Goal: Task Accomplishment & Management: Manage account settings

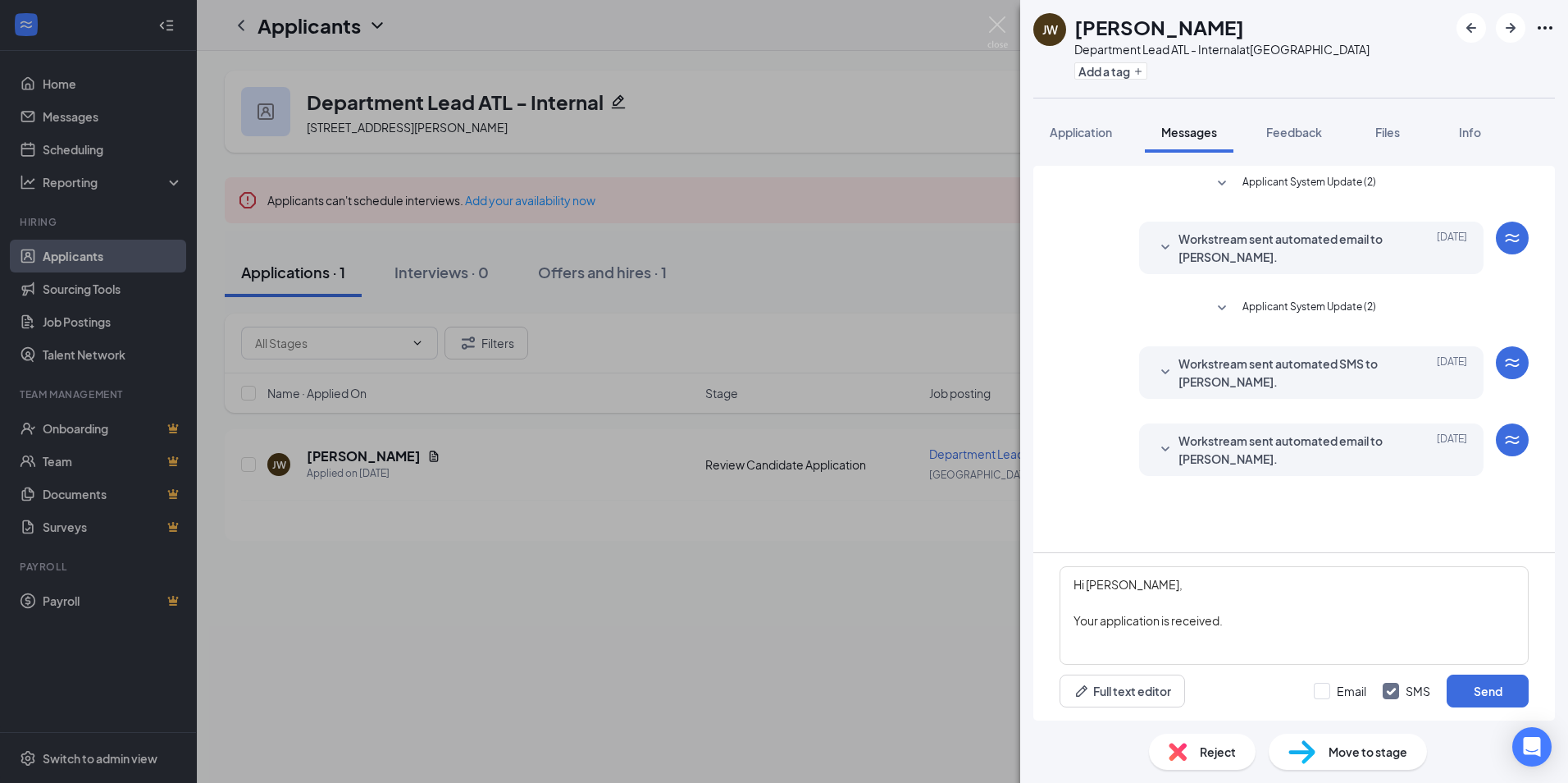
drag, startPoint x: 1266, startPoint y: 617, endPoint x: 1057, endPoint y: 582, distance: 211.9
click at [1057, 582] on div "Hi Joshua Chance, Your application is received. Full text editor Email SMS Send" at bounding box center [1294, 636] width 521 height 167
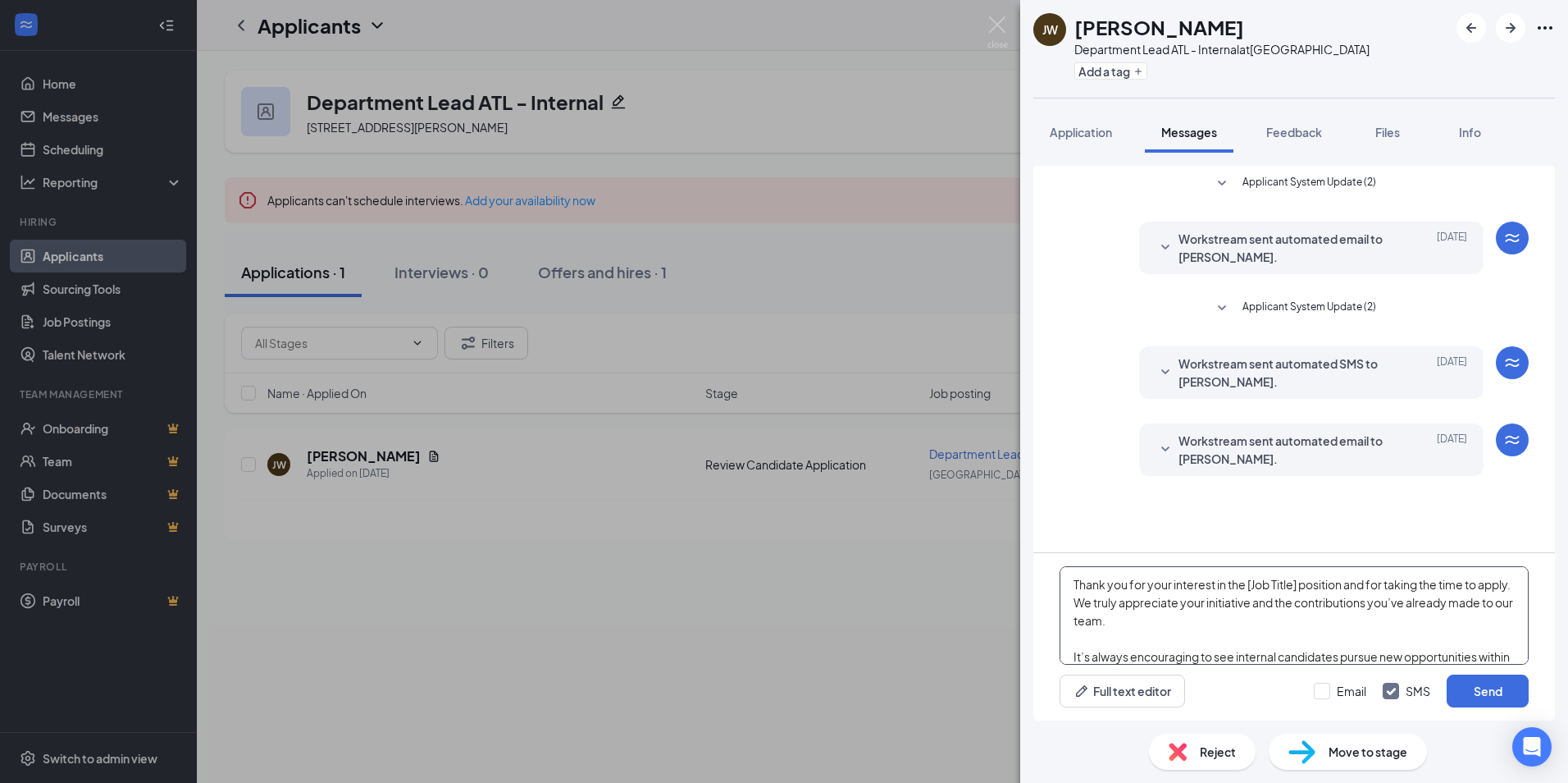
click at [1072, 587] on textarea "Thank you for your interest in the [Job Title] position and for taking the time…" at bounding box center [1293, 615] width 469 height 98
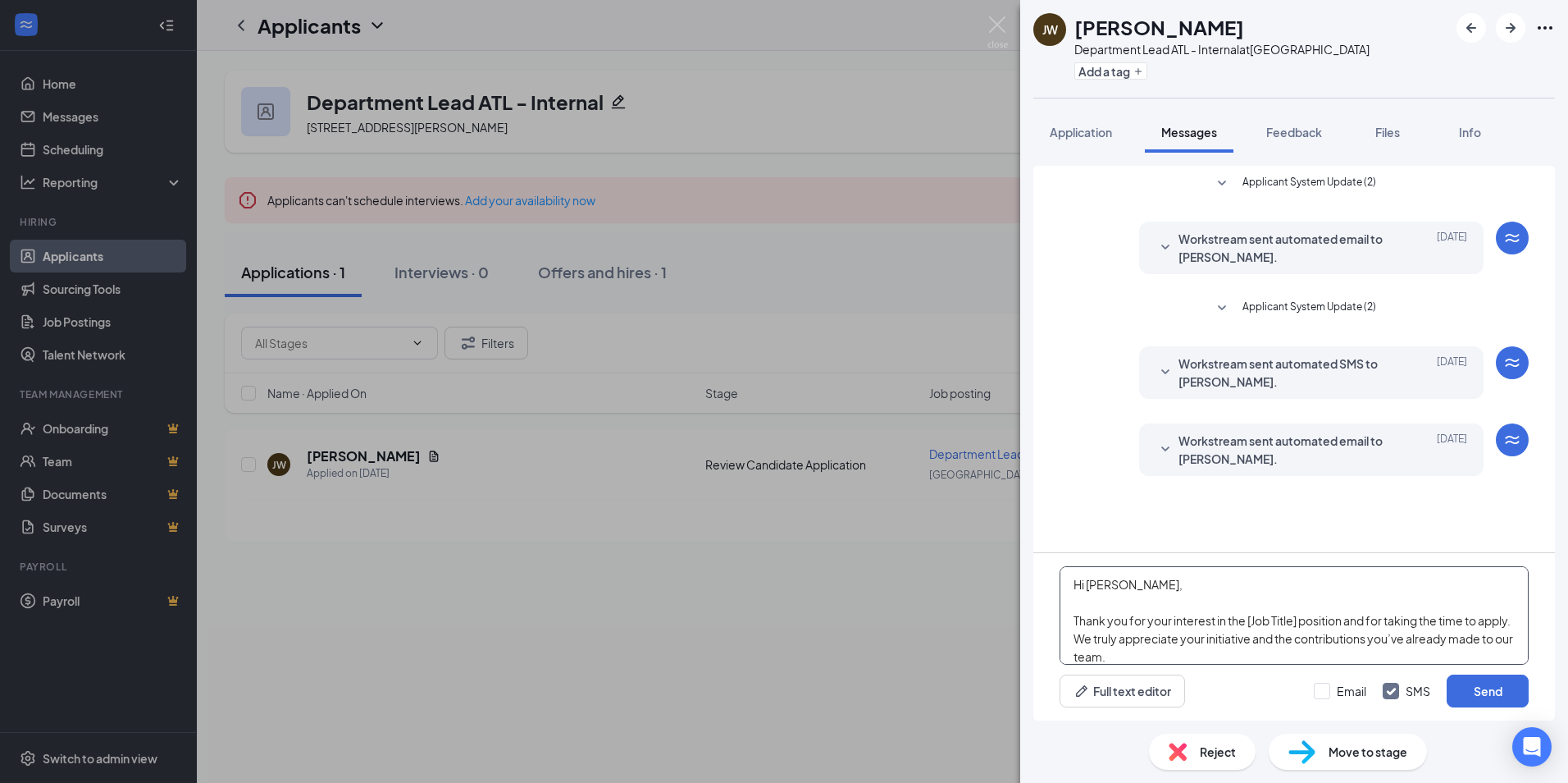
click at [1248, 620] on textarea "Hi Joshua, Thank you for your interest in the [Job Title] position and for taki…" at bounding box center [1293, 615] width 469 height 98
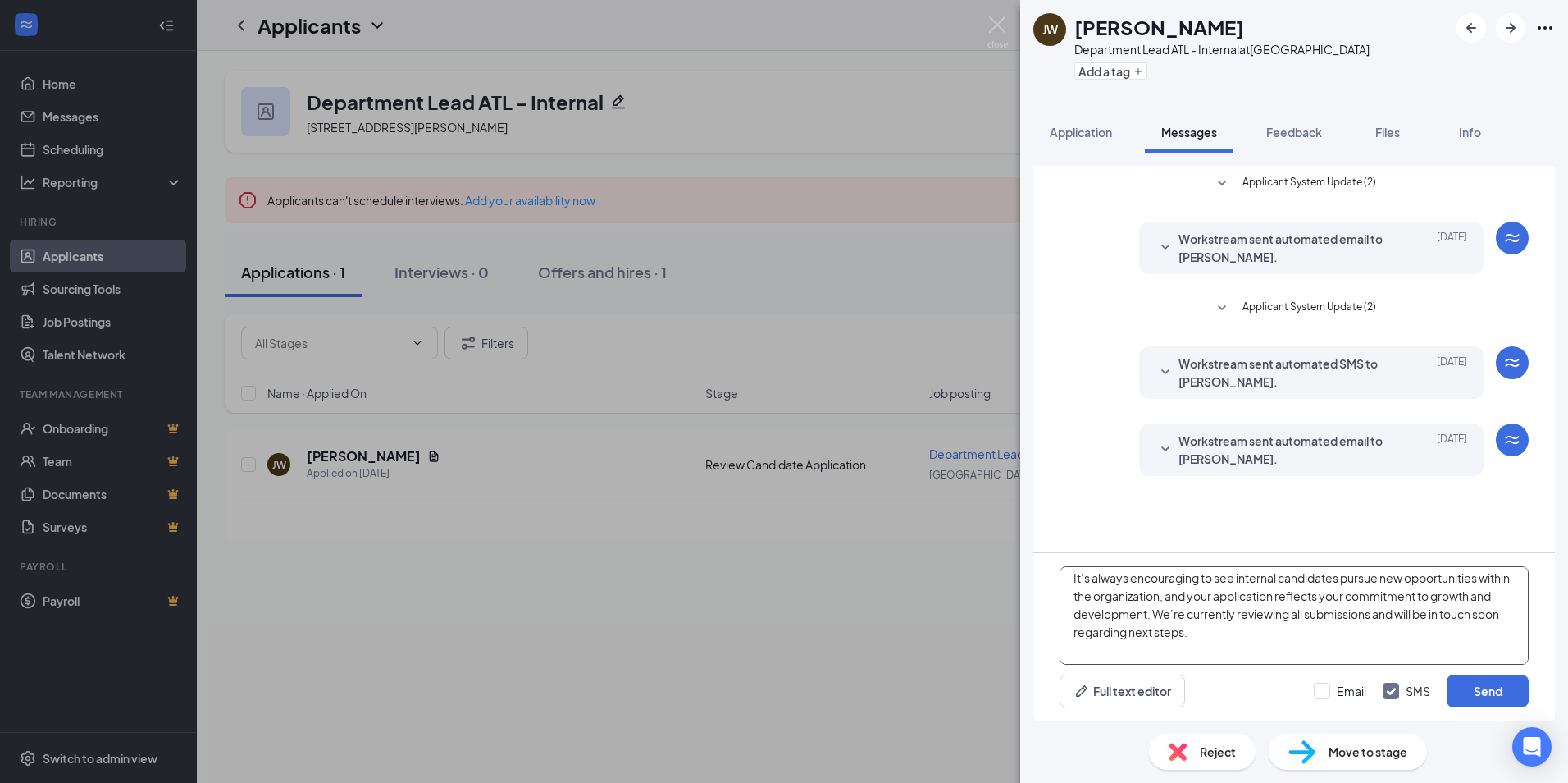
scroll to position [136, 0]
click at [1415, 640] on textarea "Hi Joshua, Thank you for your interest in the Department Lead position and for …" at bounding box center [1293, 615] width 469 height 98
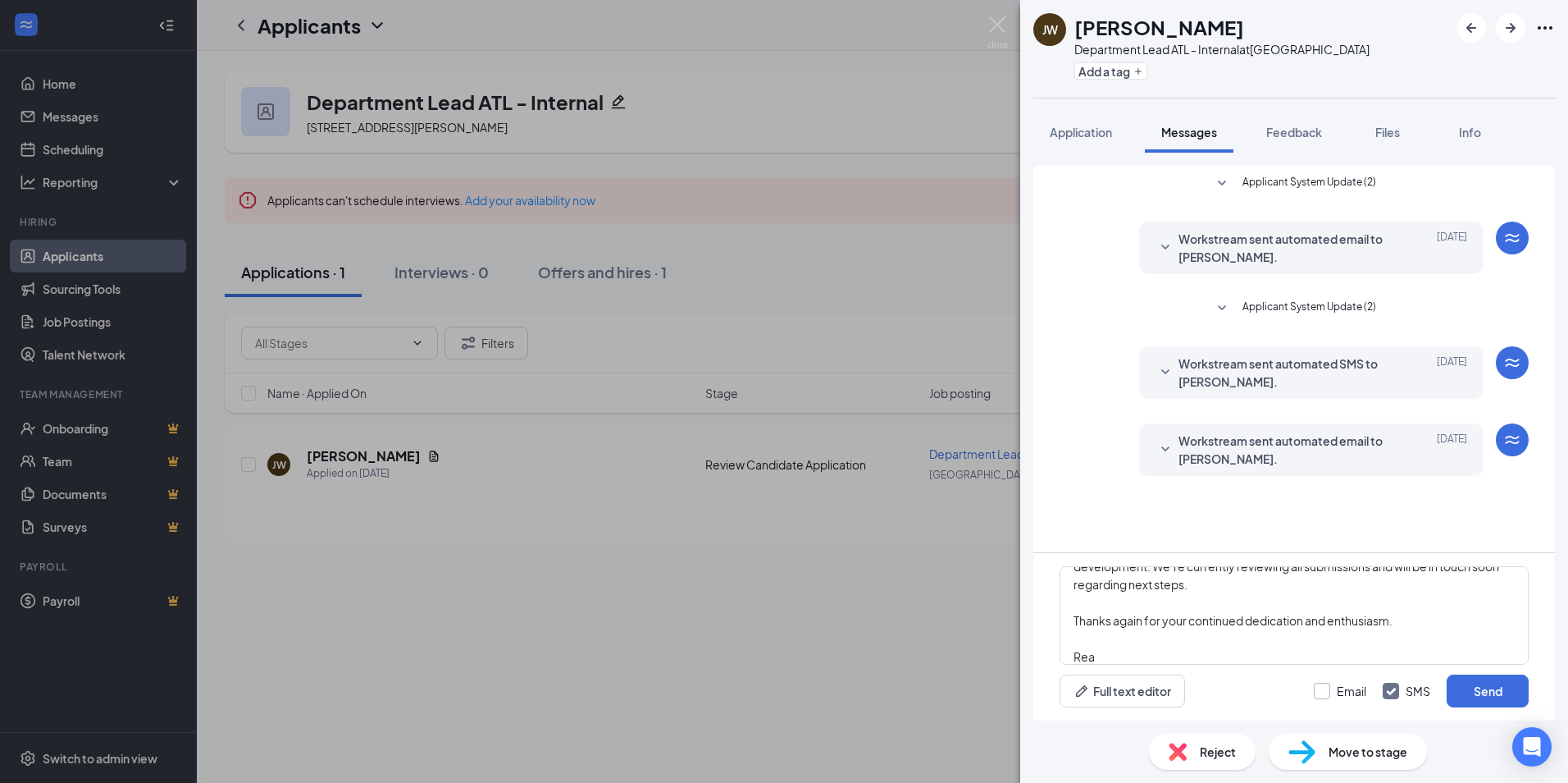
type textarea "Hi Joshua, Thank you for your interest in the Department Lead position and for …"
click at [1326, 695] on input "Email" at bounding box center [1339, 690] width 52 height 16
checkbox input "true"
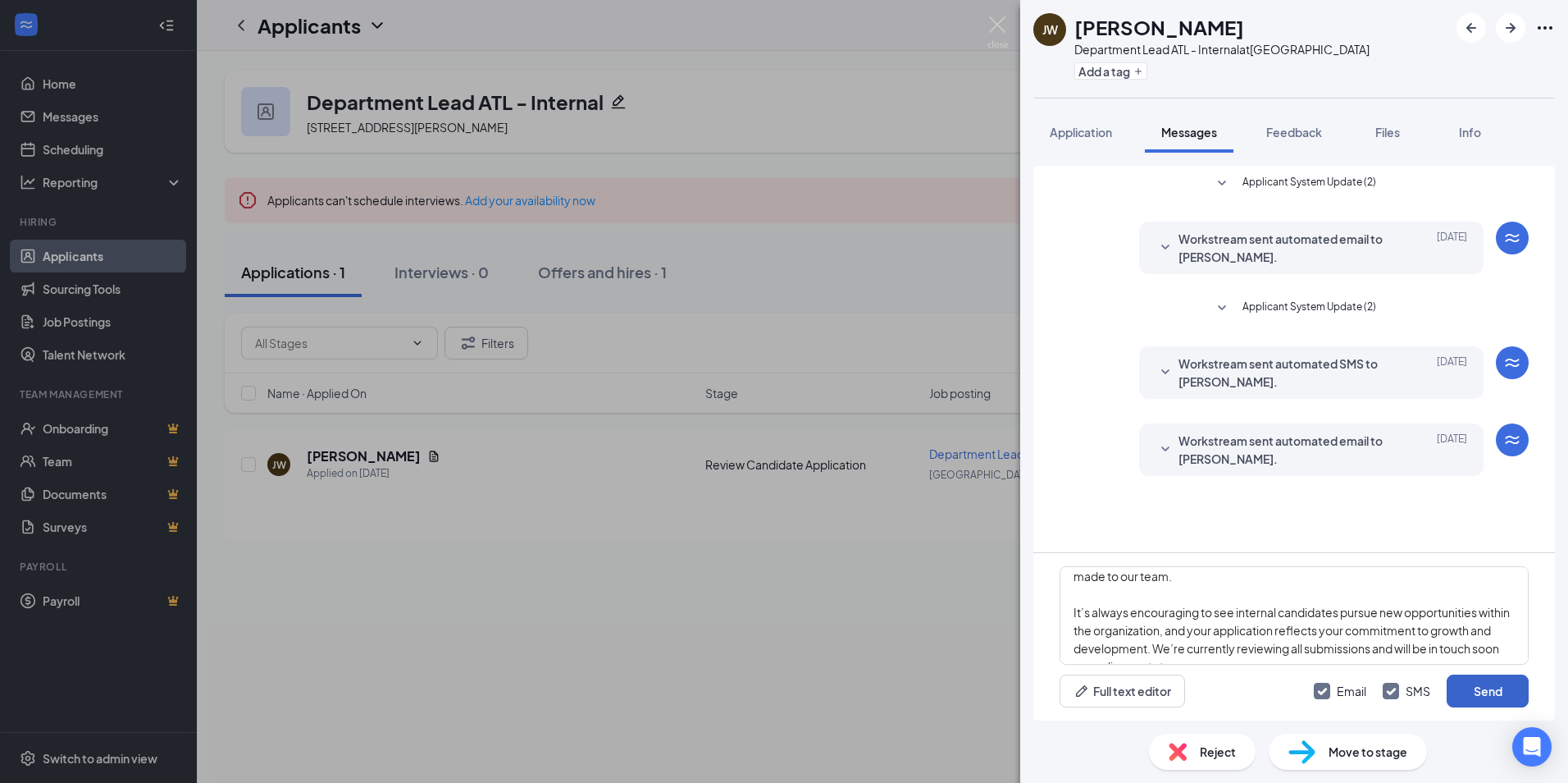
click at [1486, 692] on button "Send" at bounding box center [1487, 691] width 82 height 32
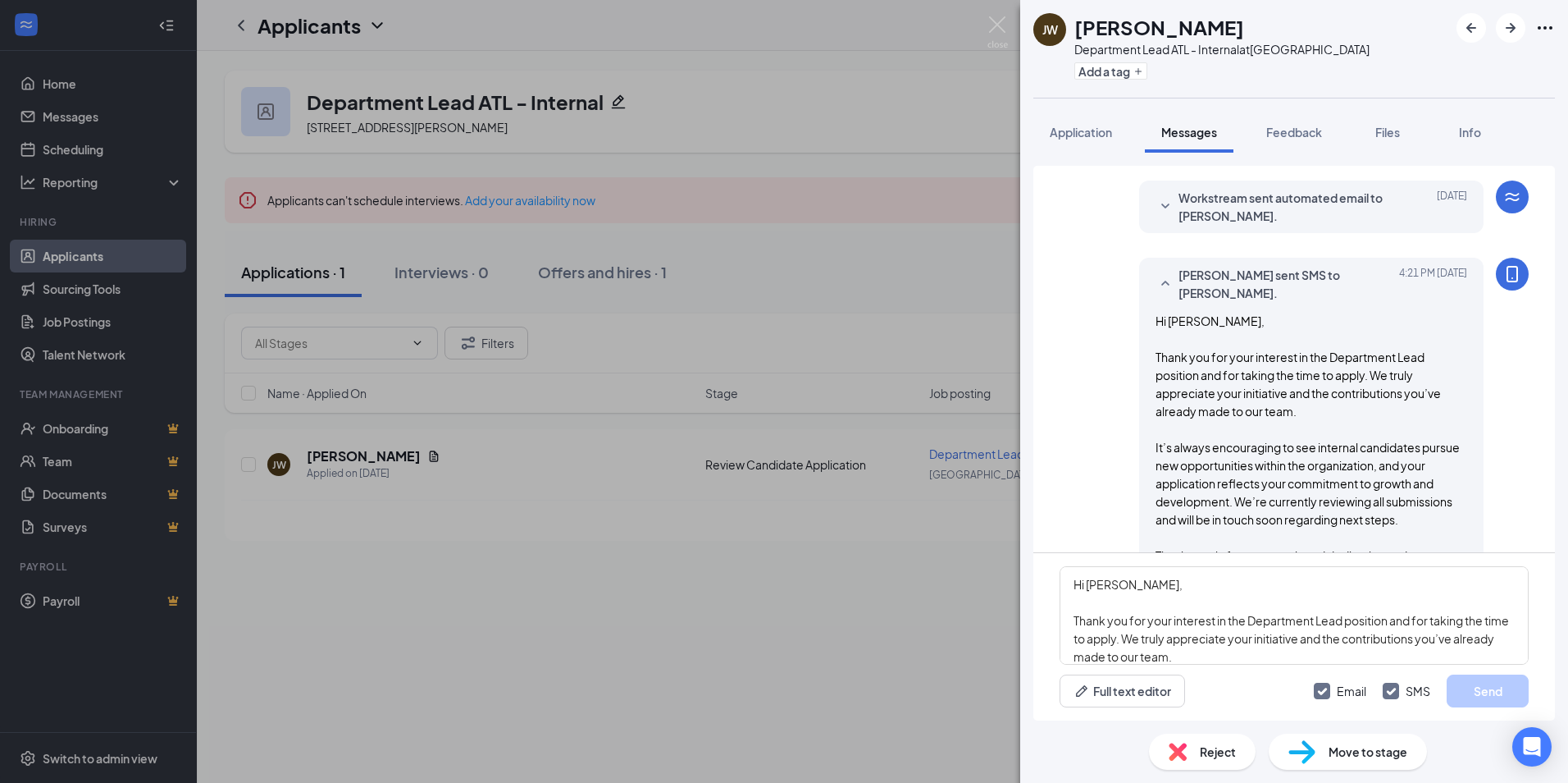
scroll to position [0, 0]
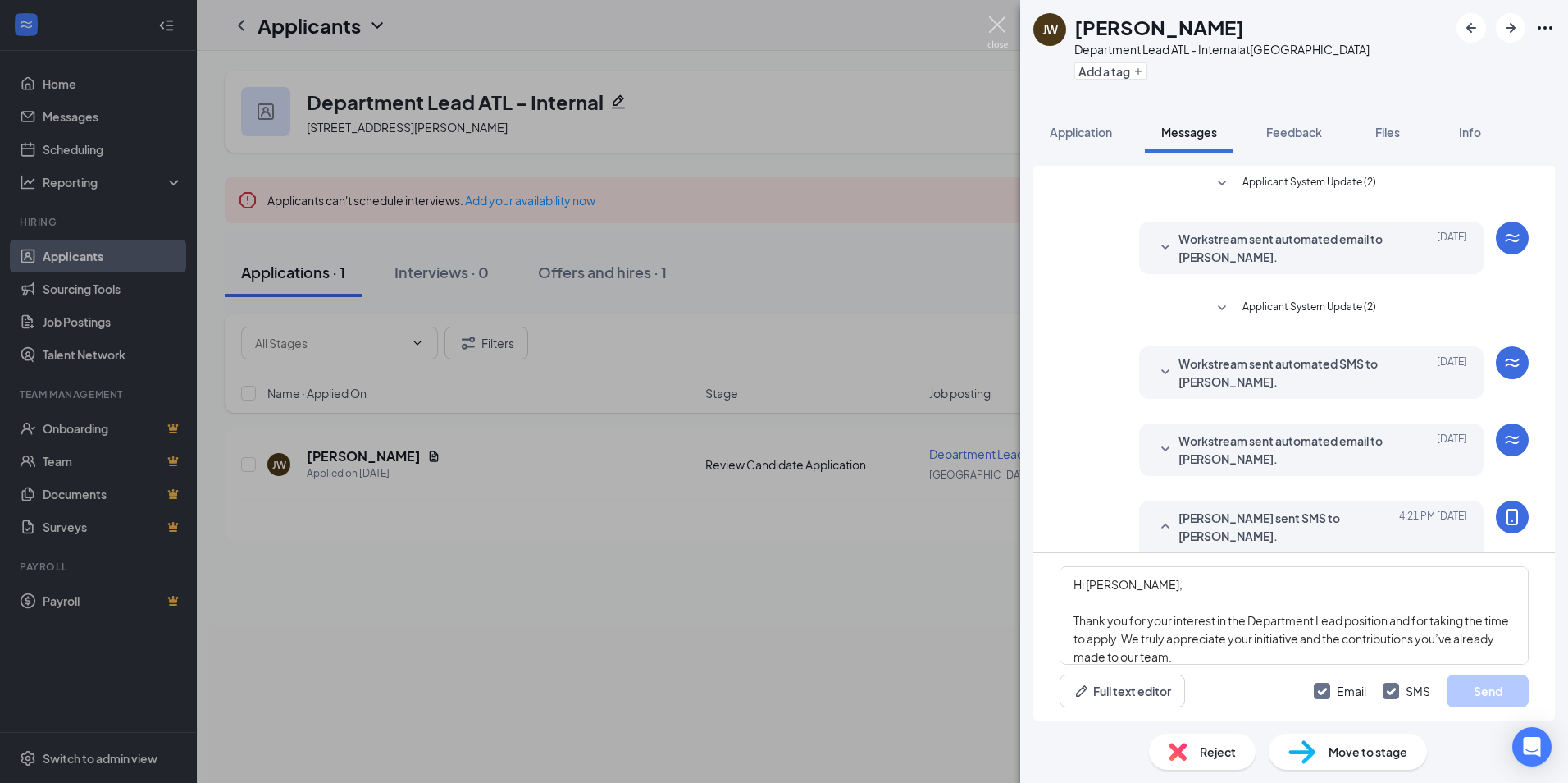
click at [995, 31] on img at bounding box center [997, 32] width 21 height 32
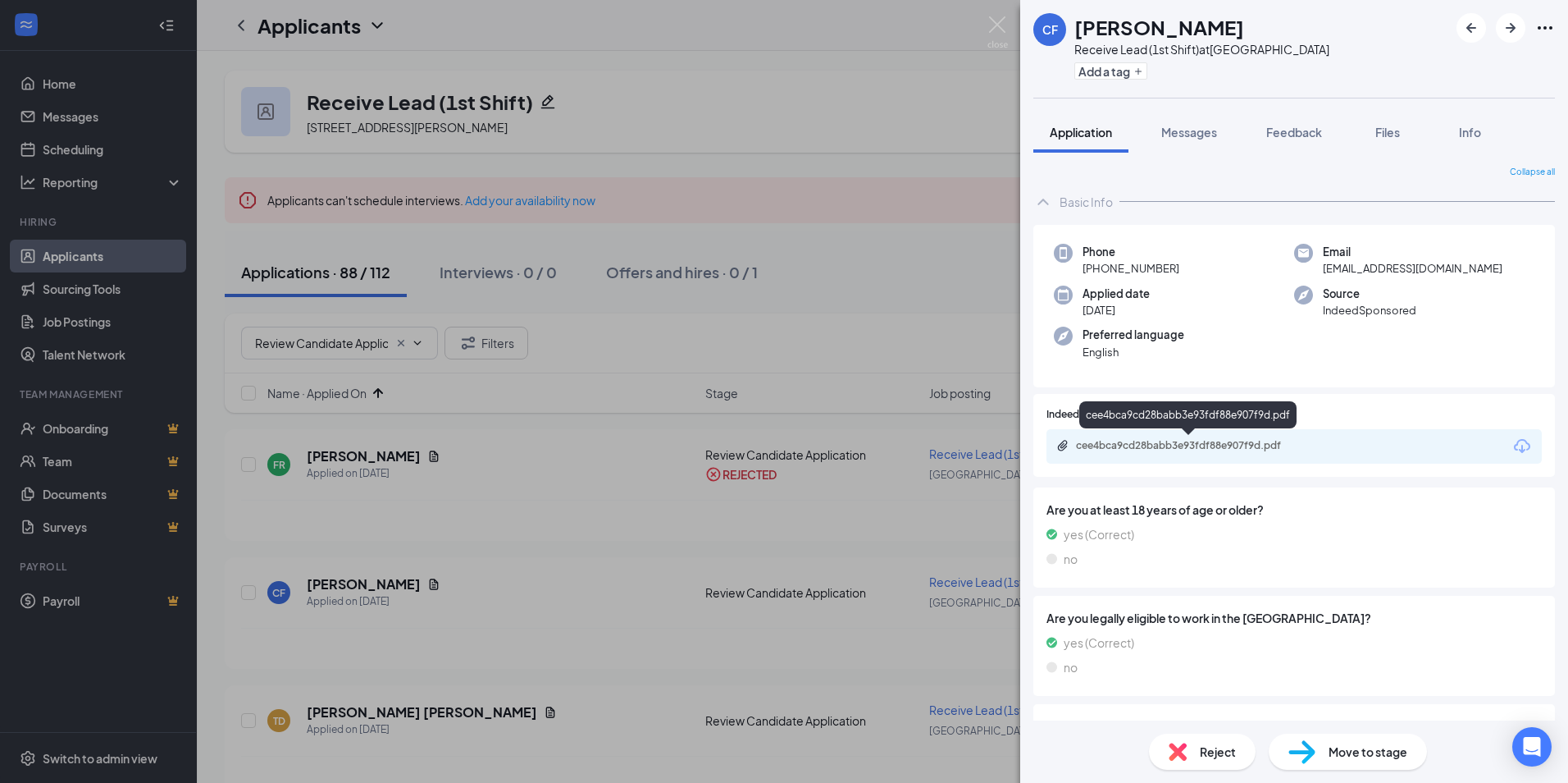
click at [1189, 443] on div "cee4bca9cd28babb3e93fdf88e907f9d.pdf" at bounding box center [1190, 445] width 229 height 13
click at [995, 29] on img at bounding box center [997, 32] width 21 height 32
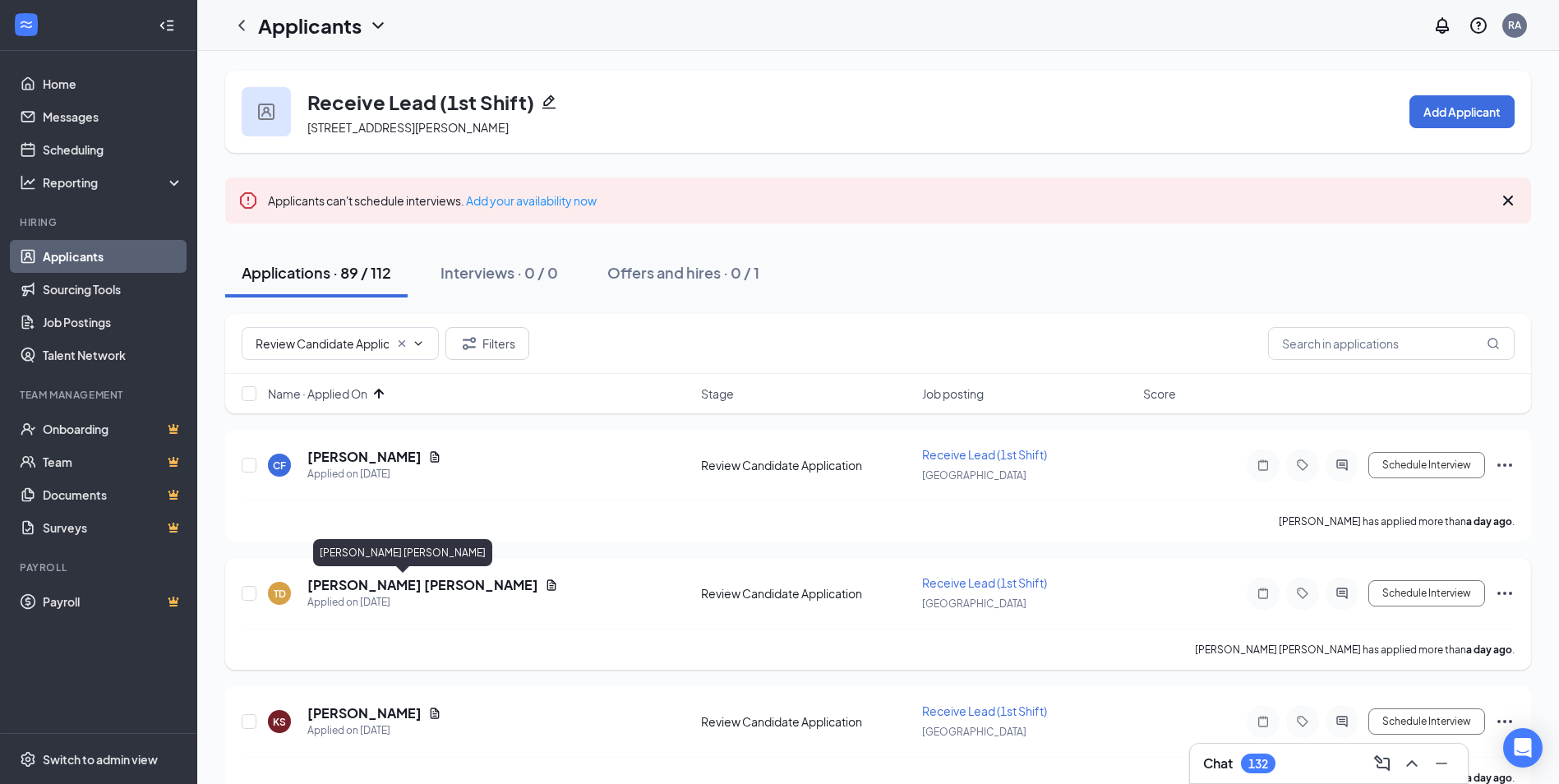
click at [351, 578] on h5 "TAHJE DONNIE" at bounding box center [423, 584] width 231 height 18
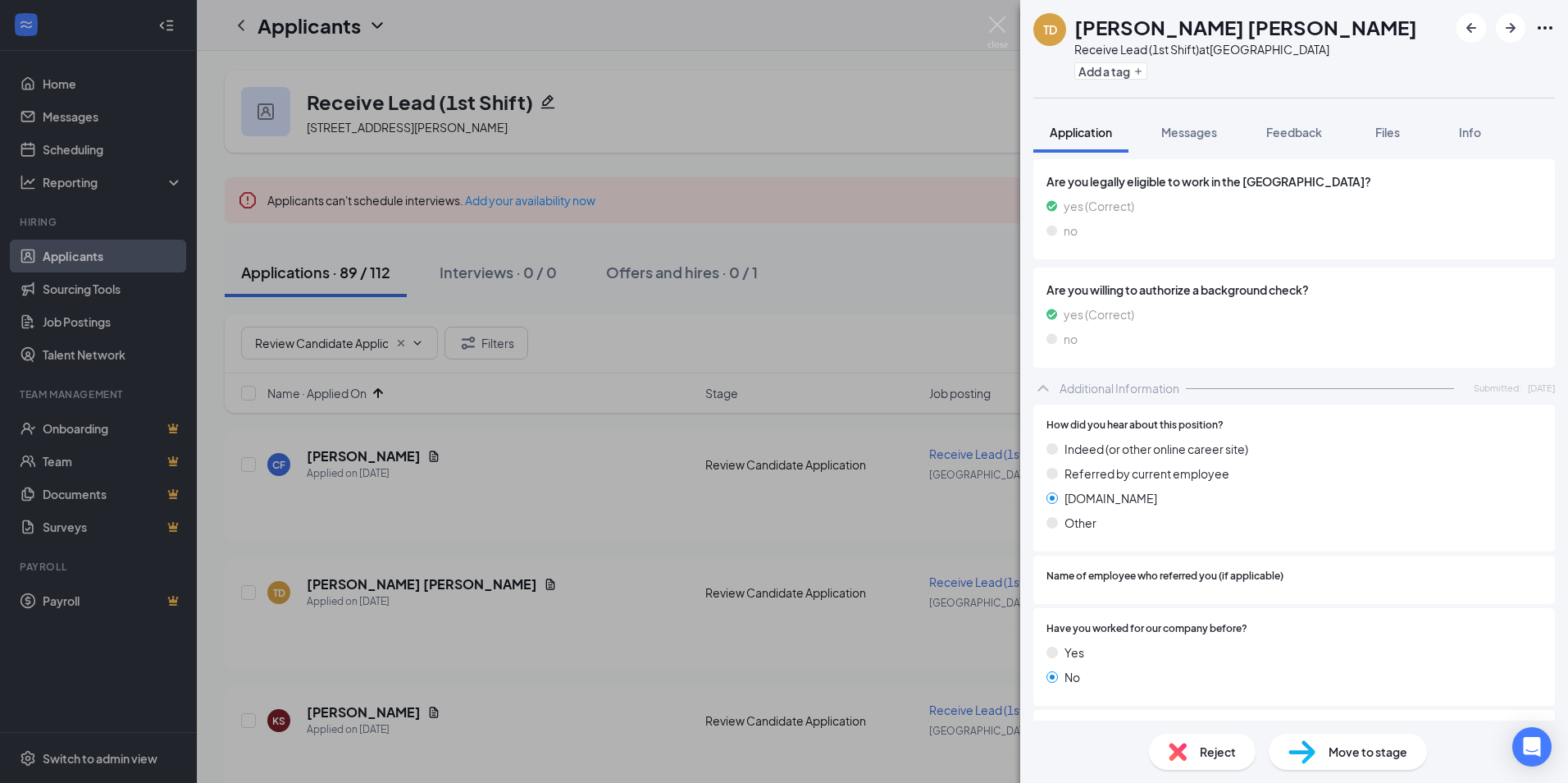
scroll to position [246, 0]
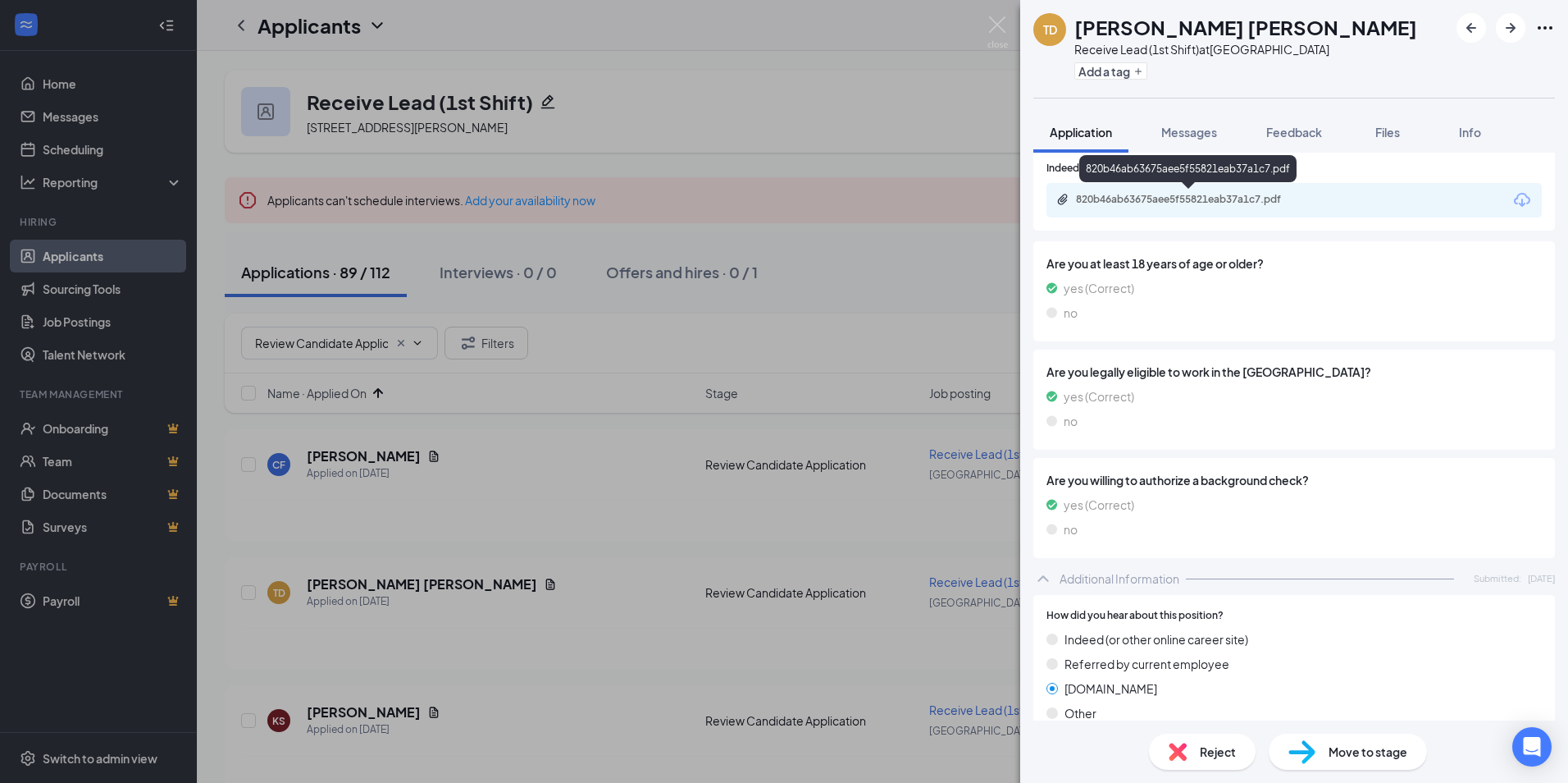
click at [1177, 194] on div "820b46ab63675aee5f55821eab37a1c7.pdf" at bounding box center [1190, 200] width 229 height 13
click at [1206, 756] on span "Reject" at bounding box center [1218, 751] width 36 height 18
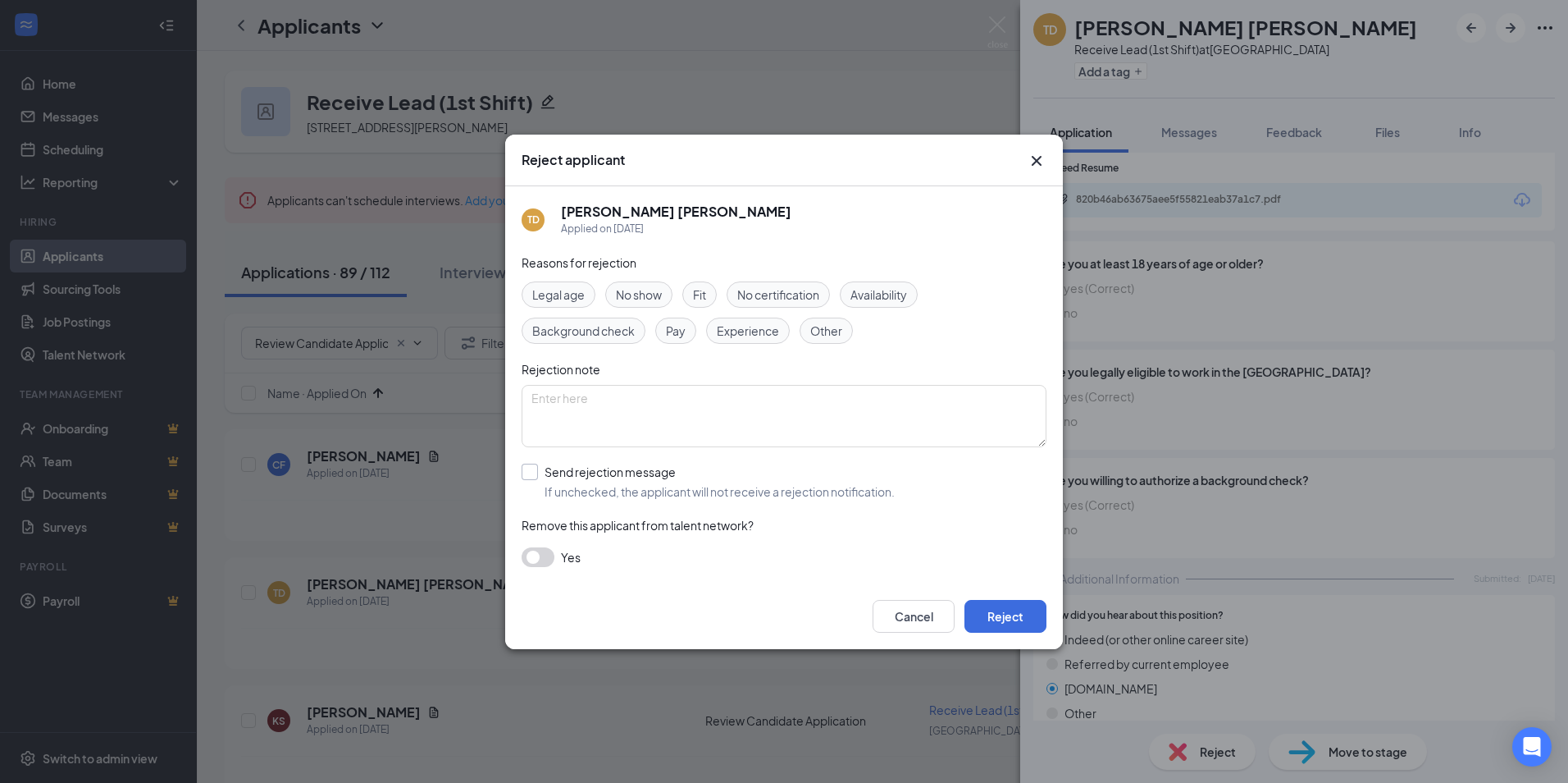
click at [580, 474] on input "Send rejection message If unchecked, the applicant will not receive a rejection…" at bounding box center [707, 481] width 373 height 36
checkbox input "true"
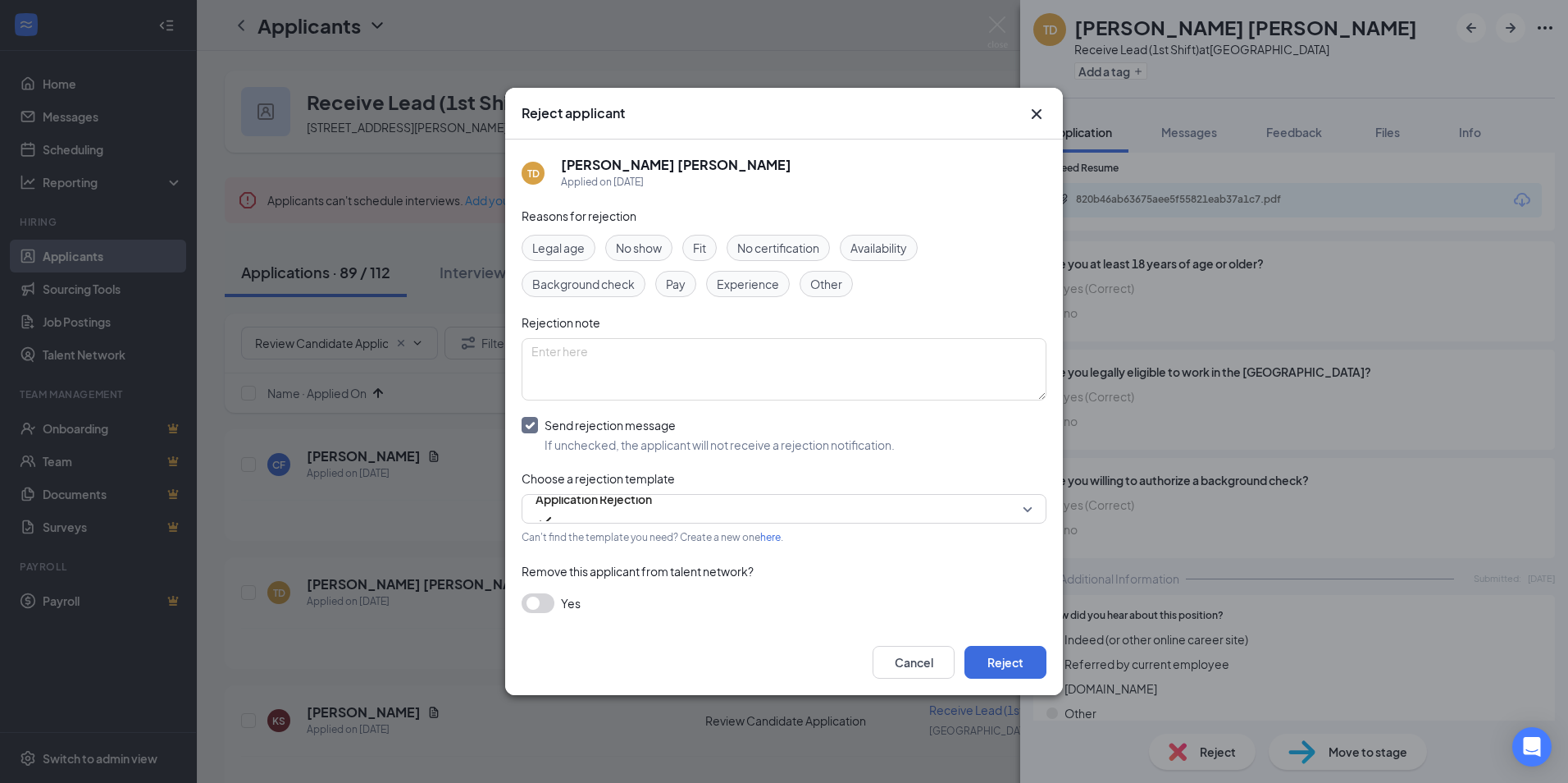
click at [545, 612] on button "button" at bounding box center [537, 602] width 32 height 20
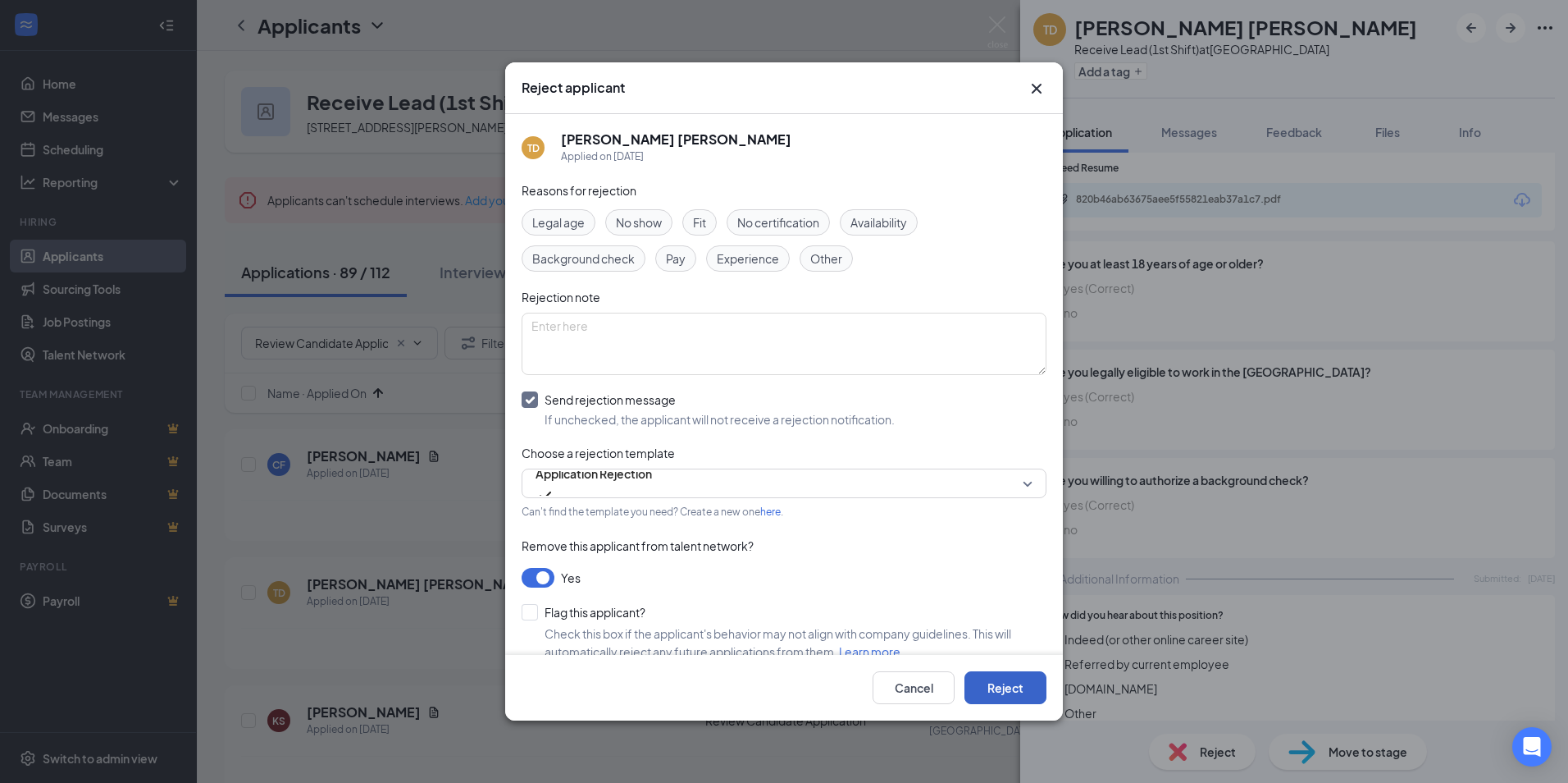
click at [1030, 687] on button "Reject" at bounding box center [1005, 687] width 82 height 32
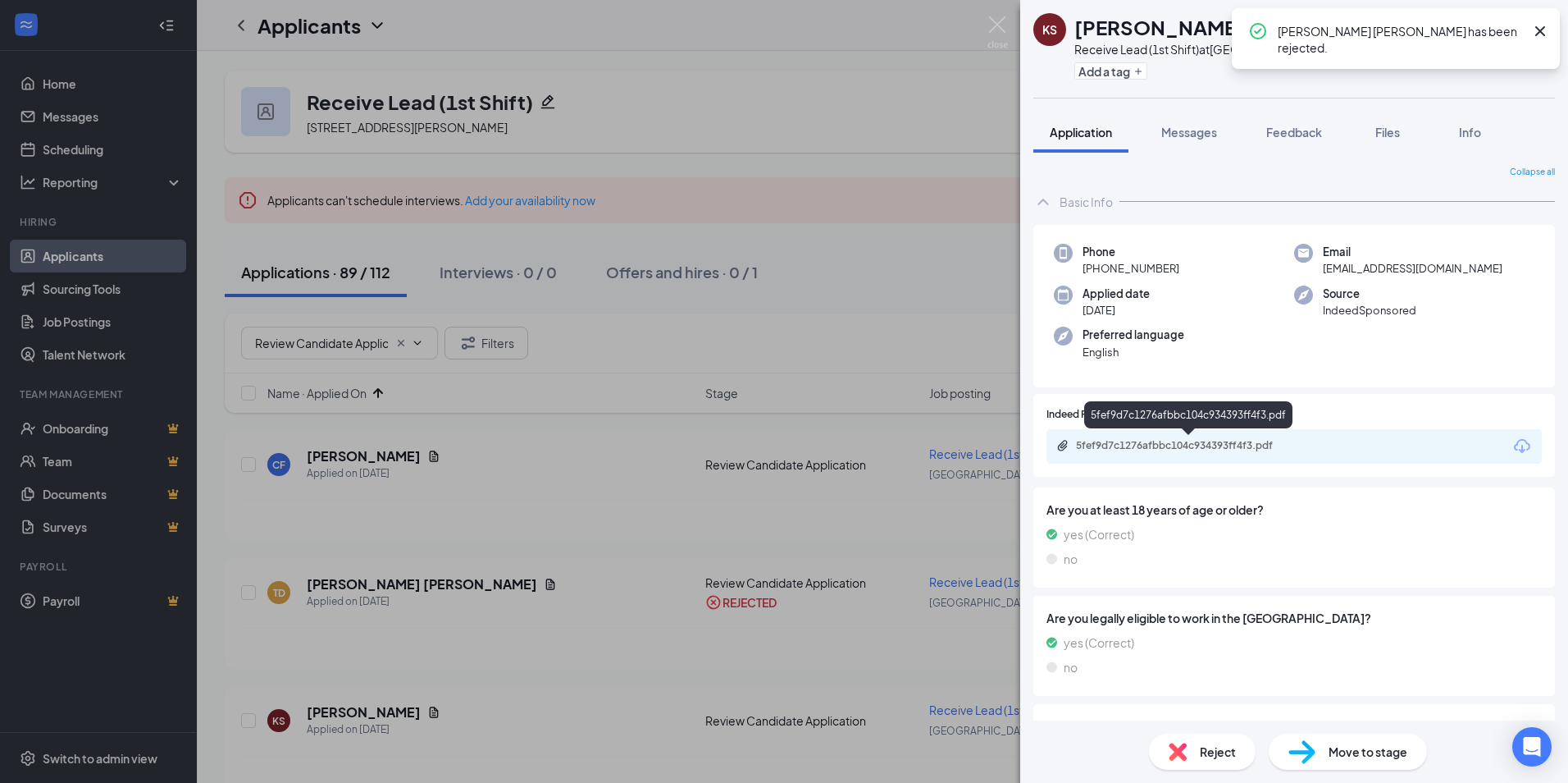
click at [1202, 449] on div "5fef9d7c1276afbbc104c934393ff4f3.pdf" at bounding box center [1190, 445] width 229 height 13
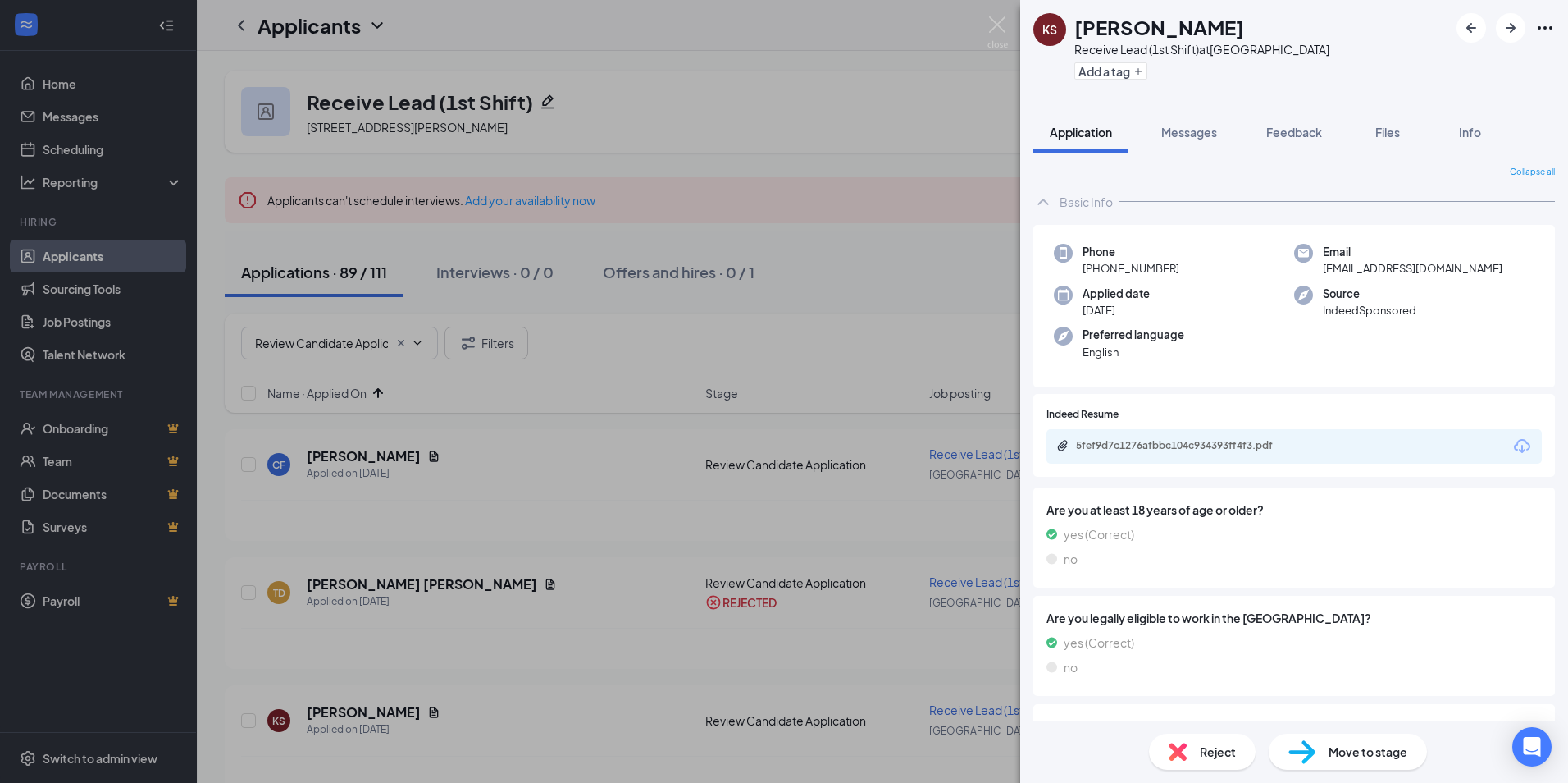
click at [1223, 756] on span "Reject" at bounding box center [1218, 751] width 36 height 18
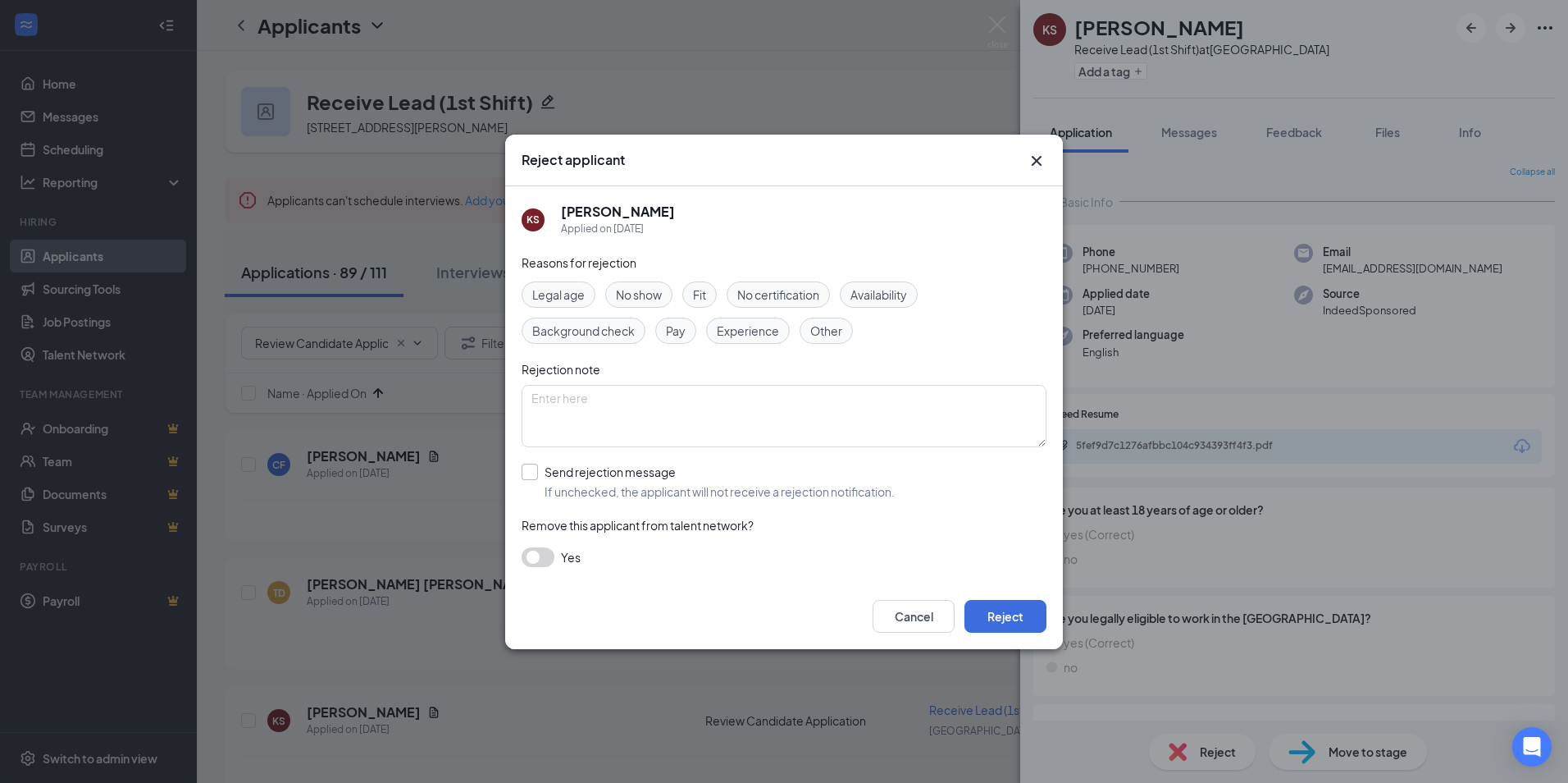
click at [585, 469] on input "Send rejection message If unchecked, the applicant will not receive a rejection…" at bounding box center [707, 481] width 373 height 36
checkbox input "true"
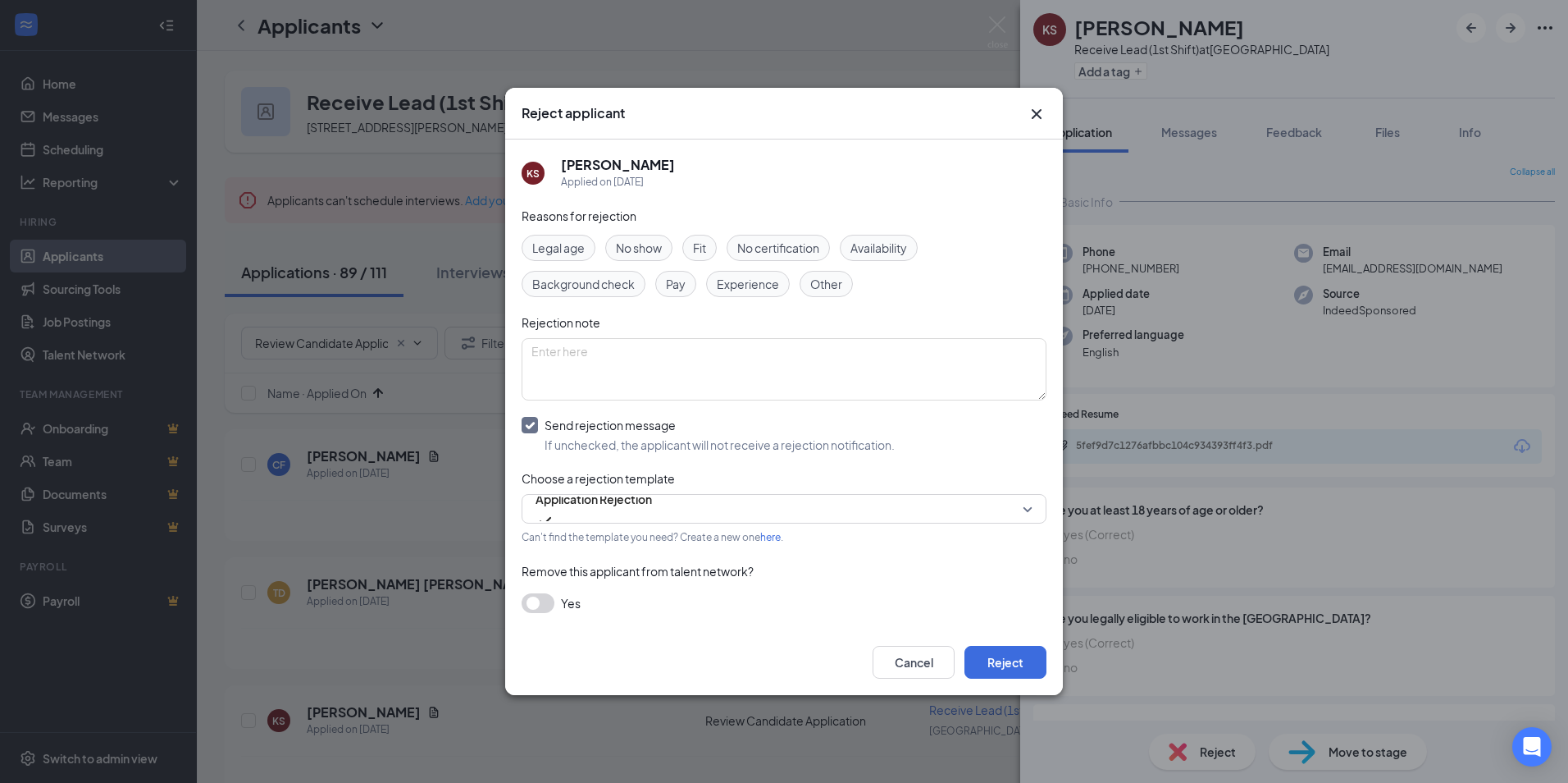
click at [538, 603] on button "button" at bounding box center [537, 602] width 32 height 20
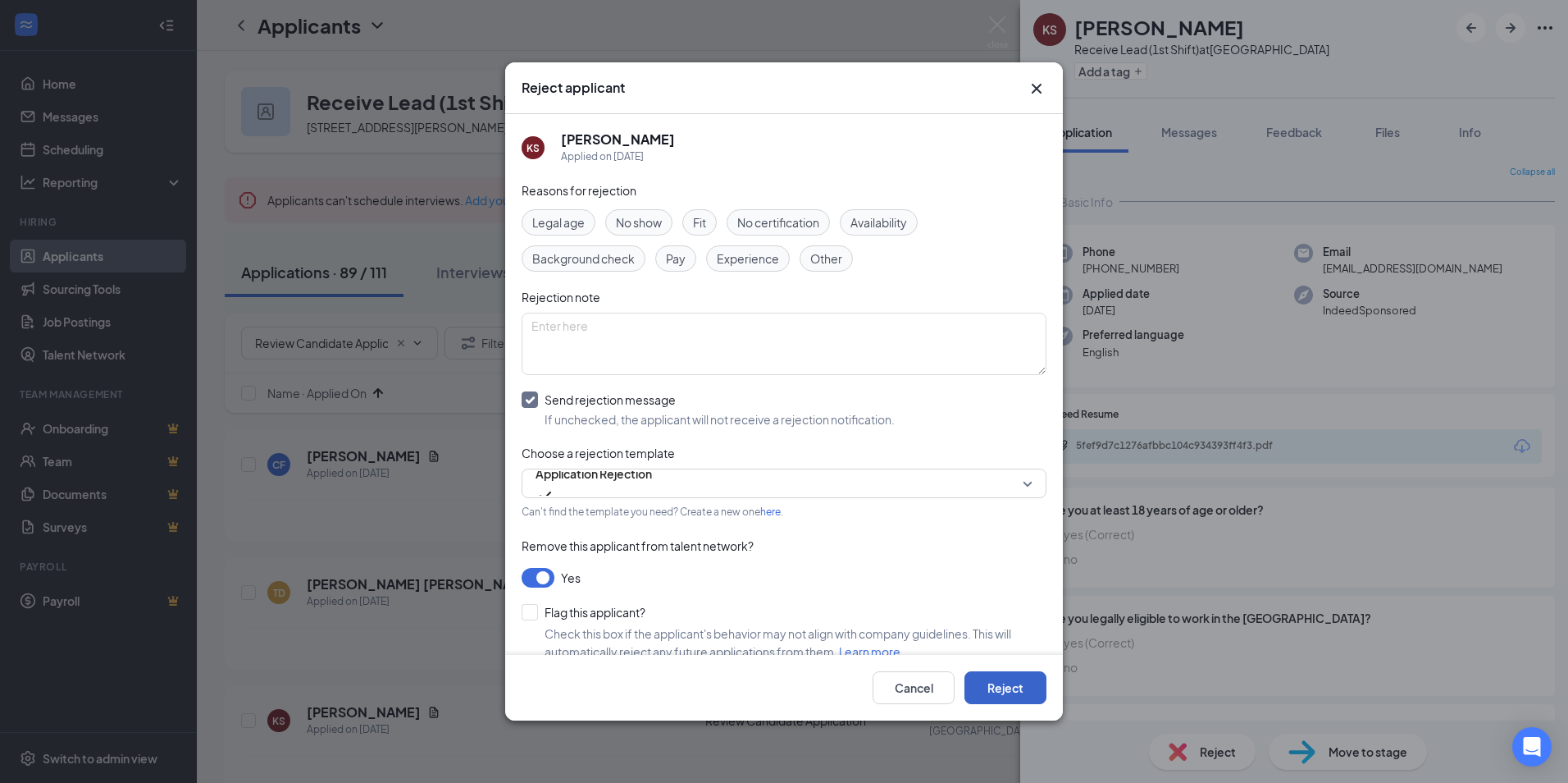
click at [1003, 687] on button "Reject" at bounding box center [1005, 687] width 82 height 32
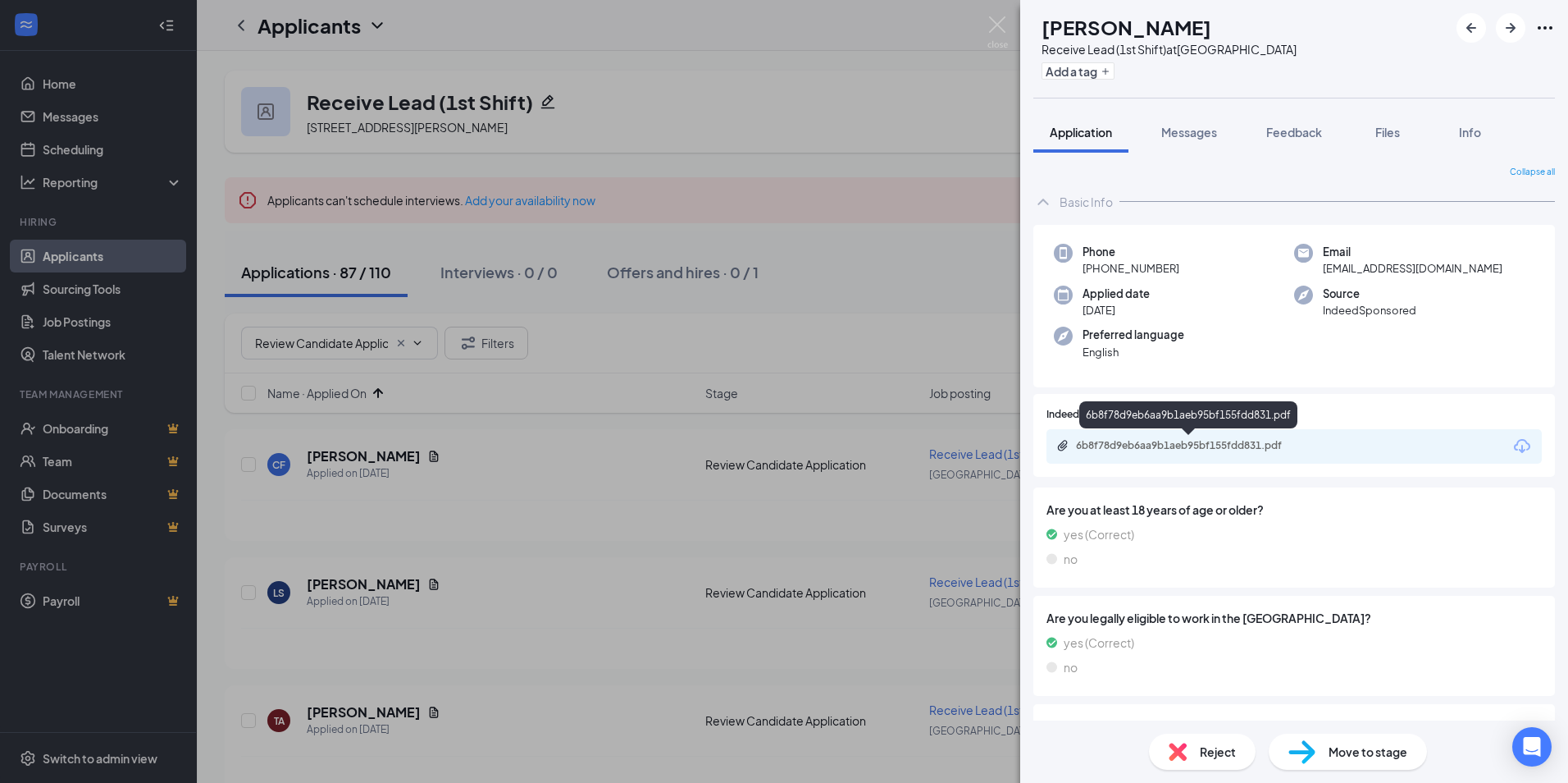
click at [1106, 452] on div "6b8f78d9eb6aa9b1aeb95bf155fdd831.pdf" at bounding box center [1189, 446] width 265 height 15
click at [1220, 750] on span "Reject" at bounding box center [1218, 751] width 36 height 18
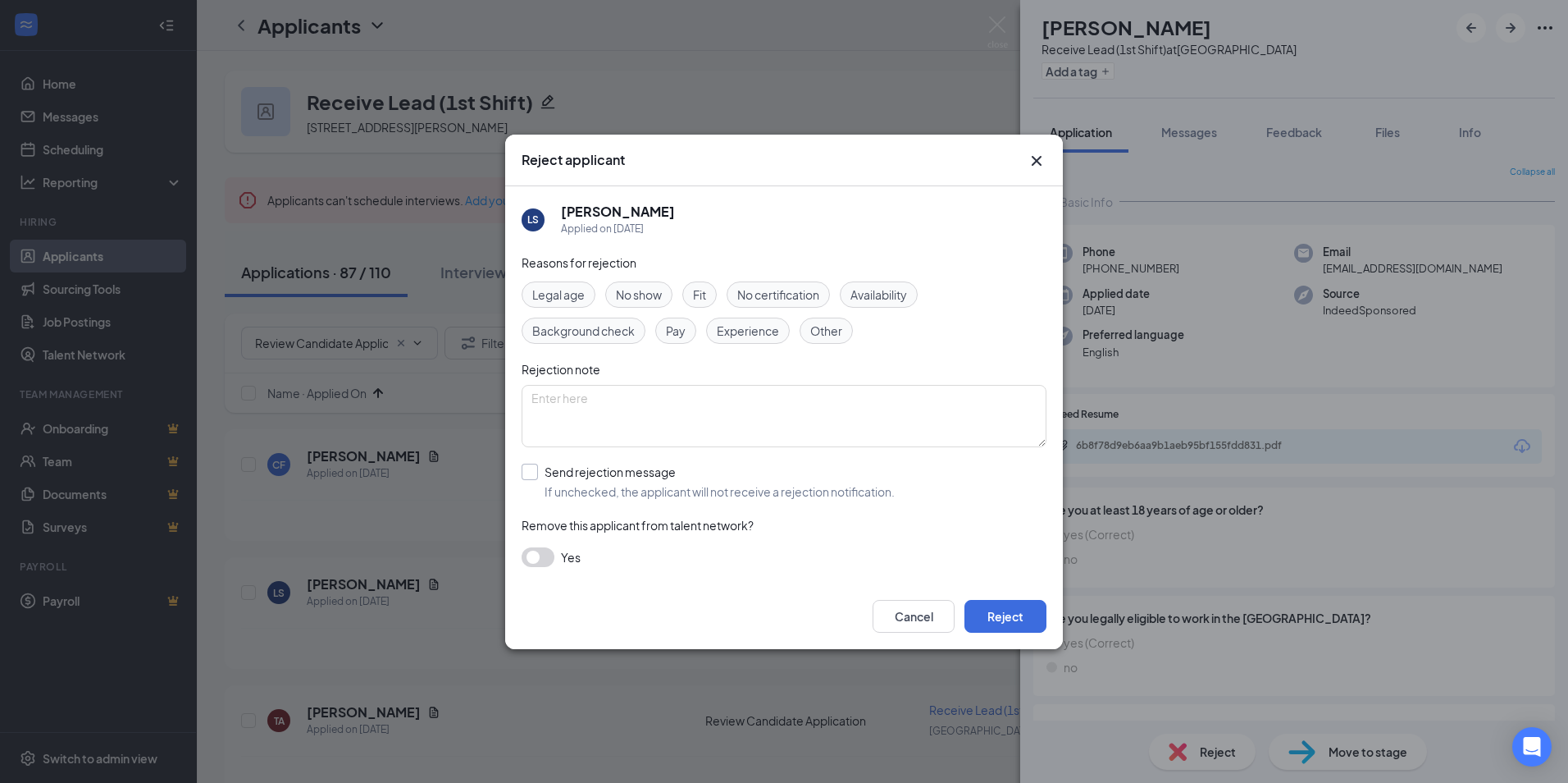
click at [573, 472] on input "Send rejection message If unchecked, the applicant will not receive a rejection…" at bounding box center [707, 481] width 373 height 36
checkbox input "true"
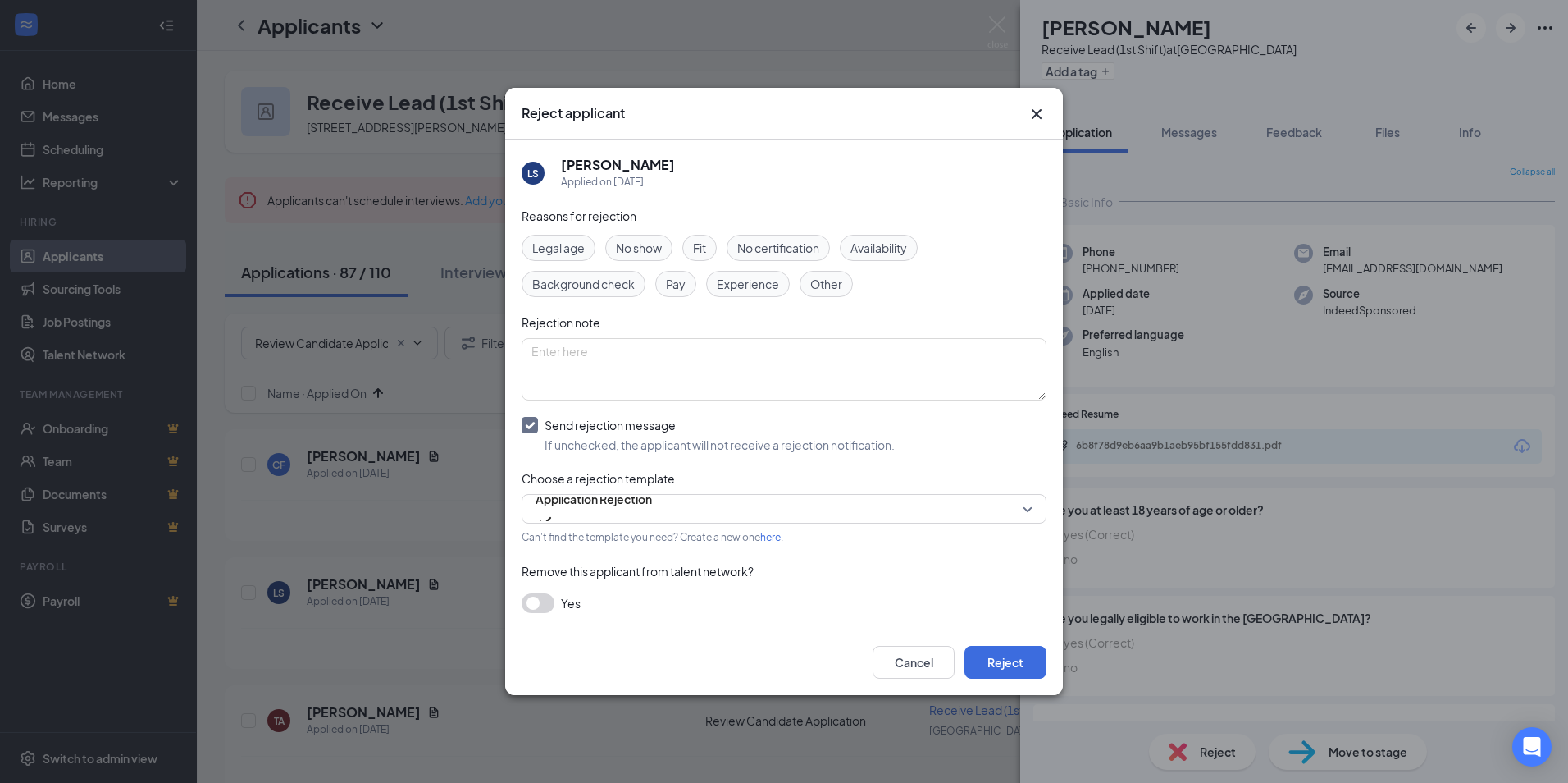
click at [552, 601] on button "button" at bounding box center [537, 602] width 32 height 20
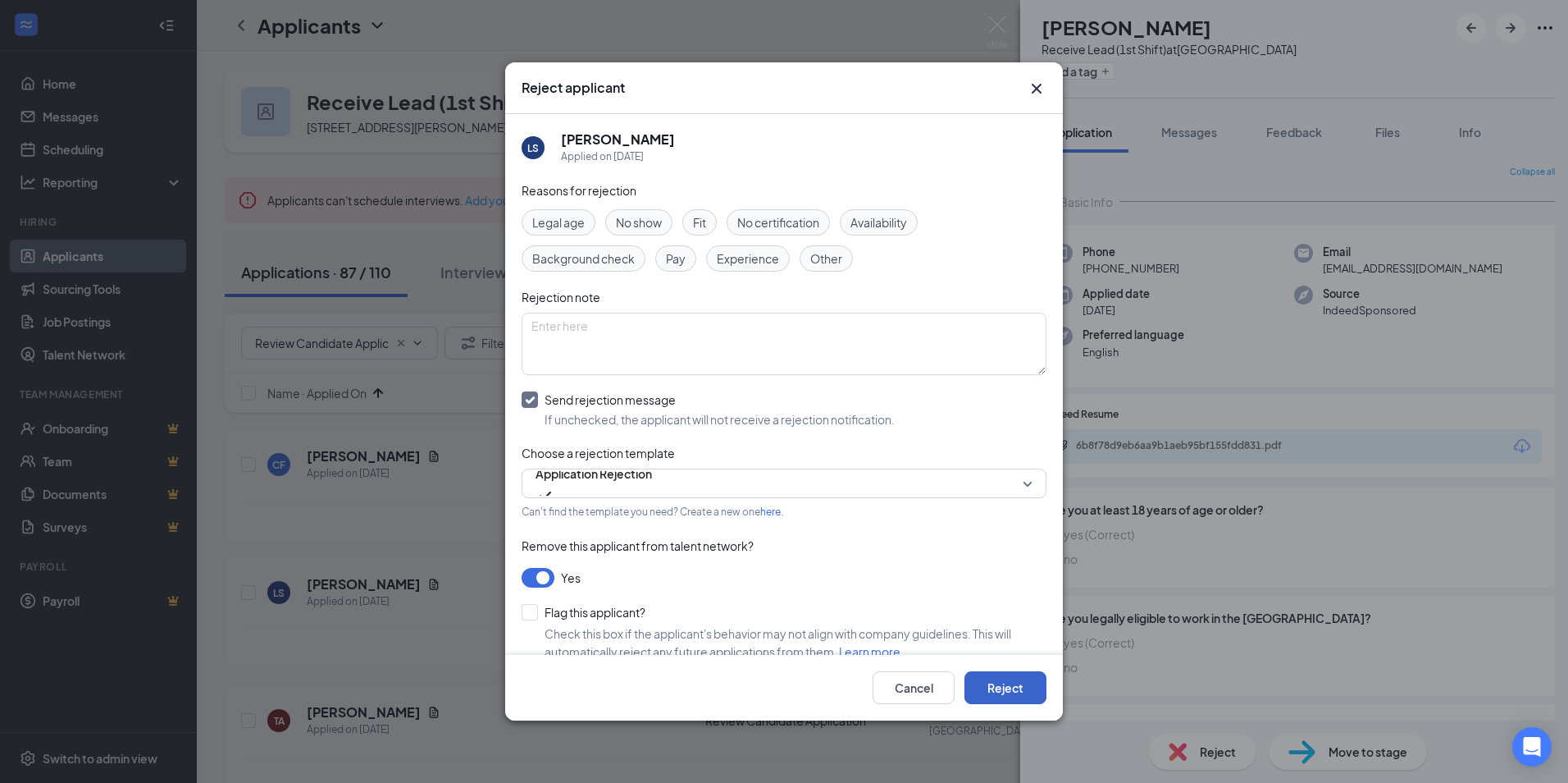
click at [1003, 695] on button "Reject" at bounding box center [1005, 687] width 82 height 32
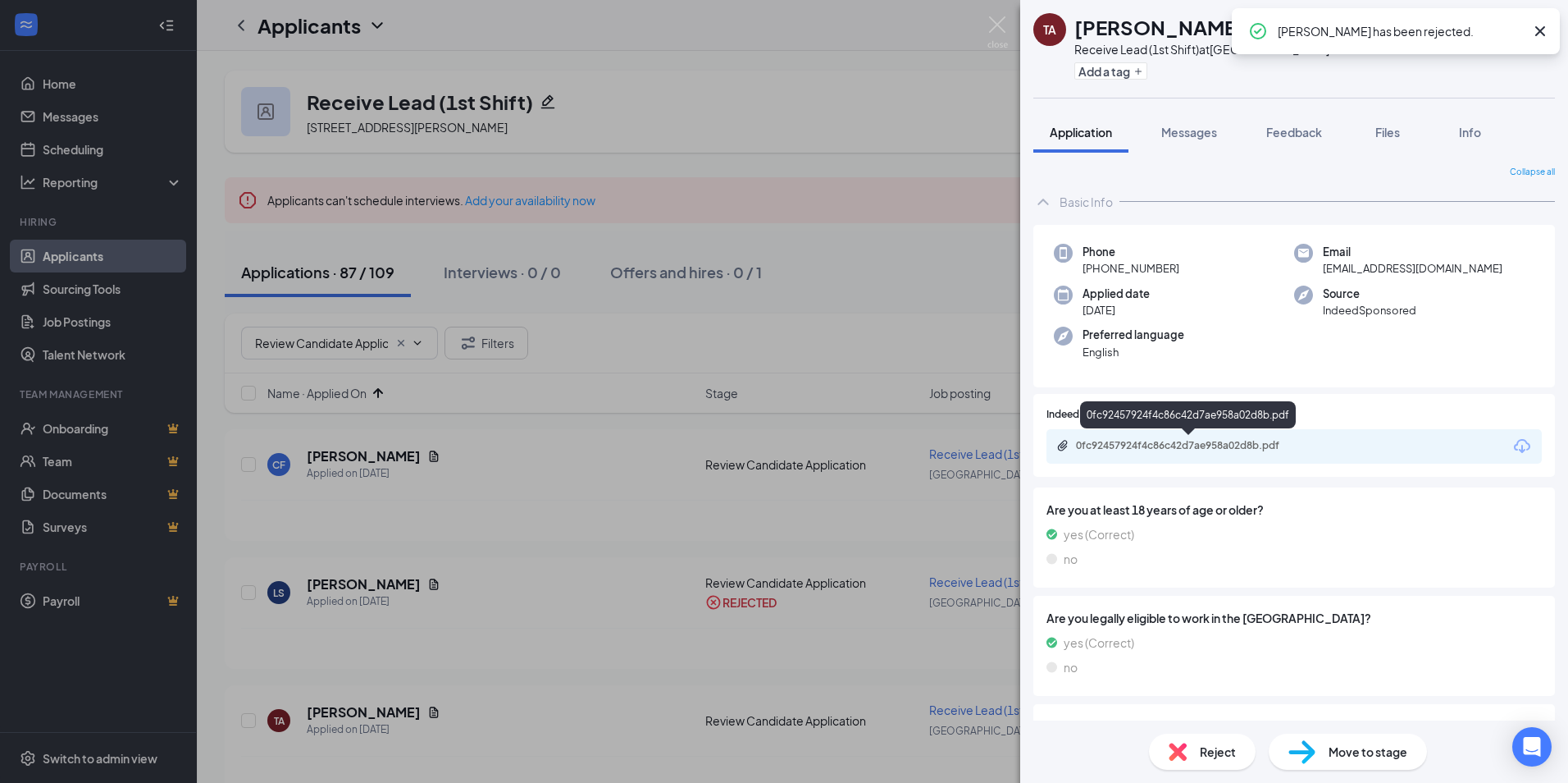
click at [1180, 450] on div "0fc92457924f4c86c42d7ae958a02d8b.pdf" at bounding box center [1190, 445] width 229 height 13
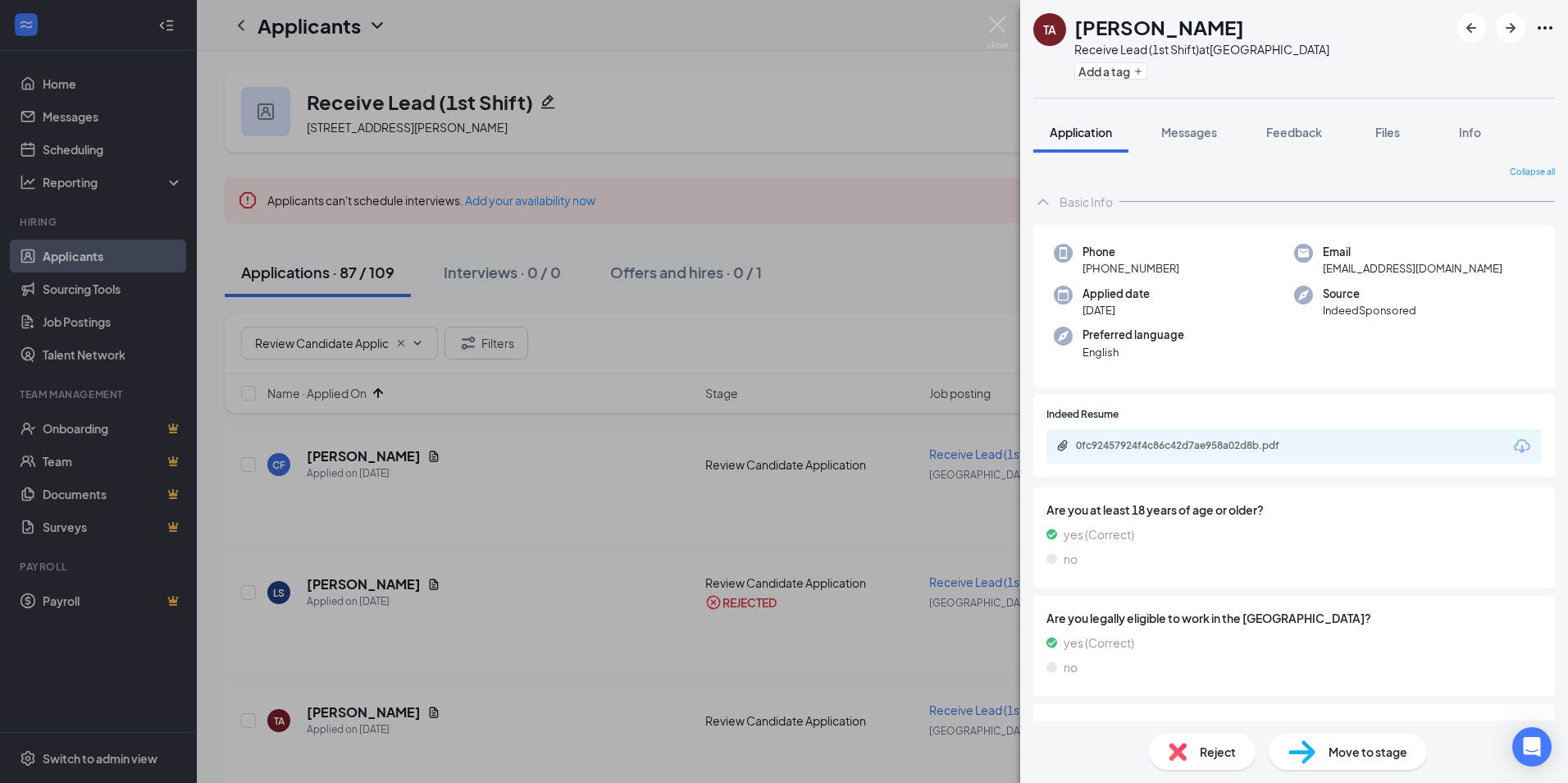
click at [1212, 754] on span "Reject" at bounding box center [1218, 751] width 36 height 18
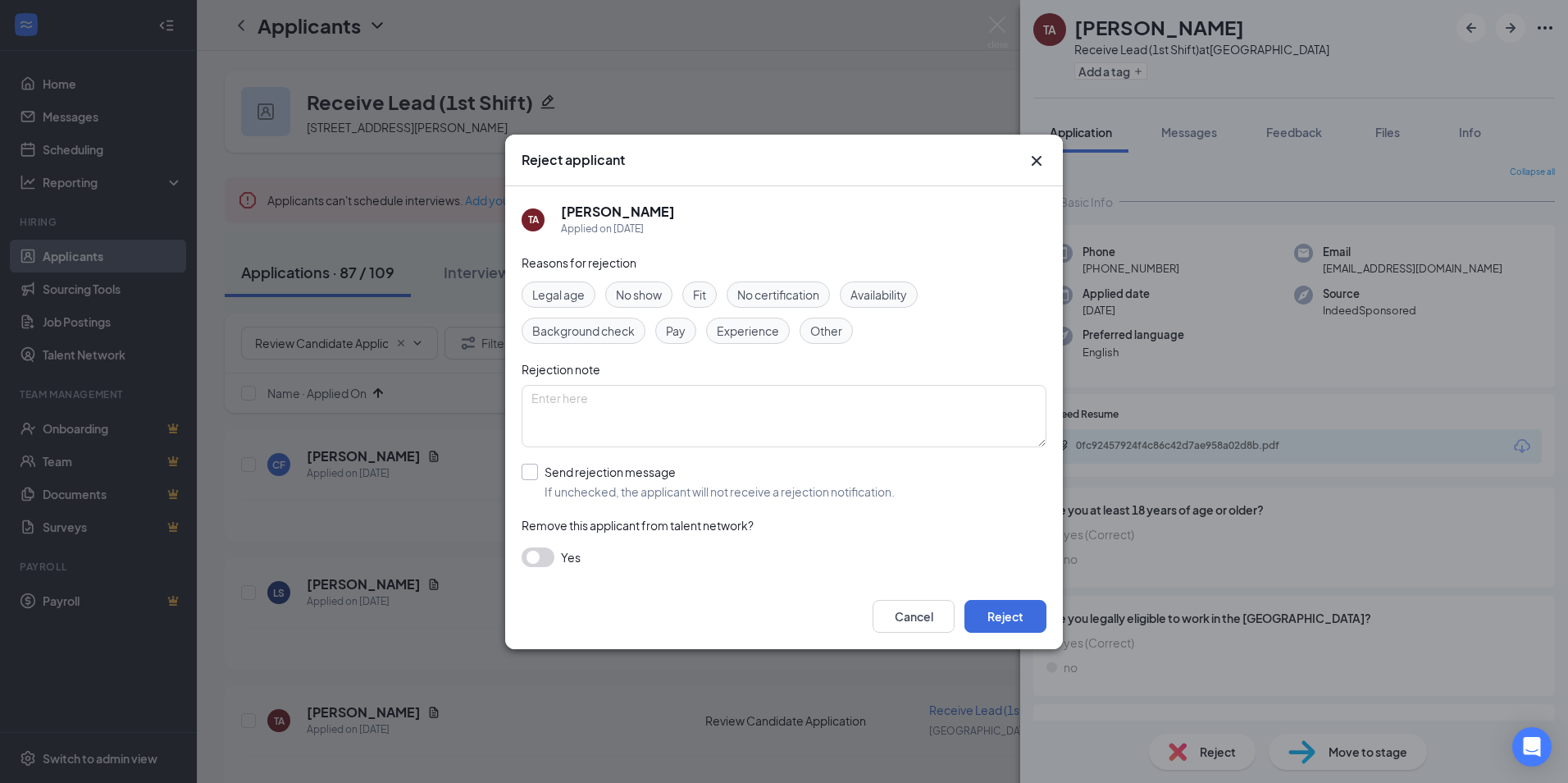
click at [592, 464] on input "Send rejection message If unchecked, the applicant will not receive a rejection…" at bounding box center [707, 481] width 373 height 36
checkbox input "true"
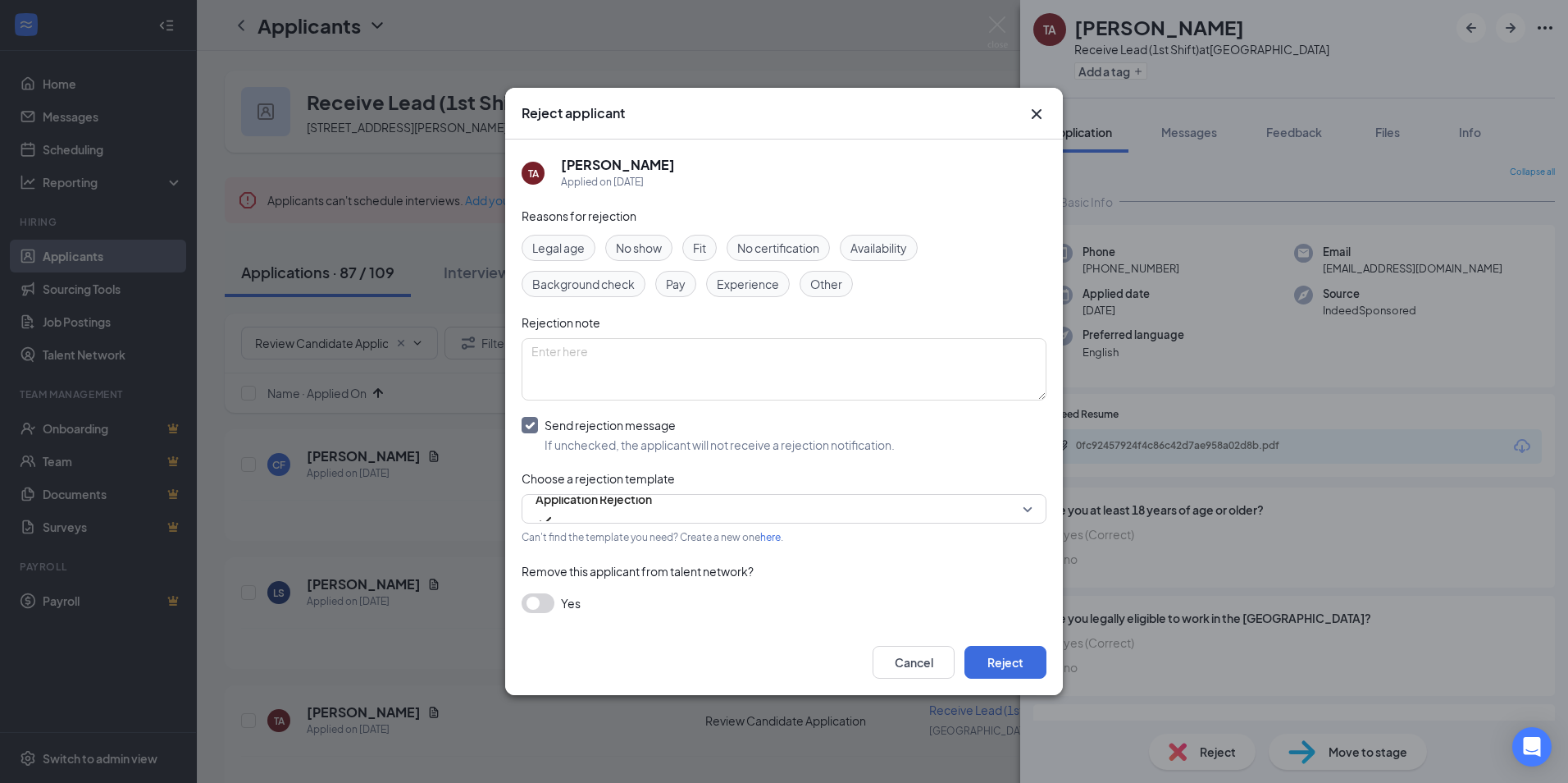
click at [553, 602] on button "button" at bounding box center [537, 602] width 32 height 20
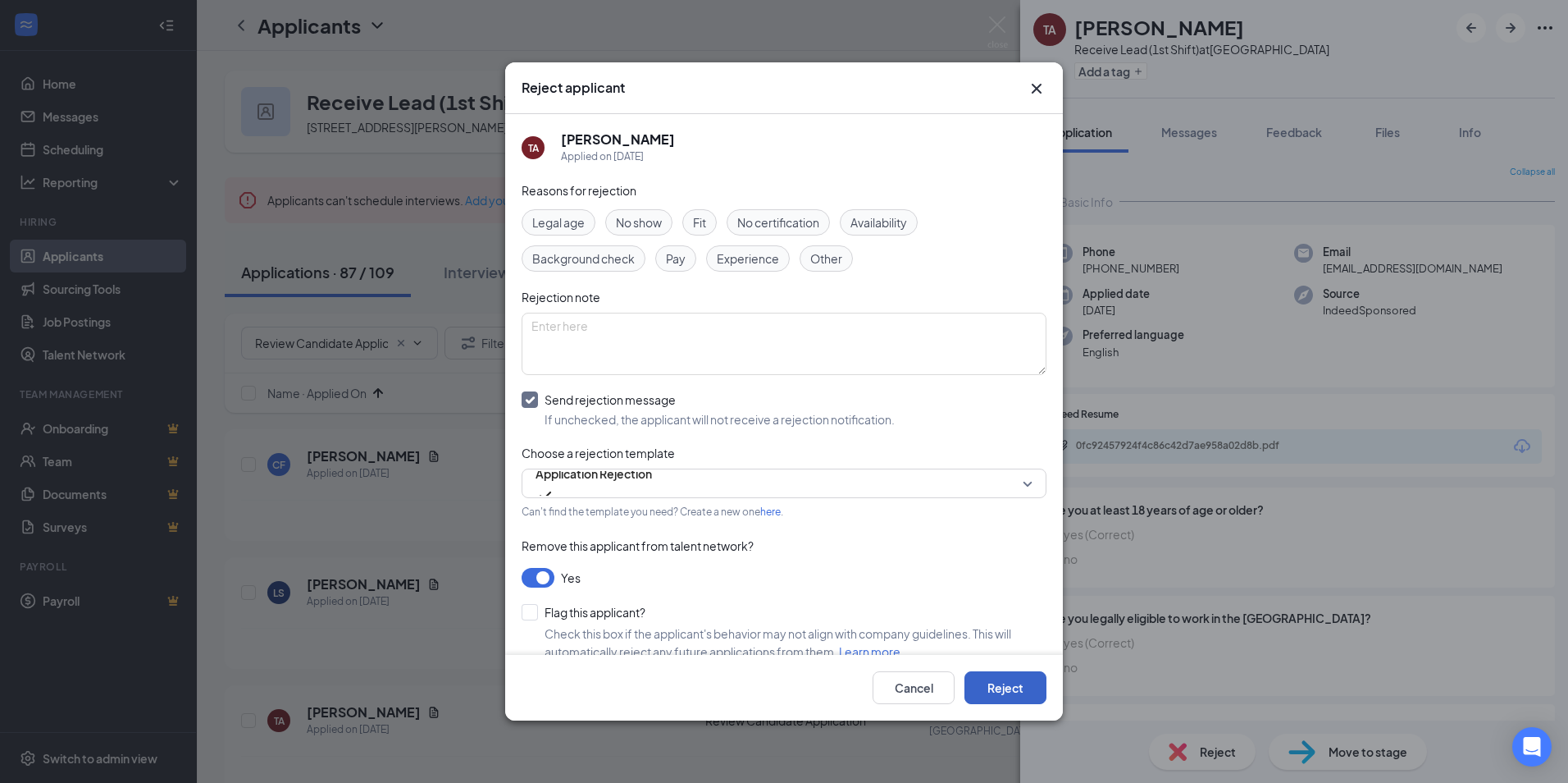
click at [1000, 684] on button "Reject" at bounding box center [1005, 687] width 82 height 32
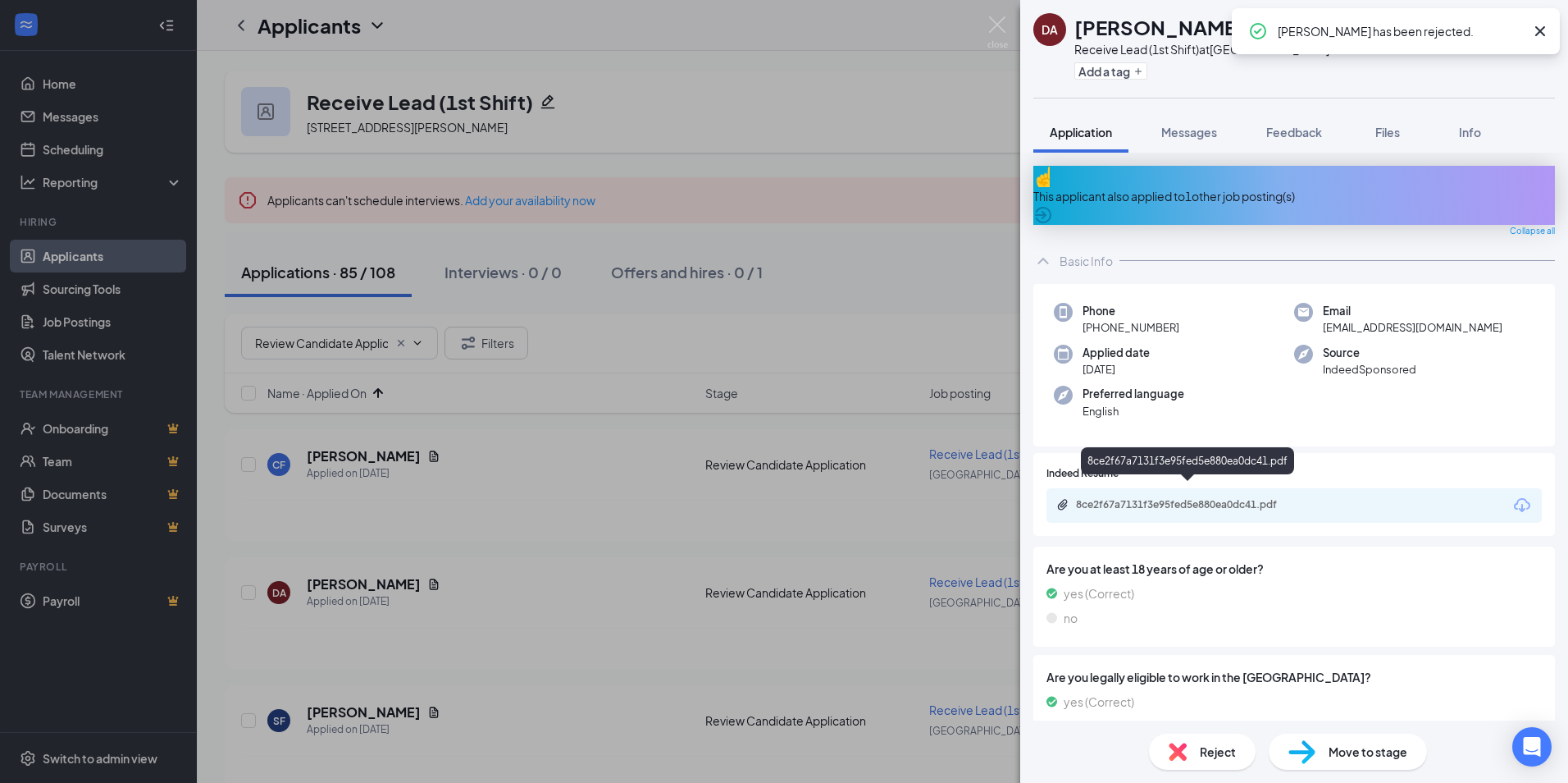
click at [1135, 498] on div "8ce2f67a7131f3e95fed5e880ea0dc41.pdf" at bounding box center [1190, 504] width 229 height 13
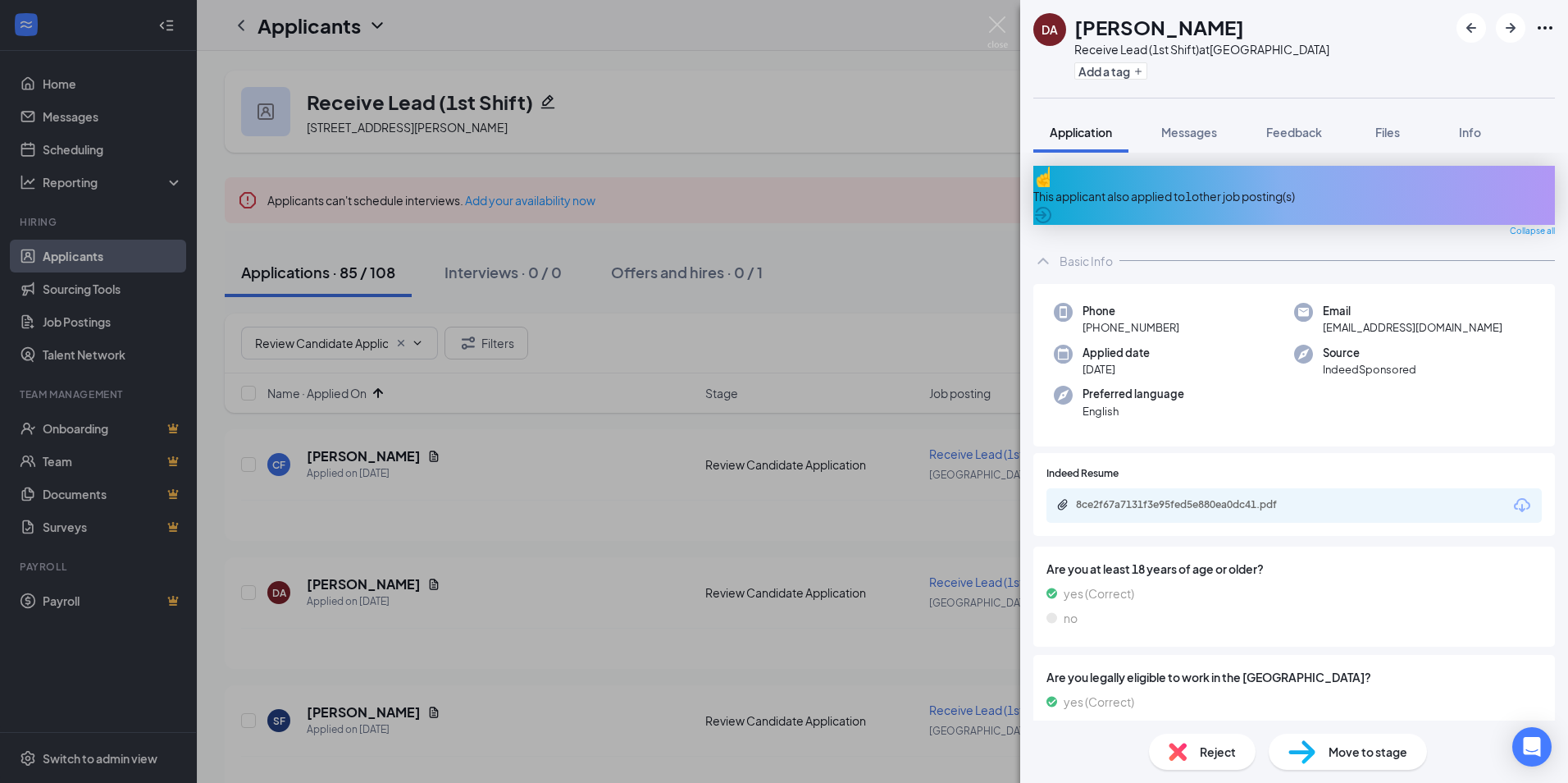
click at [1206, 744] on span "Reject" at bounding box center [1218, 751] width 36 height 18
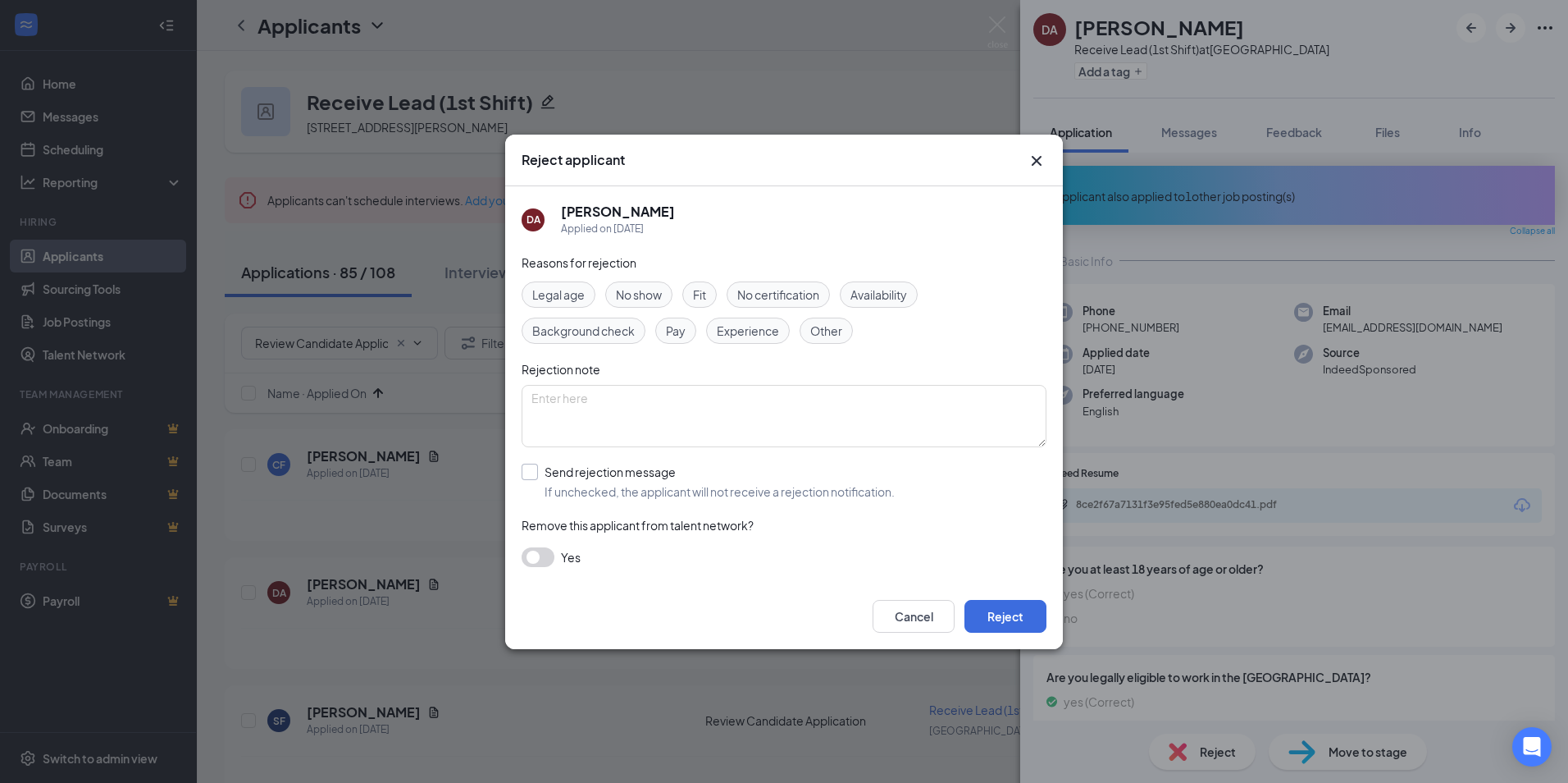
click at [577, 475] on input "Send rejection message If unchecked, the applicant will not receive a rejection…" at bounding box center [707, 481] width 373 height 36
checkbox input "true"
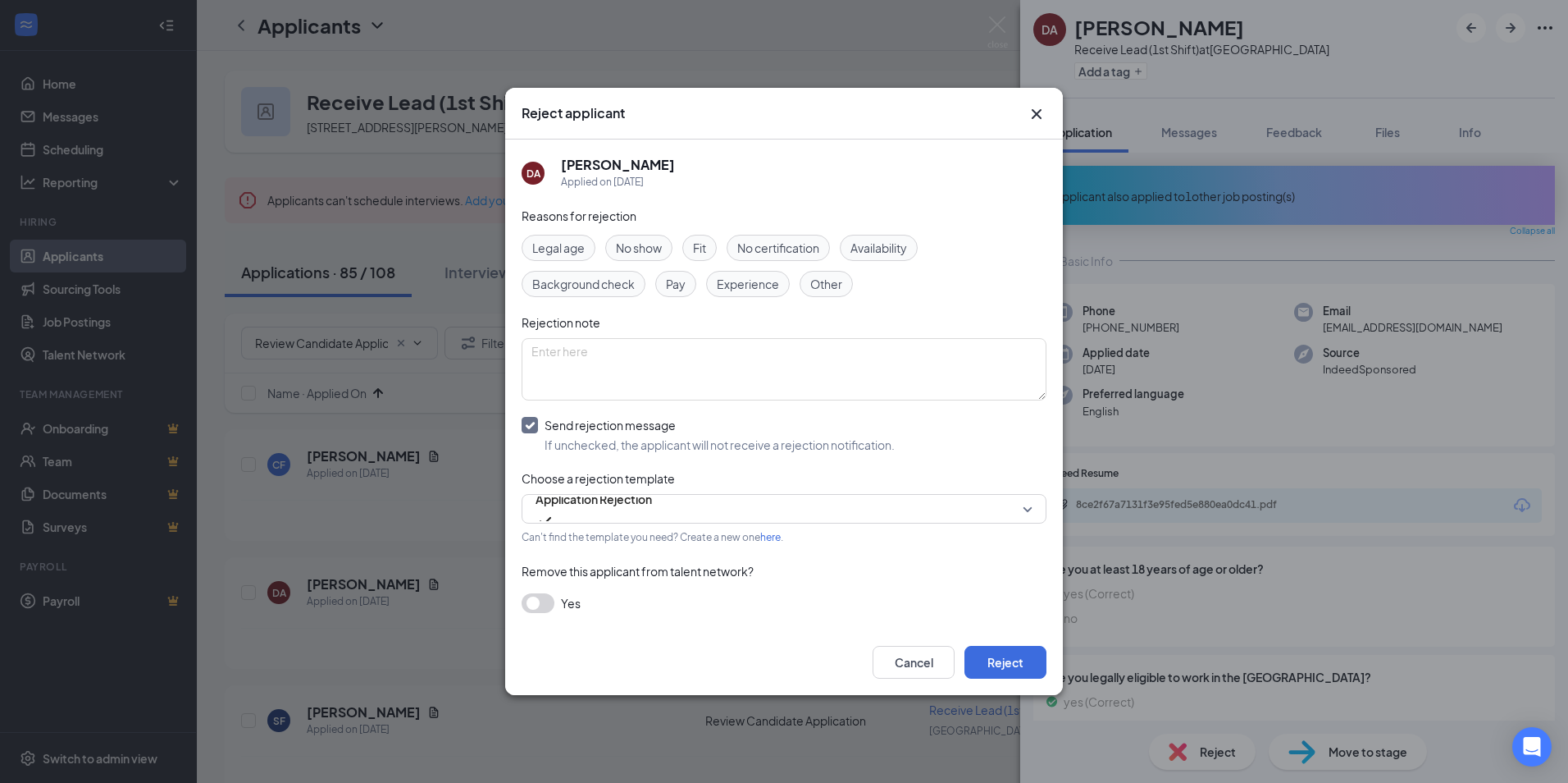
click at [543, 605] on button "button" at bounding box center [537, 602] width 32 height 20
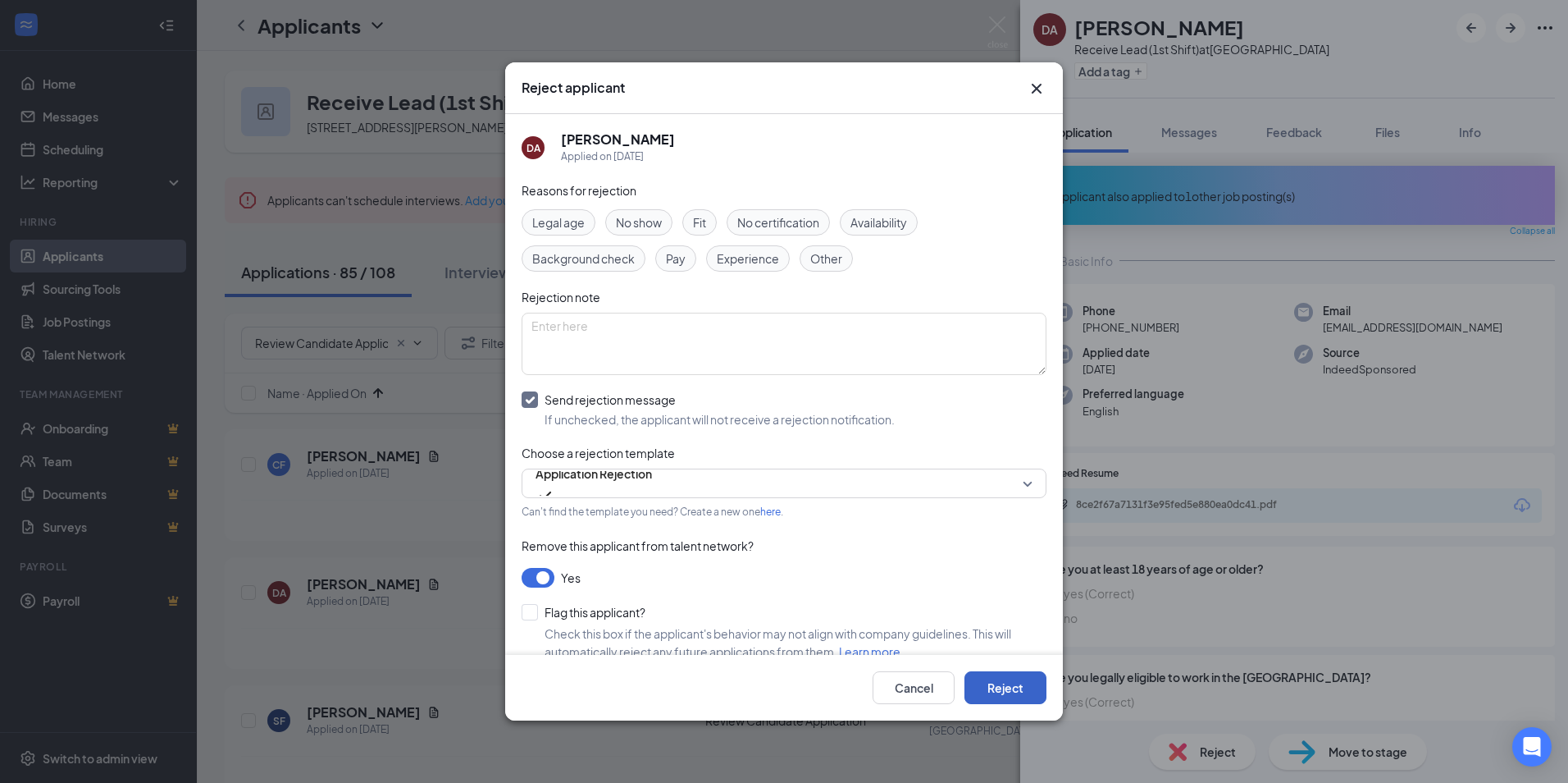
click at [1001, 690] on button "Reject" at bounding box center [1005, 687] width 82 height 32
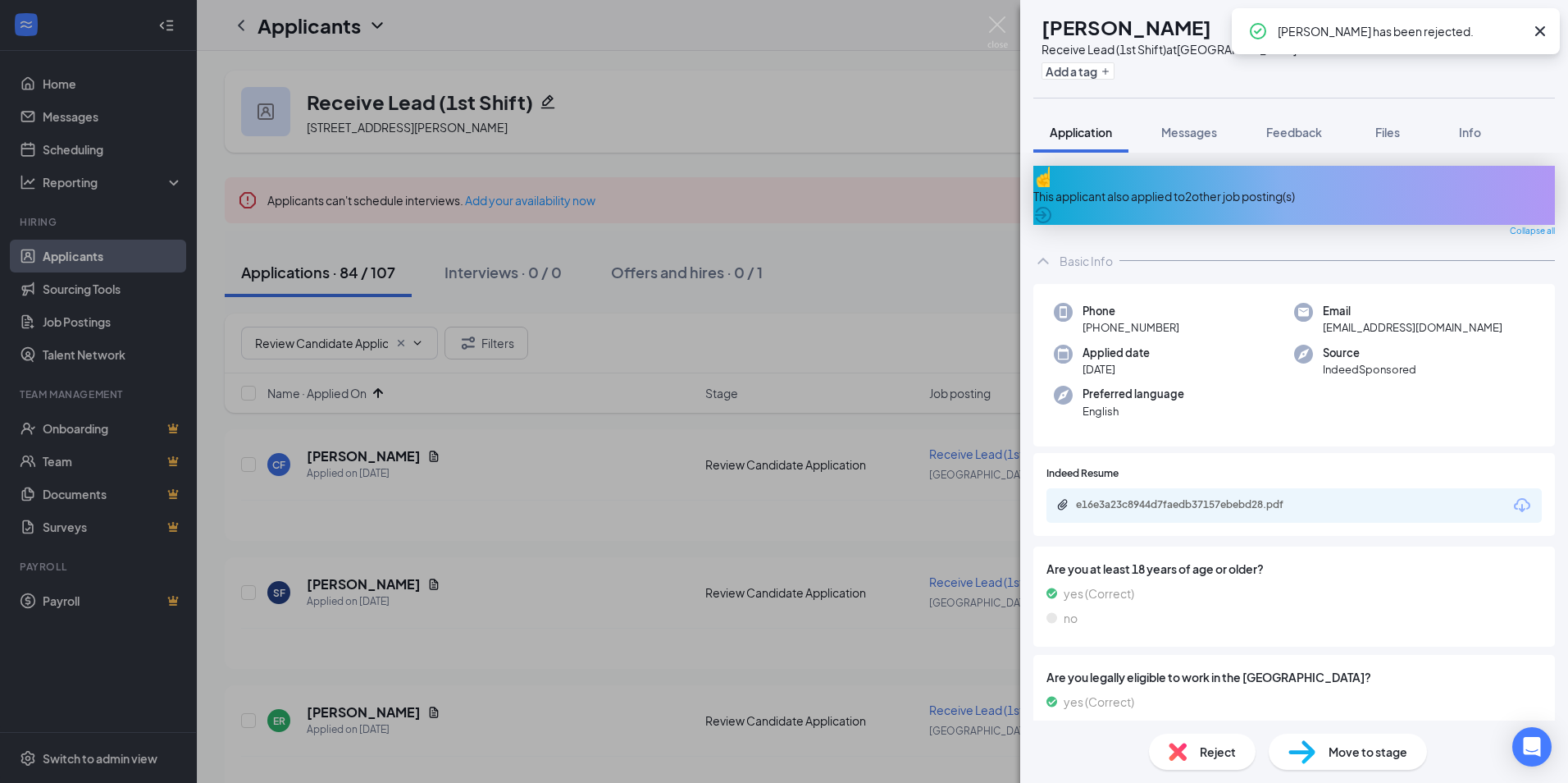
click at [1212, 488] on div "e16e3a23c8944d7faedb37157ebebd28.pdf" at bounding box center [1293, 505] width 495 height 34
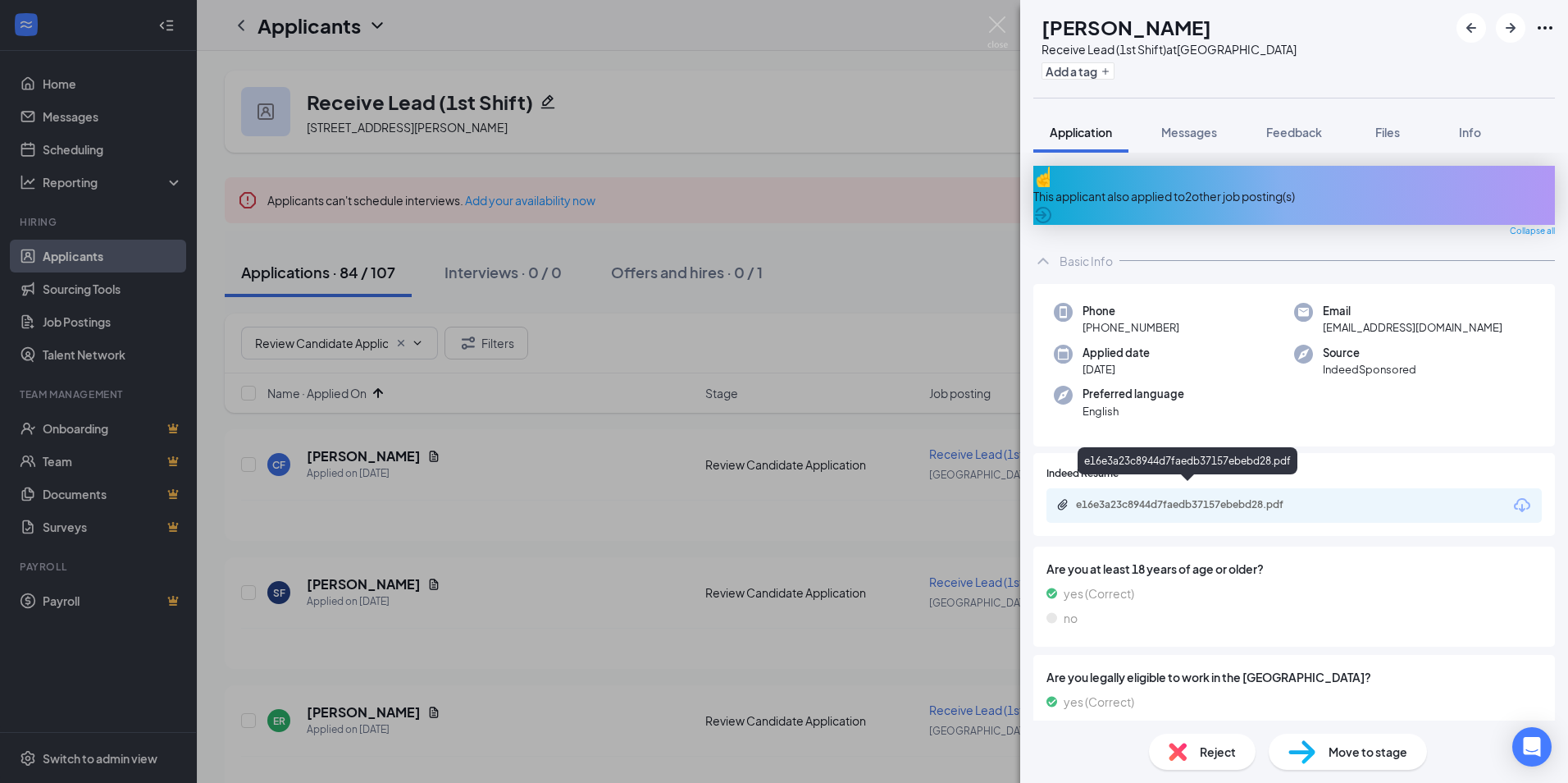
click at [1169, 498] on div "e16e3a23c8944d7faedb37157ebebd28.pdf" at bounding box center [1190, 504] width 229 height 13
click at [1217, 756] on span "Reject" at bounding box center [1218, 751] width 36 height 18
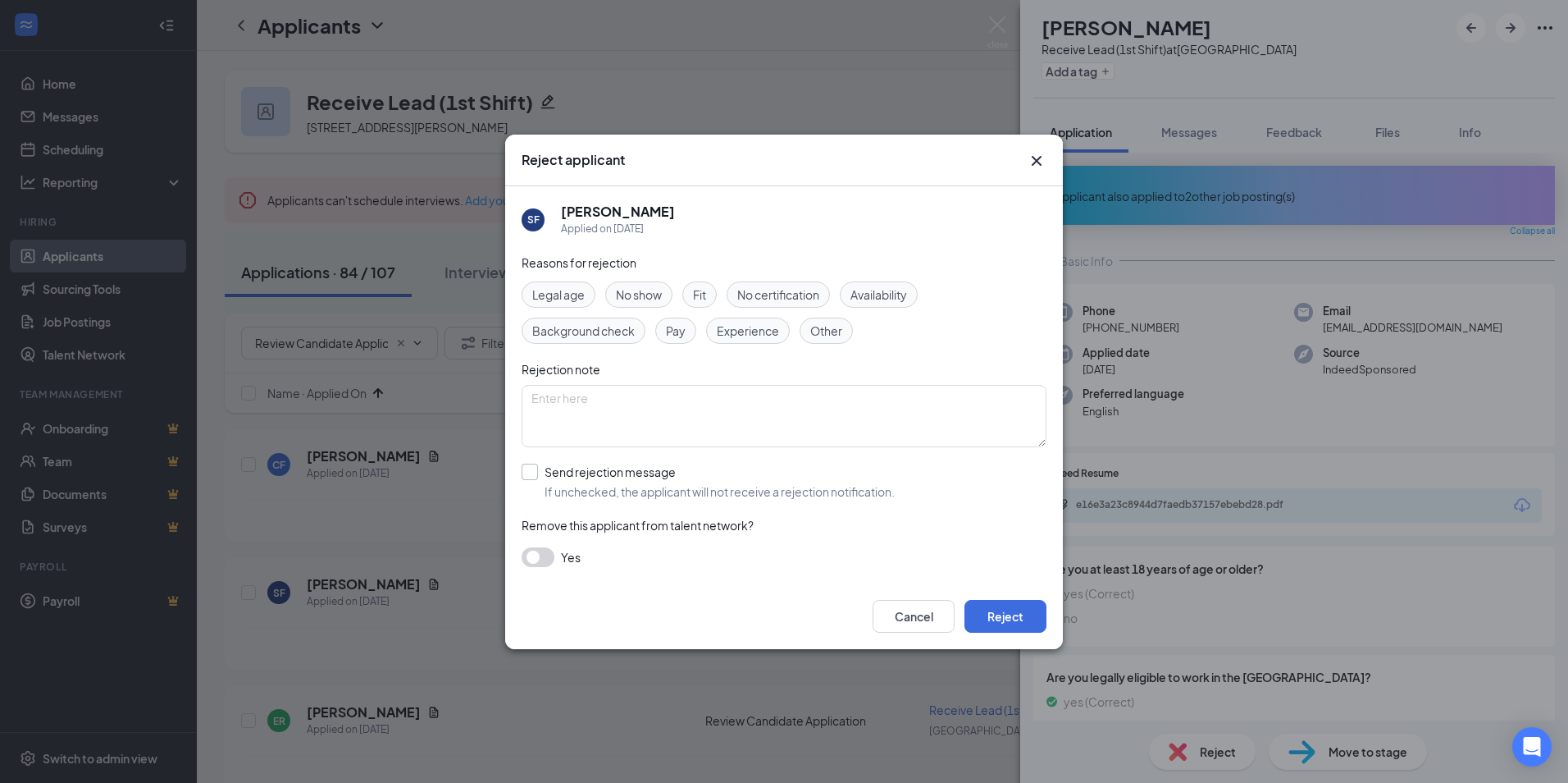
click at [595, 477] on input "Send rejection message If unchecked, the applicant will not receive a rejection…" at bounding box center [707, 481] width 373 height 36
checkbox input "true"
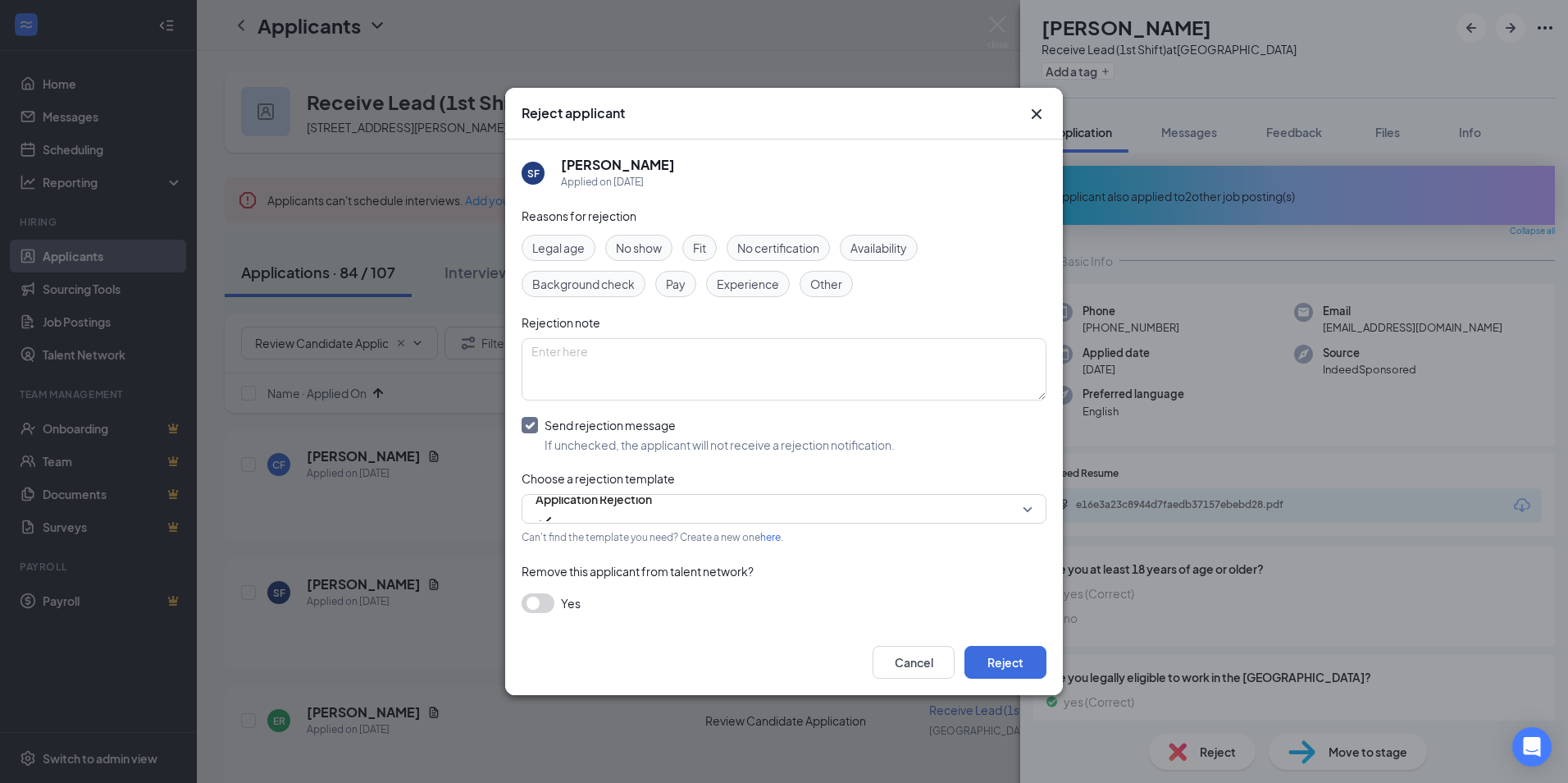
click at [545, 611] on button "button" at bounding box center [537, 602] width 32 height 20
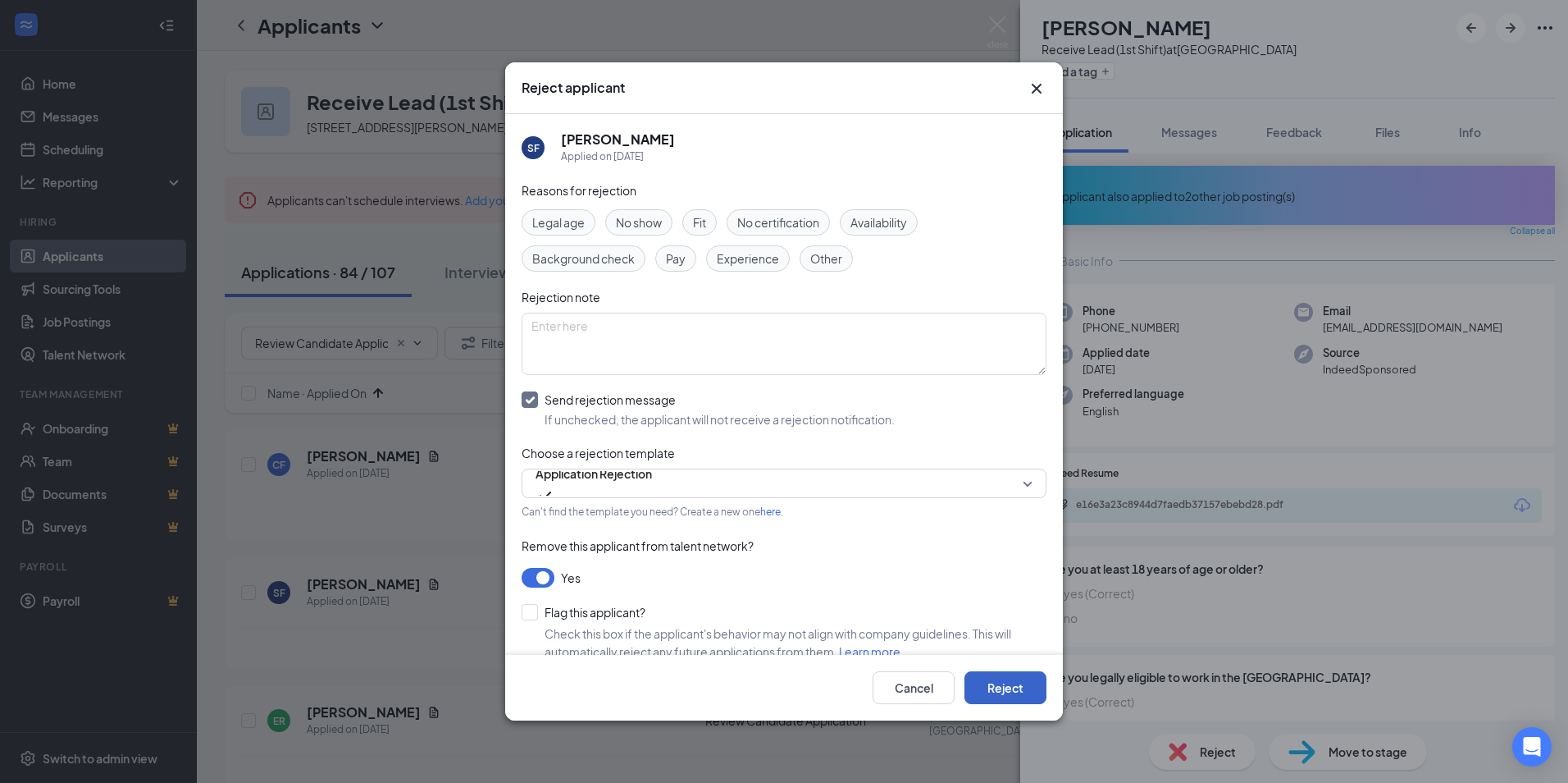
click at [1014, 692] on button "Reject" at bounding box center [1005, 687] width 82 height 32
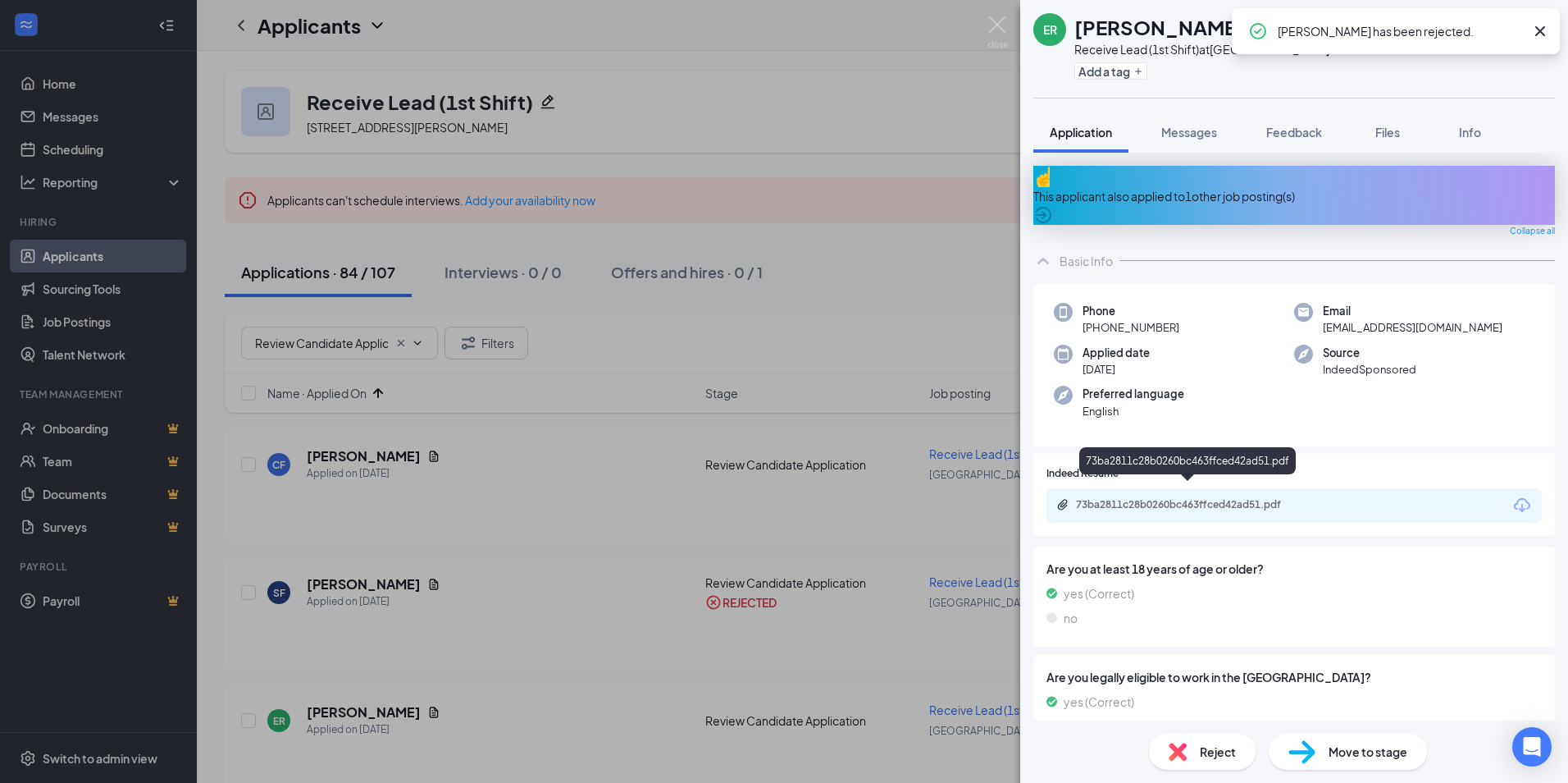
click at [1185, 498] on div "73ba2811c28b0260bc463ffced42ad51.pdf" at bounding box center [1190, 504] width 229 height 13
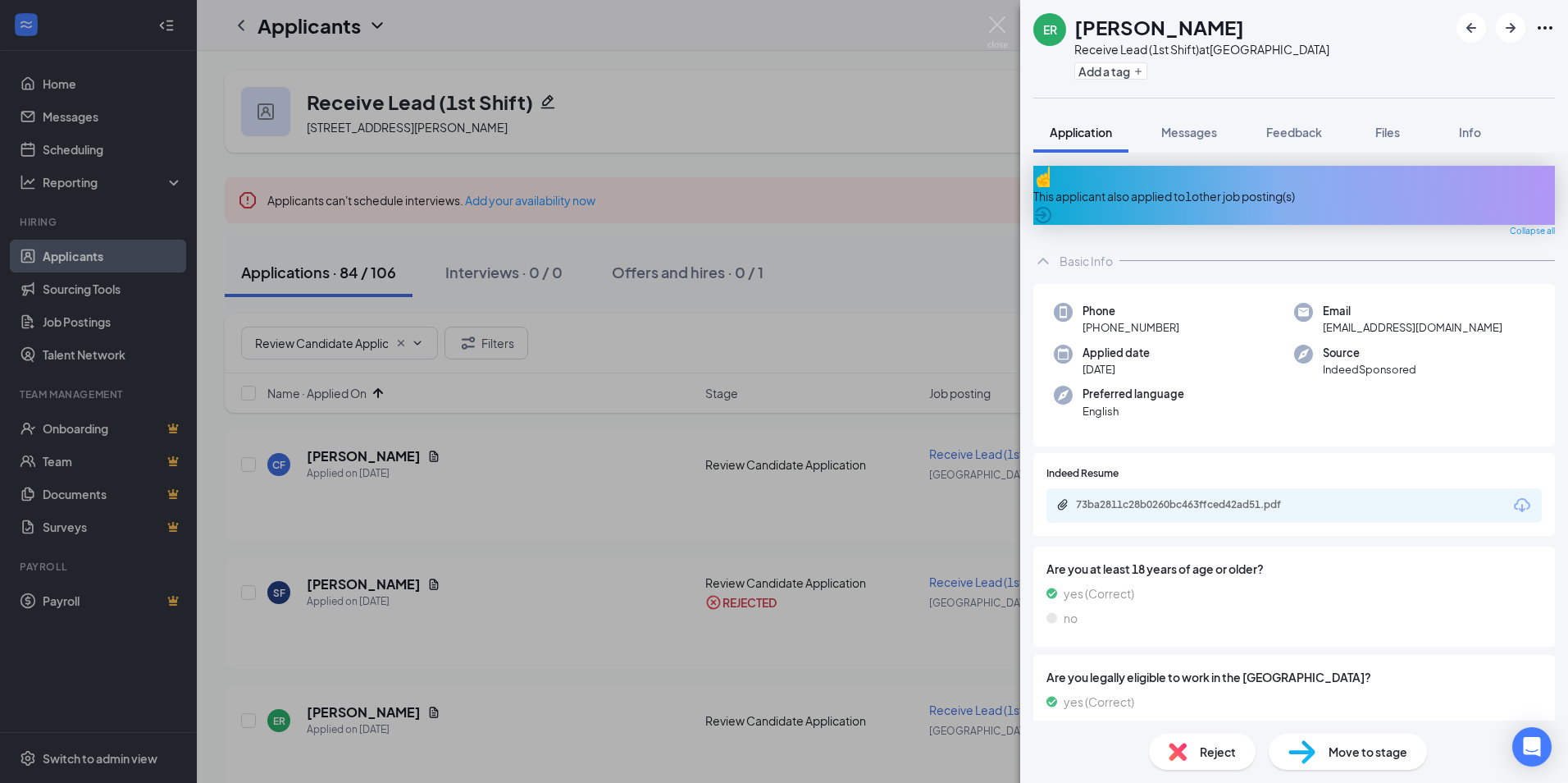
click at [1214, 766] on div "Reject" at bounding box center [1202, 752] width 106 height 36
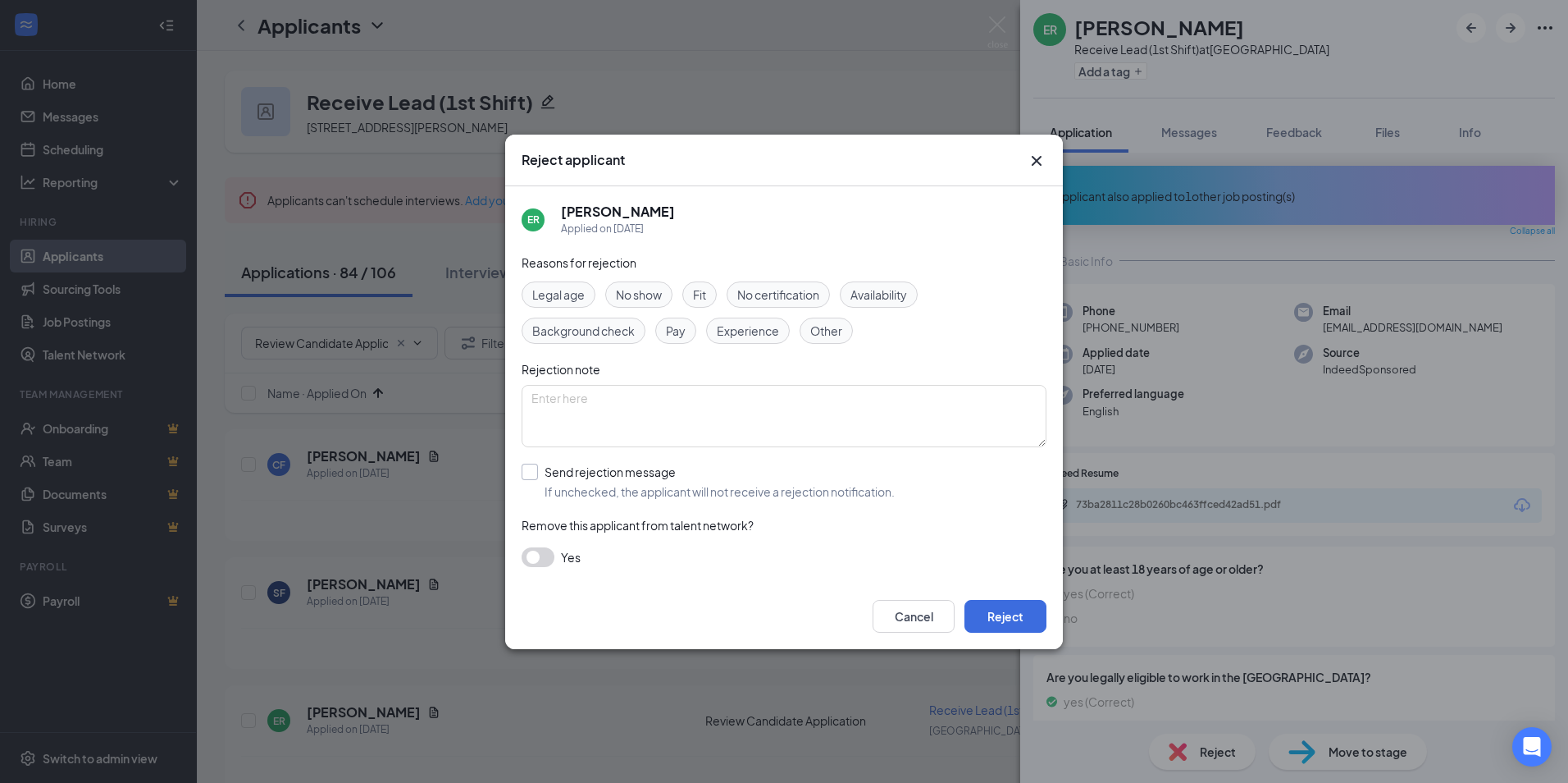
click at [574, 472] on input "Send rejection message If unchecked, the applicant will not receive a rejection…" at bounding box center [707, 481] width 373 height 36
checkbox input "true"
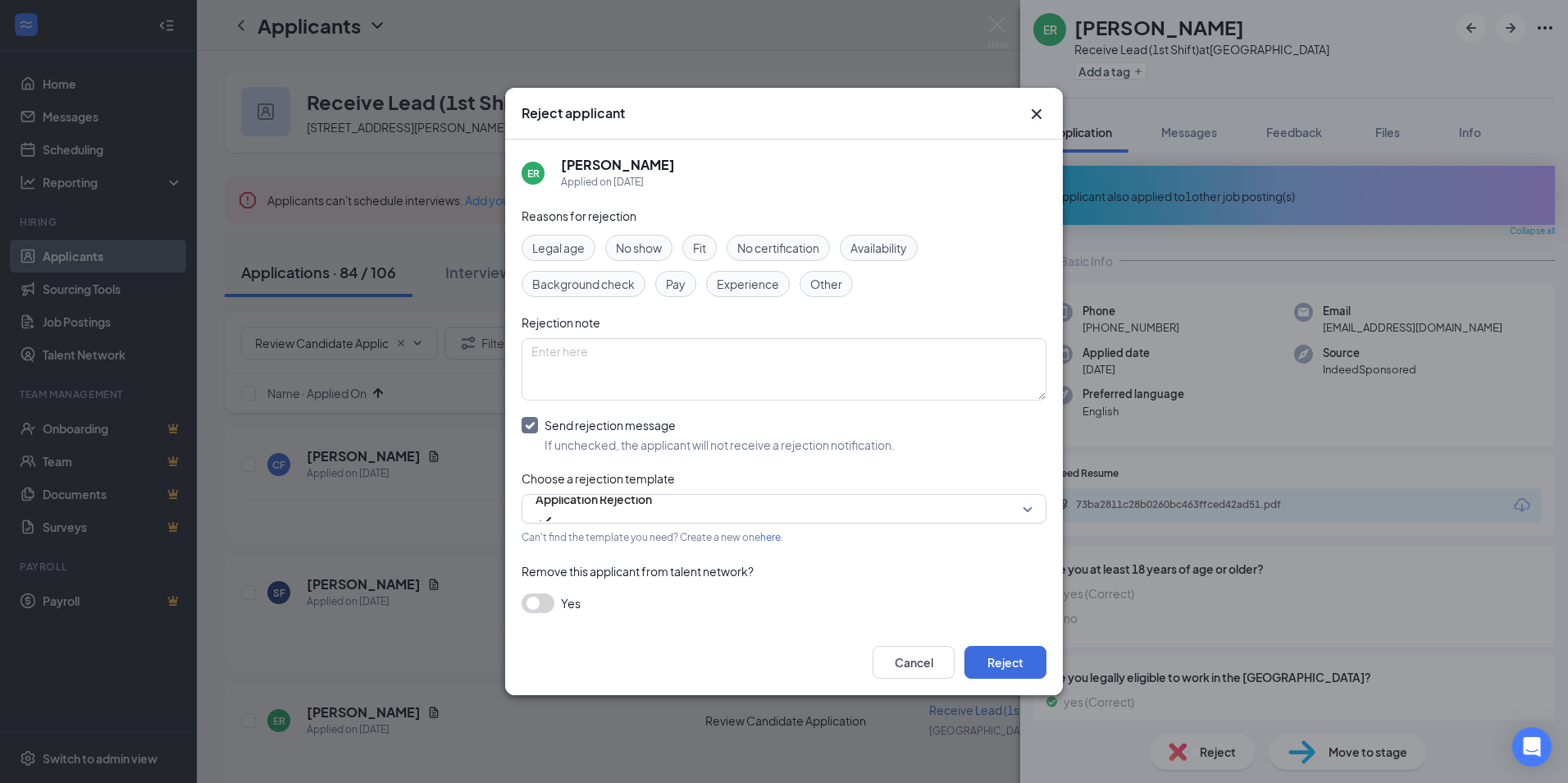
click at [541, 600] on button "button" at bounding box center [537, 602] width 32 height 20
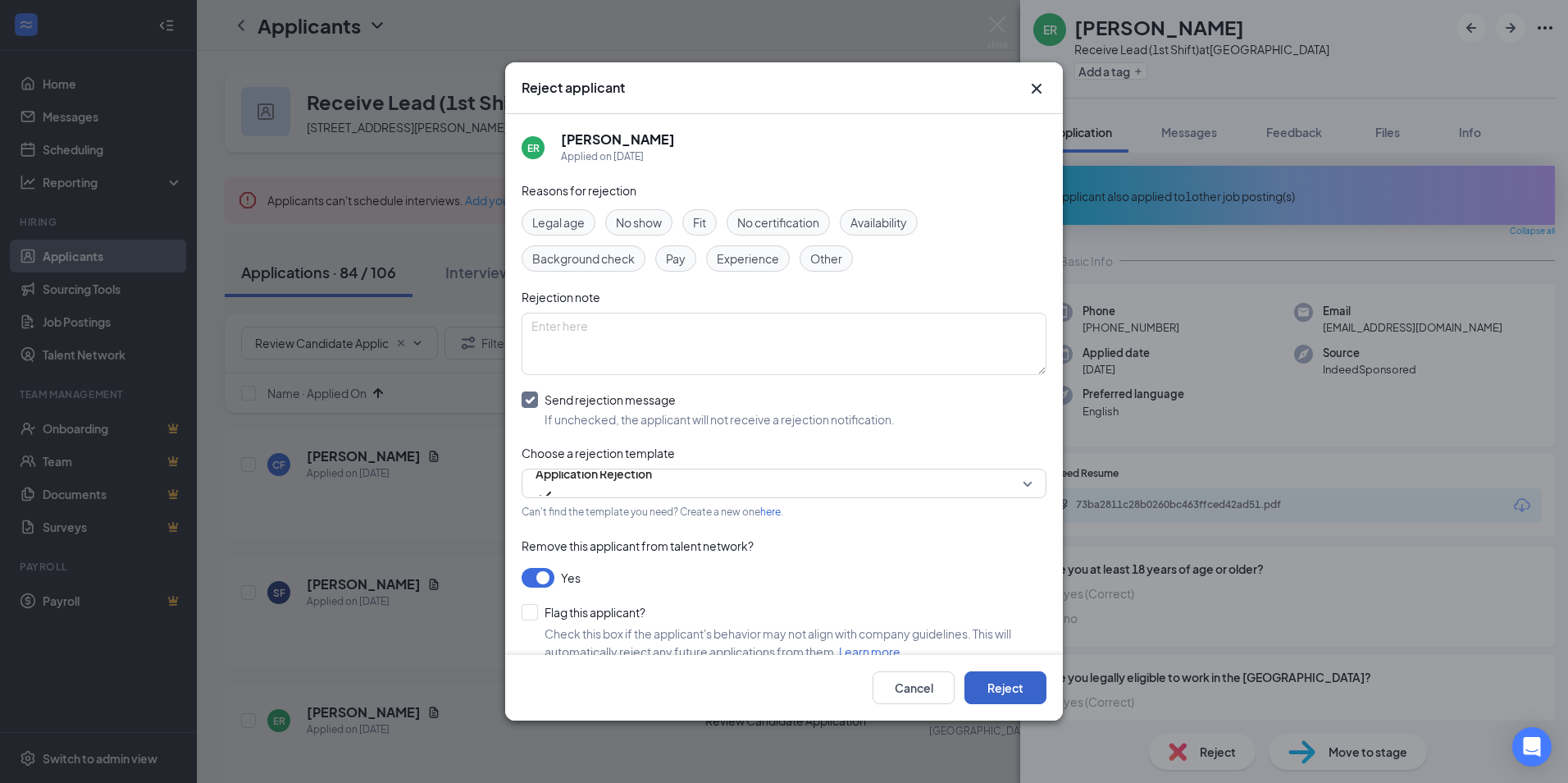
click at [1014, 673] on button "Reject" at bounding box center [1005, 687] width 82 height 32
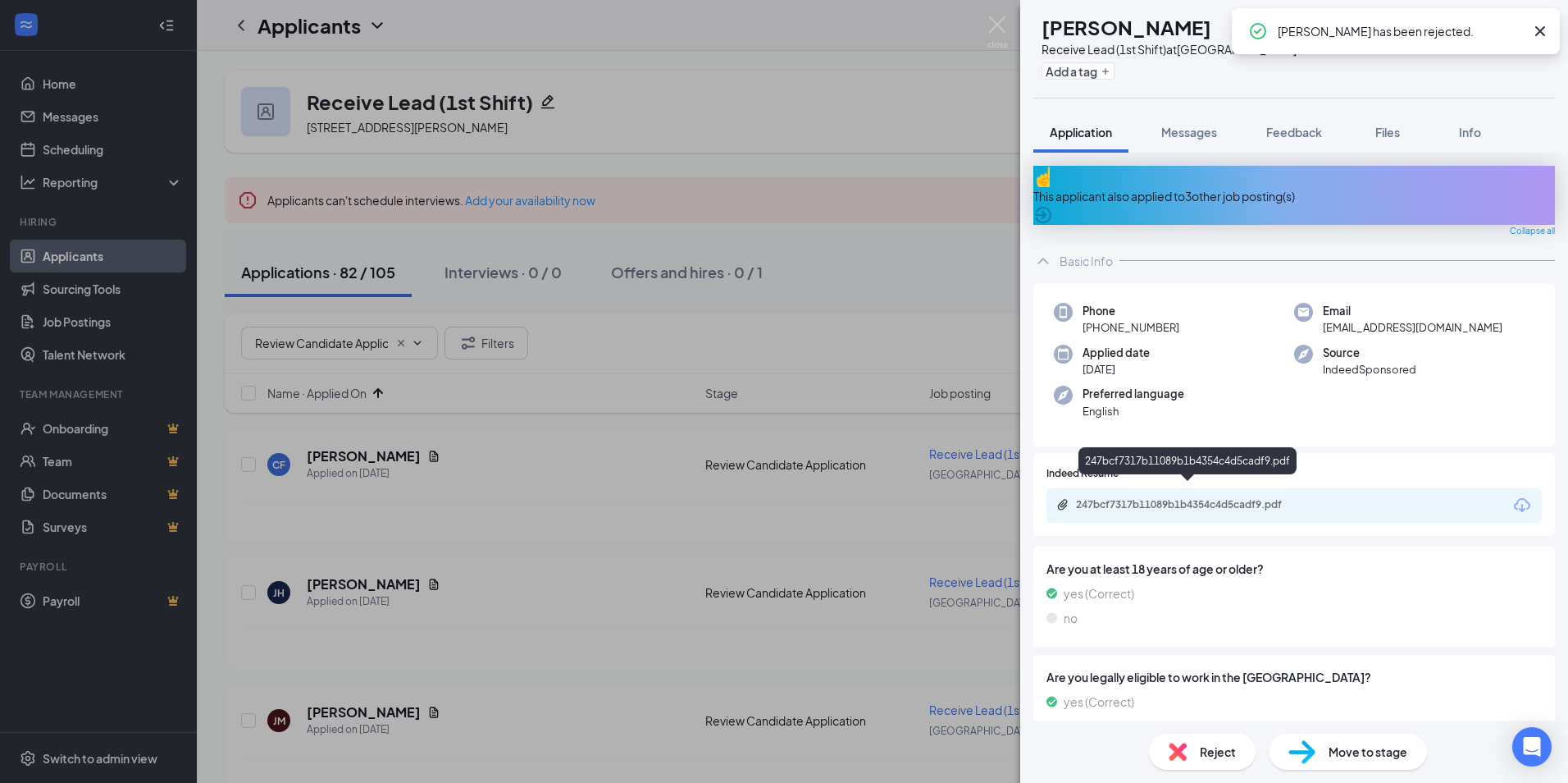
click at [1145, 498] on div "247bcf7317b11089b1b4354c4d5cadf9.pdf" at bounding box center [1190, 504] width 229 height 13
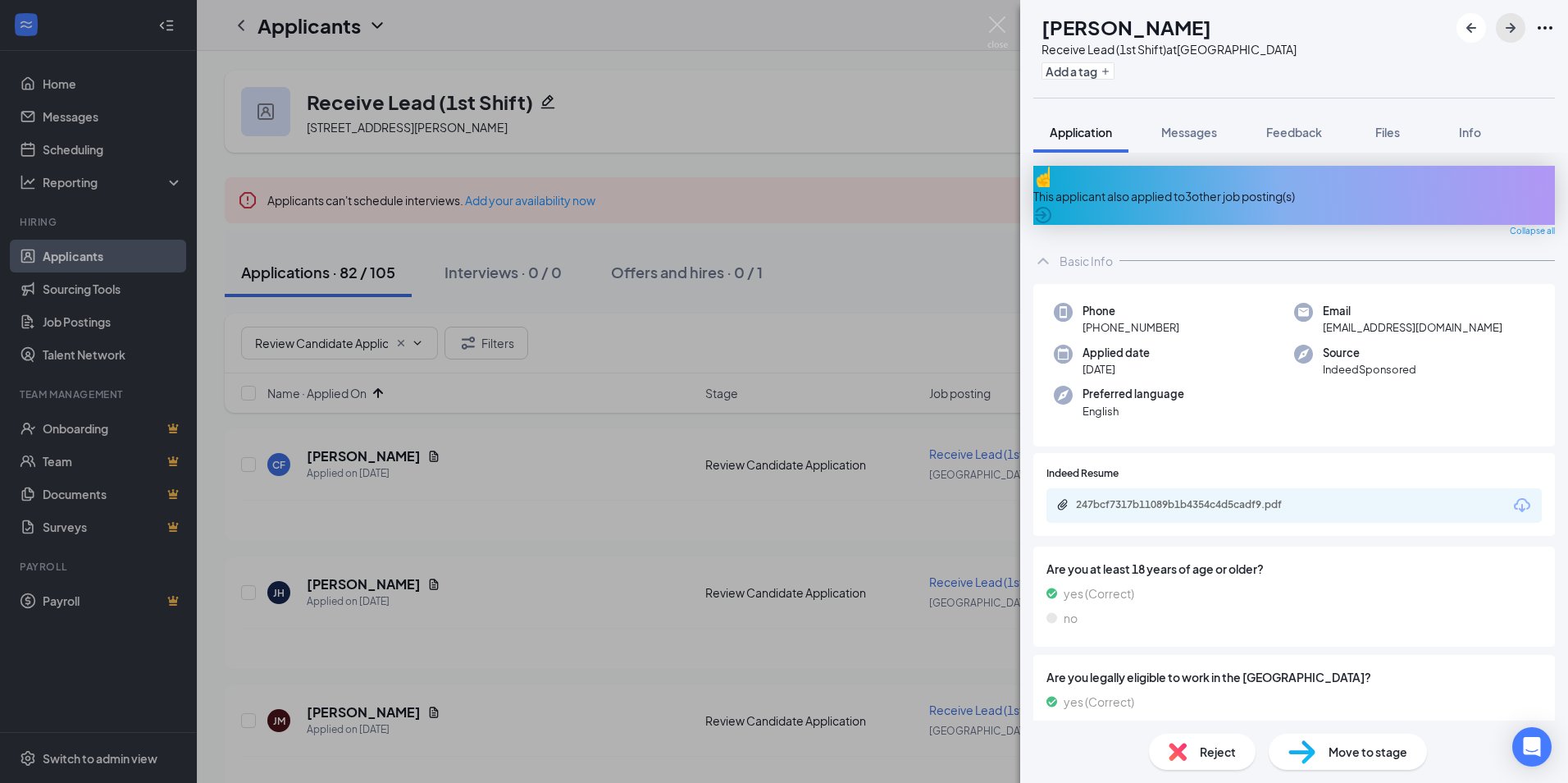
click at [1510, 27] on icon "ArrowRight" at bounding box center [1510, 28] width 10 height 10
click at [1182, 498] on div "5c299f27cc4804f34a4d5fc3d2fd1a4a.PDF" at bounding box center [1190, 504] width 229 height 13
click at [1234, 760] on span "Reject" at bounding box center [1218, 751] width 36 height 18
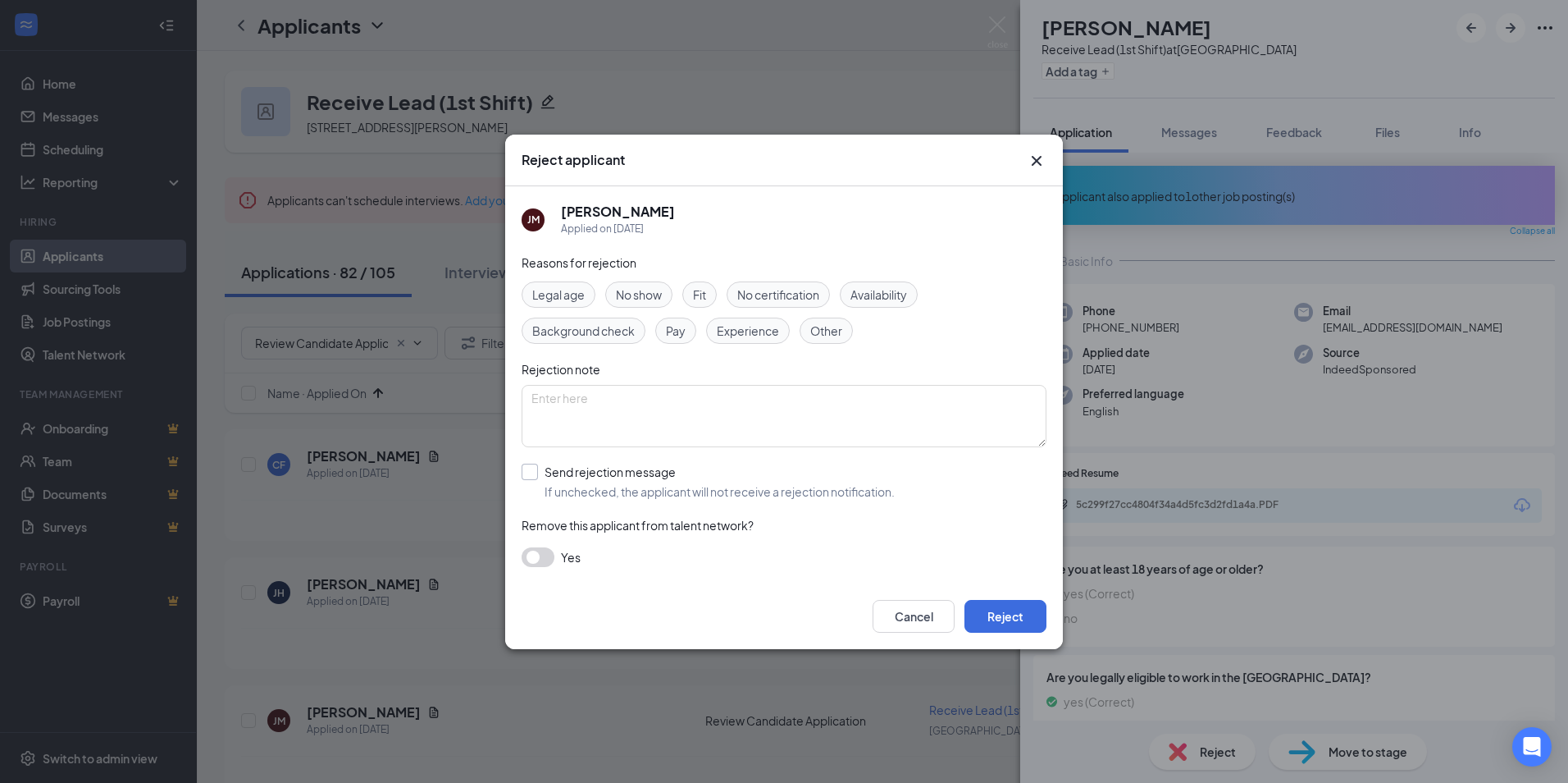
click at [603, 474] on input "Send rejection message If unchecked, the applicant will not receive a rejection…" at bounding box center [707, 481] width 373 height 36
checkbox input "true"
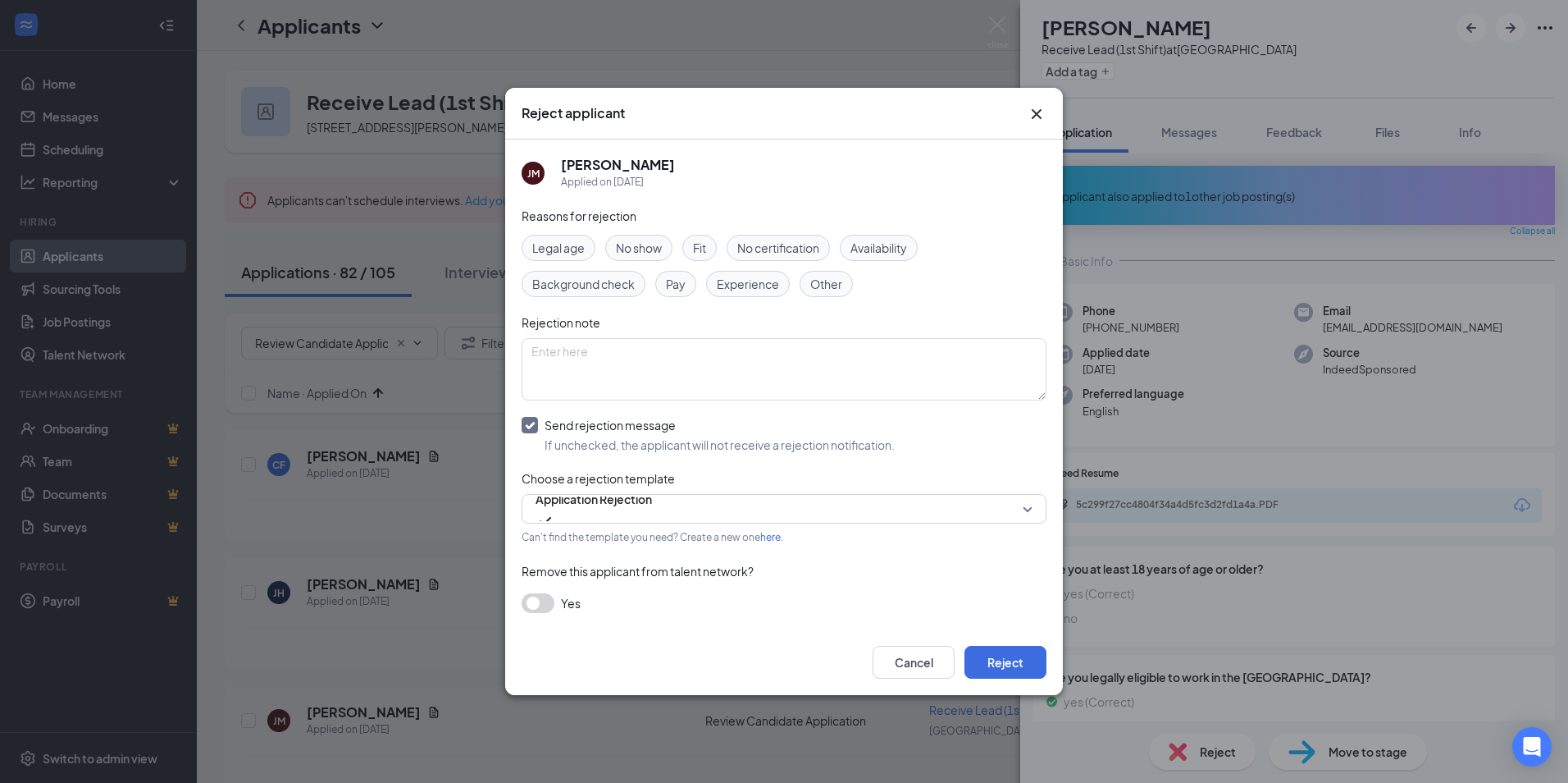
click at [537, 608] on button "button" at bounding box center [537, 602] width 32 height 20
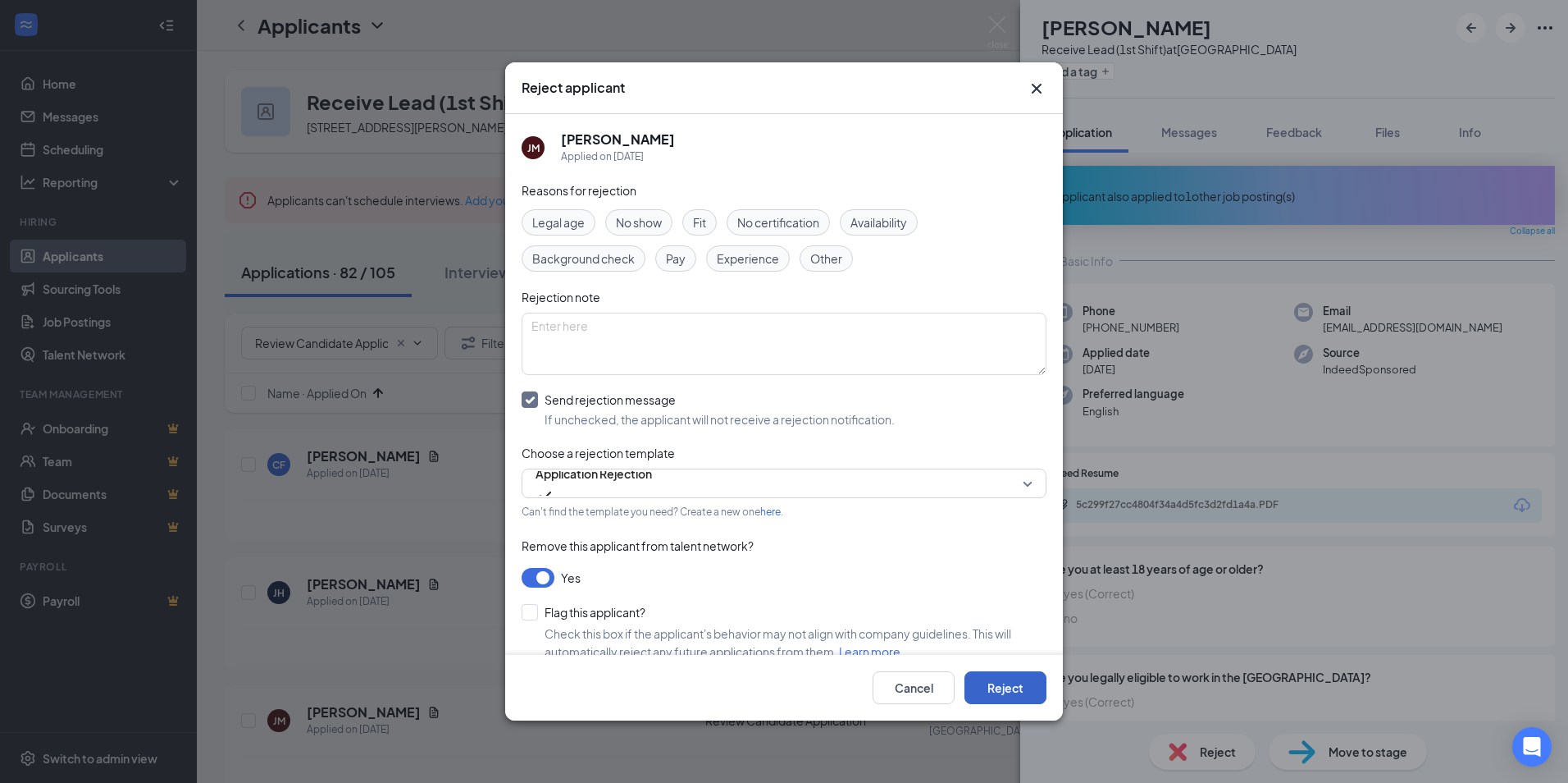
click at [1017, 688] on button "Reject" at bounding box center [1005, 687] width 82 height 32
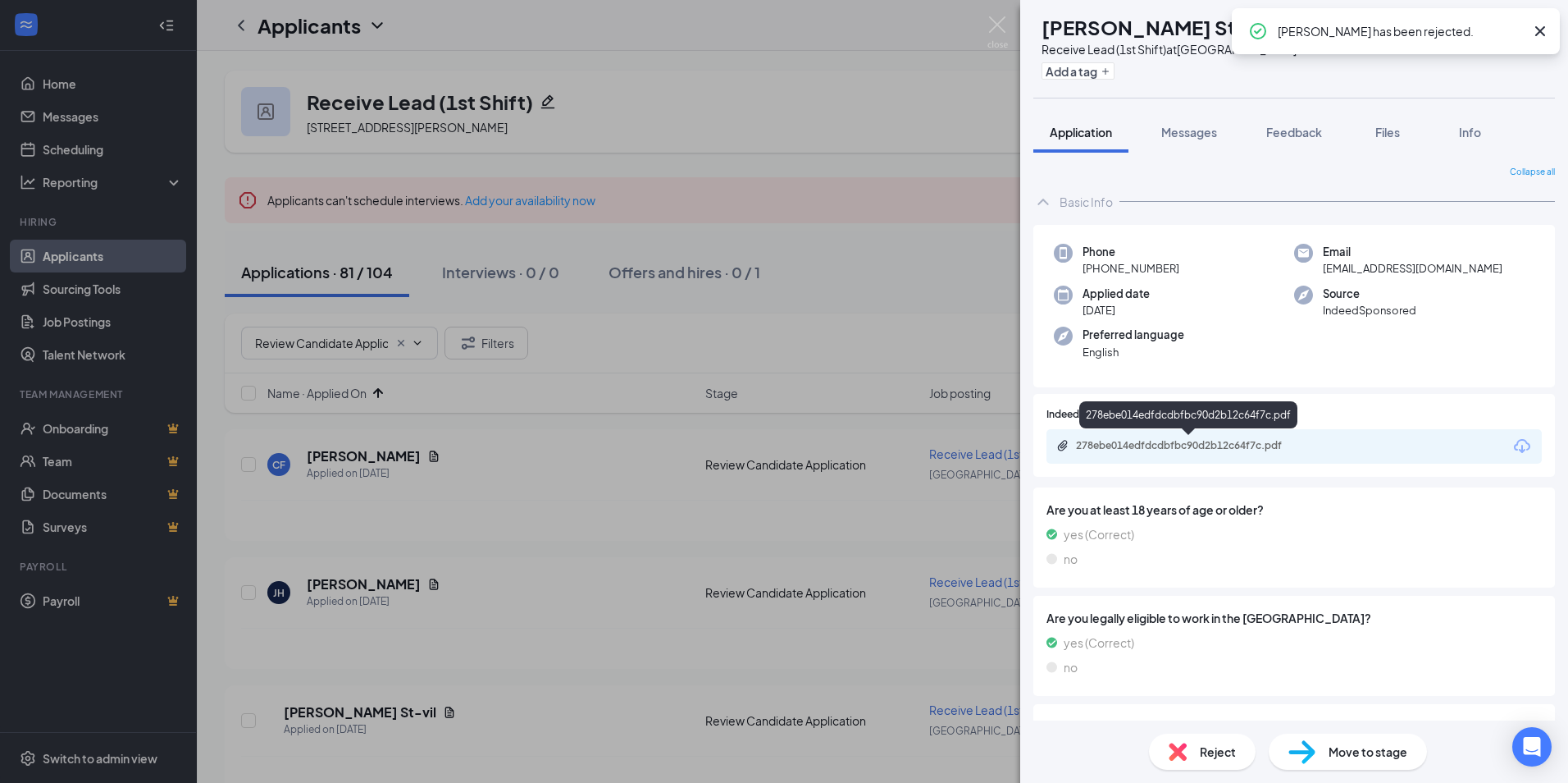
click at [1210, 445] on div "278ebe014edfdcdbfbc90d2b12c64f7c.pdf" at bounding box center [1190, 445] width 229 height 13
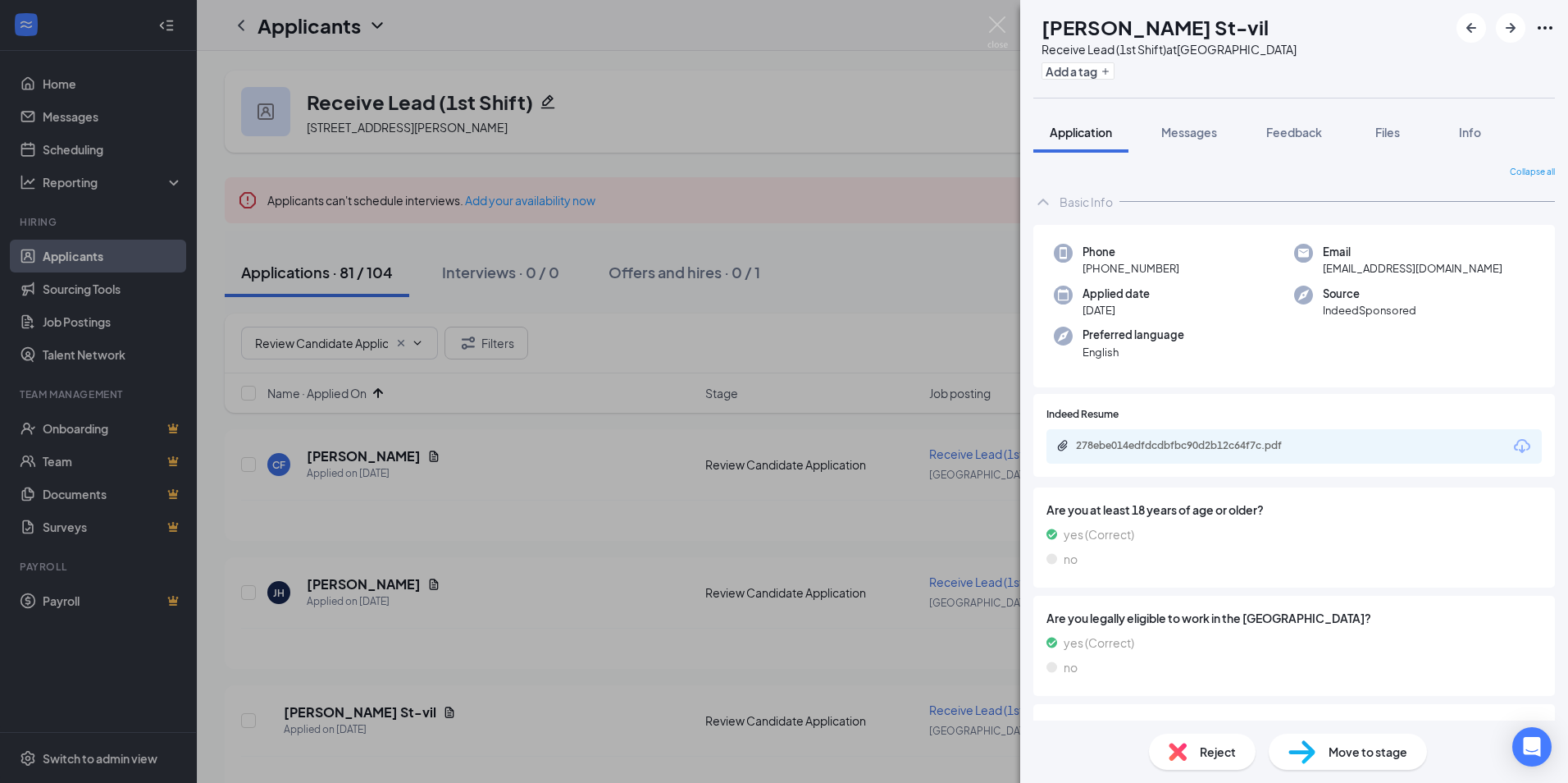
click at [1224, 755] on span "Reject" at bounding box center [1218, 751] width 36 height 18
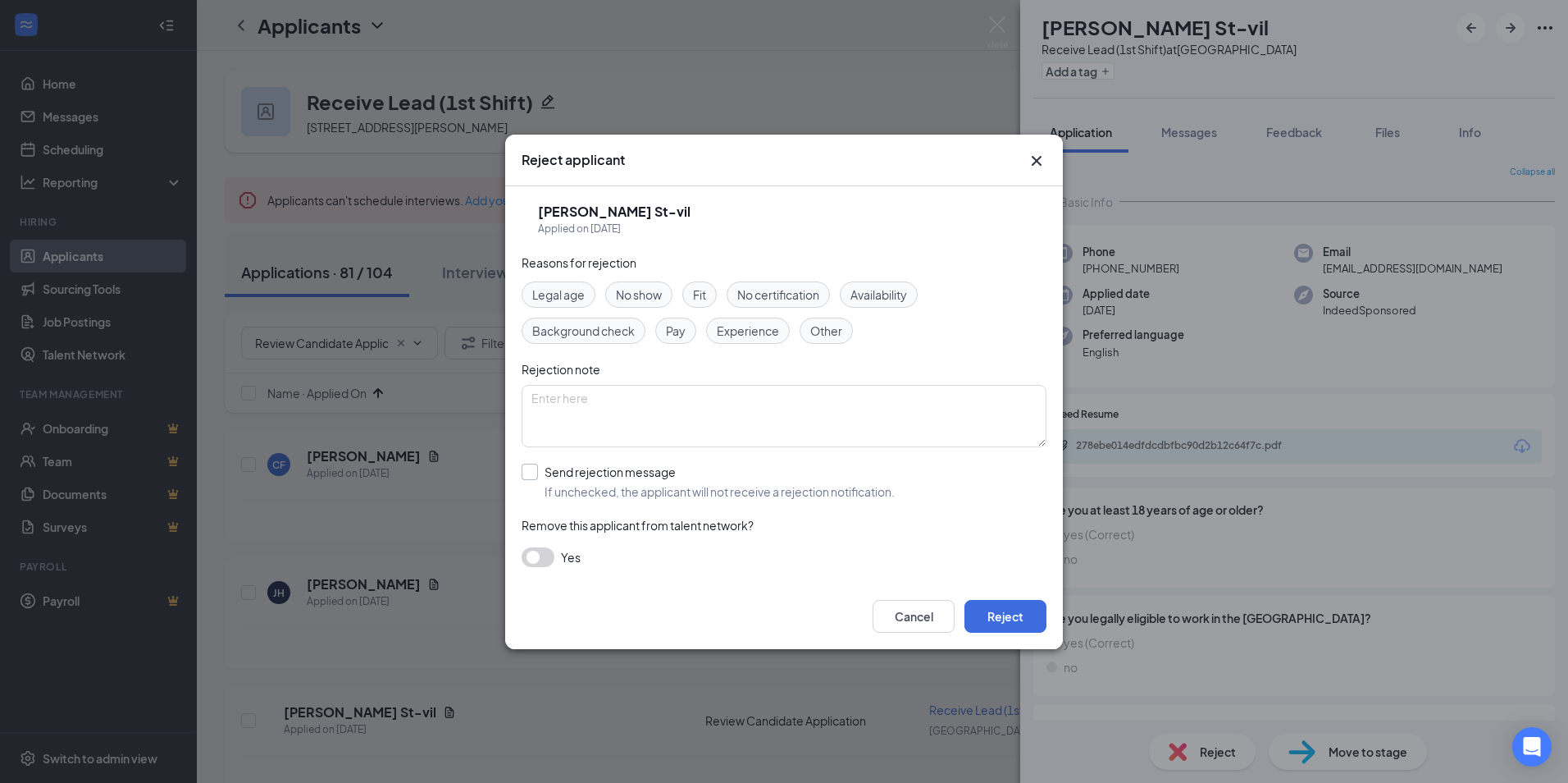
click at [563, 474] on input "Send rejection message If unchecked, the applicant will not receive a rejection…" at bounding box center [707, 481] width 373 height 36
checkbox input "true"
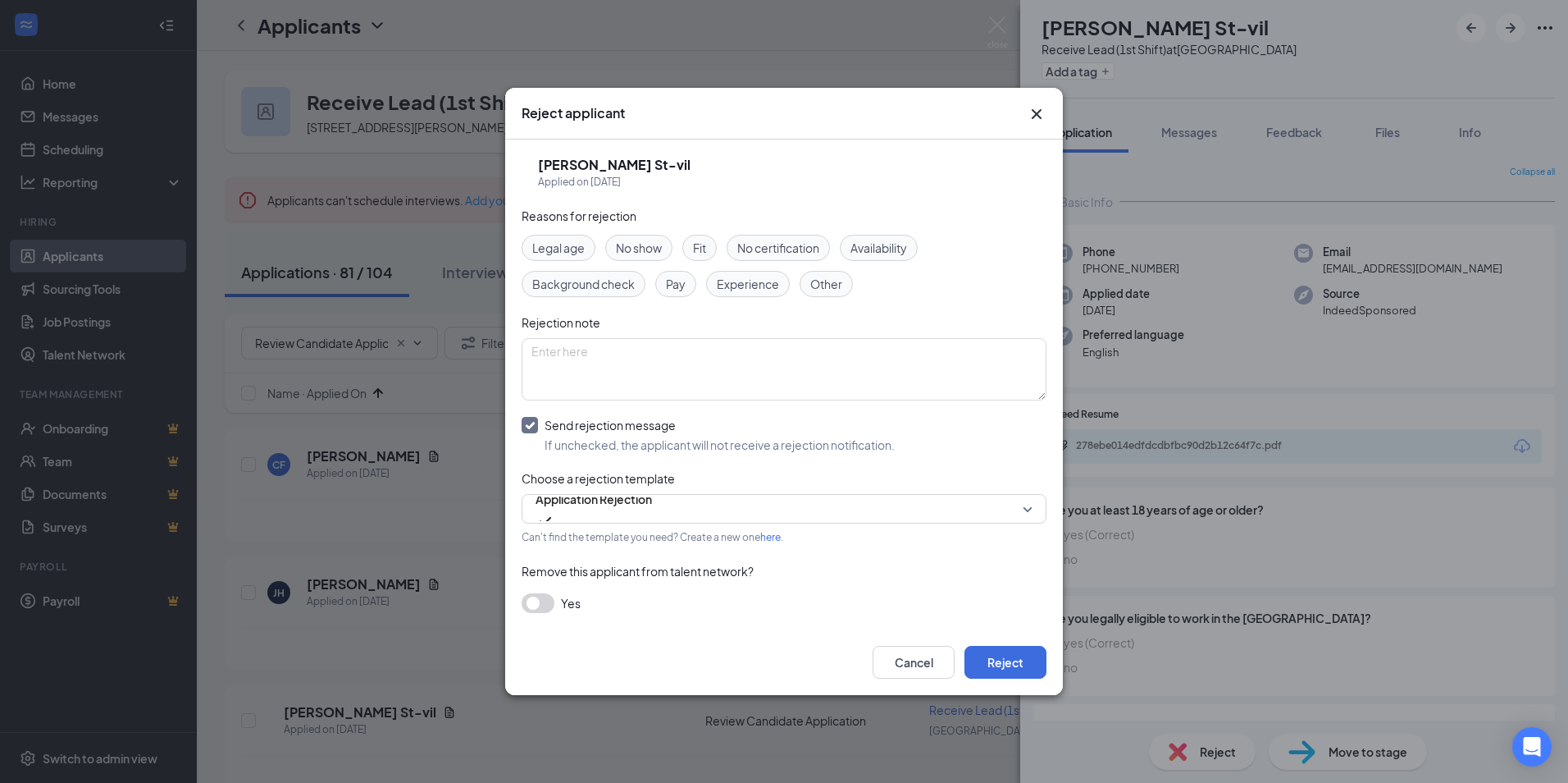
click at [541, 602] on button "button" at bounding box center [537, 602] width 32 height 20
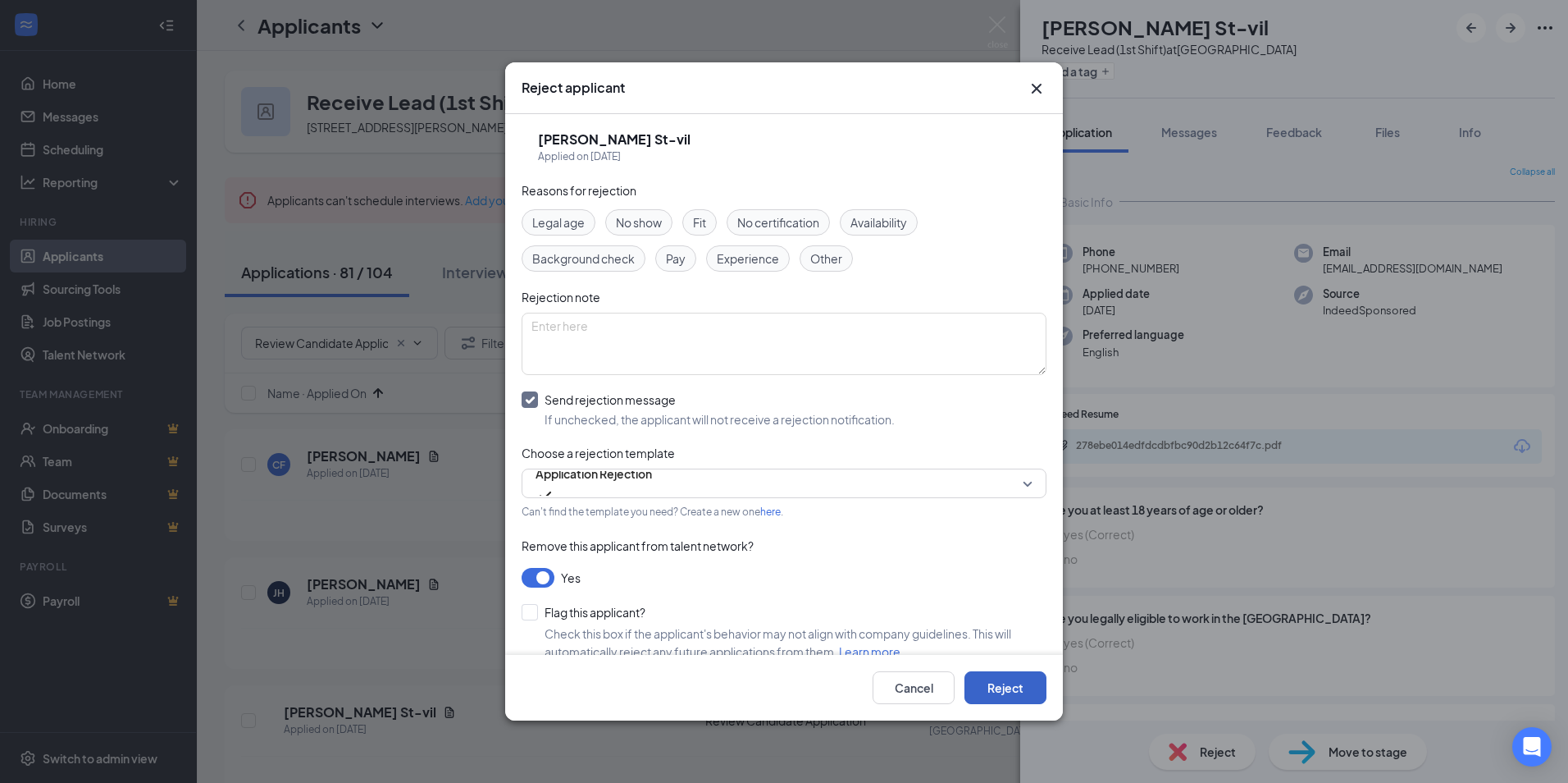
click at [1012, 690] on button "Reject" at bounding box center [1005, 687] width 82 height 32
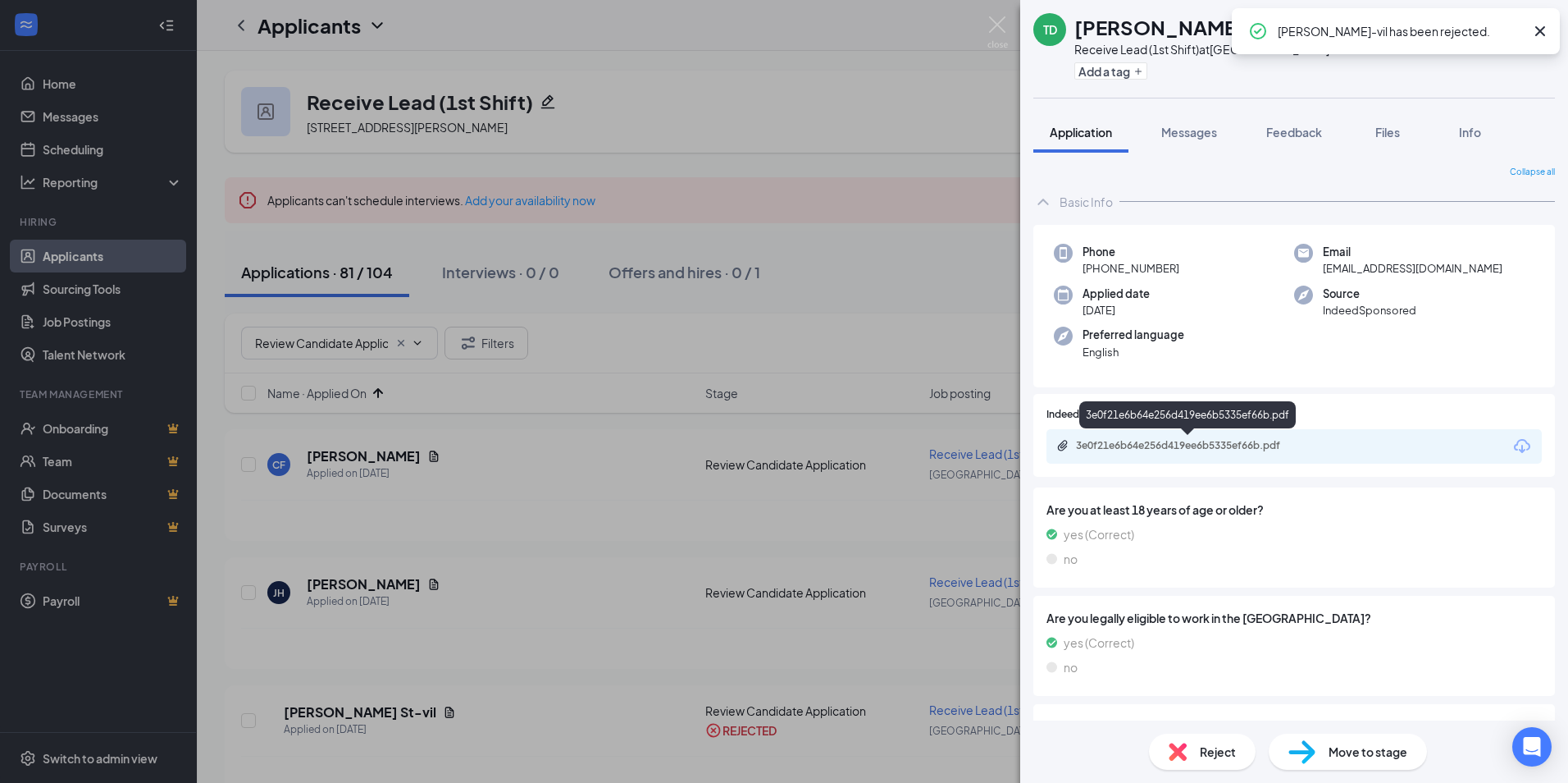
click at [1173, 451] on div "3e0f21e6b64e256d419ee6b5335ef66b.pdf" at bounding box center [1190, 445] width 229 height 13
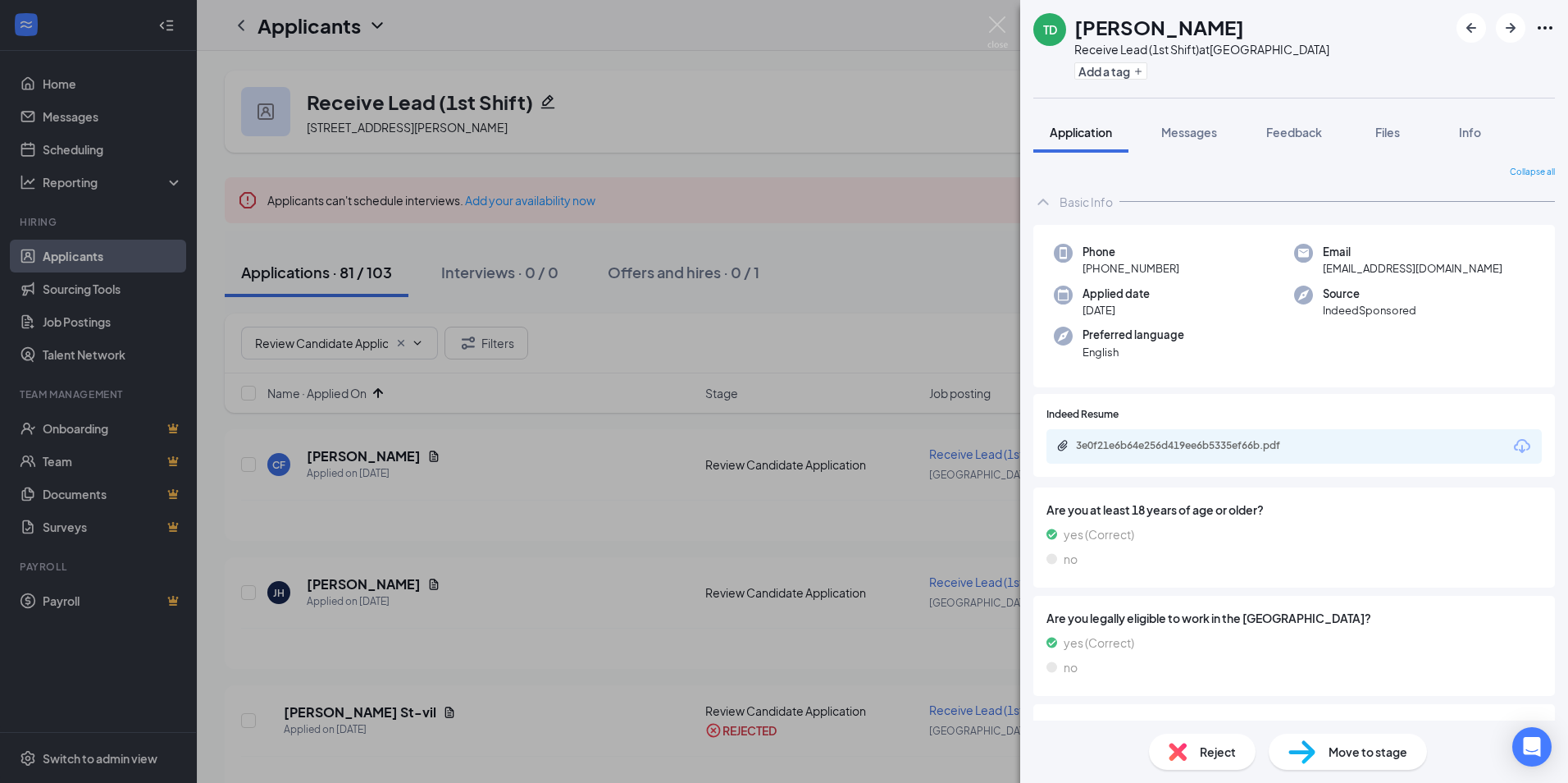
click at [1218, 758] on span "Reject" at bounding box center [1218, 751] width 36 height 18
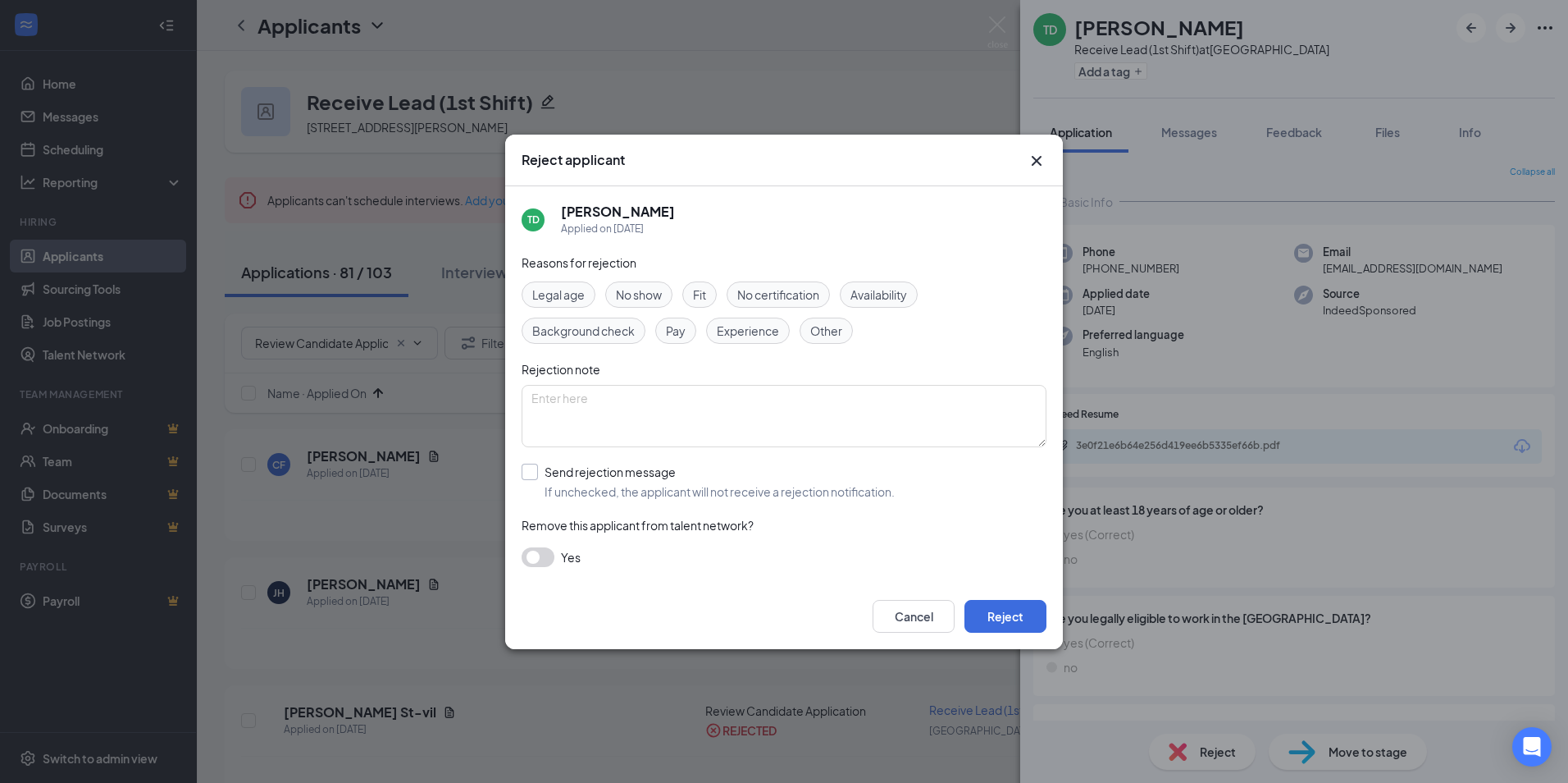
click at [569, 474] on input "Send rejection message If unchecked, the applicant will not receive a rejection…" at bounding box center [707, 481] width 373 height 36
checkbox input "true"
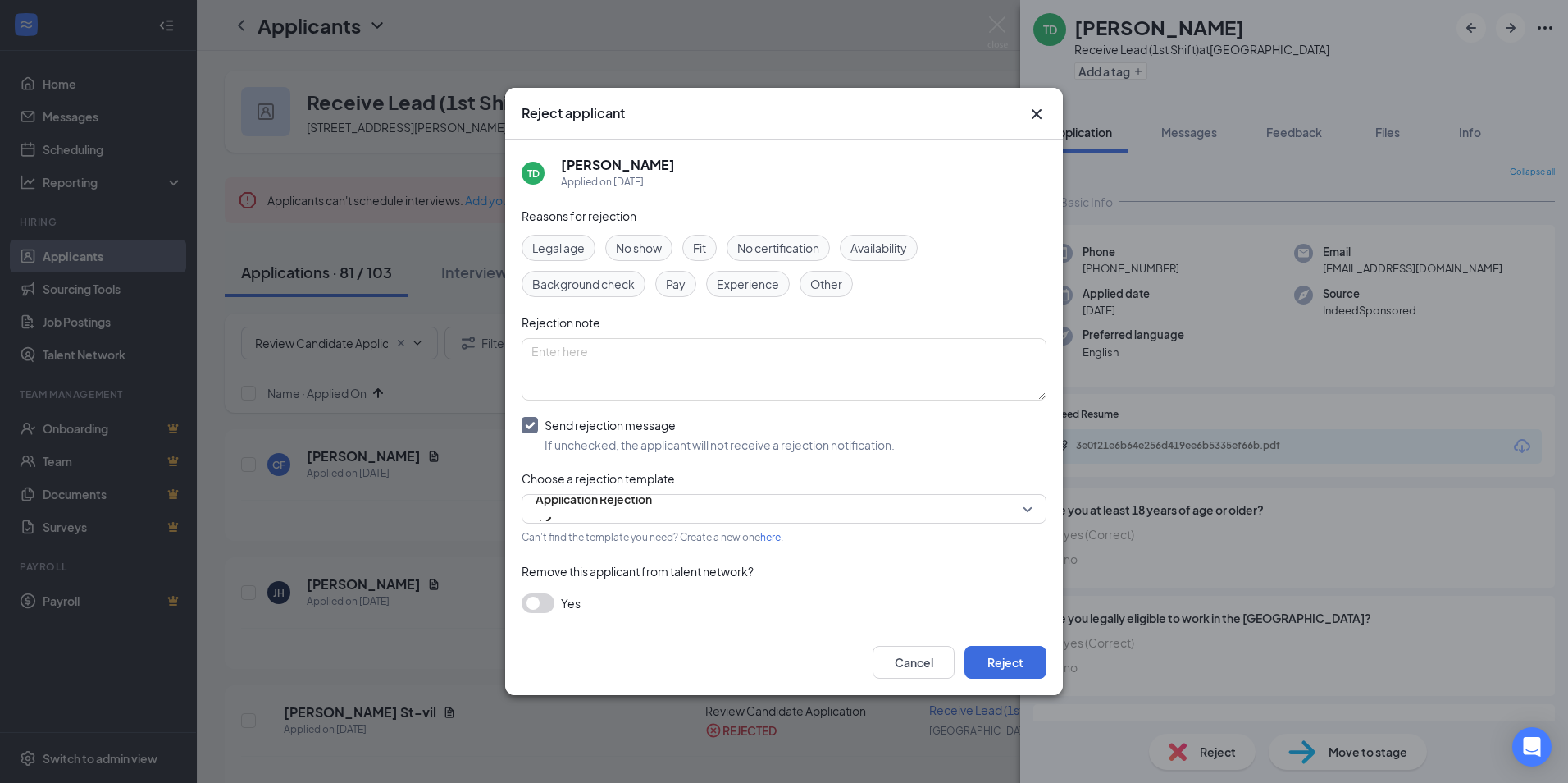
click at [544, 605] on button "button" at bounding box center [537, 602] width 32 height 20
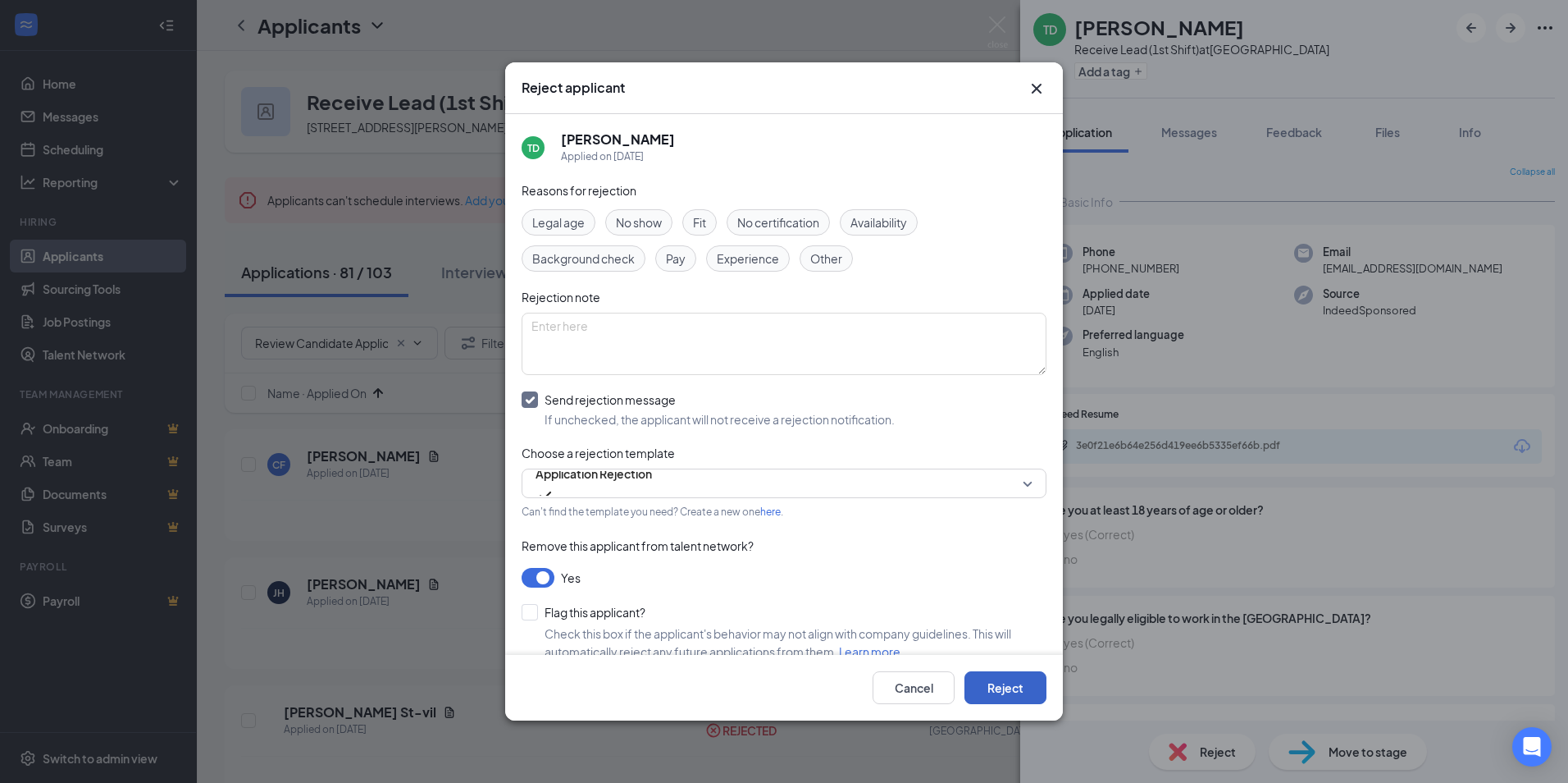
click at [1003, 691] on button "Reject" at bounding box center [1005, 687] width 82 height 32
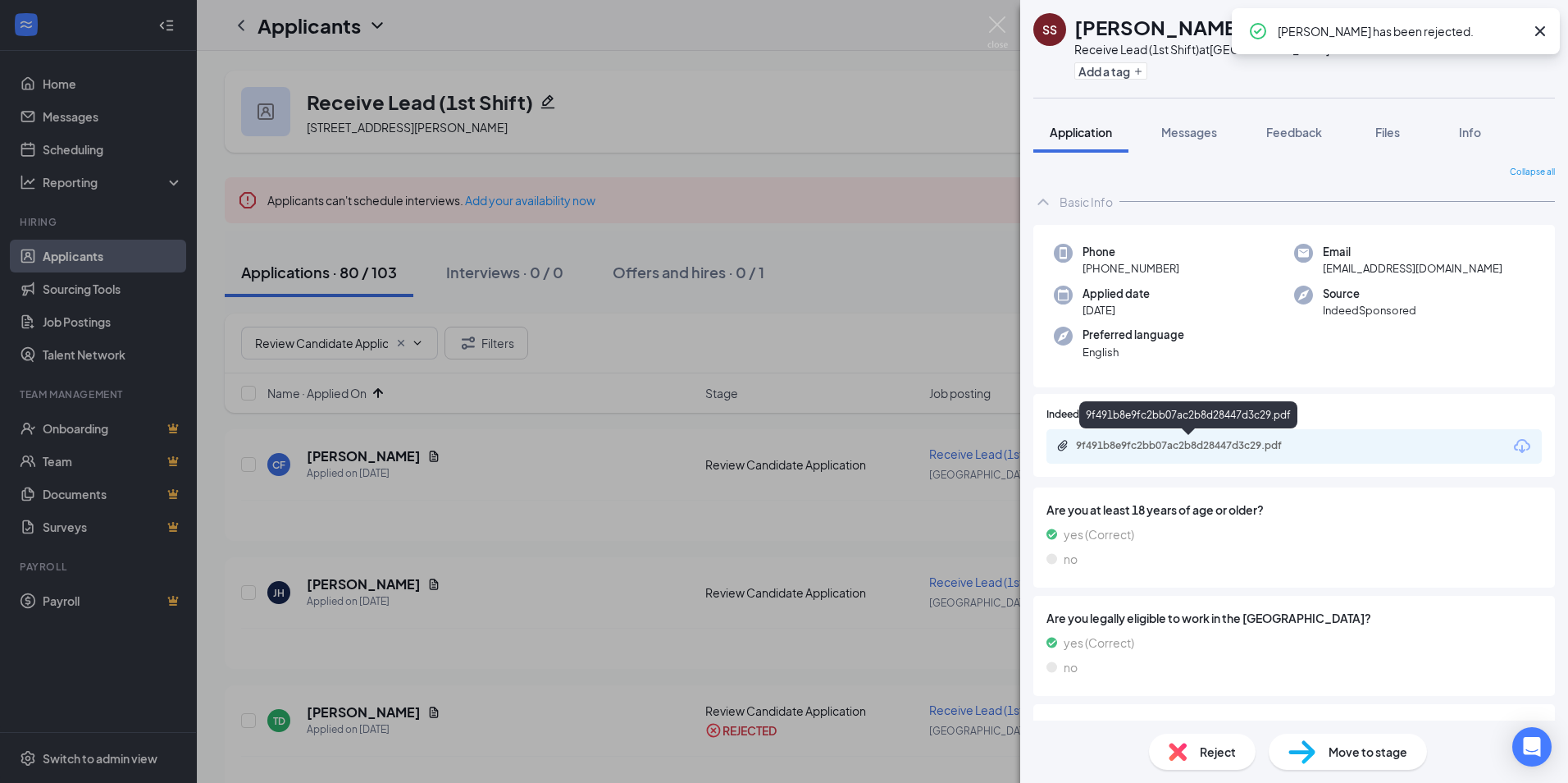
click at [1200, 452] on div "9f491b8e9fc2bb07ac2b8d28447d3c29.pdf" at bounding box center [1189, 446] width 265 height 15
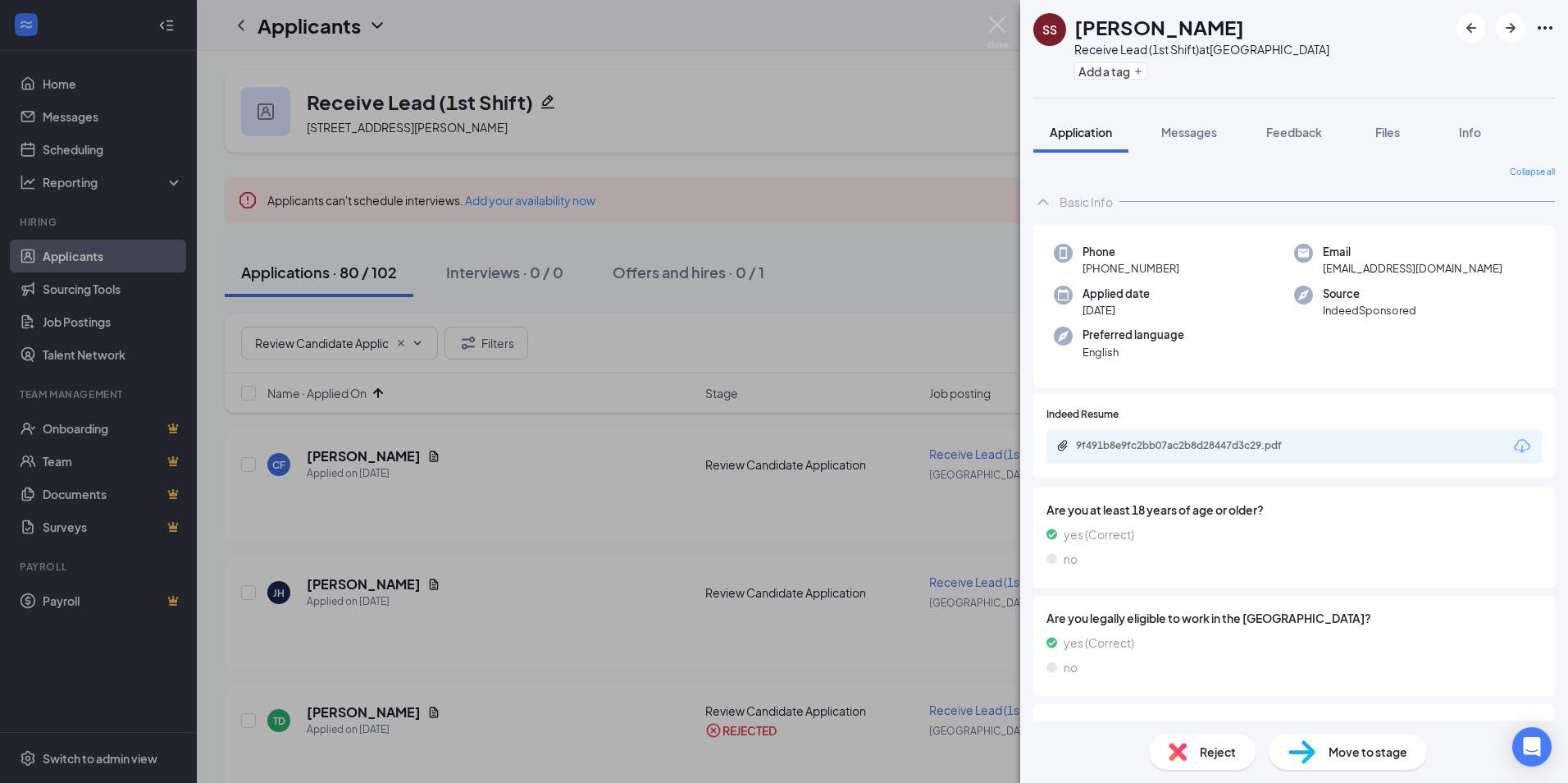
click at [1203, 764] on div "Reject" at bounding box center [1202, 752] width 106 height 36
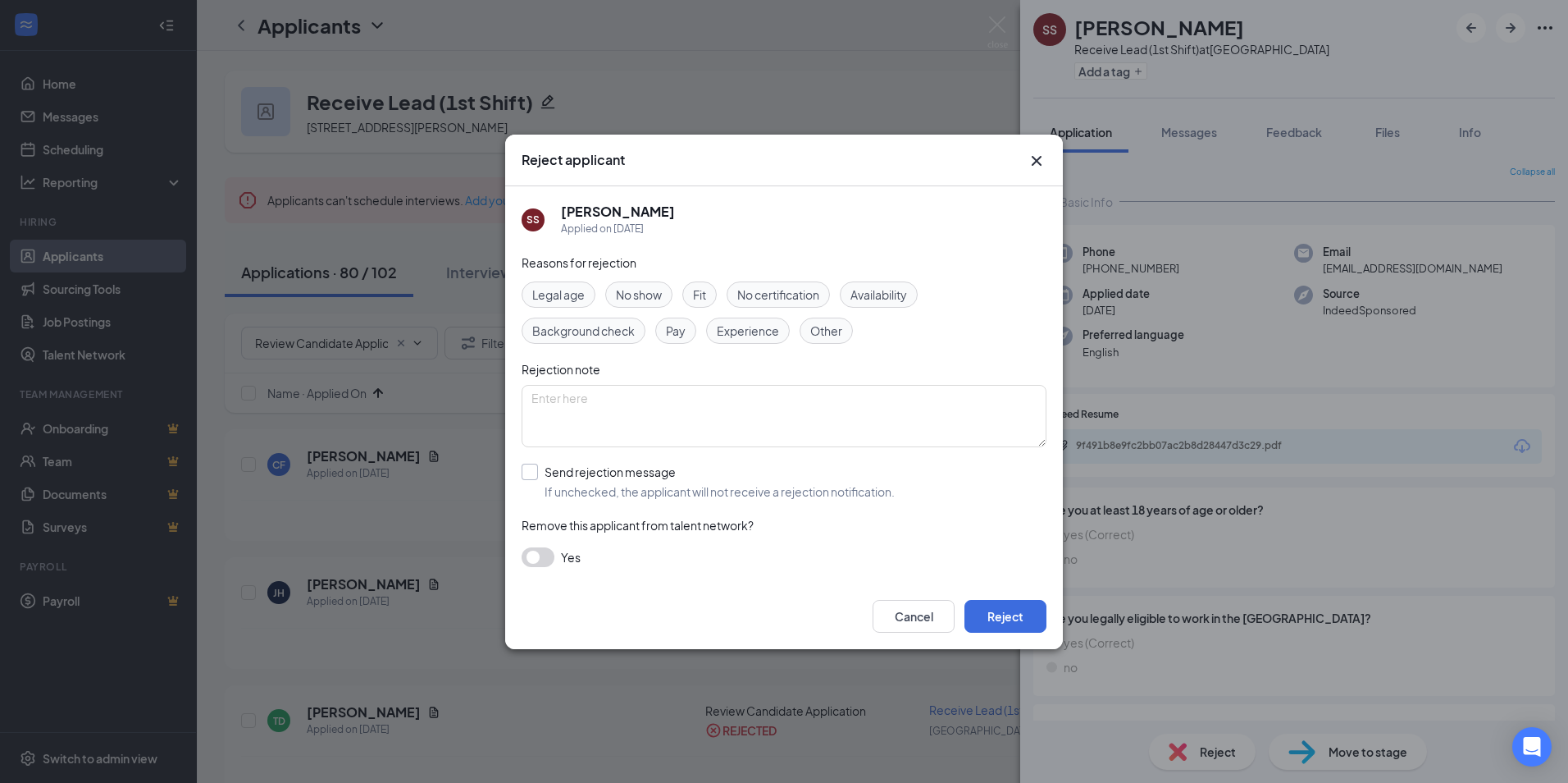
click at [587, 468] on input "Send rejection message If unchecked, the applicant will not receive a rejection…" at bounding box center [707, 481] width 373 height 36
checkbox input "true"
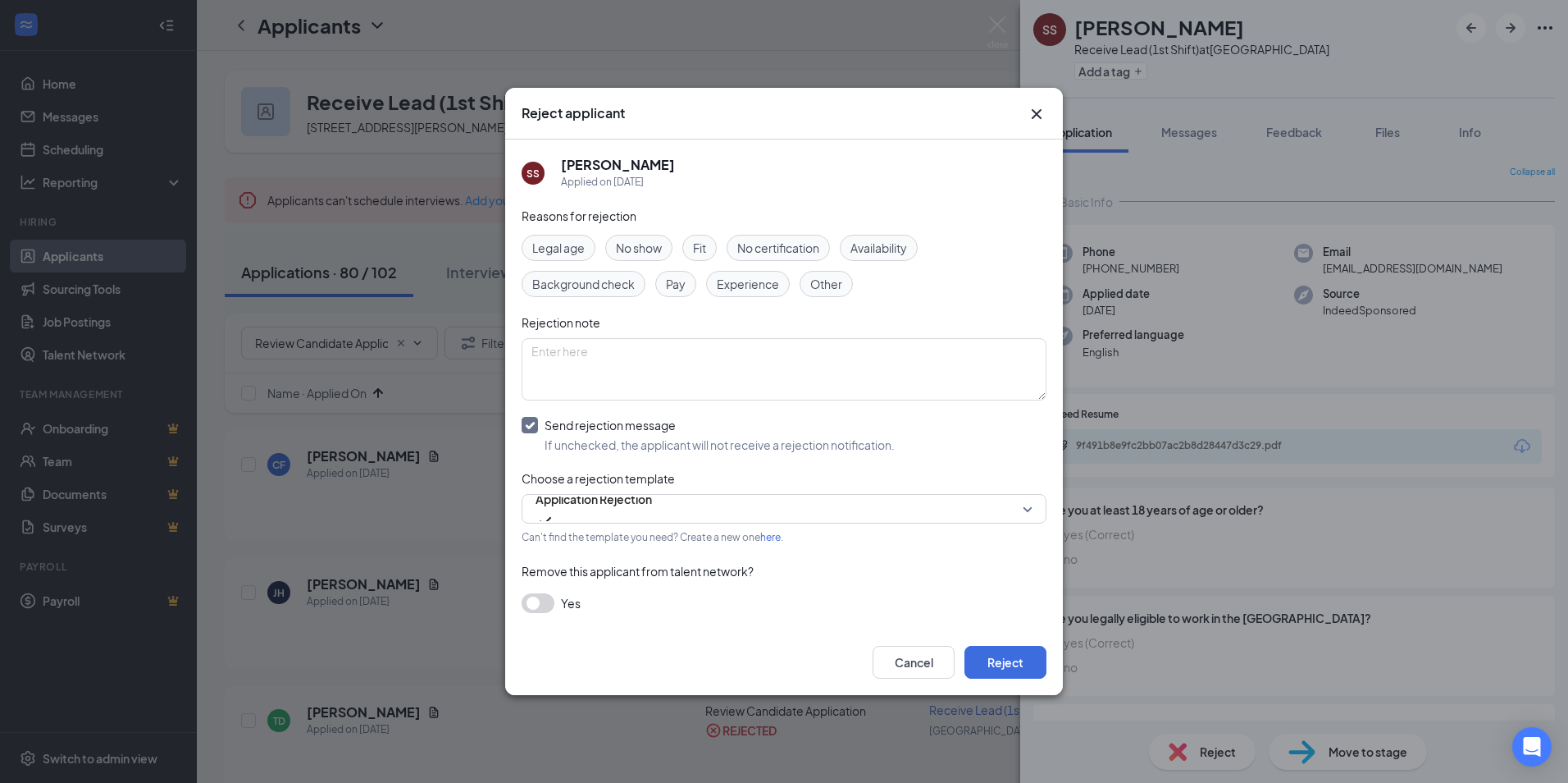
click at [551, 602] on button "button" at bounding box center [537, 602] width 32 height 20
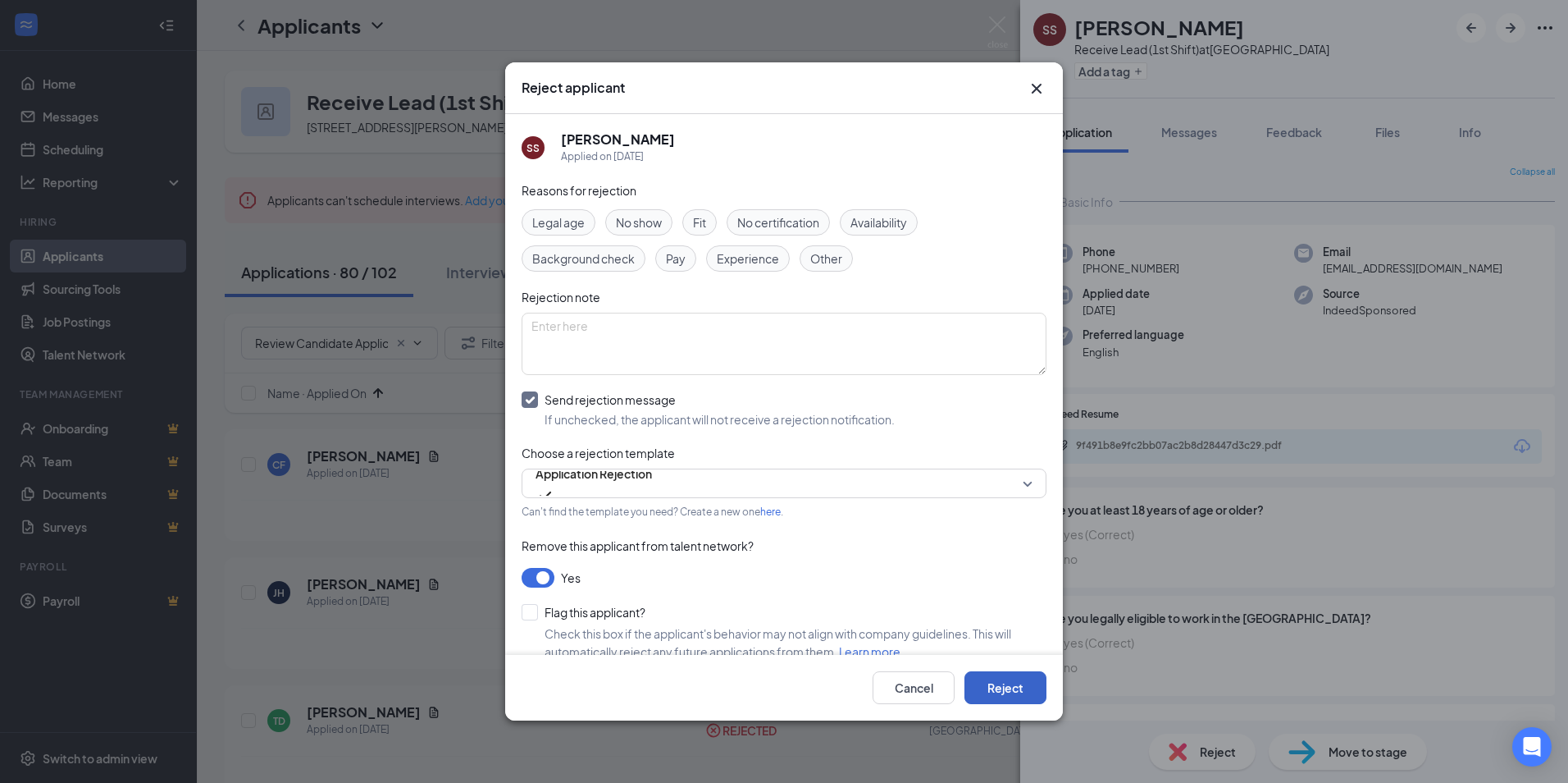
click at [1005, 679] on button "Reject" at bounding box center [1005, 687] width 82 height 32
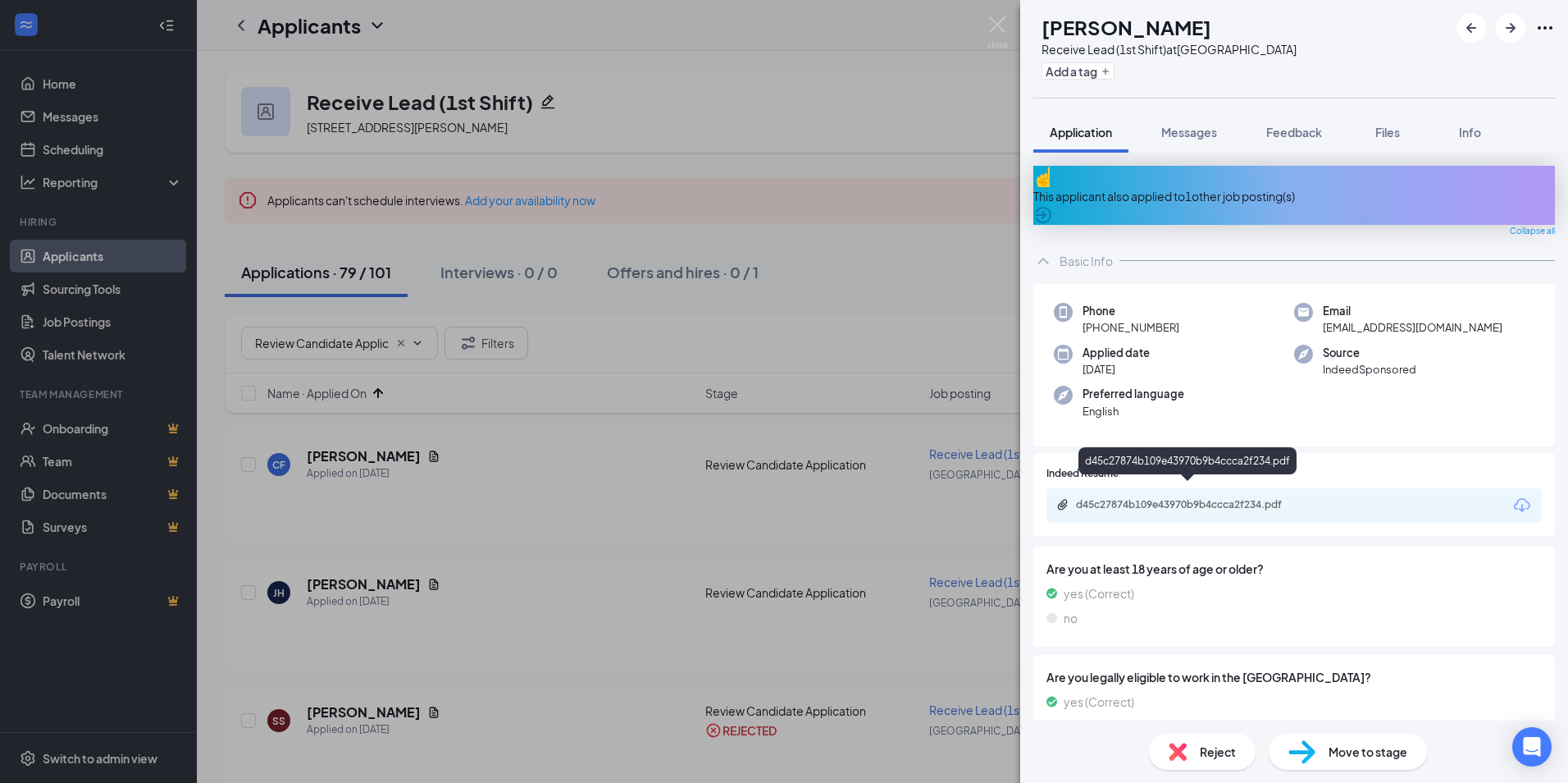
click at [1176, 498] on div "d45c27874b109e43970b9b4ccca2f234.pdf" at bounding box center [1190, 504] width 229 height 13
click at [1203, 757] on span "Reject" at bounding box center [1218, 751] width 36 height 18
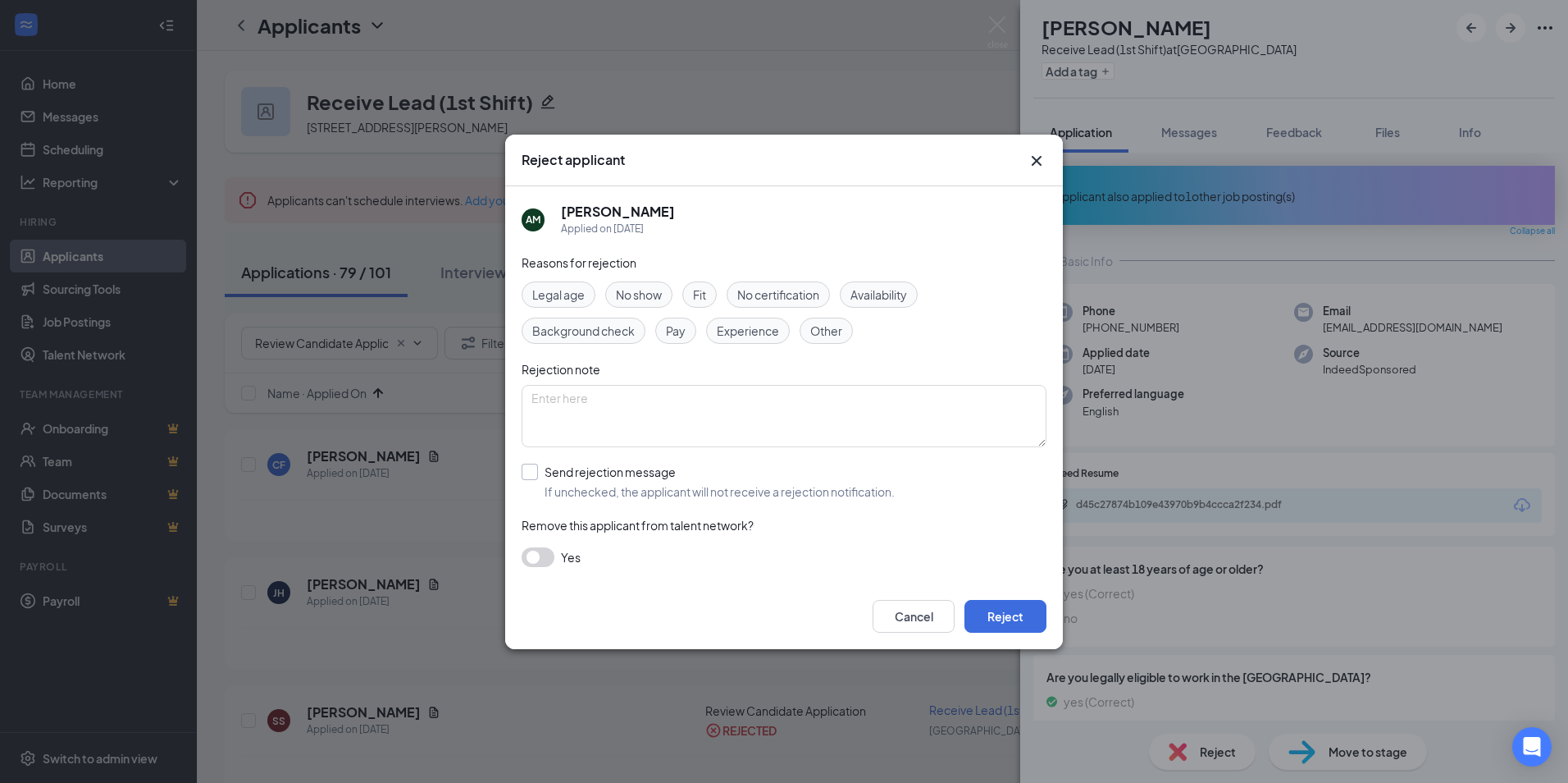
click at [572, 478] on input "Send rejection message If unchecked, the applicant will not receive a rejection…" at bounding box center [707, 481] width 373 height 36
checkbox input "true"
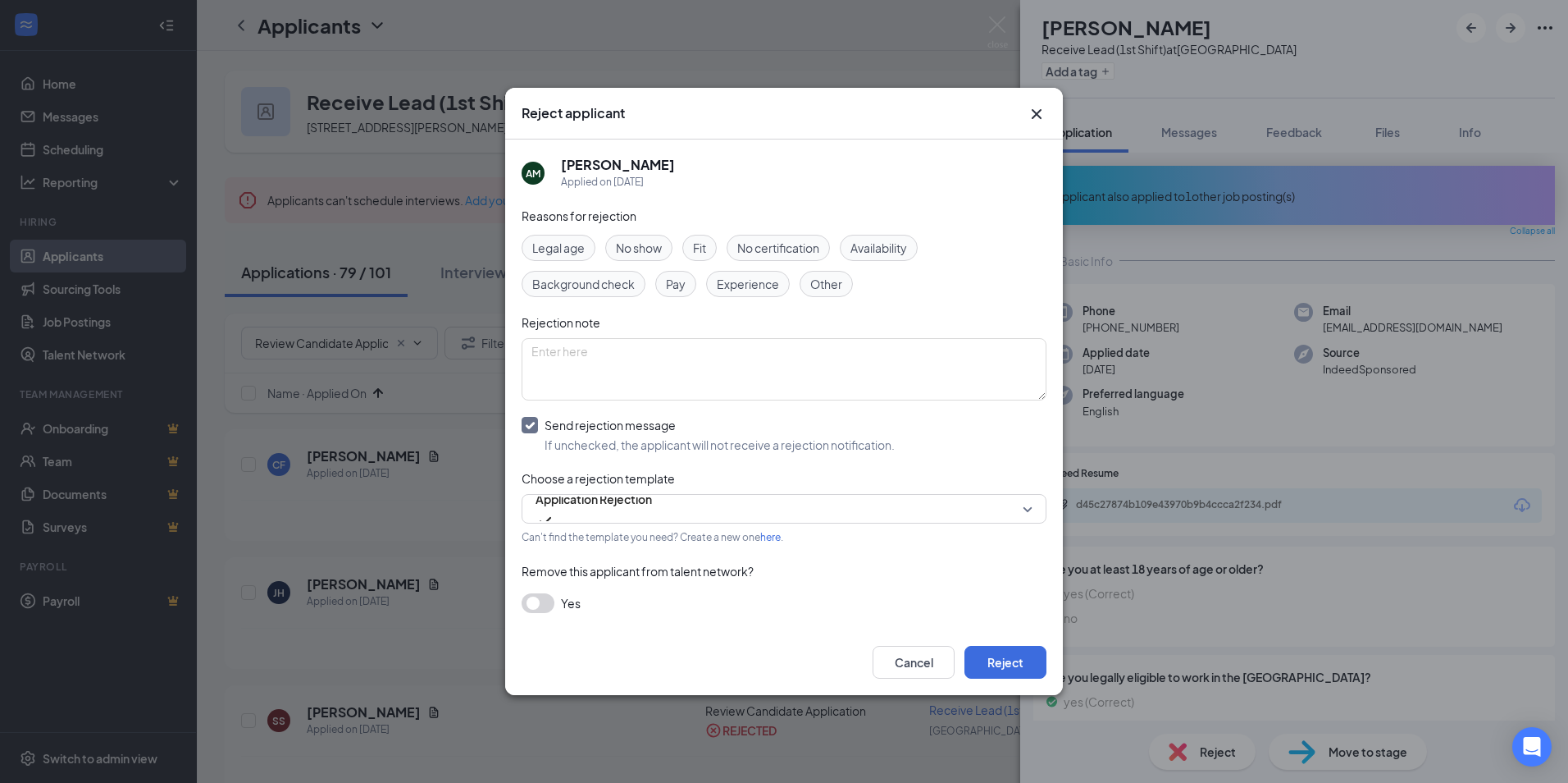
click at [548, 600] on button "button" at bounding box center [537, 602] width 32 height 20
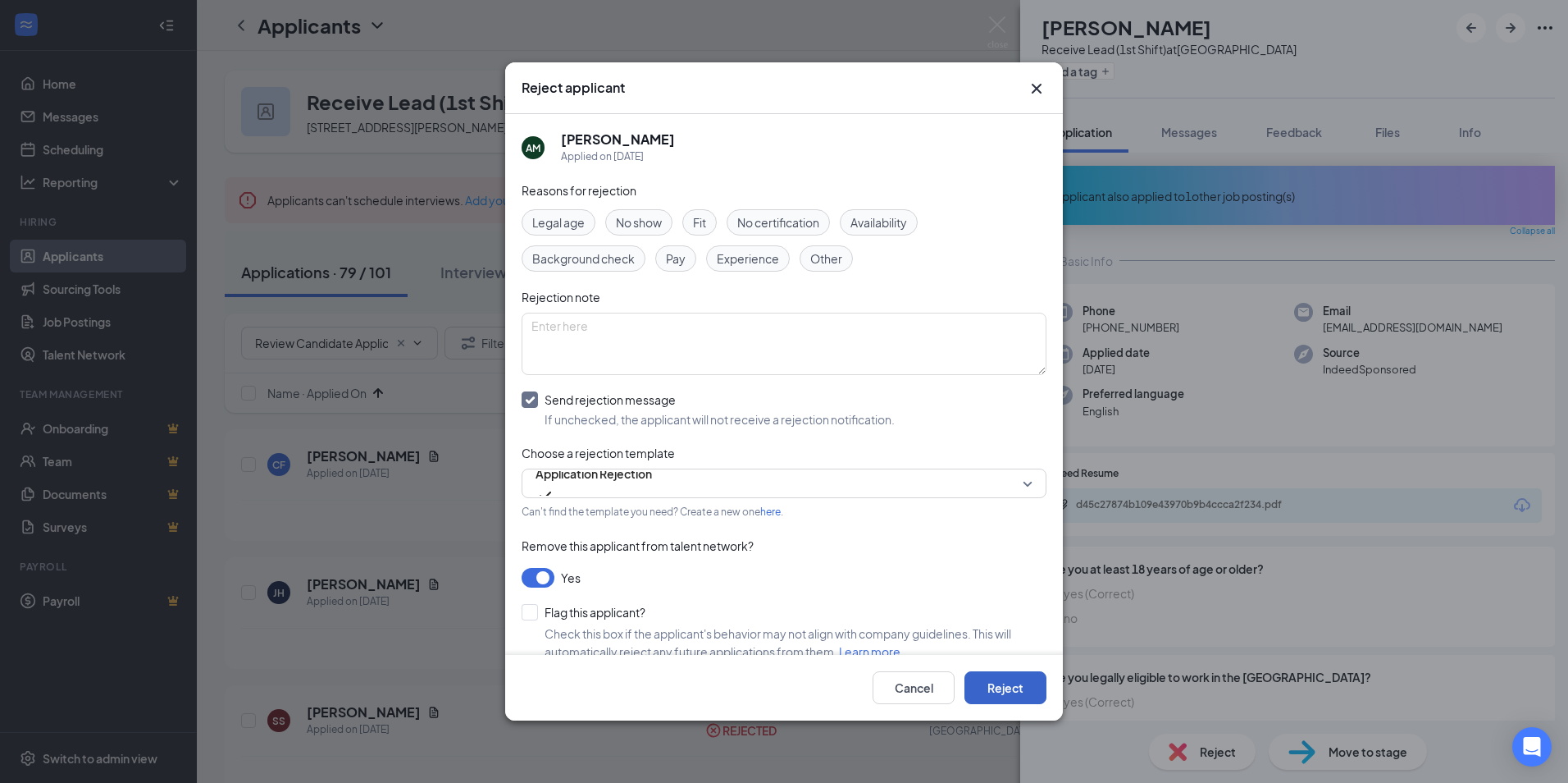
click at [1016, 686] on button "Reject" at bounding box center [1005, 687] width 82 height 32
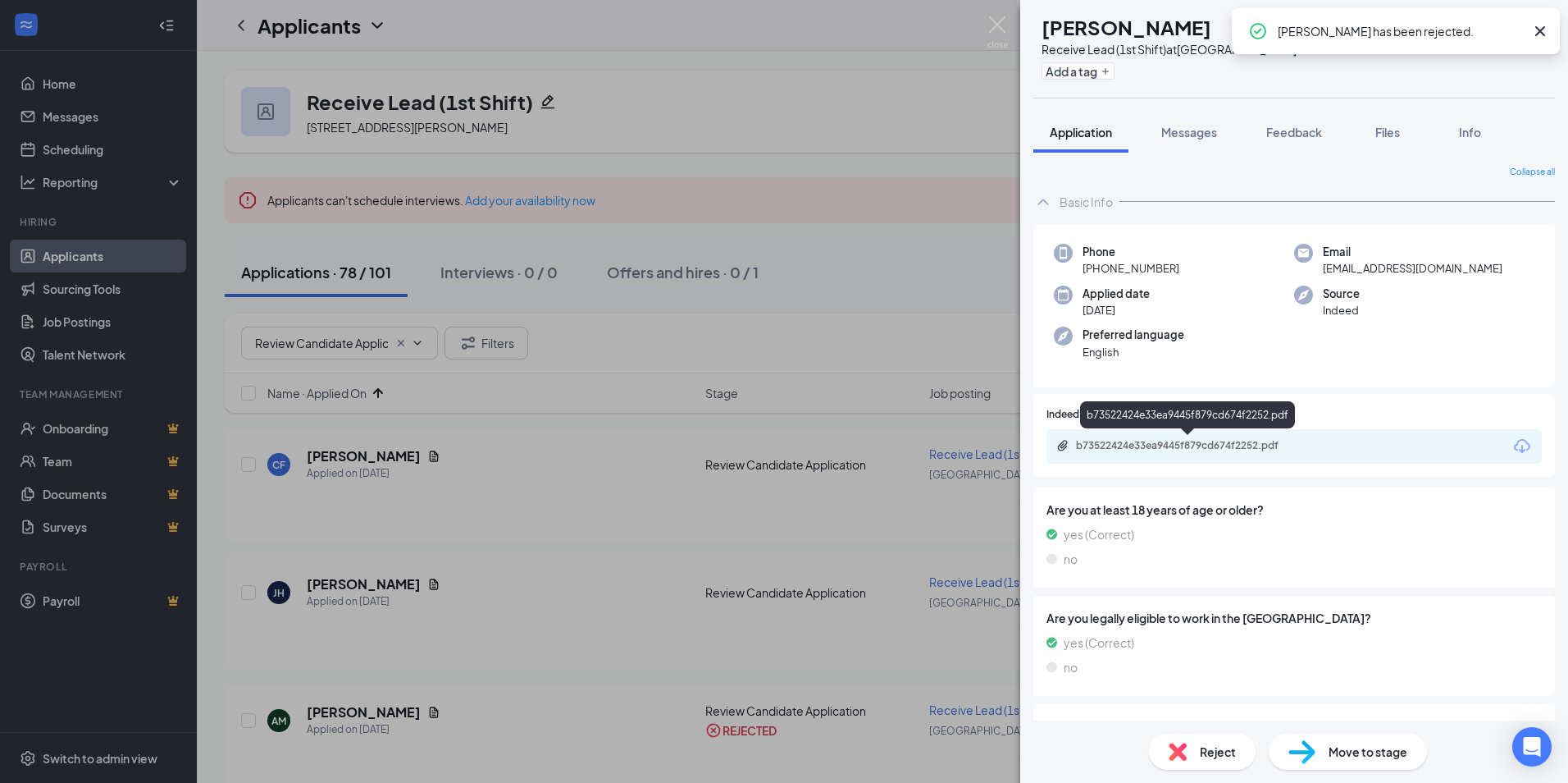
click at [1199, 454] on div "b73522424e33ea9445f879cd674f2252.pdf" at bounding box center [1189, 446] width 265 height 15
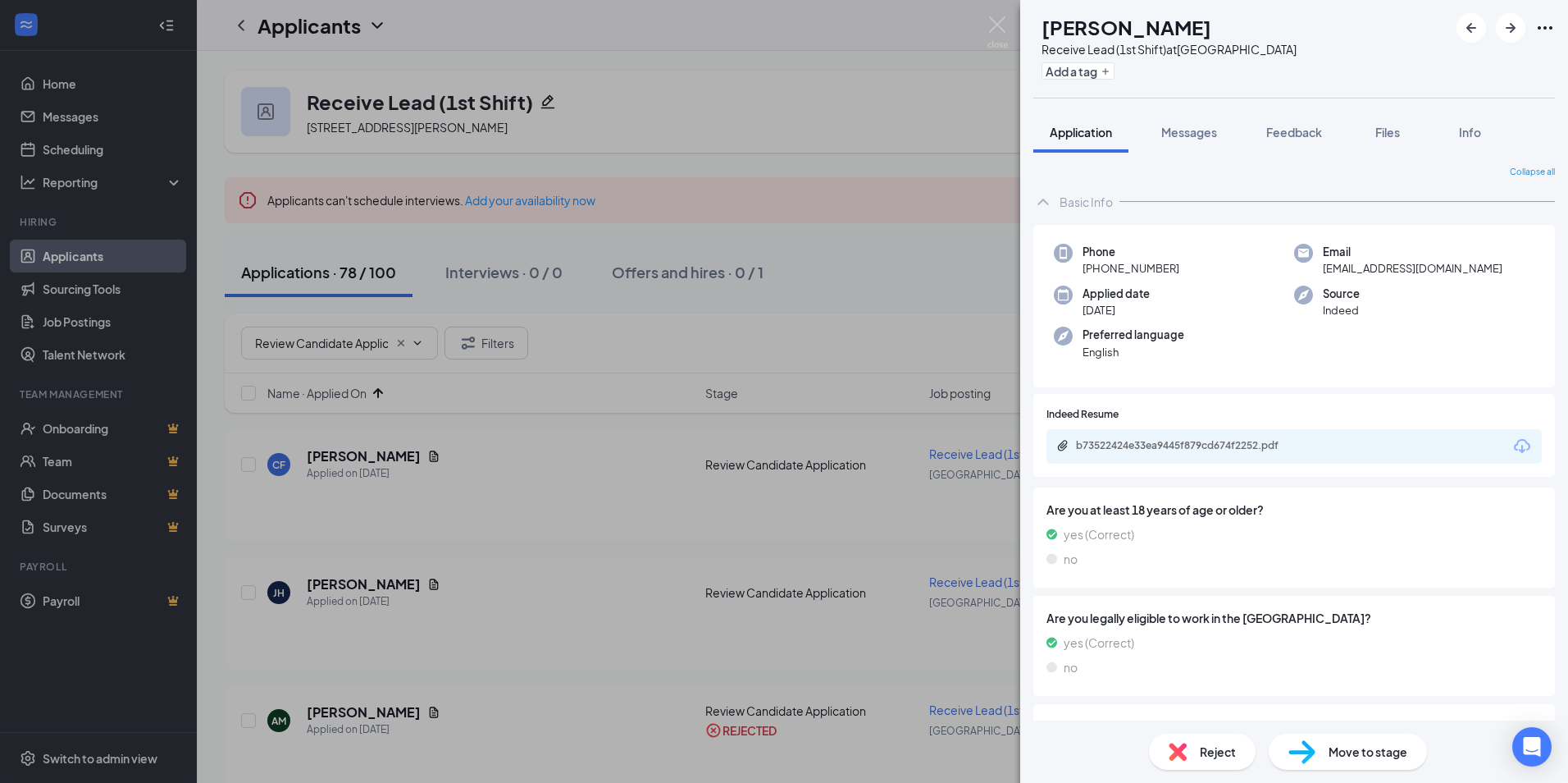
click at [1222, 757] on span "Reject" at bounding box center [1218, 751] width 36 height 18
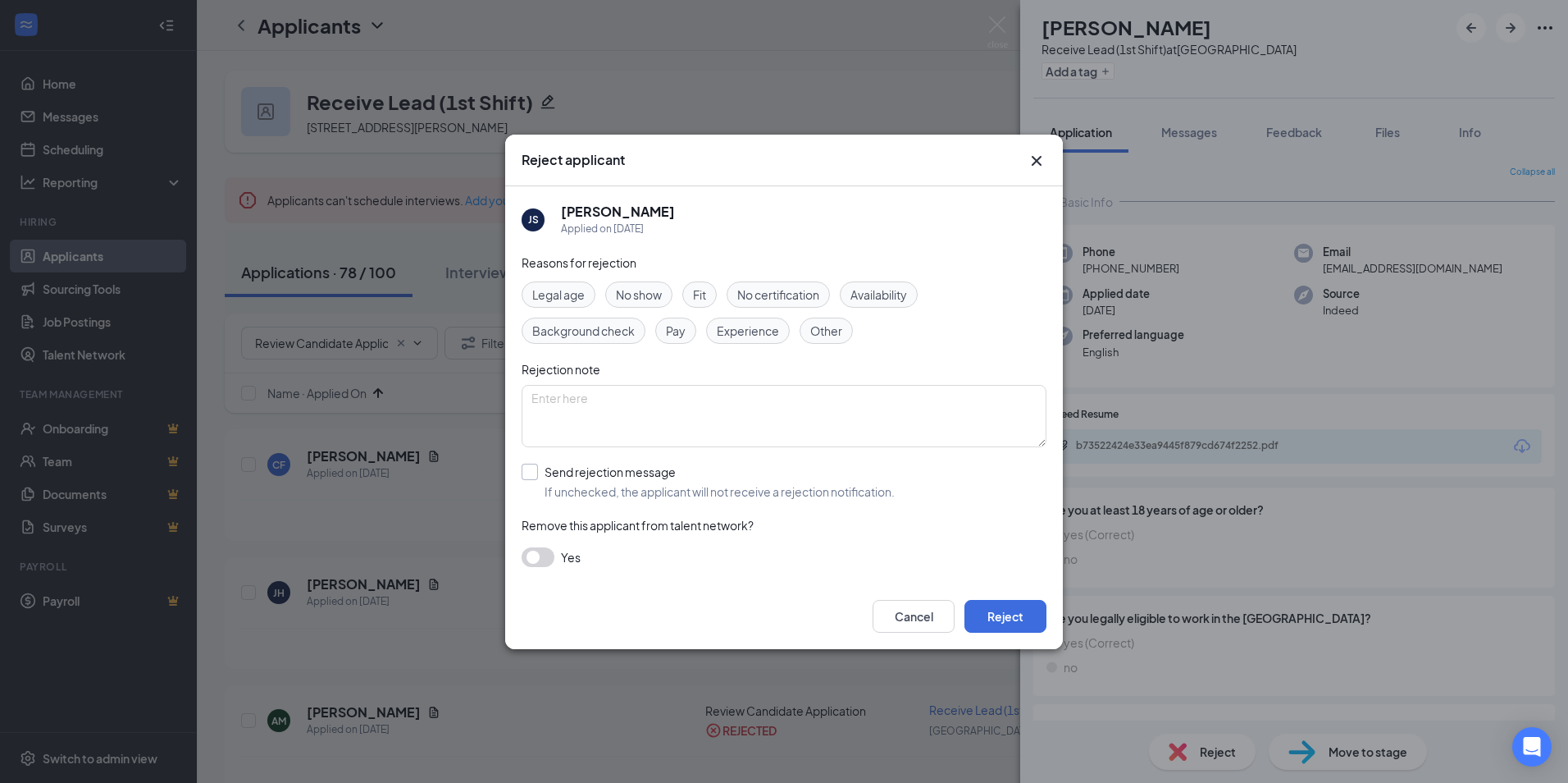
click at [572, 465] on input "Send rejection message If unchecked, the applicant will not receive a rejection…" at bounding box center [707, 481] width 373 height 36
checkbox input "true"
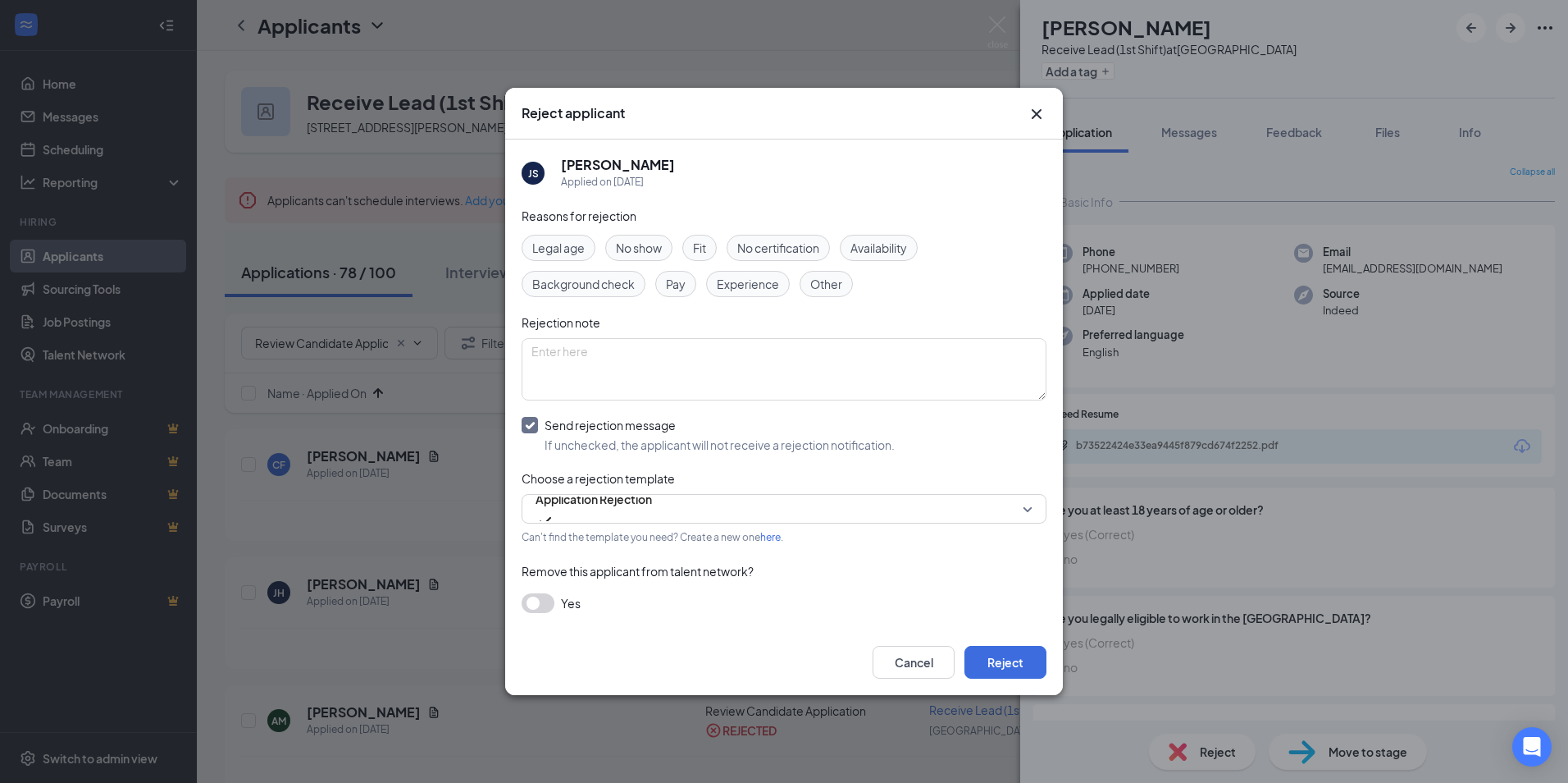
click at [547, 607] on button "button" at bounding box center [537, 602] width 32 height 20
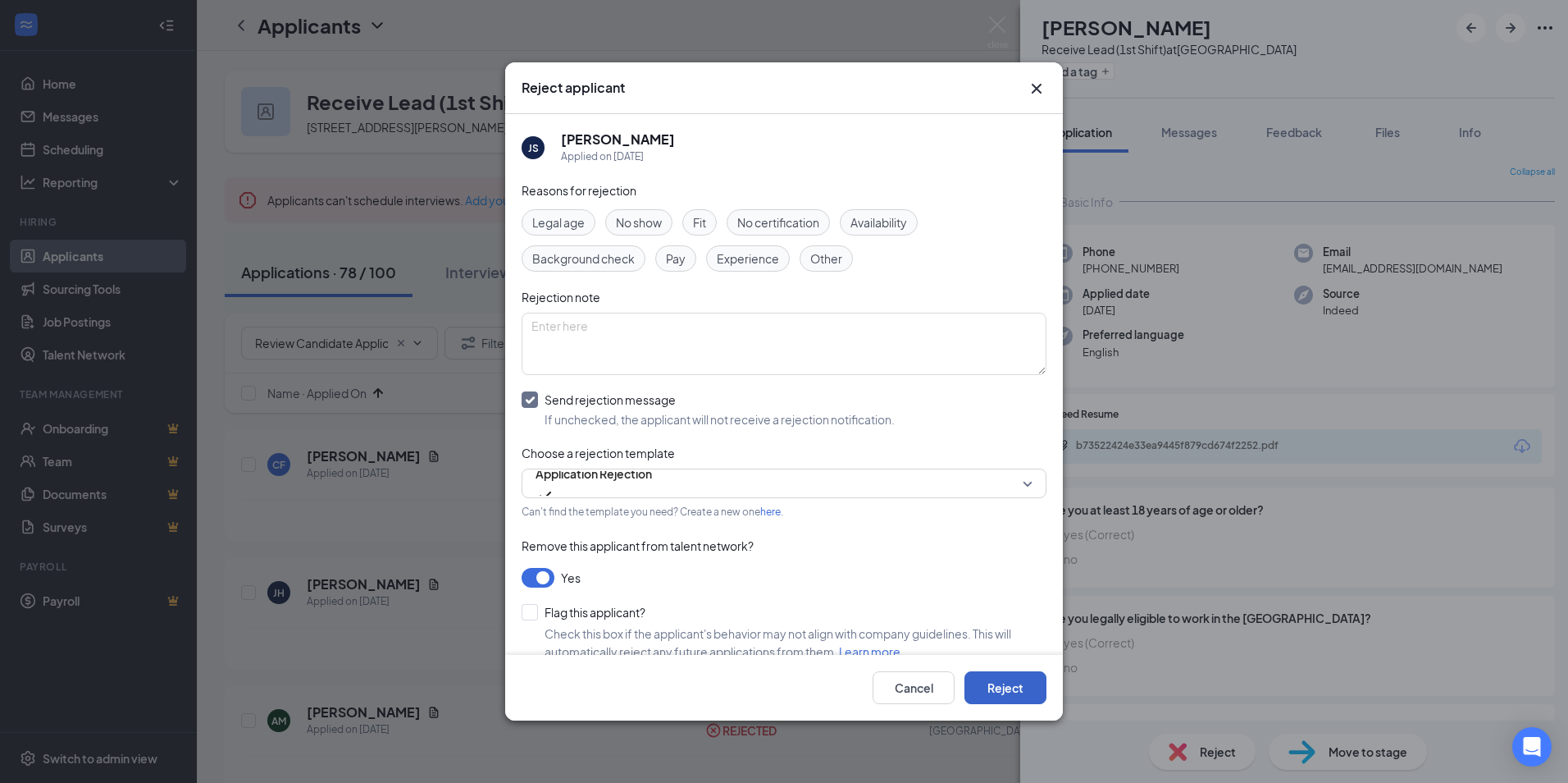
click at [990, 688] on button "Reject" at bounding box center [1005, 687] width 82 height 32
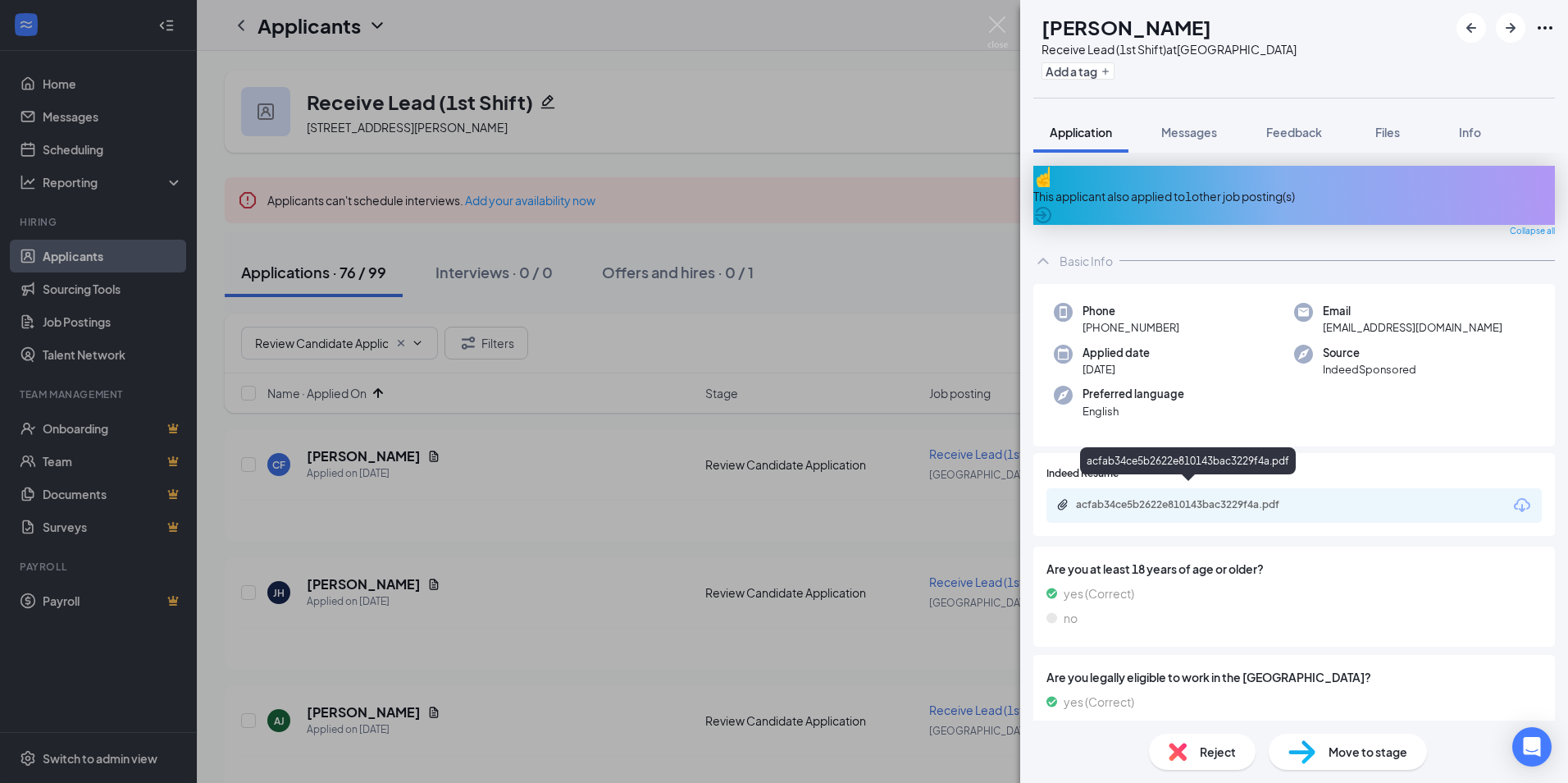
click at [1200, 498] on div "acfab34ce5b2622e810143bac3229f4a.pdf" at bounding box center [1190, 504] width 229 height 13
click at [1212, 763] on div "Reject" at bounding box center [1202, 752] width 106 height 36
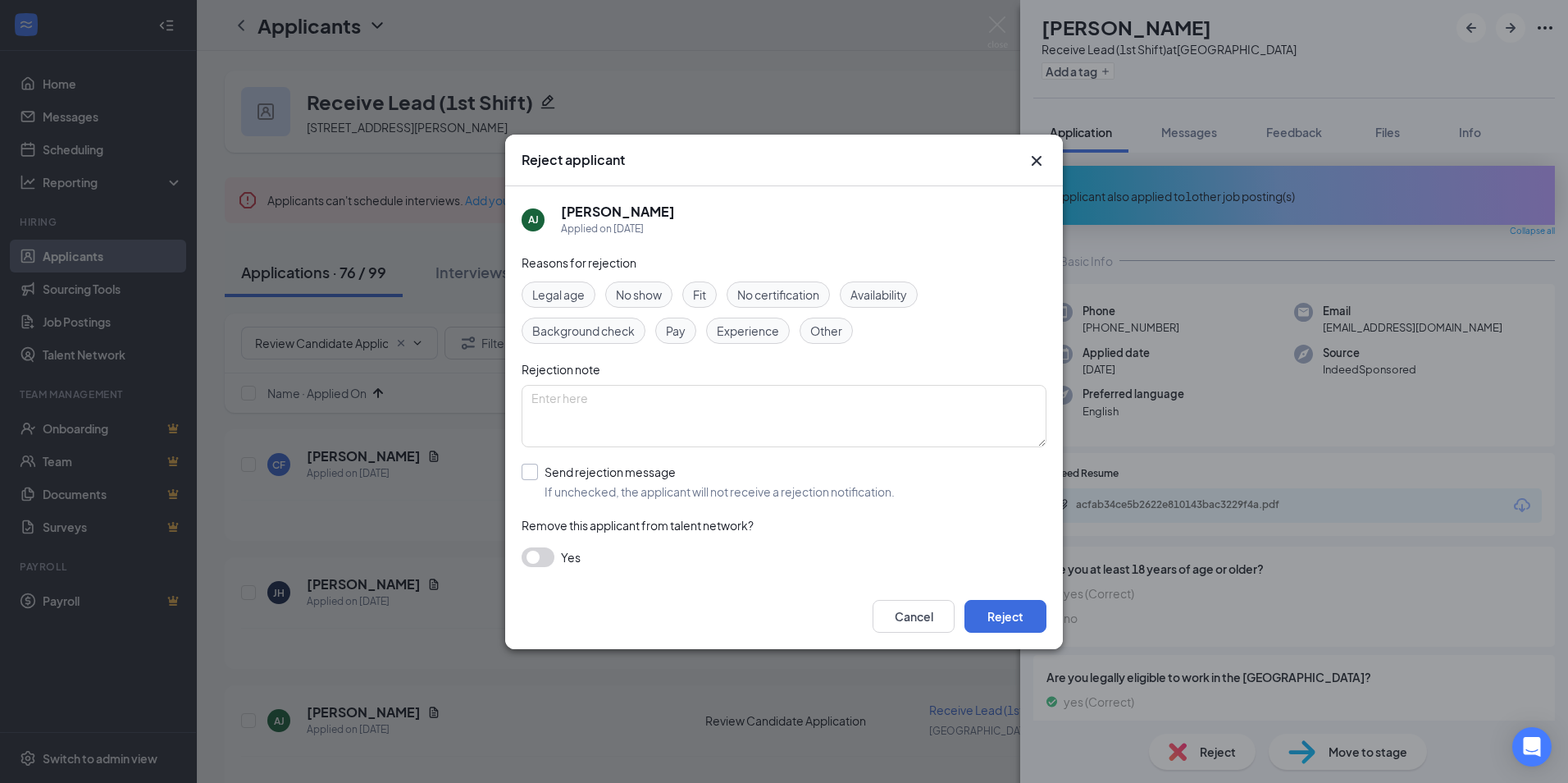
click at [562, 471] on input "Send rejection message If unchecked, the applicant will not receive a rejection…" at bounding box center [707, 481] width 373 height 36
checkbox input "true"
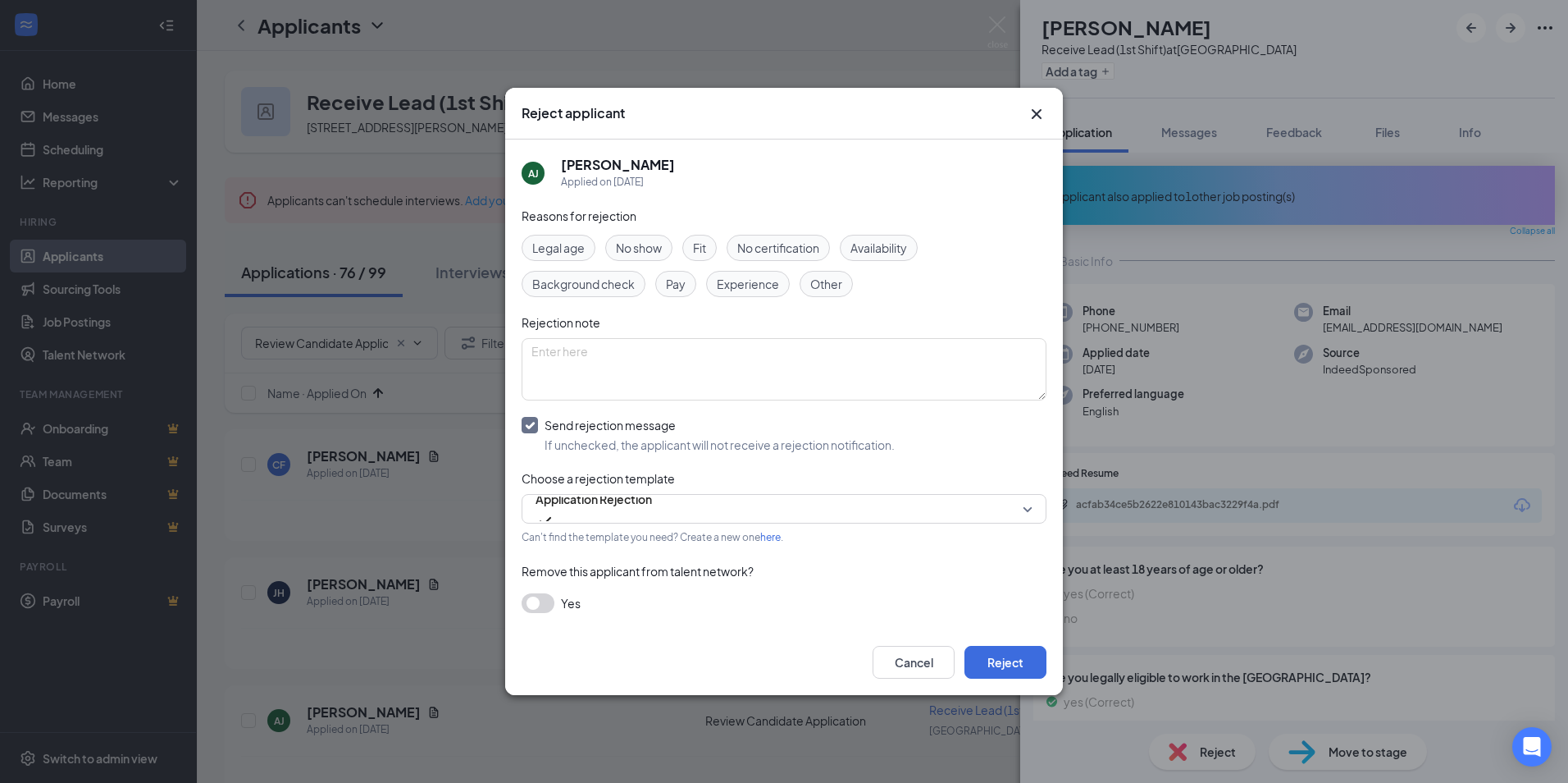
click at [545, 605] on button "button" at bounding box center [537, 602] width 32 height 20
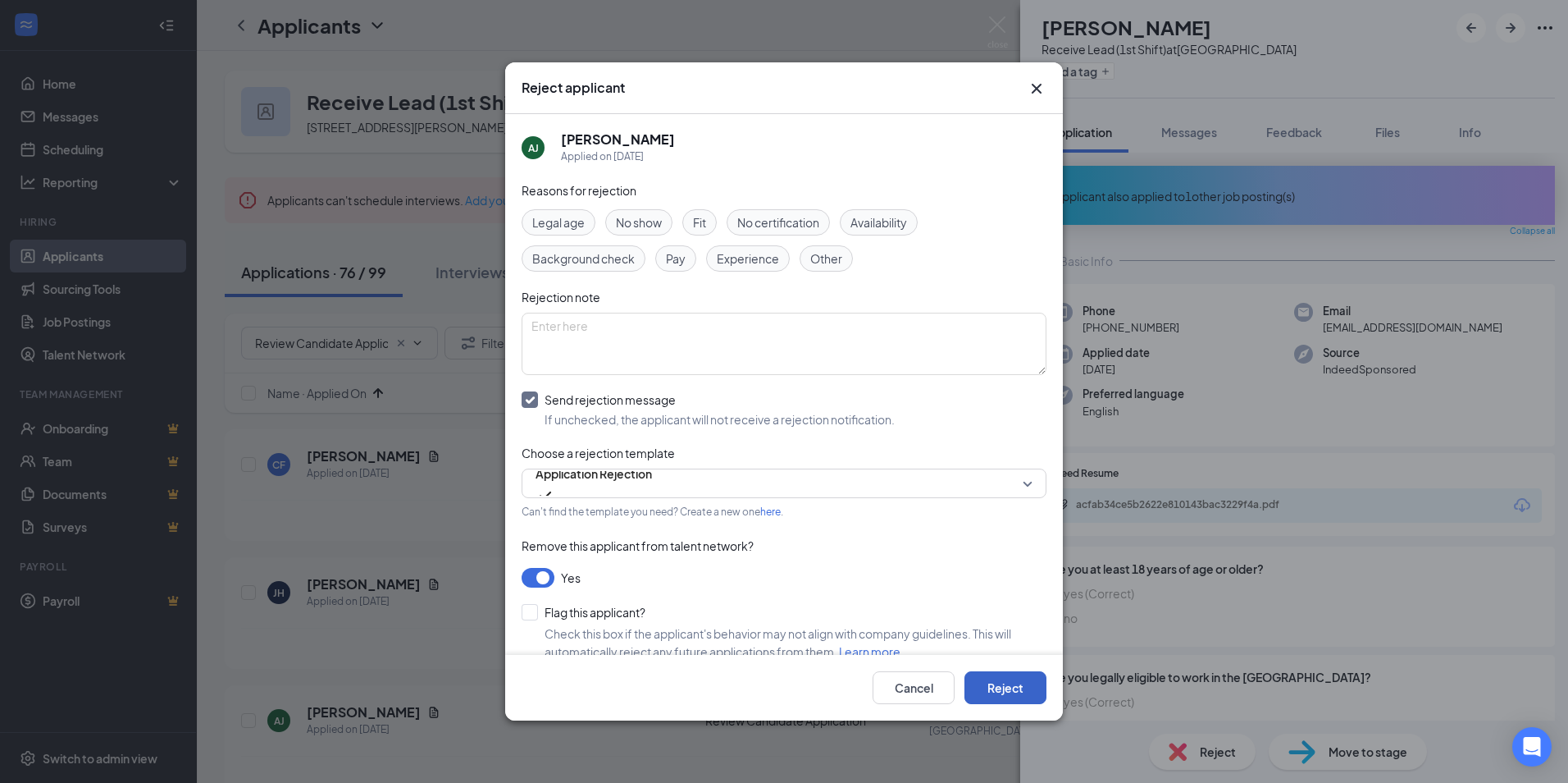
click at [981, 698] on button "Reject" at bounding box center [1005, 687] width 82 height 32
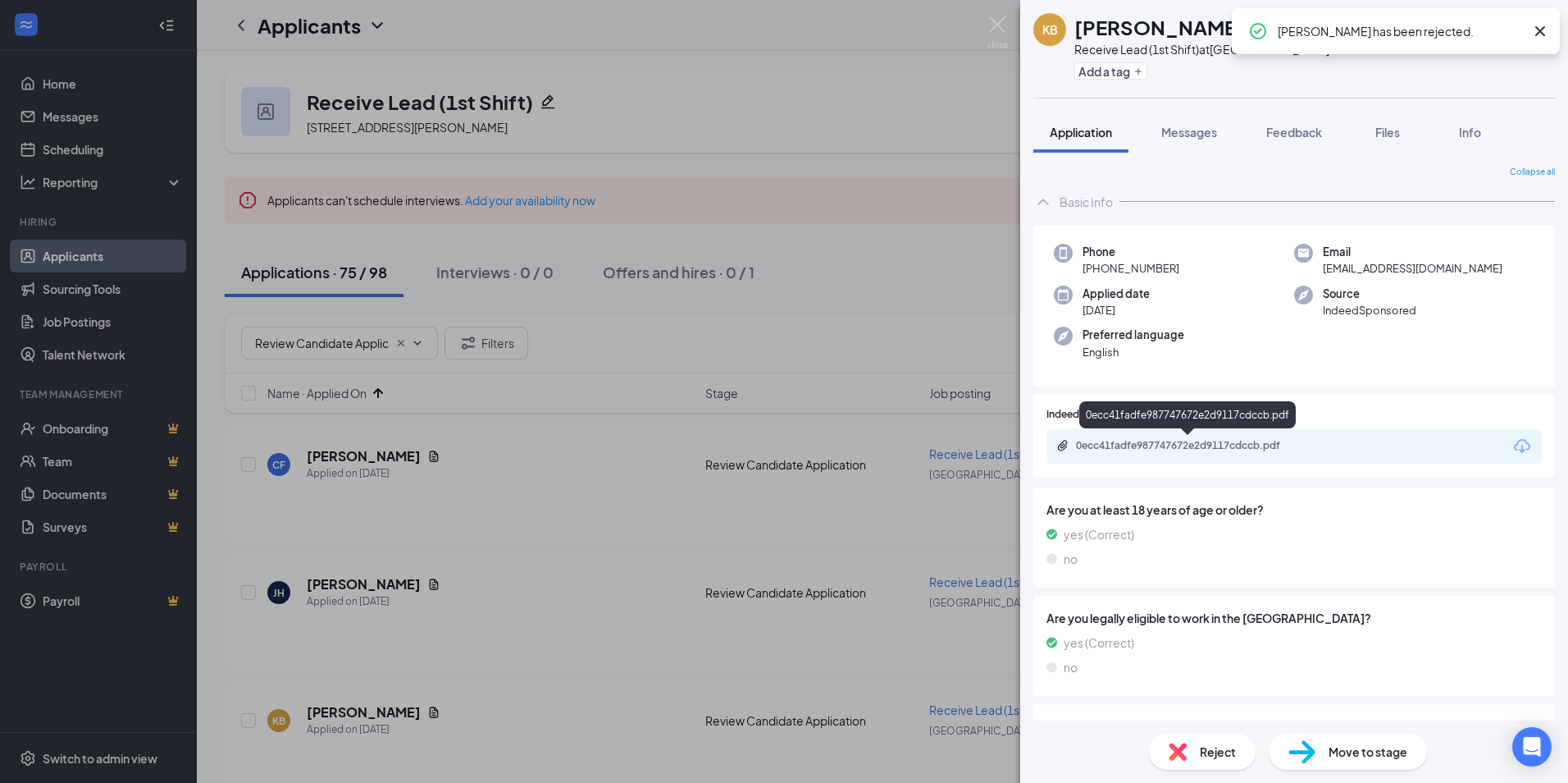
click at [1176, 444] on div "0ecc41fadfe987747672e2d9117cdccb.pdf" at bounding box center [1190, 445] width 229 height 13
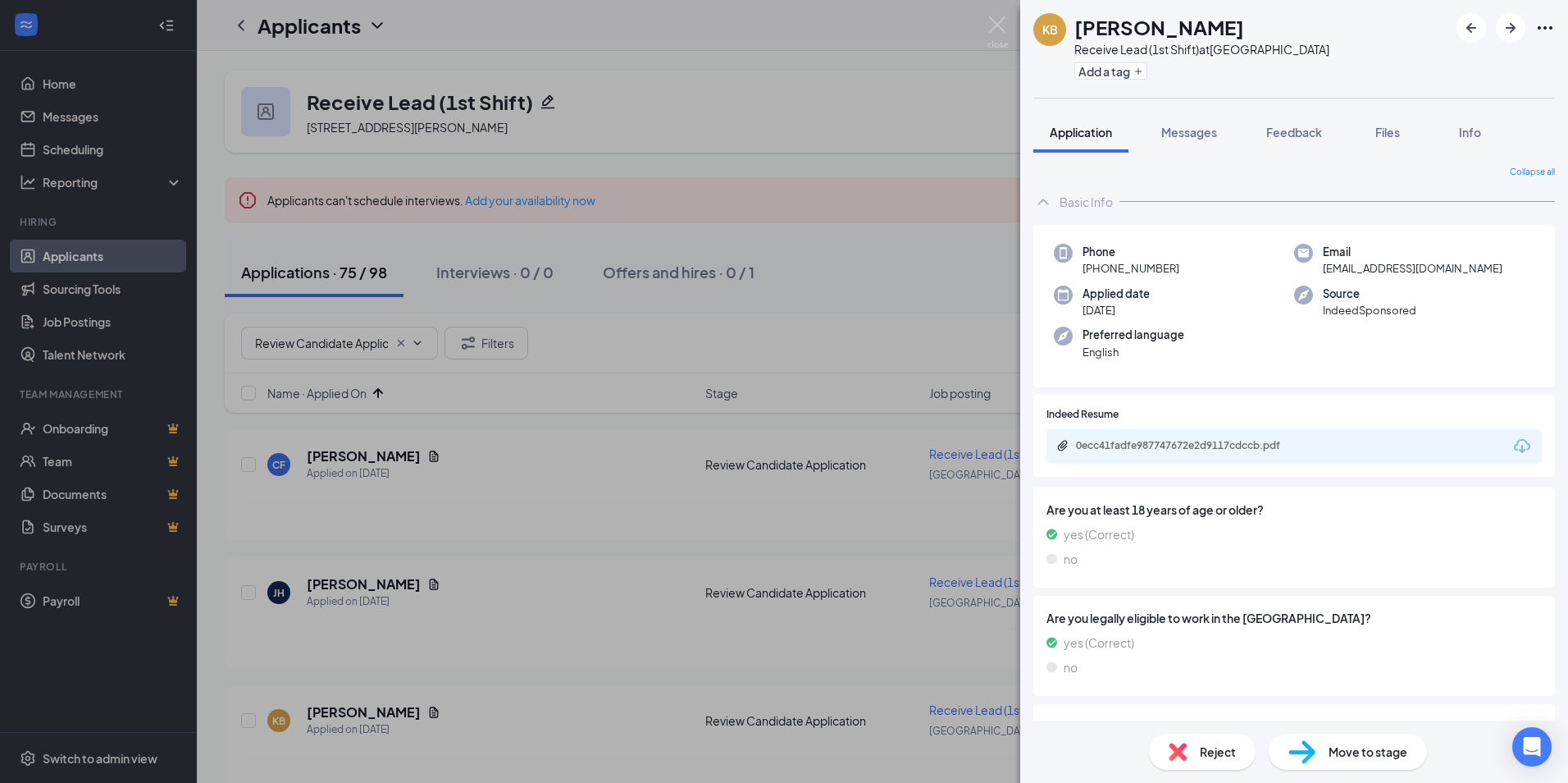
click at [1200, 749] on span "Reject" at bounding box center [1218, 751] width 36 height 18
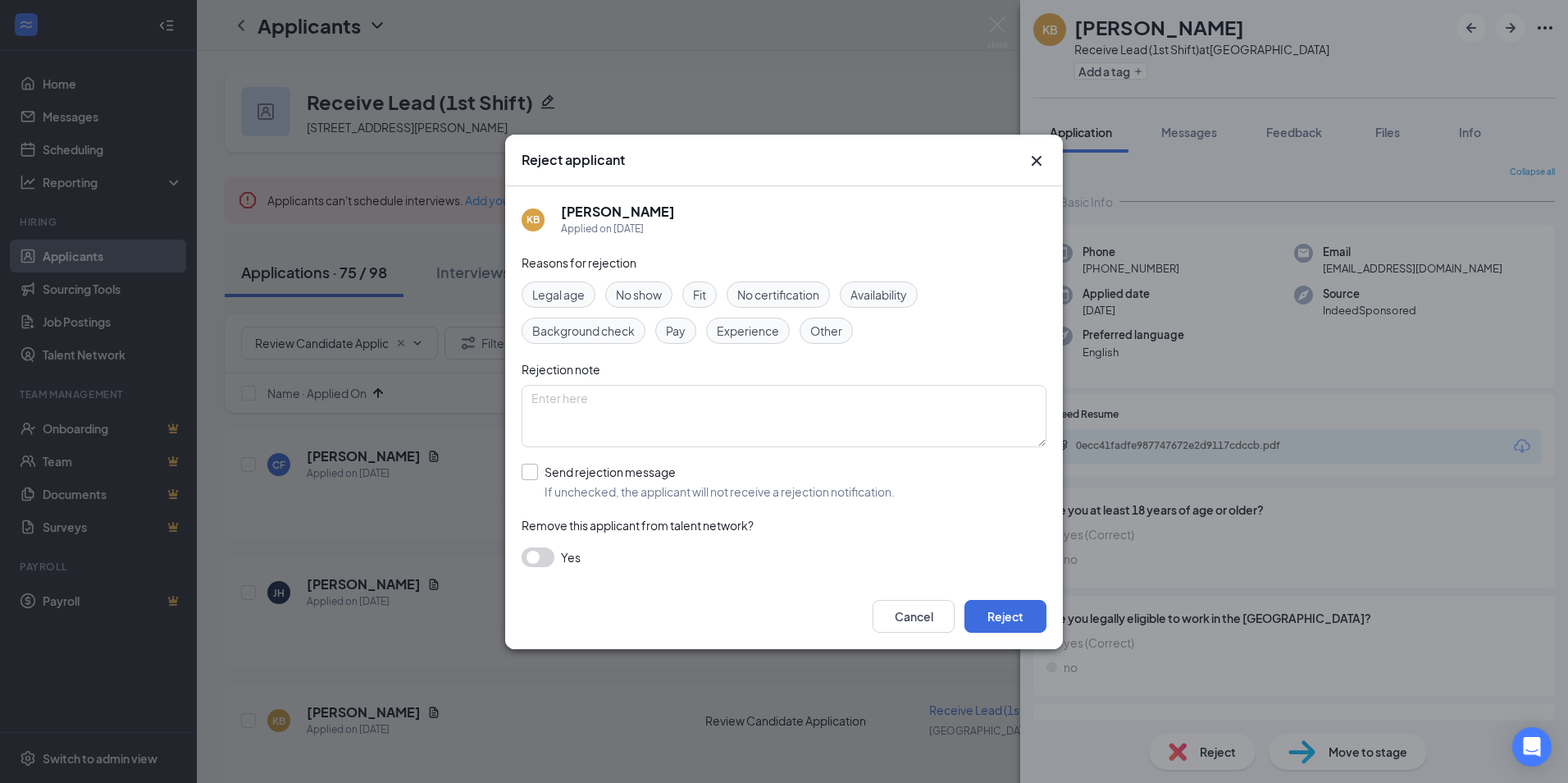
click at [535, 475] on input "Send rejection message If unchecked, the applicant will not receive a rejection…" at bounding box center [707, 481] width 373 height 36
checkbox input "true"
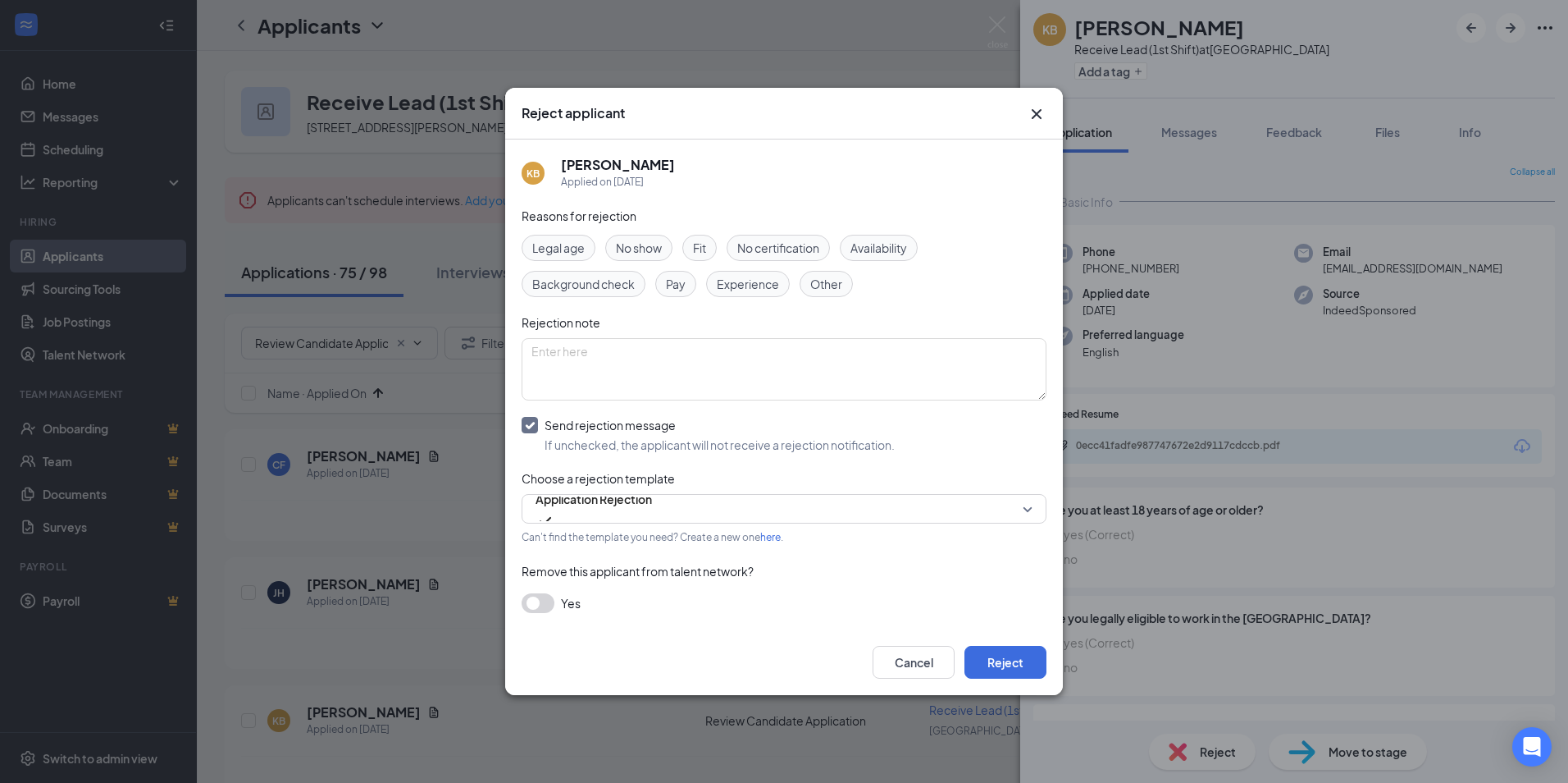
click at [540, 605] on button "button" at bounding box center [537, 602] width 32 height 20
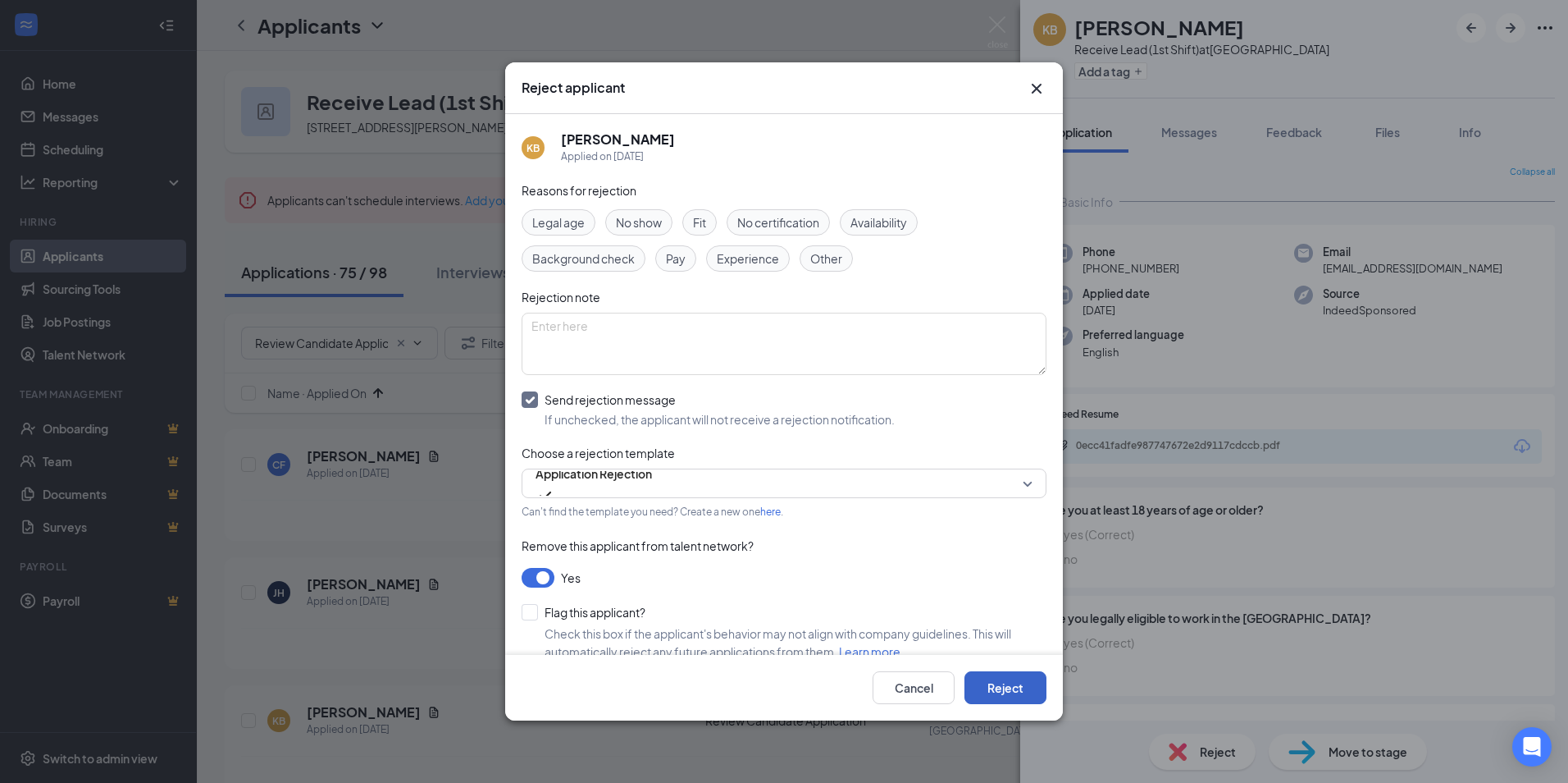
click at [992, 687] on button "Reject" at bounding box center [1005, 687] width 82 height 32
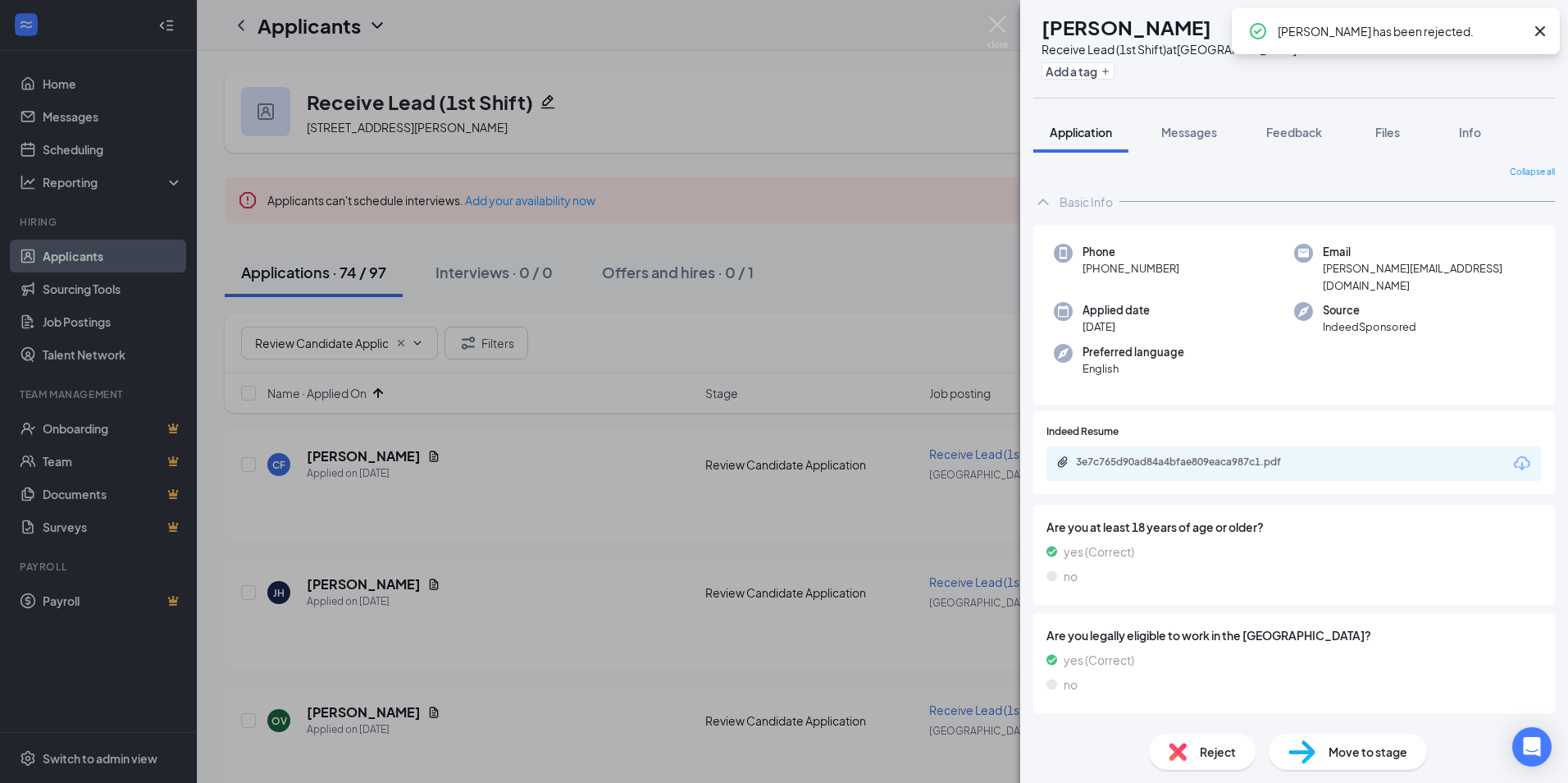
click at [1212, 456] on div "3e7c765d90ad84a4bfae809eaca987c1.pdf" at bounding box center [1189, 463] width 265 height 15
click at [1222, 753] on span "Reject" at bounding box center [1218, 751] width 36 height 18
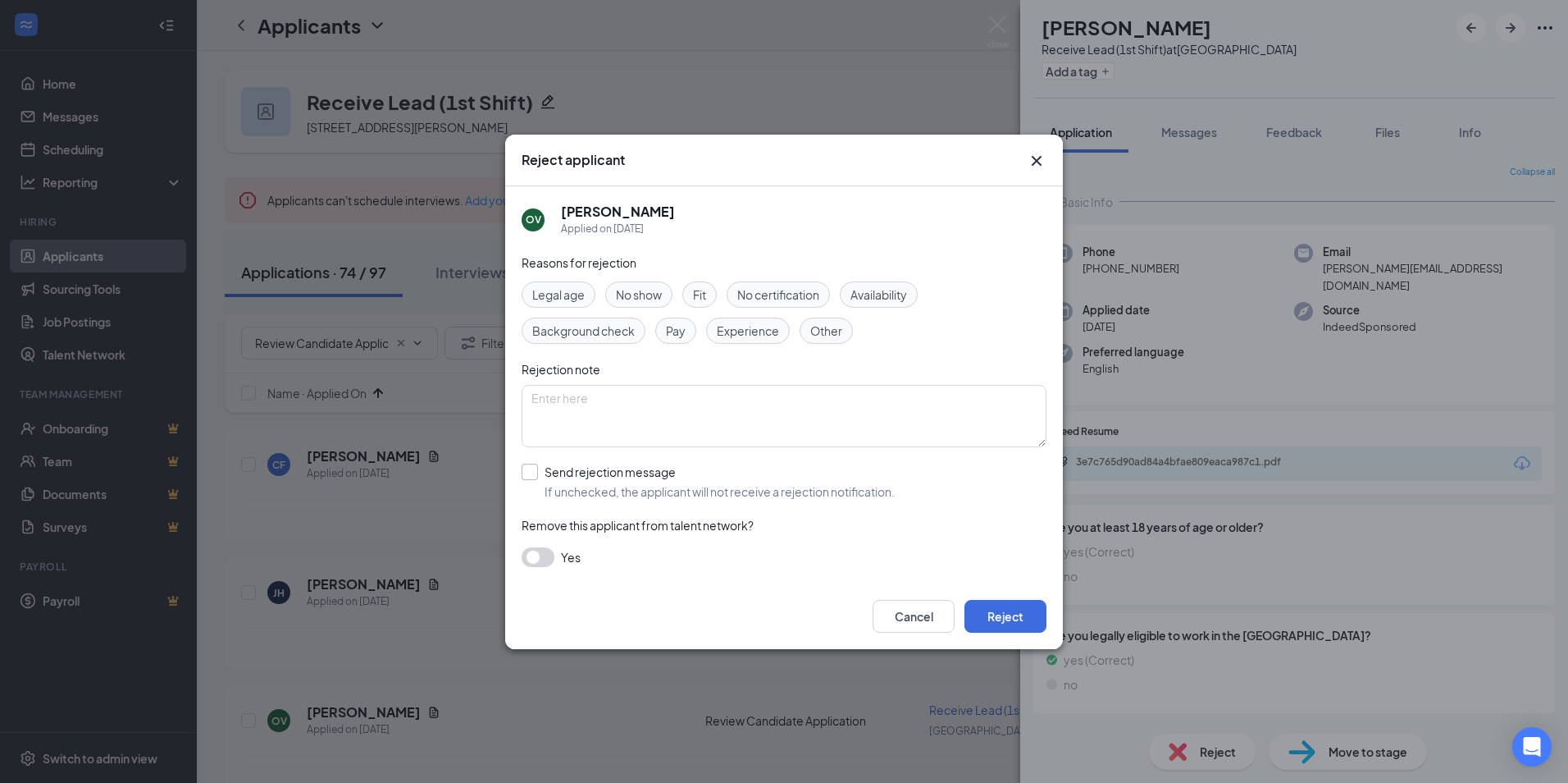
click at [582, 479] on input "Send rejection message If unchecked, the applicant will not receive a rejection…" at bounding box center [707, 481] width 373 height 36
checkbox input "true"
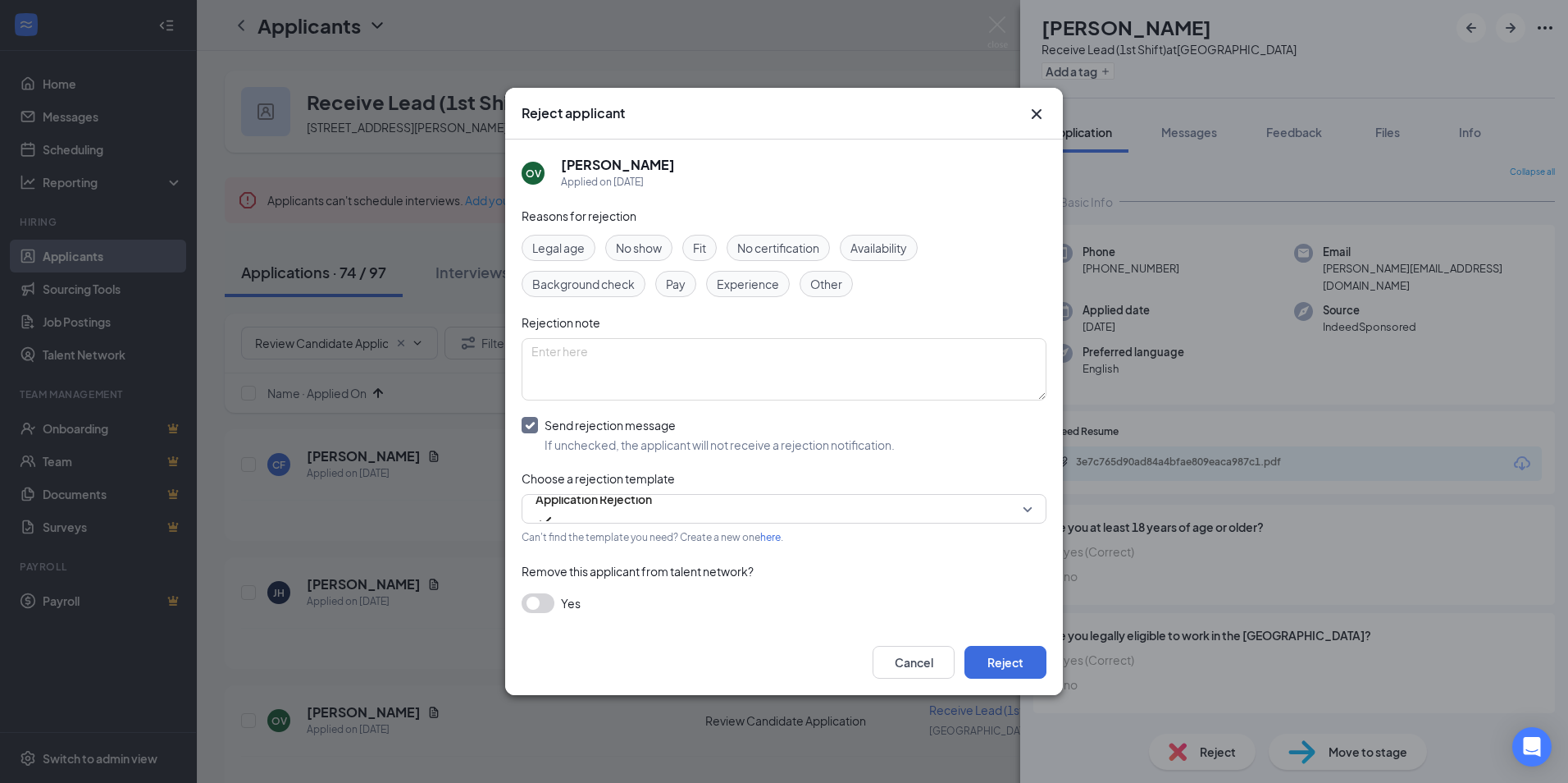
click at [544, 610] on button "button" at bounding box center [537, 602] width 32 height 20
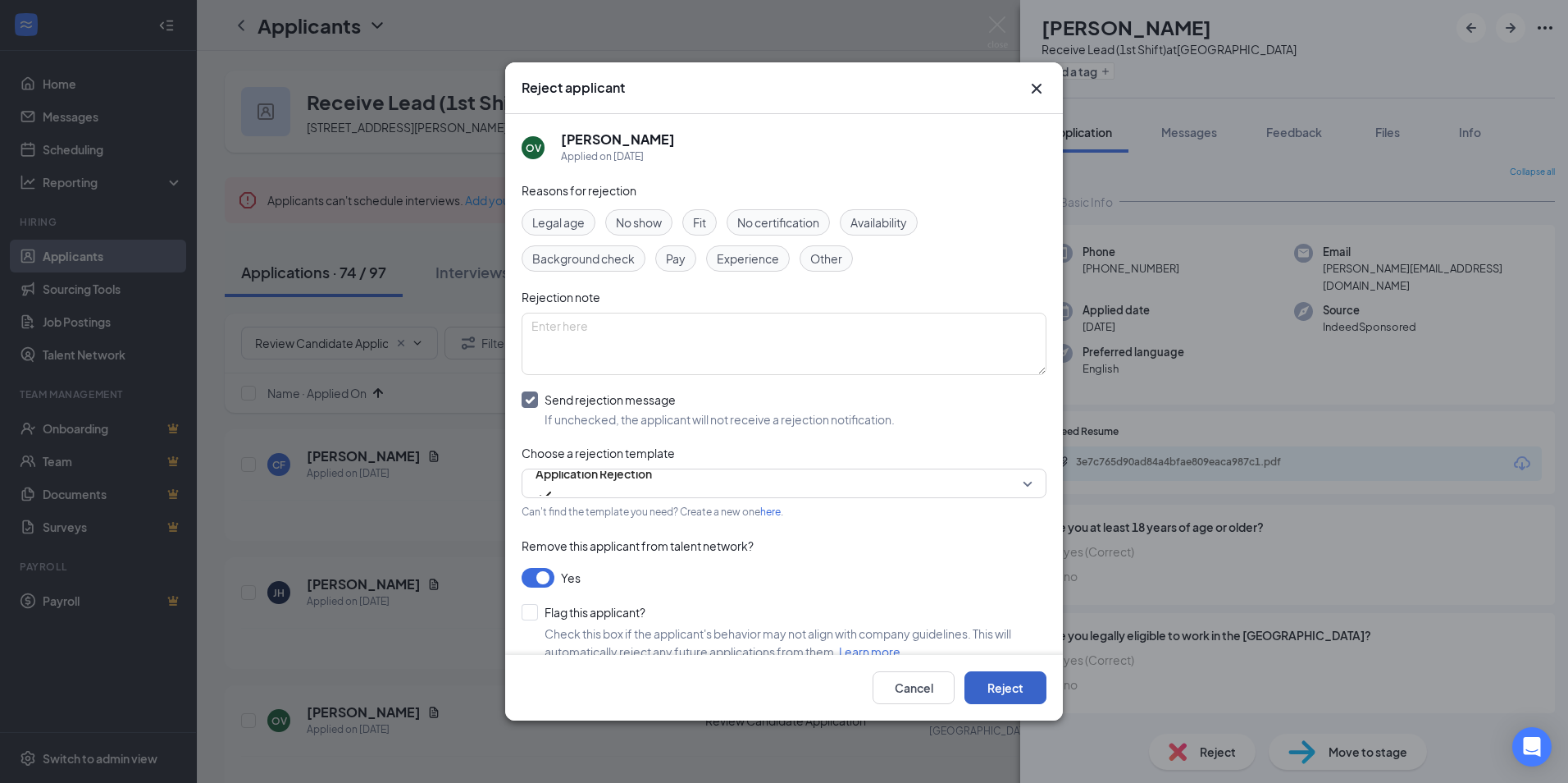
click at [997, 688] on button "Reject" at bounding box center [1005, 687] width 82 height 32
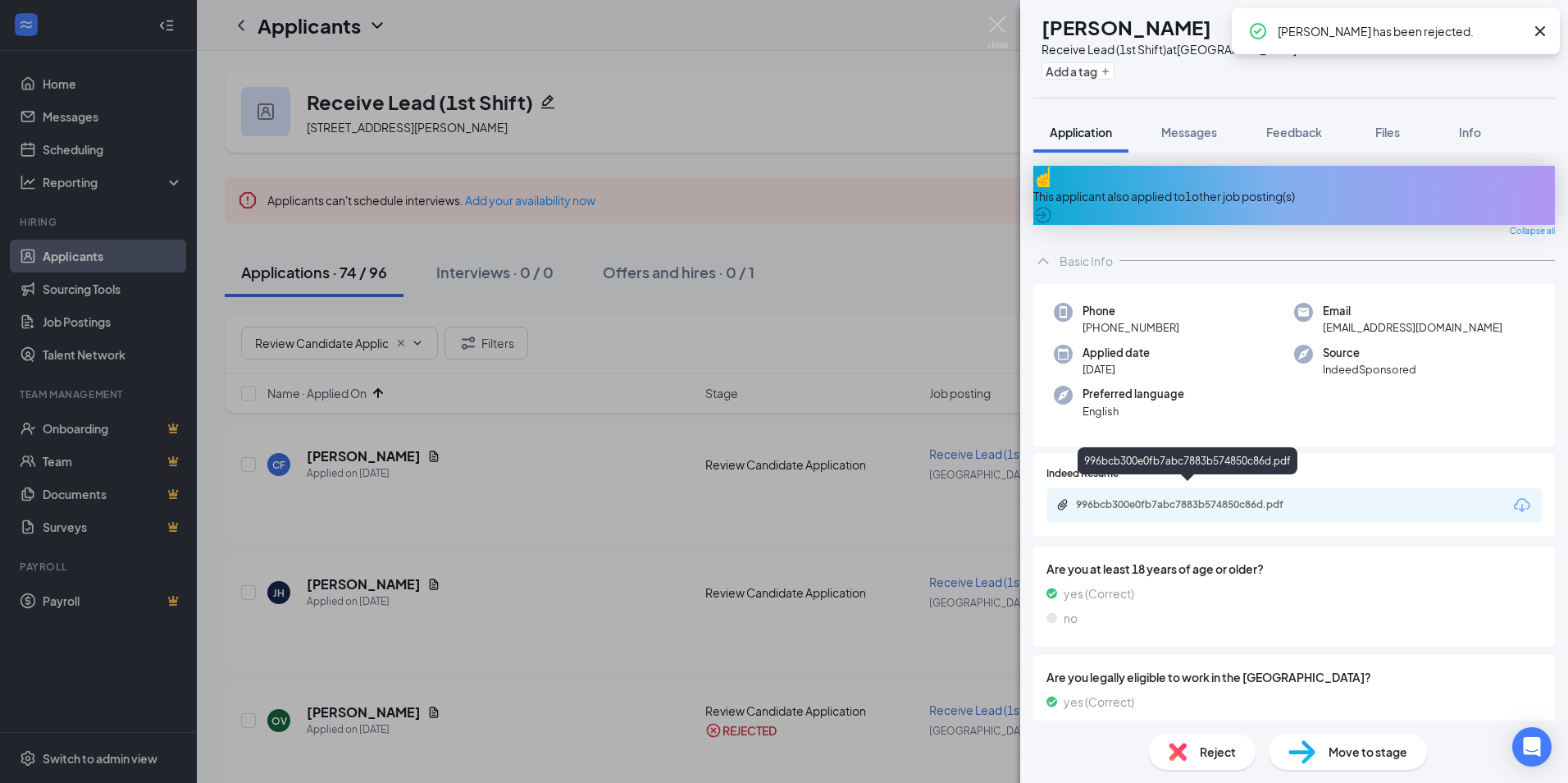
click at [1210, 498] on div "996bcb300e0fb7abc7883b574850c86d.pdf" at bounding box center [1190, 504] width 229 height 13
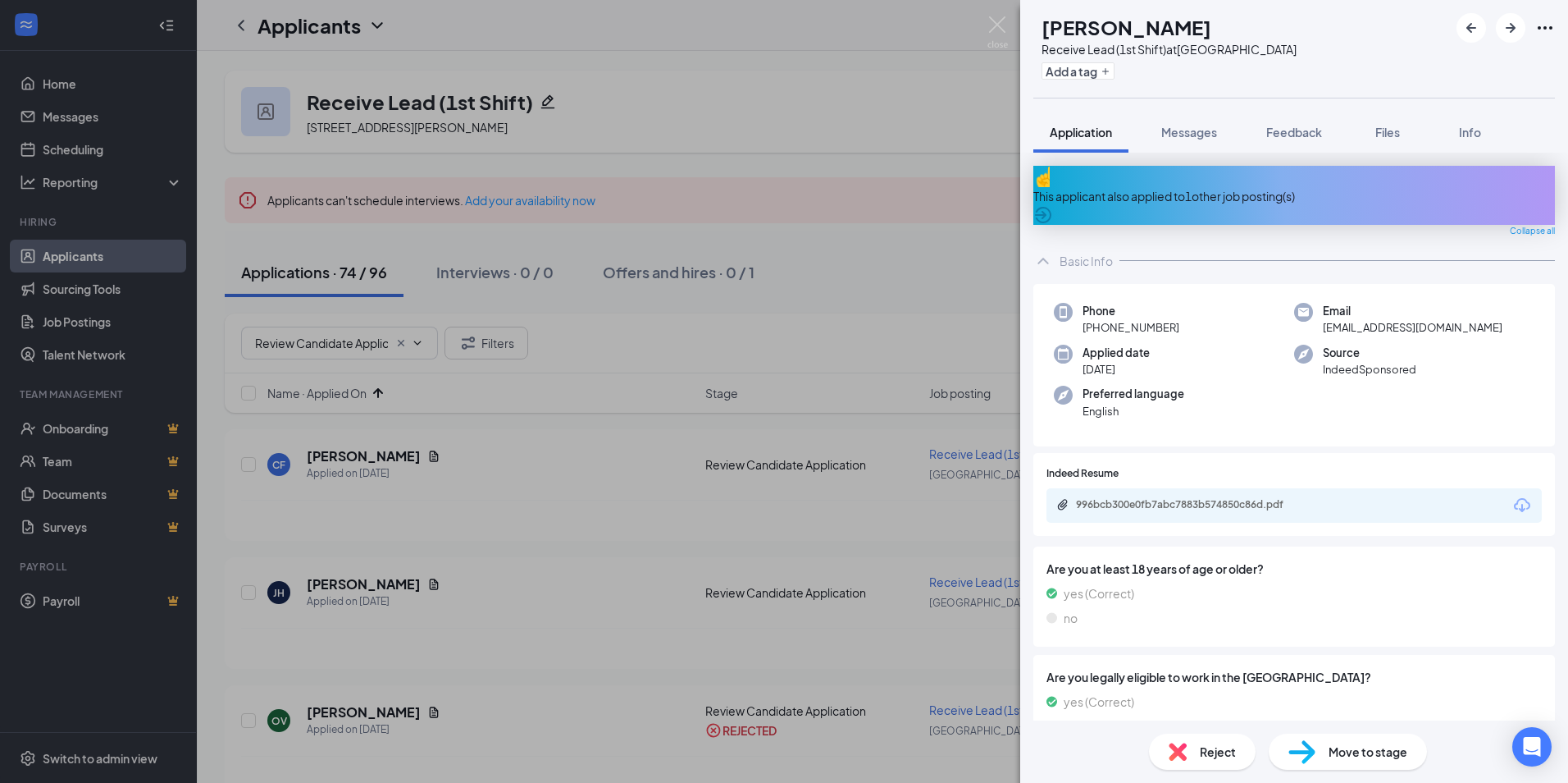
click at [1204, 760] on span "Reject" at bounding box center [1218, 751] width 36 height 18
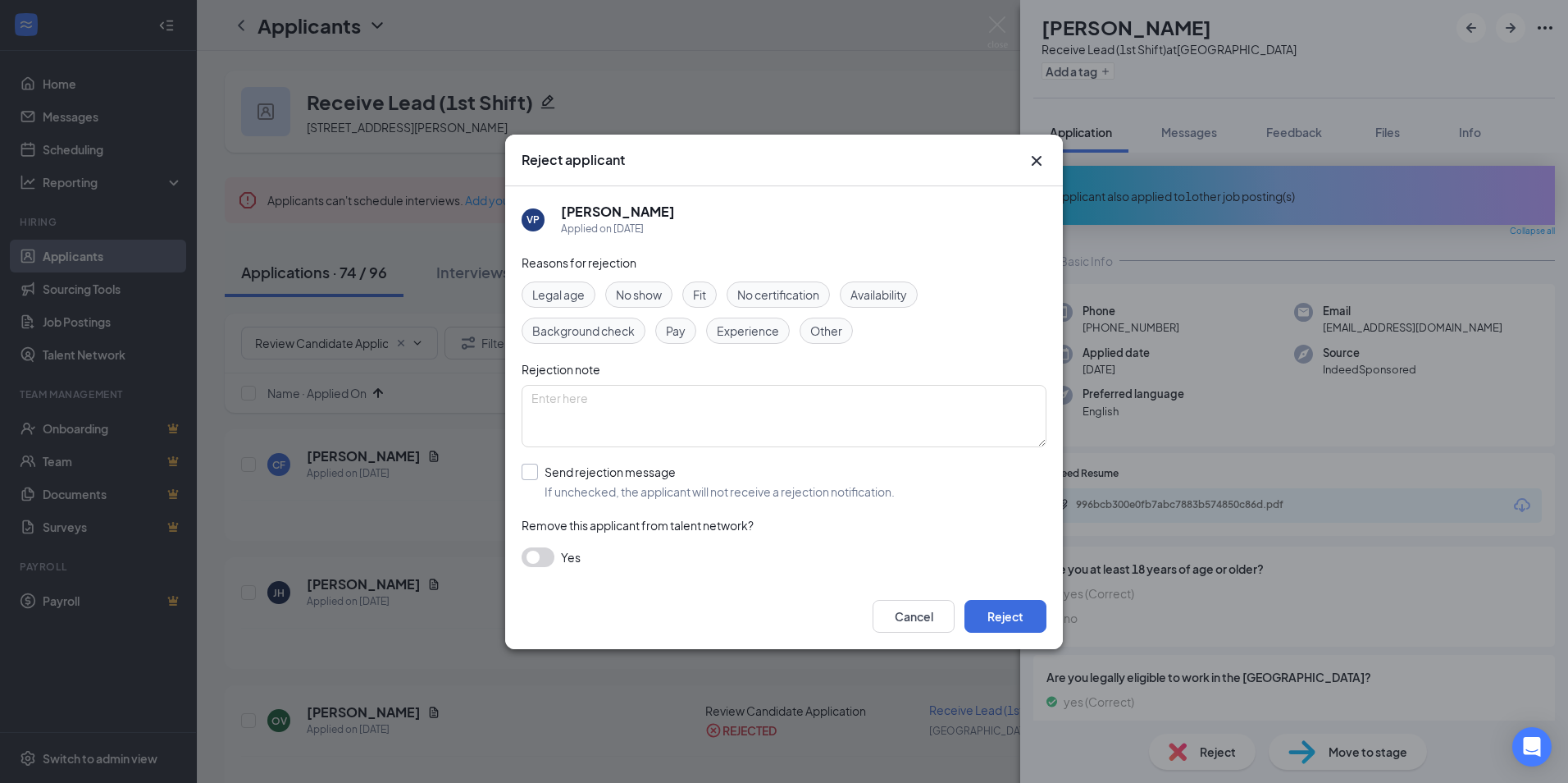
click at [585, 484] on input "Send rejection message If unchecked, the applicant will not receive a rejection…" at bounding box center [707, 481] width 373 height 36
checkbox input "true"
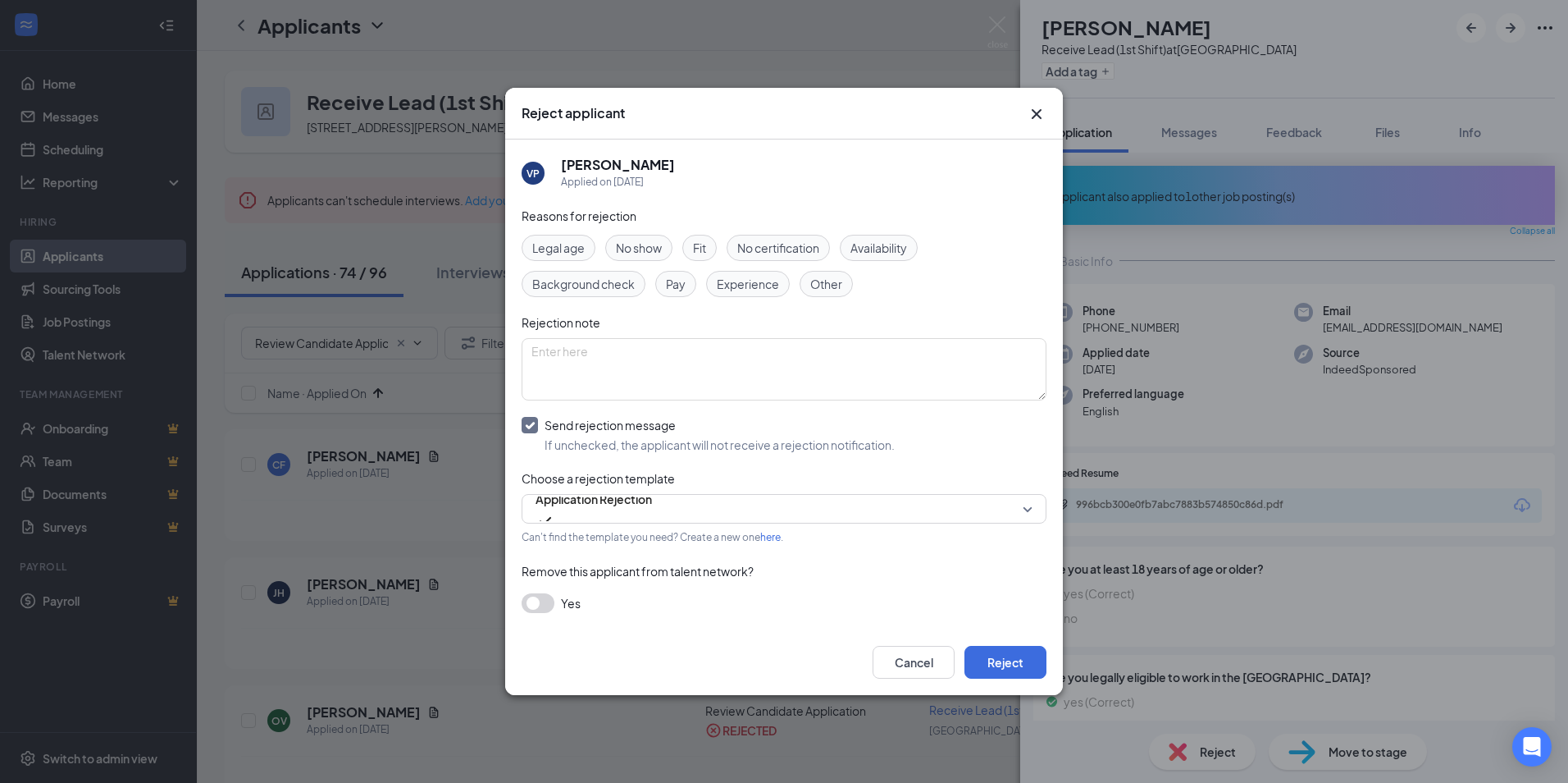
click at [543, 610] on button "button" at bounding box center [537, 602] width 32 height 20
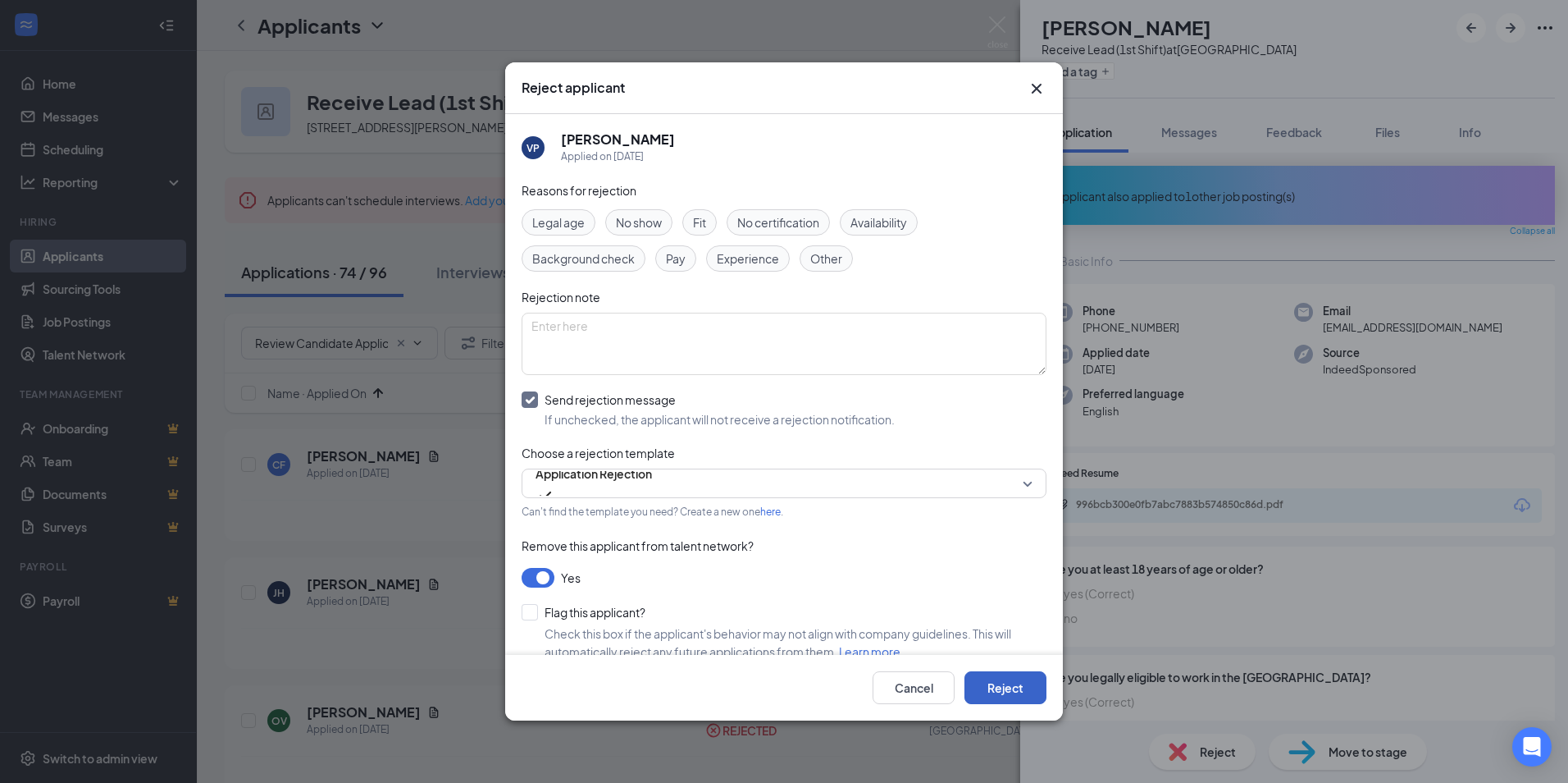
click at [1039, 688] on button "Reject" at bounding box center [1005, 687] width 82 height 32
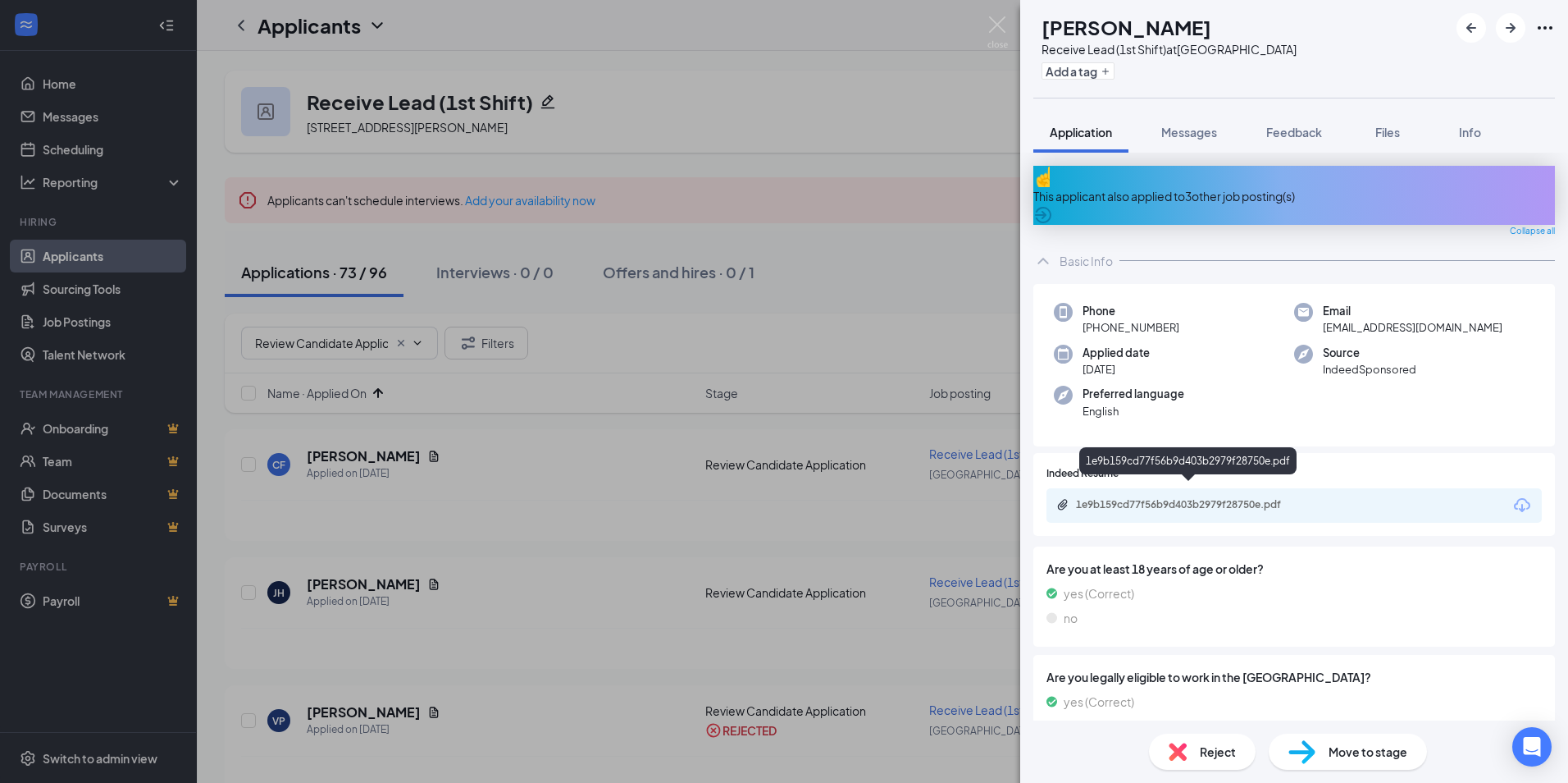
click at [1224, 498] on div "1e9b159cd77f56b9d403b2979f28750e.pdf" at bounding box center [1190, 504] width 229 height 13
click at [1218, 754] on span "Reject" at bounding box center [1218, 751] width 36 height 18
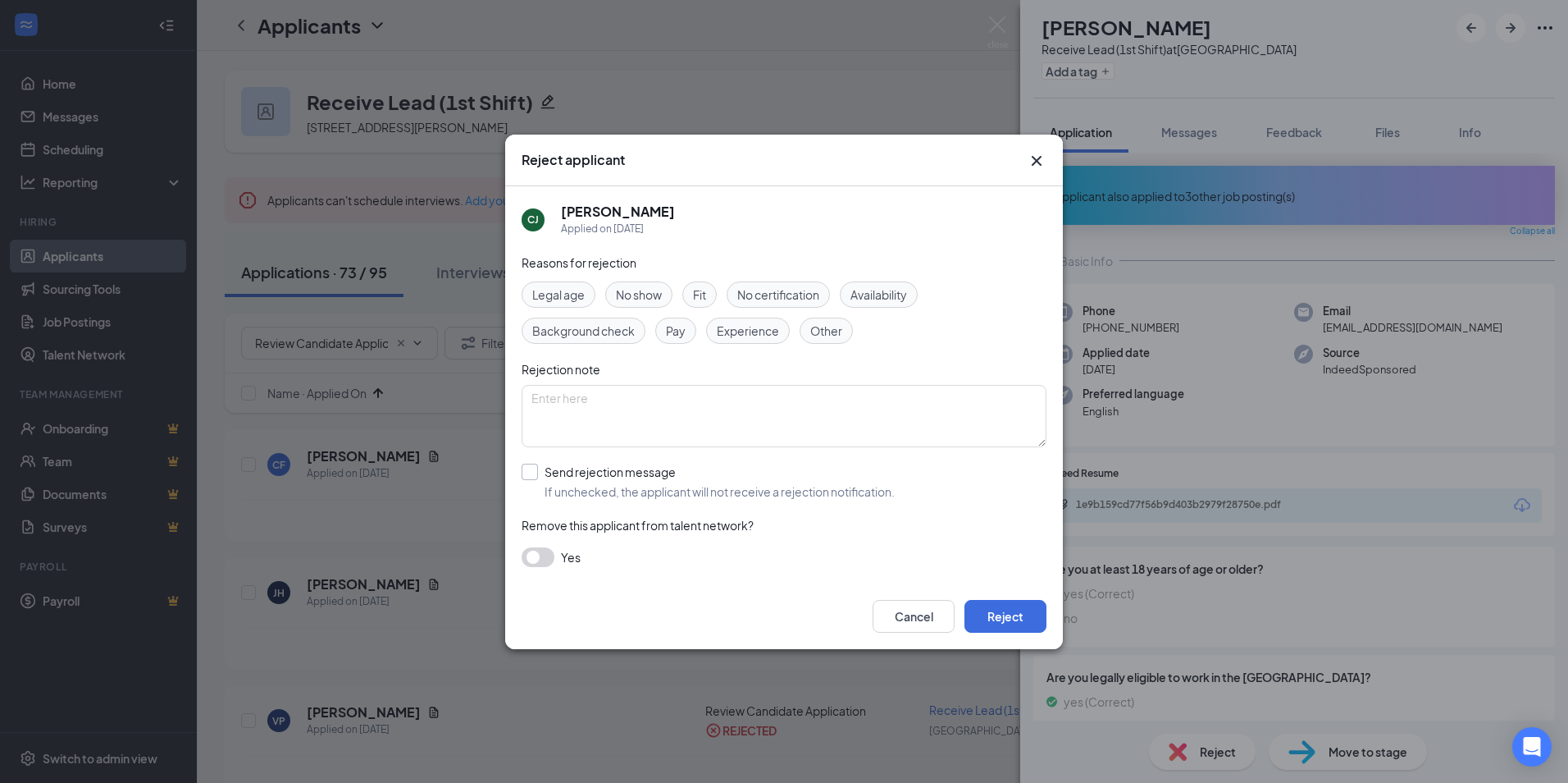
click at [605, 481] on input "Send rejection message If unchecked, the applicant will not receive a rejection…" at bounding box center [707, 481] width 373 height 36
checkbox input "true"
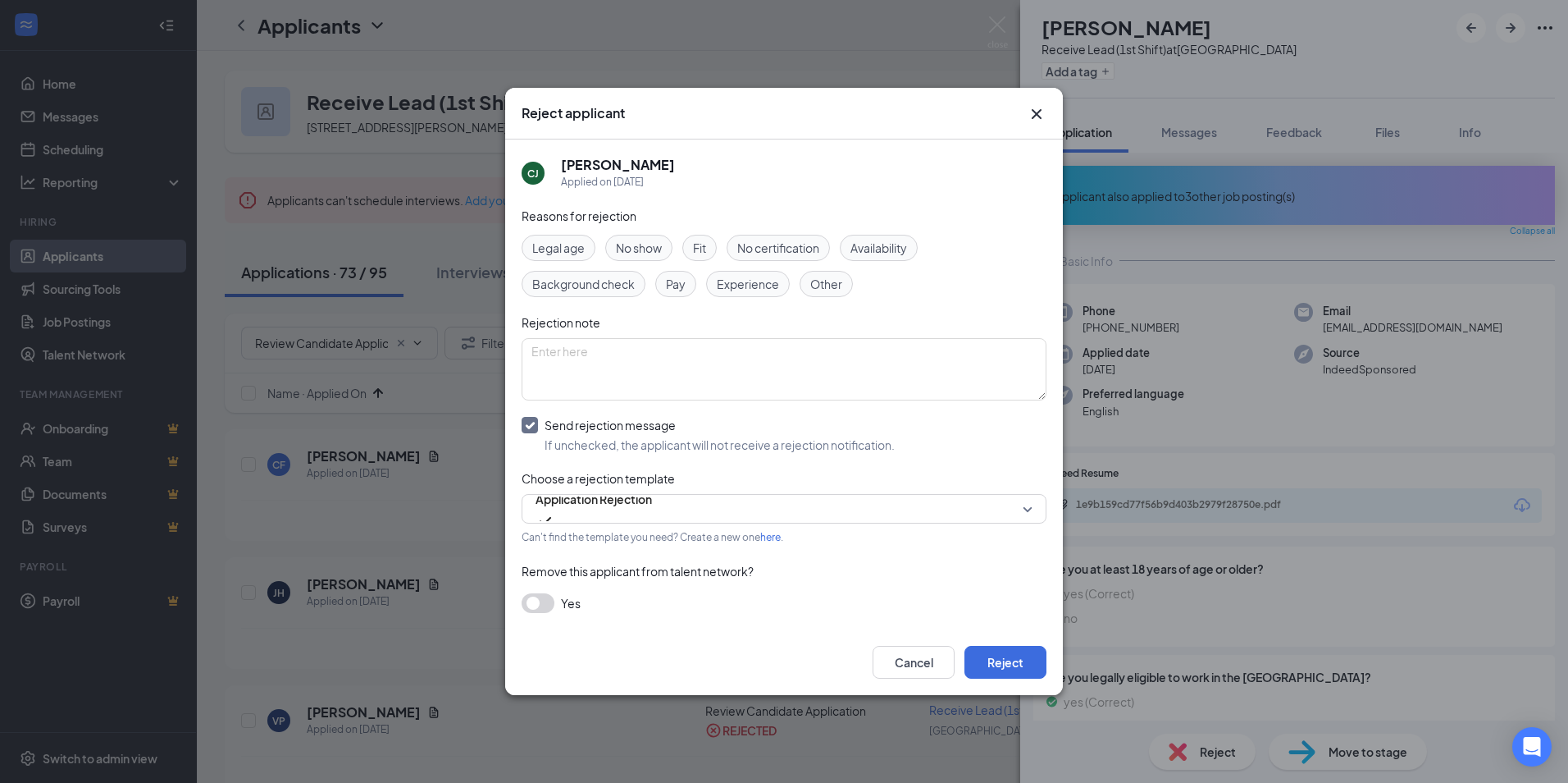
click at [556, 599] on div "Yes" at bounding box center [784, 602] width 525 height 20
click at [550, 603] on button "button" at bounding box center [537, 602] width 32 height 20
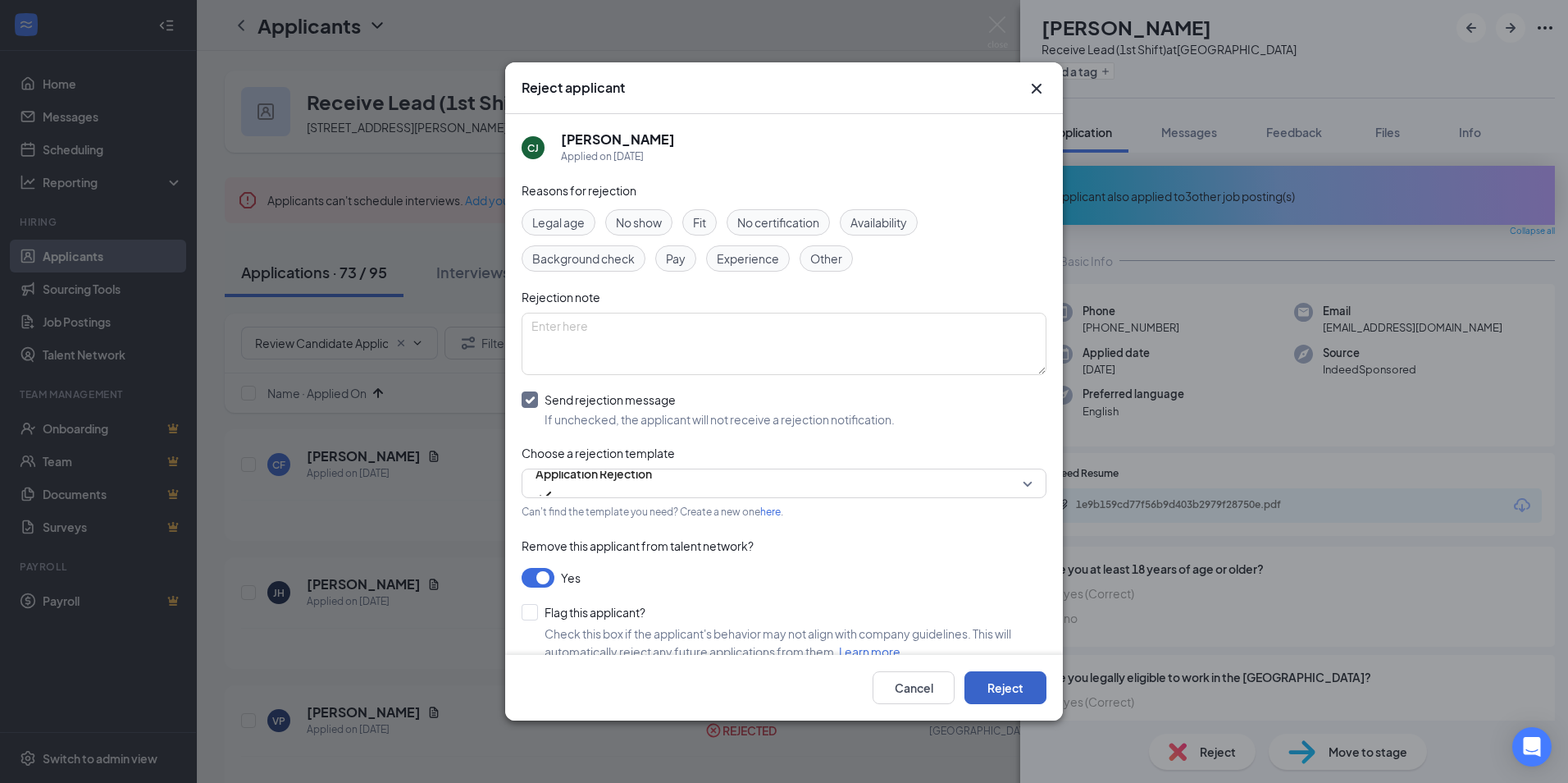
click at [1029, 691] on button "Reject" at bounding box center [1005, 687] width 82 height 32
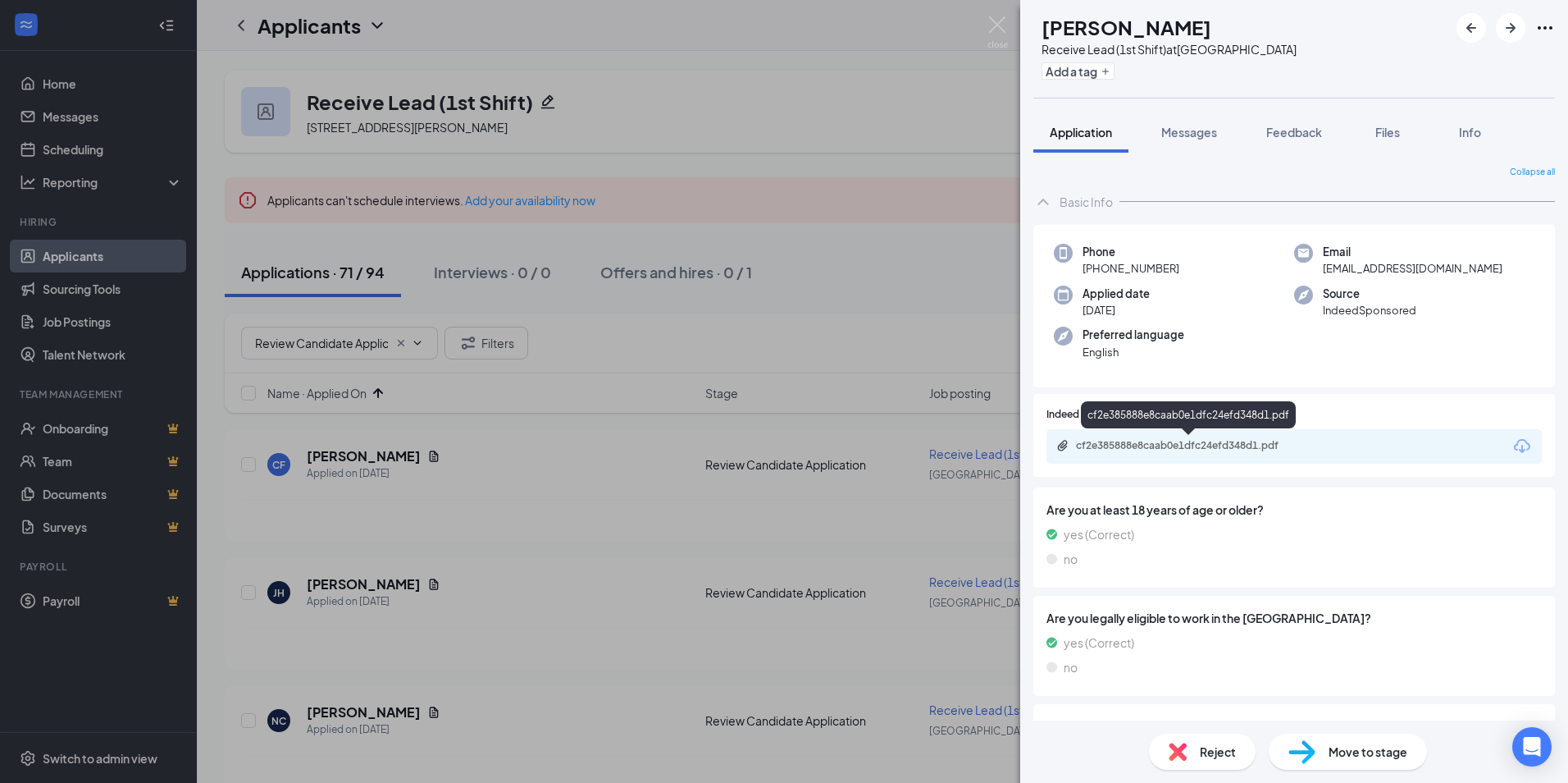
click at [1189, 453] on div "cf2e385888e8caab0e1dfc24efd348d1.pdf" at bounding box center [1189, 446] width 265 height 15
click at [1234, 748] on span "Reject" at bounding box center [1218, 751] width 36 height 18
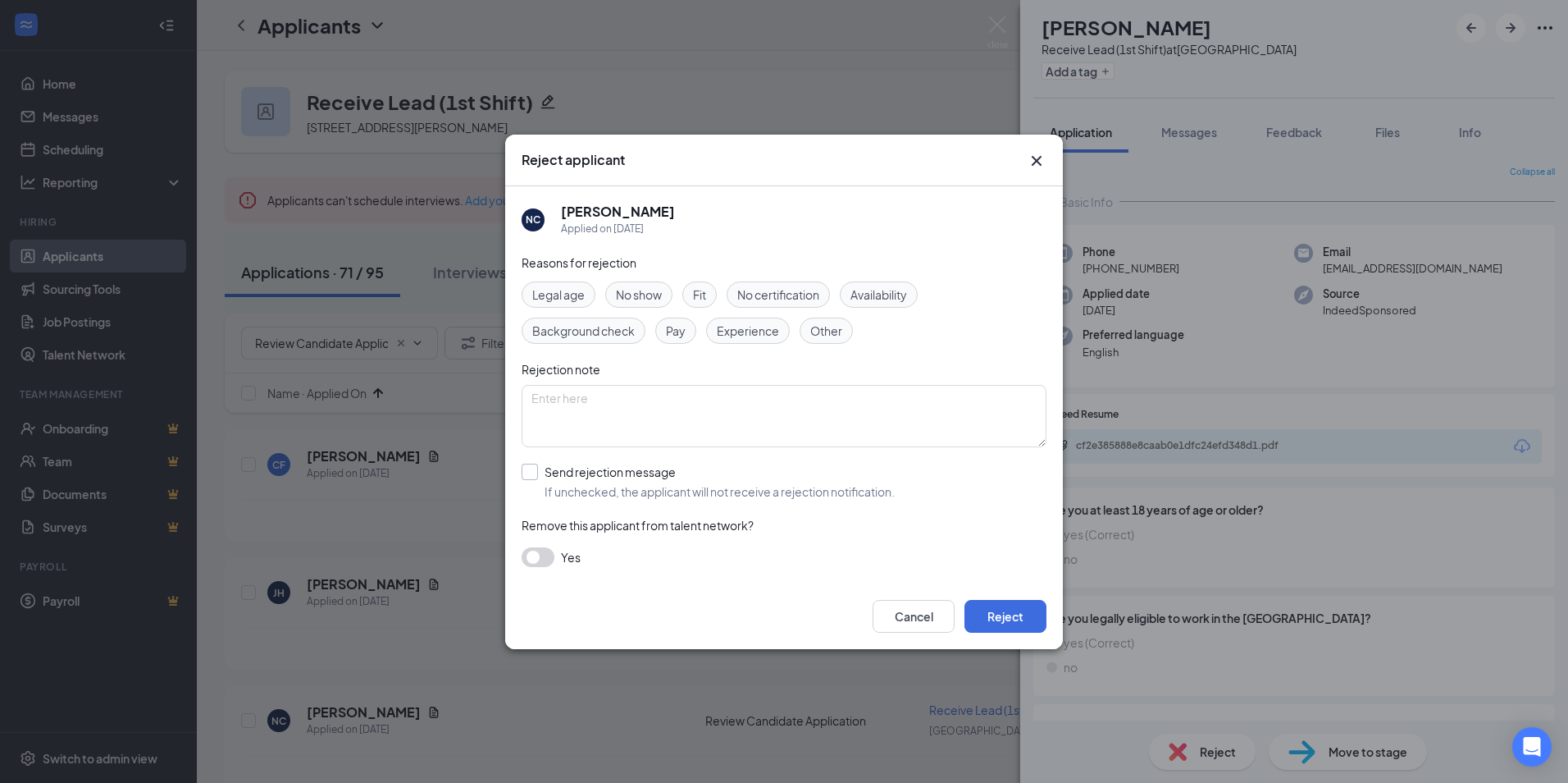
click at [574, 472] on input "Send rejection message If unchecked, the applicant will not receive a rejection…" at bounding box center [707, 481] width 373 height 36
checkbox input "true"
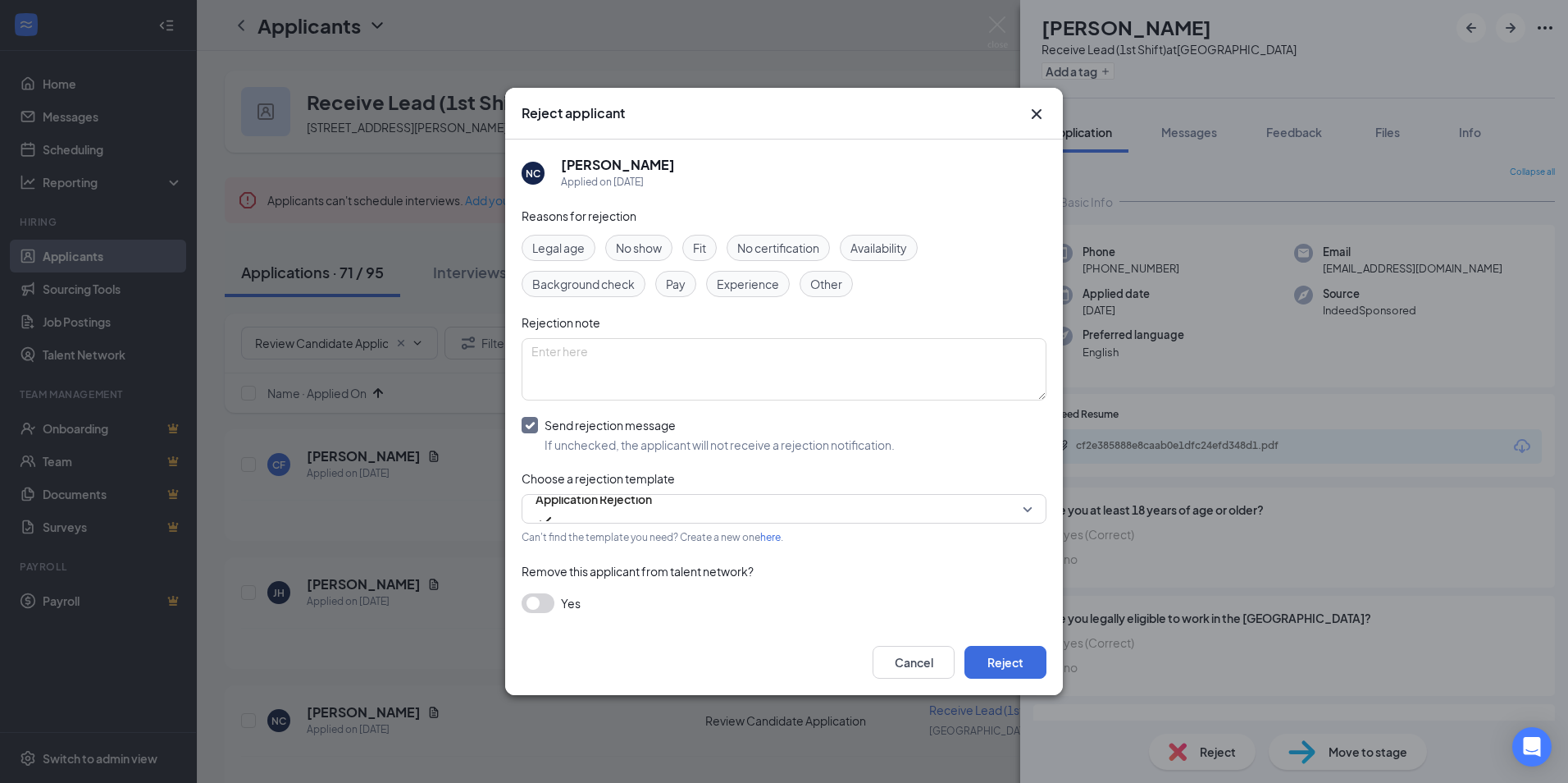
click at [540, 610] on button "button" at bounding box center [537, 602] width 32 height 20
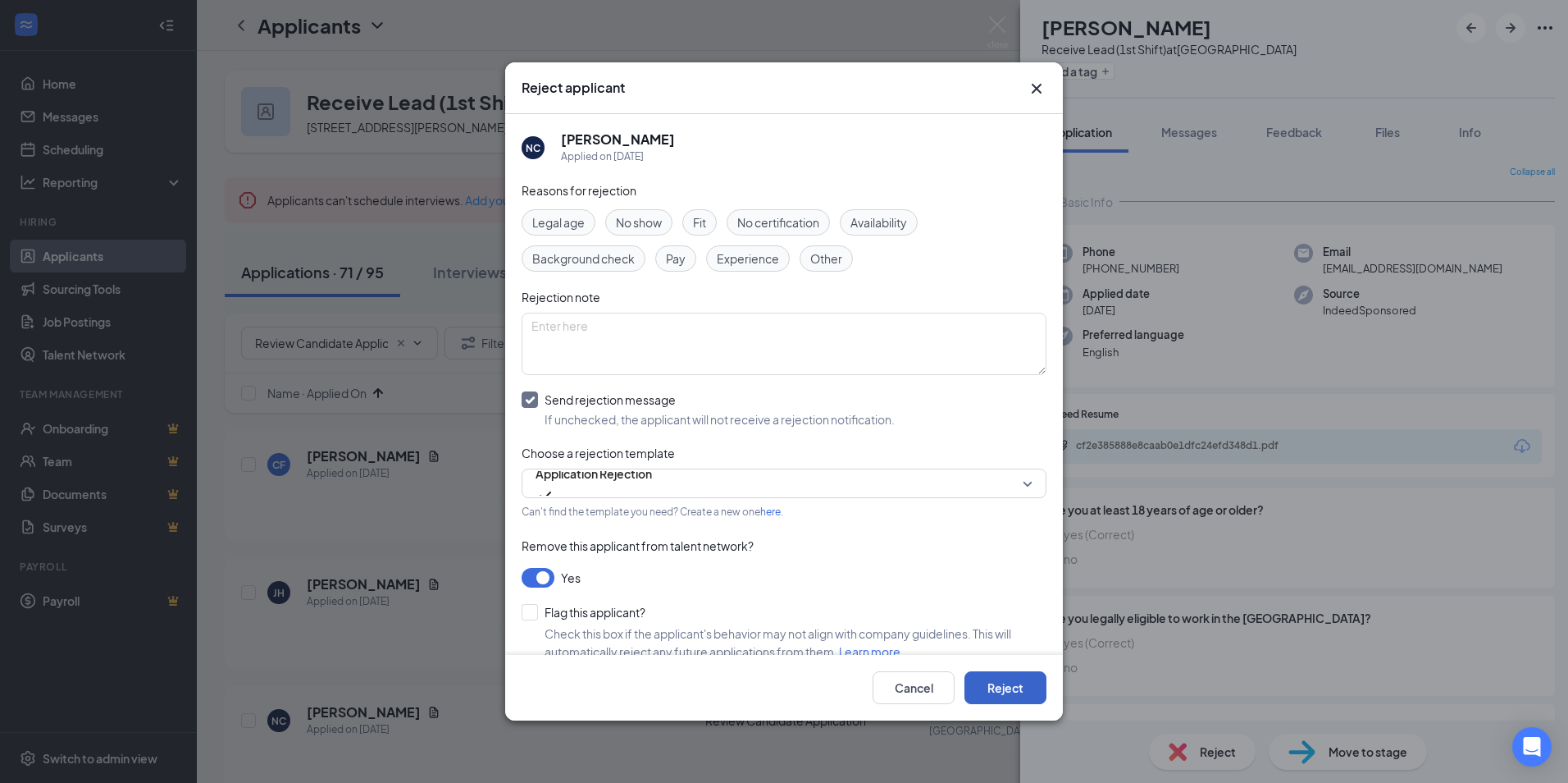
click at [1013, 692] on button "Reject" at bounding box center [1005, 687] width 82 height 32
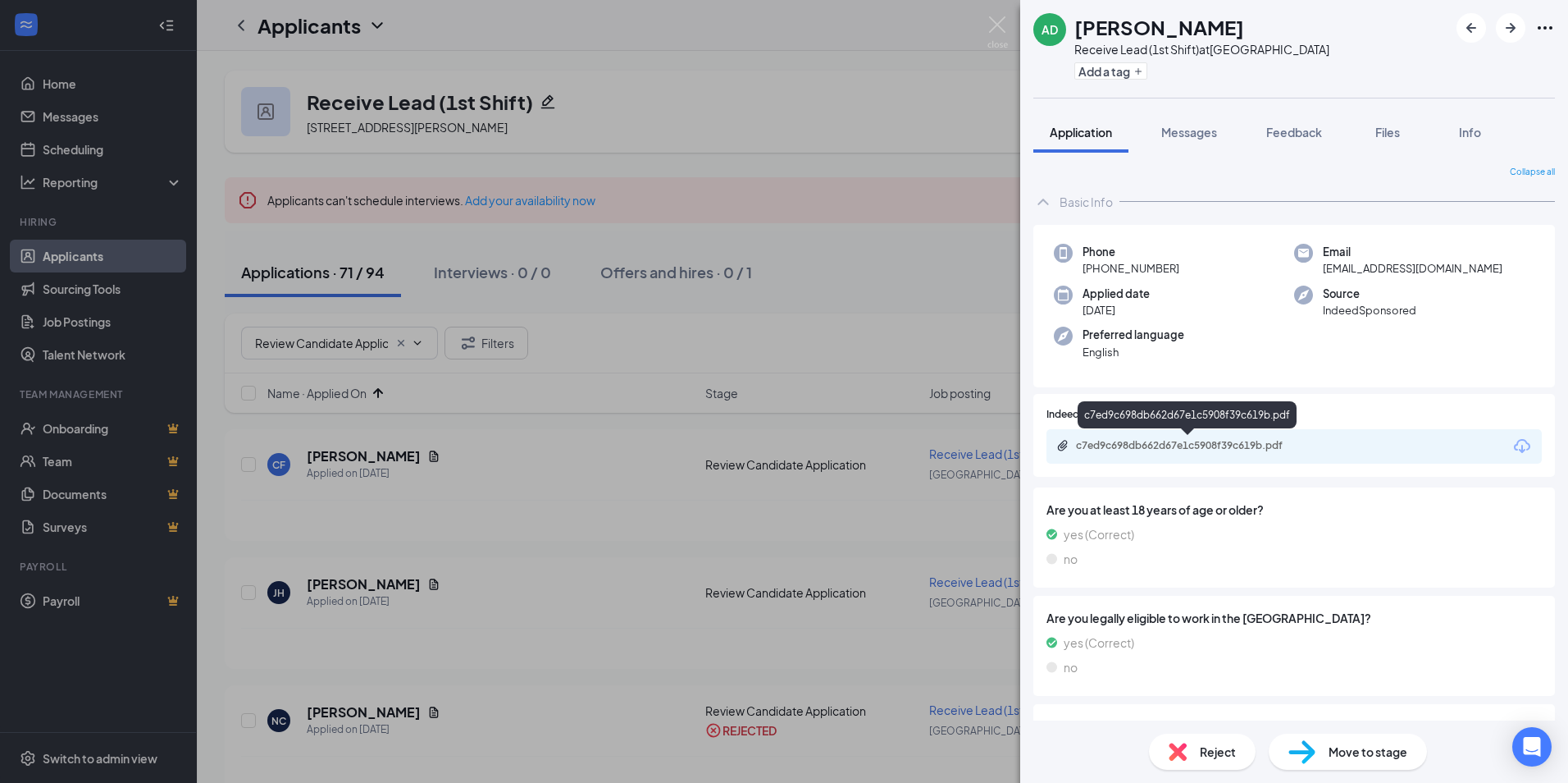
click at [1154, 457] on div "c7ed9c698db662d67e1c5908f39c619b.pdf" at bounding box center [1293, 446] width 495 height 34
click at [1154, 444] on div "c7ed9c698db662d67e1c5908f39c619b.pdf" at bounding box center [1190, 445] width 229 height 13
click at [1204, 758] on span "Reject" at bounding box center [1218, 751] width 36 height 18
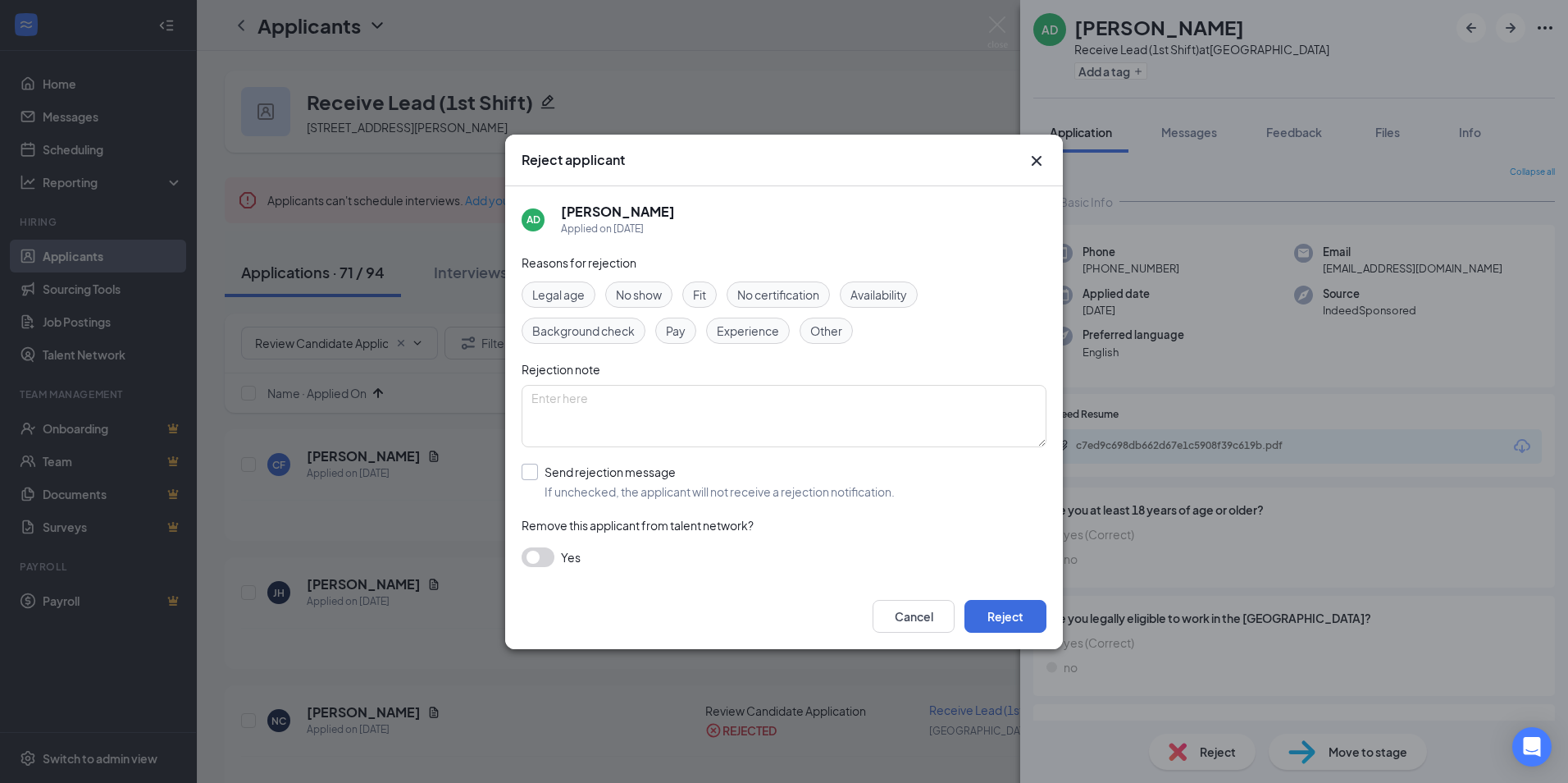
click at [557, 474] on input "Send rejection message If unchecked, the applicant will not receive a rejection…" at bounding box center [707, 481] width 373 height 36
checkbox input "true"
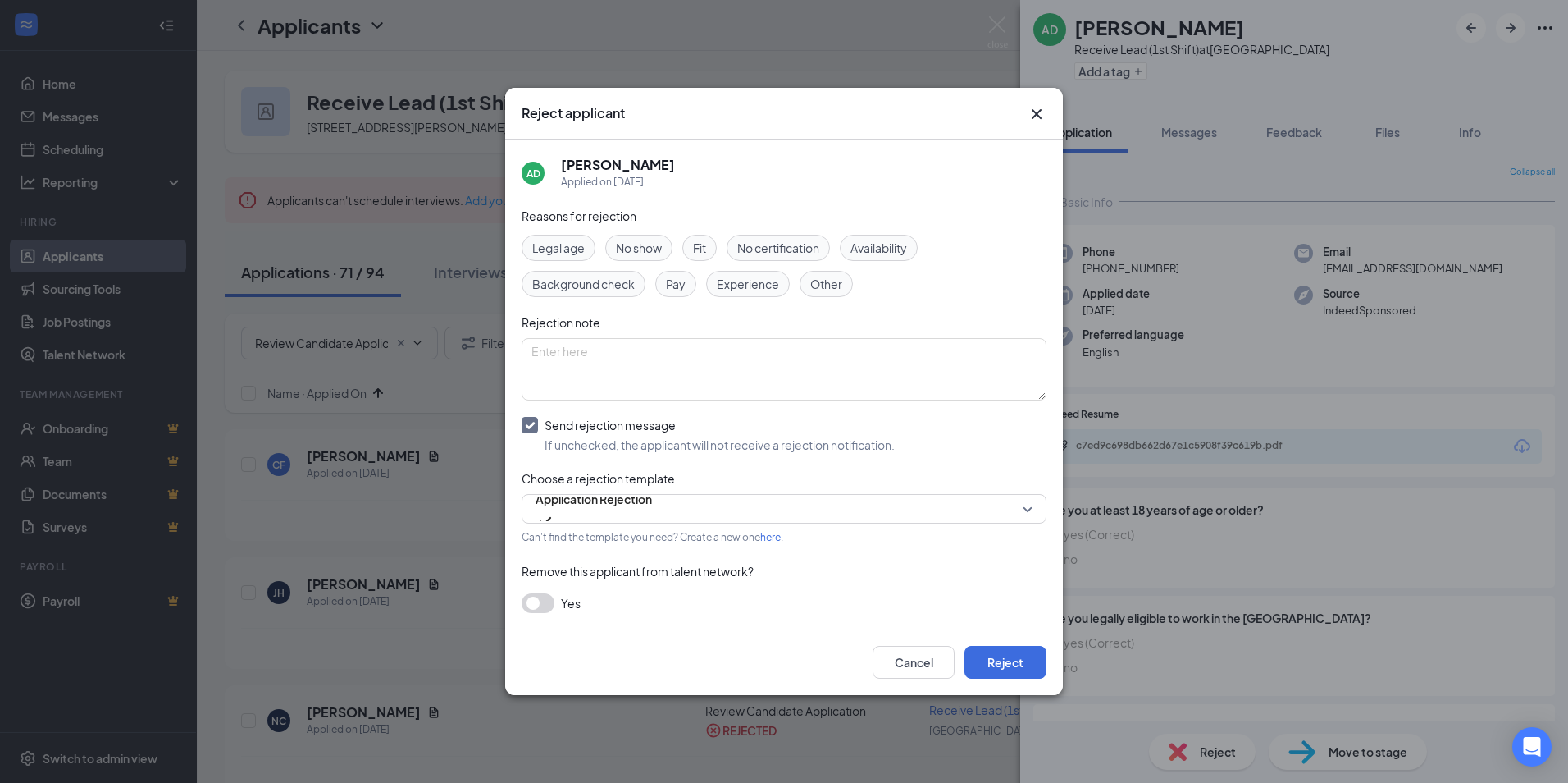
click at [547, 605] on button "button" at bounding box center [537, 602] width 32 height 20
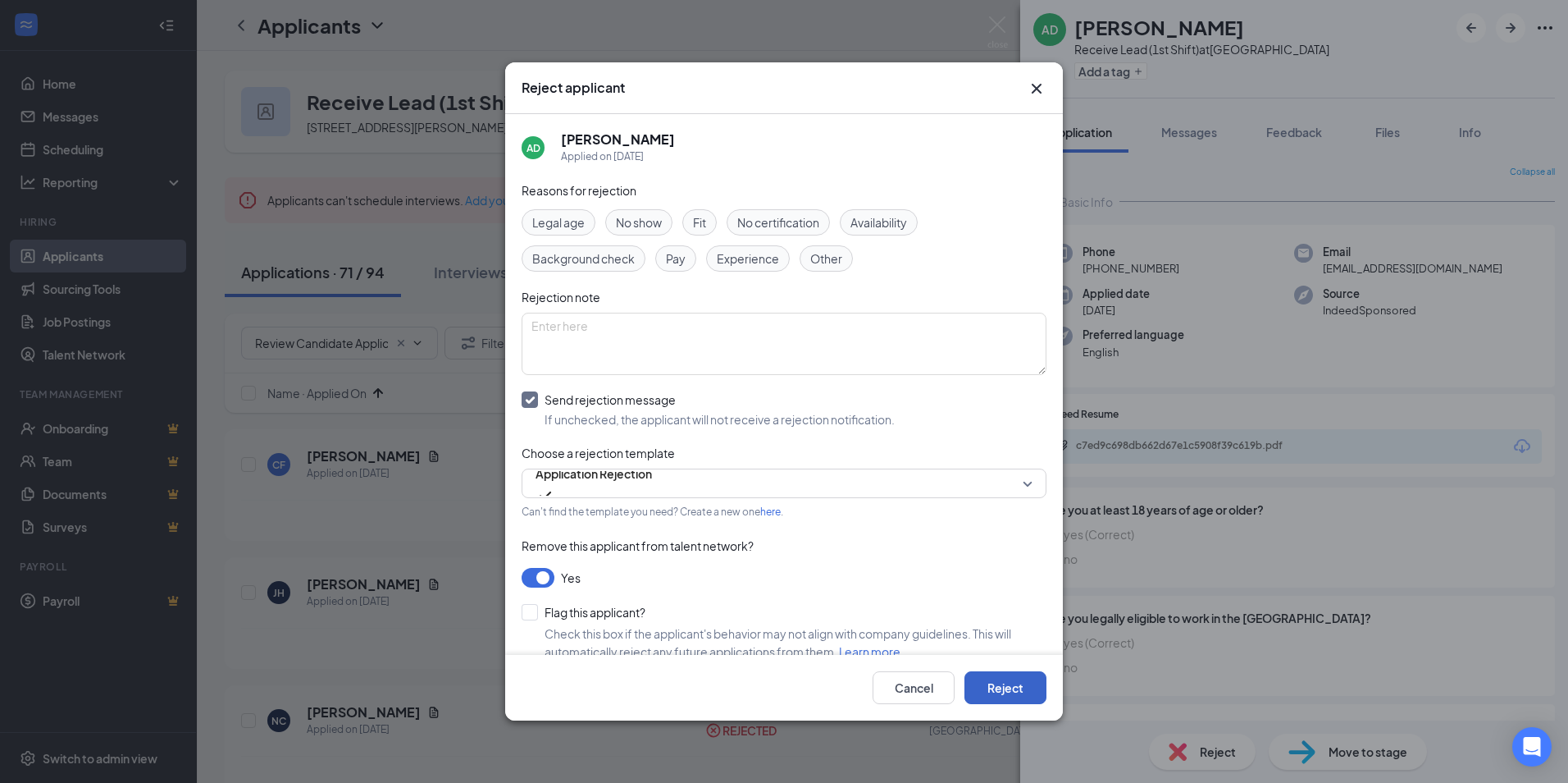
click at [995, 682] on button "Reject" at bounding box center [1005, 687] width 82 height 32
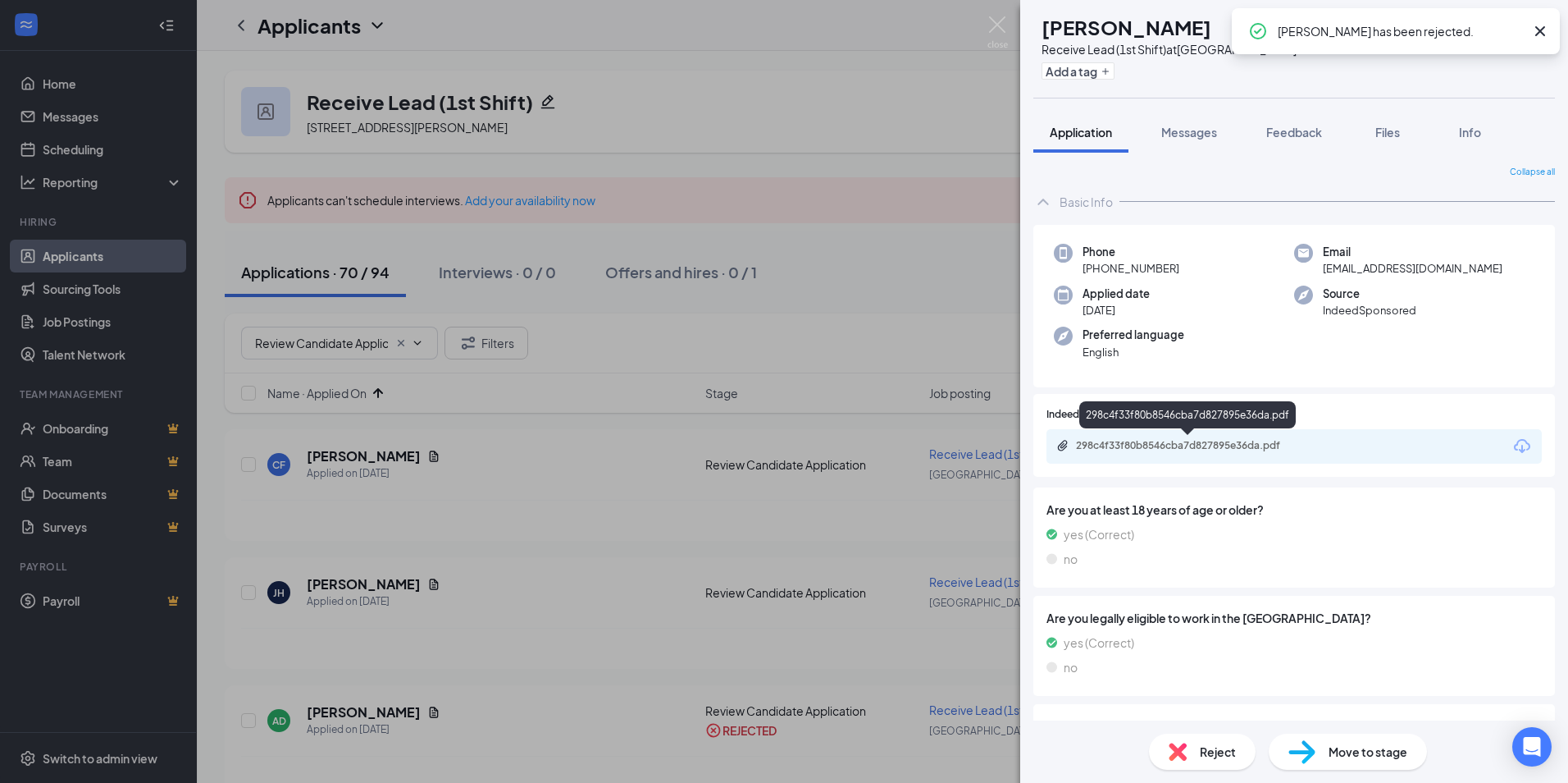
click at [1190, 451] on div "298c4f33f80b8546cba7d827895e36da.pdf" at bounding box center [1190, 445] width 229 height 13
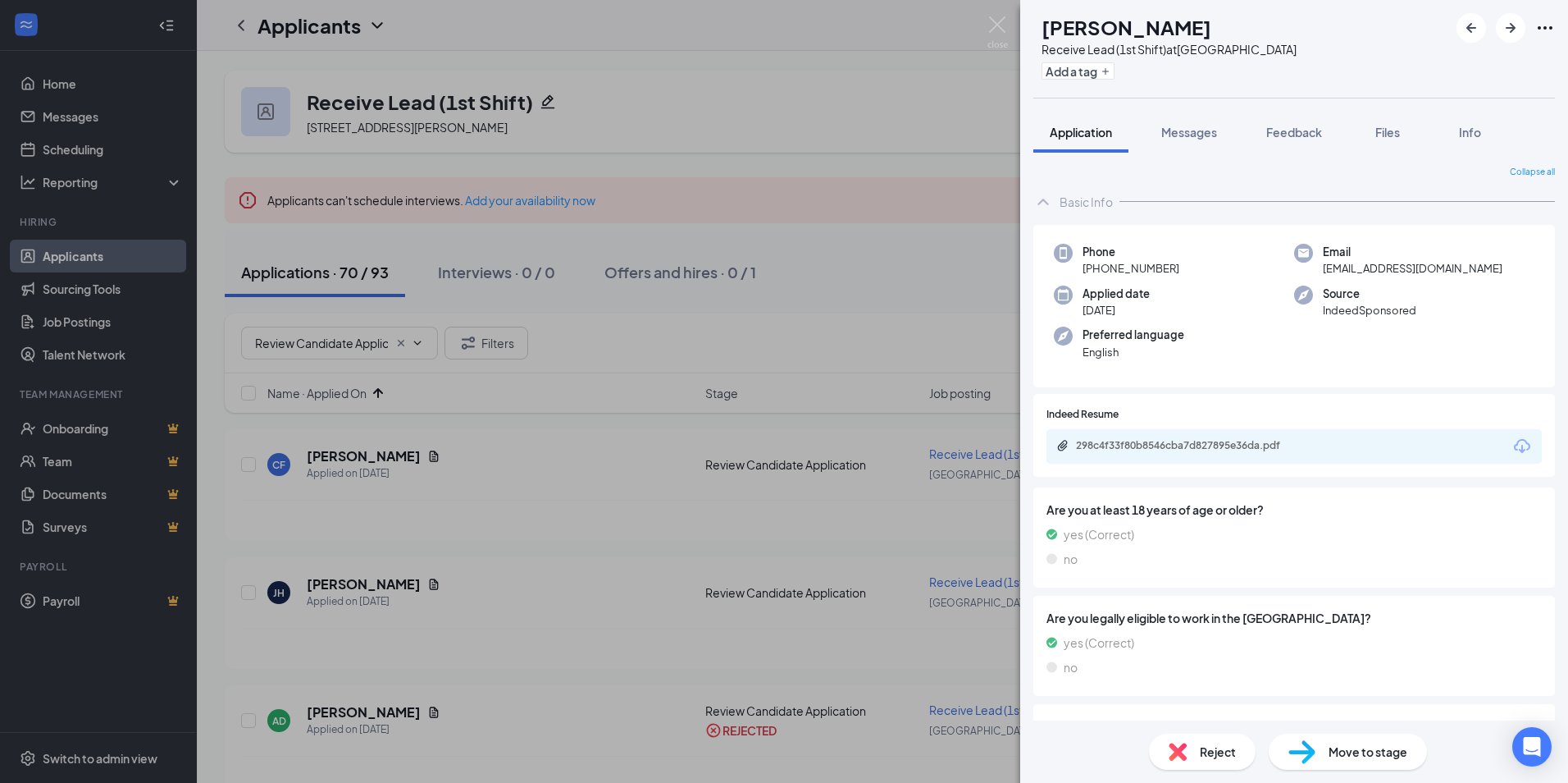
click at [1225, 757] on span "Reject" at bounding box center [1218, 751] width 36 height 18
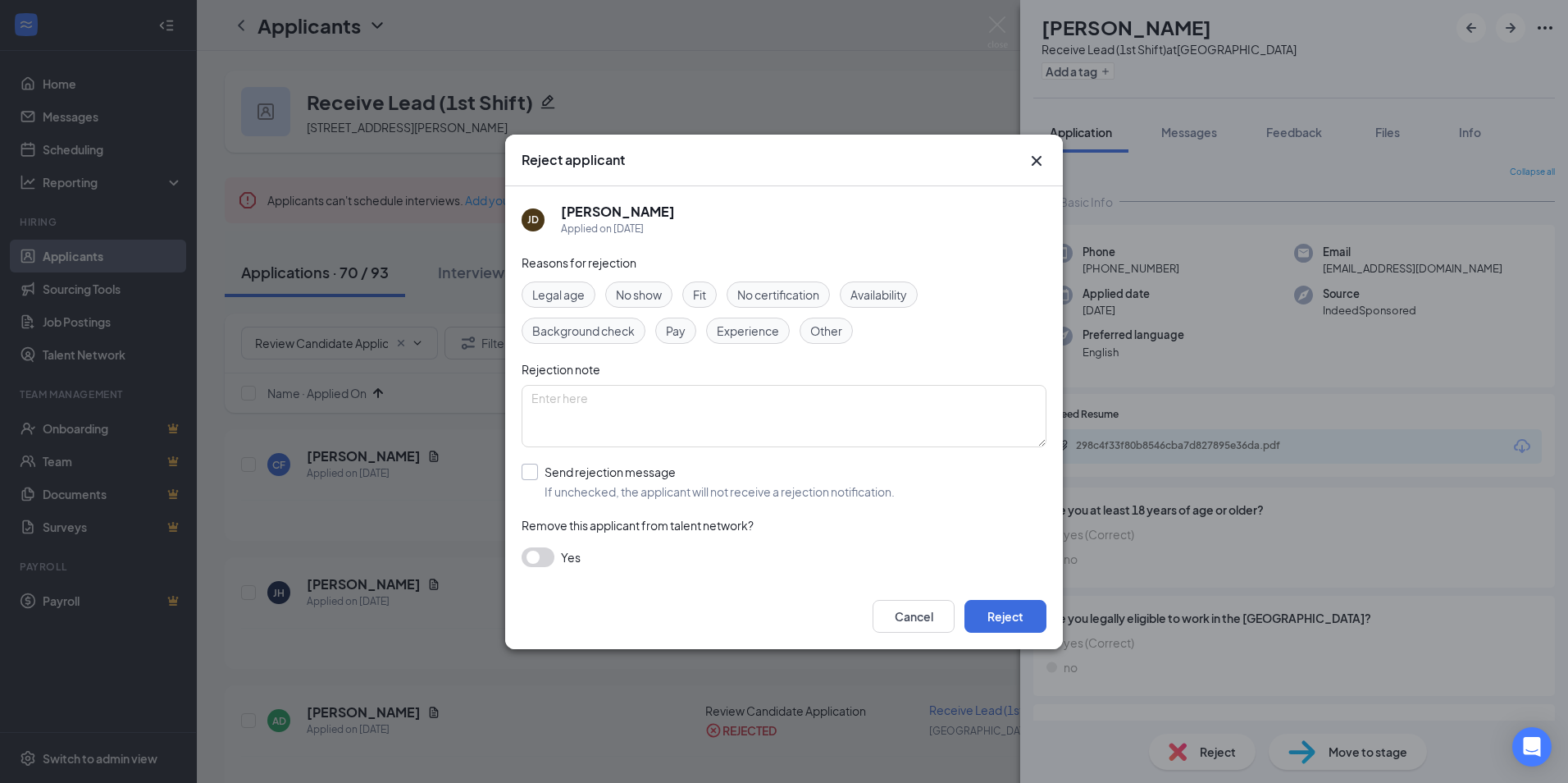
click at [579, 474] on input "Send rejection message If unchecked, the applicant will not receive a rejection…" at bounding box center [707, 481] width 373 height 36
checkbox input "true"
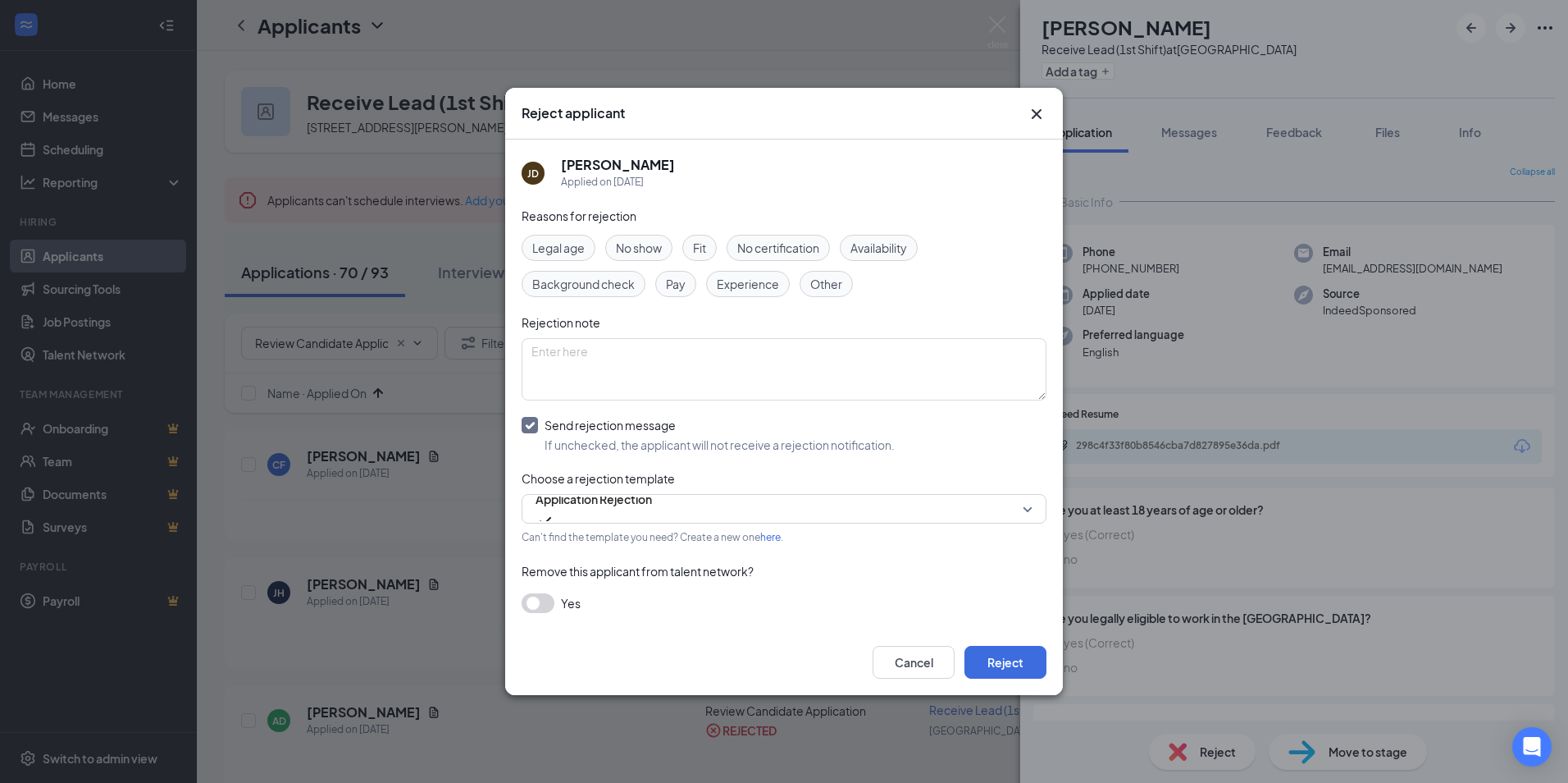
click at [543, 595] on button "button" at bounding box center [537, 602] width 32 height 20
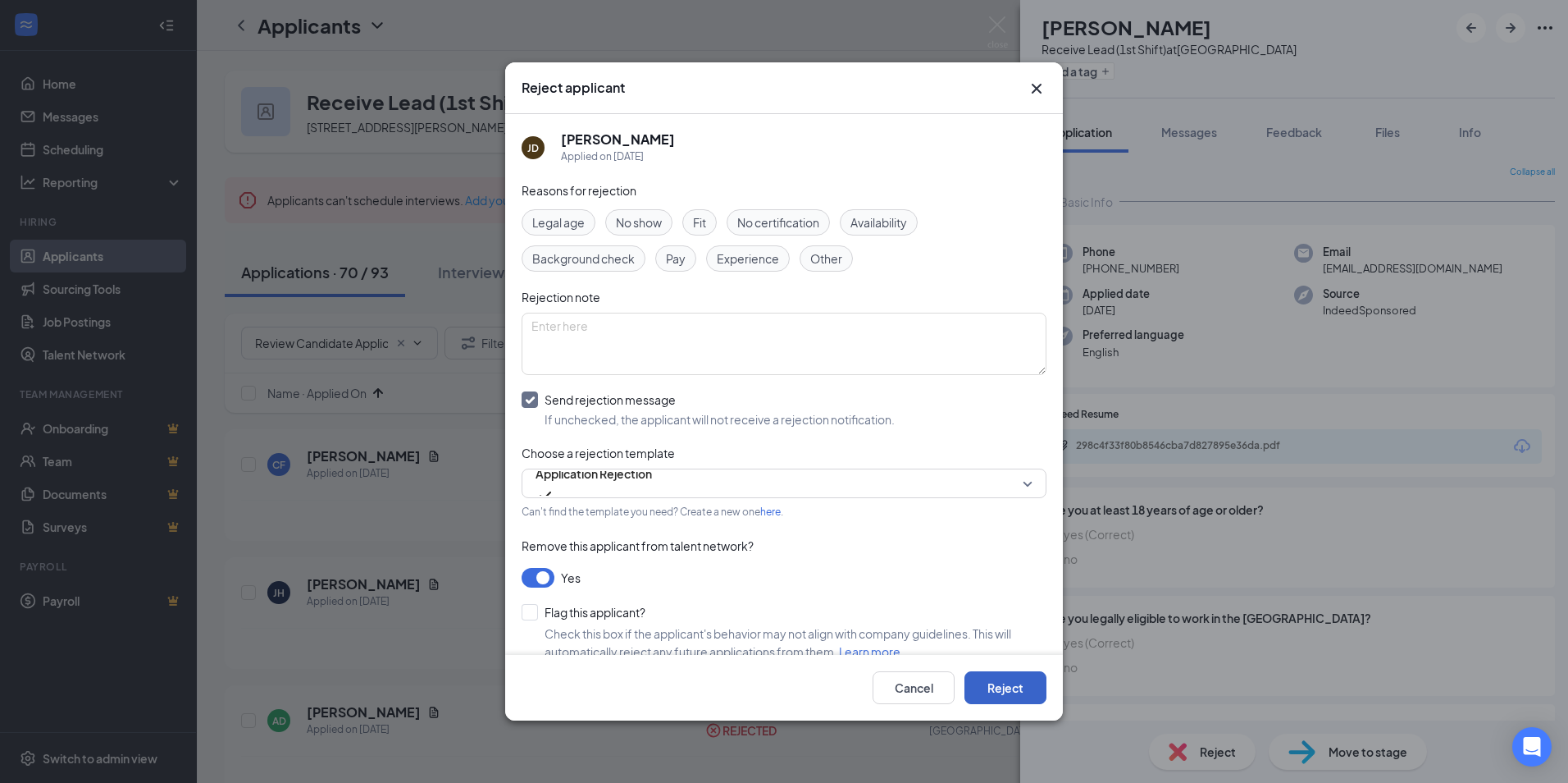
click at [997, 680] on button "Reject" at bounding box center [1005, 687] width 82 height 32
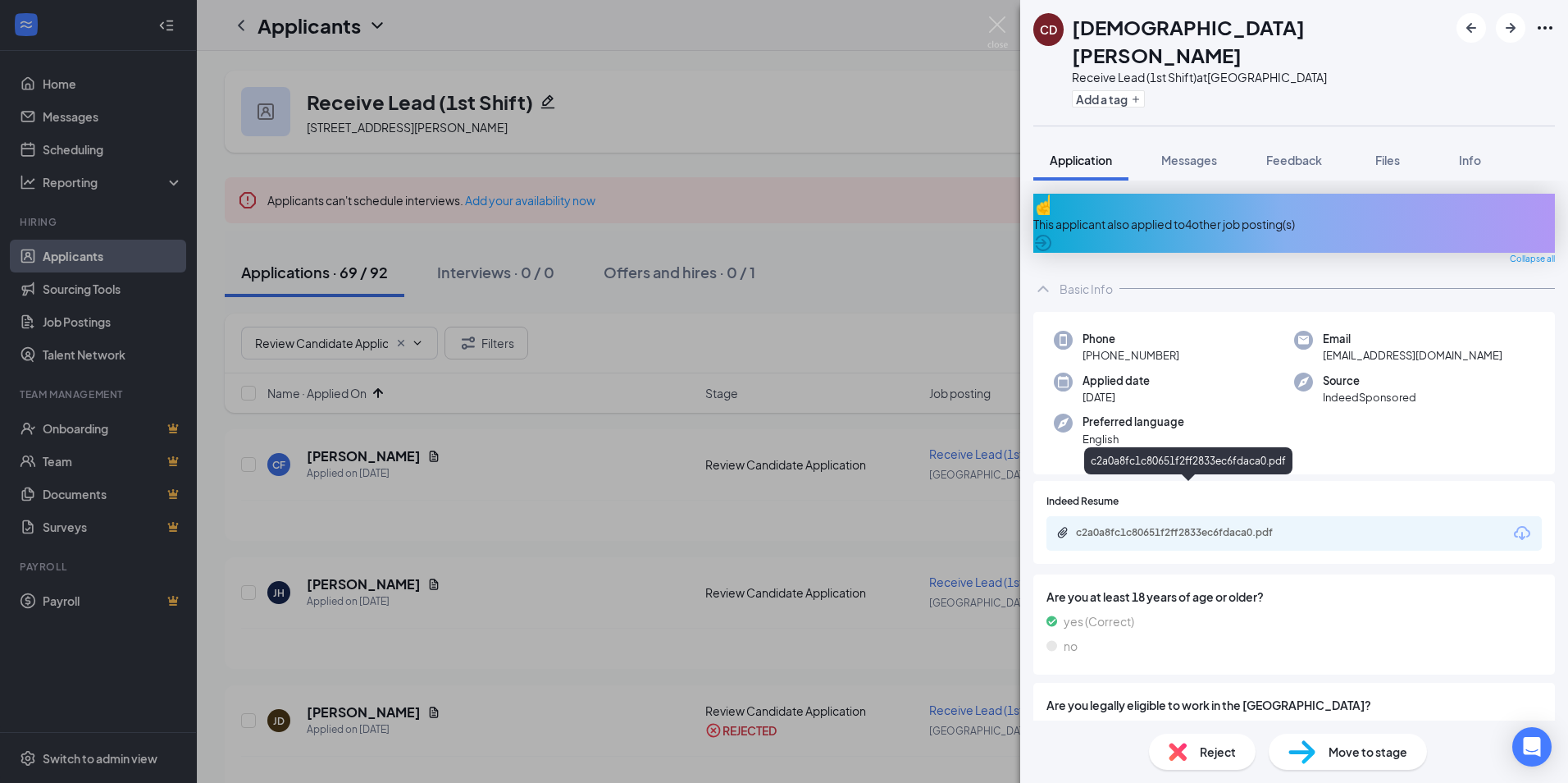
click at [1134, 526] on div "c2a0a8fc1c80651f2ff2833ec6fdaca0.pdf" at bounding box center [1190, 533] width 229 height 13
click at [1224, 761] on div "Reject" at bounding box center [1202, 752] width 106 height 36
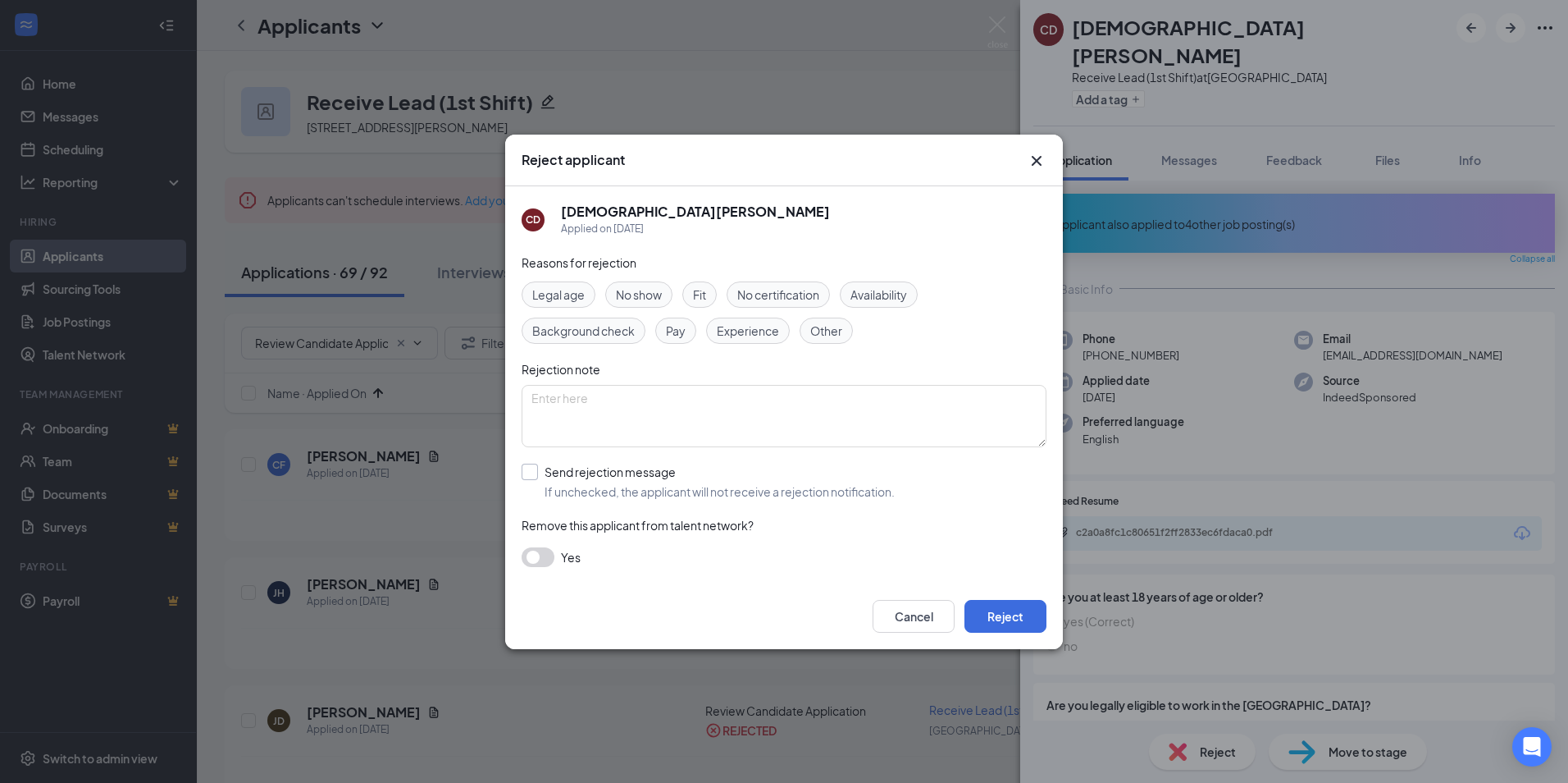
click at [548, 474] on input "Send rejection message If unchecked, the applicant will not receive a rejection…" at bounding box center [707, 481] width 373 height 36
checkbox input "true"
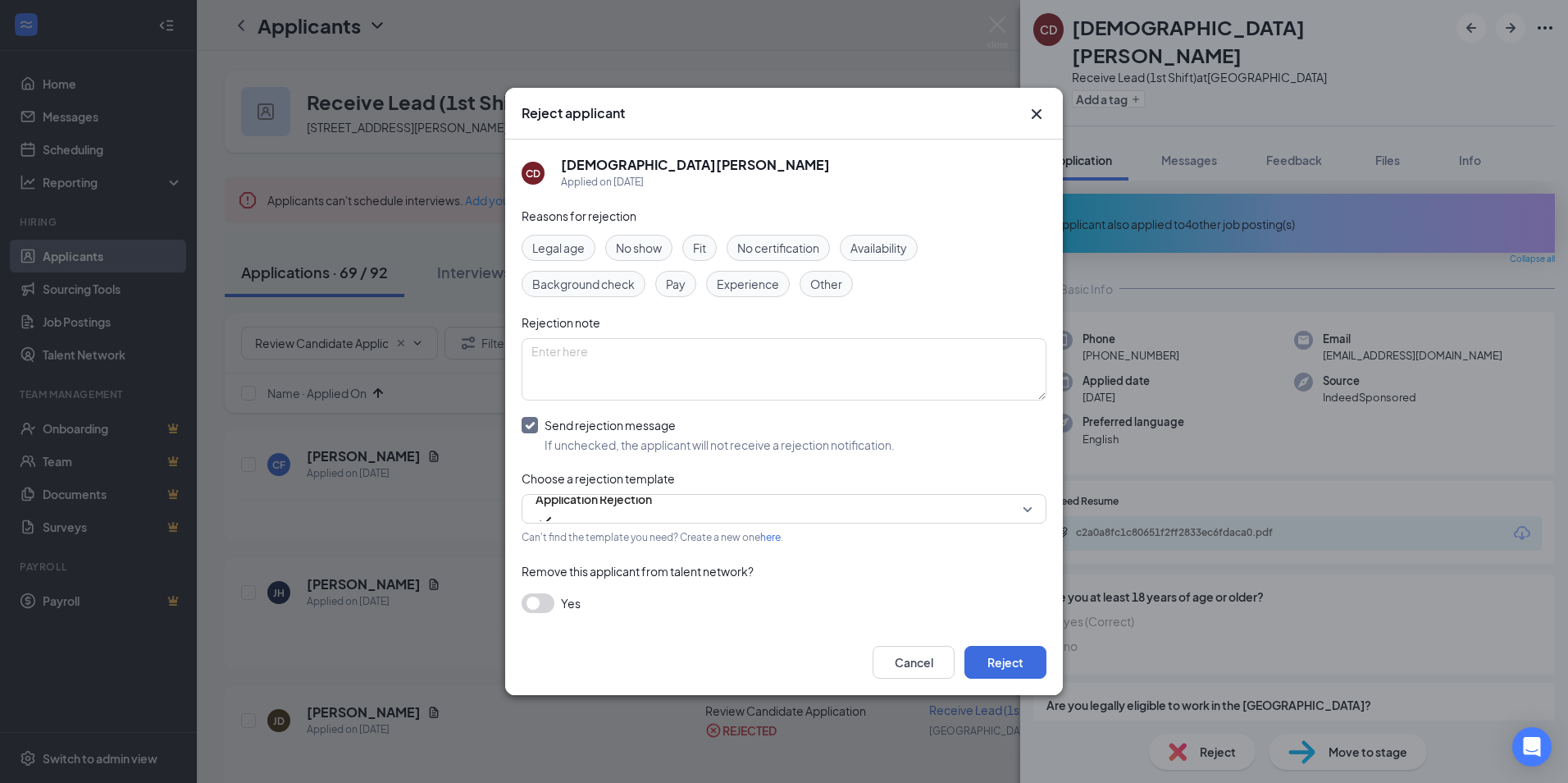
click at [540, 599] on button "button" at bounding box center [537, 602] width 32 height 20
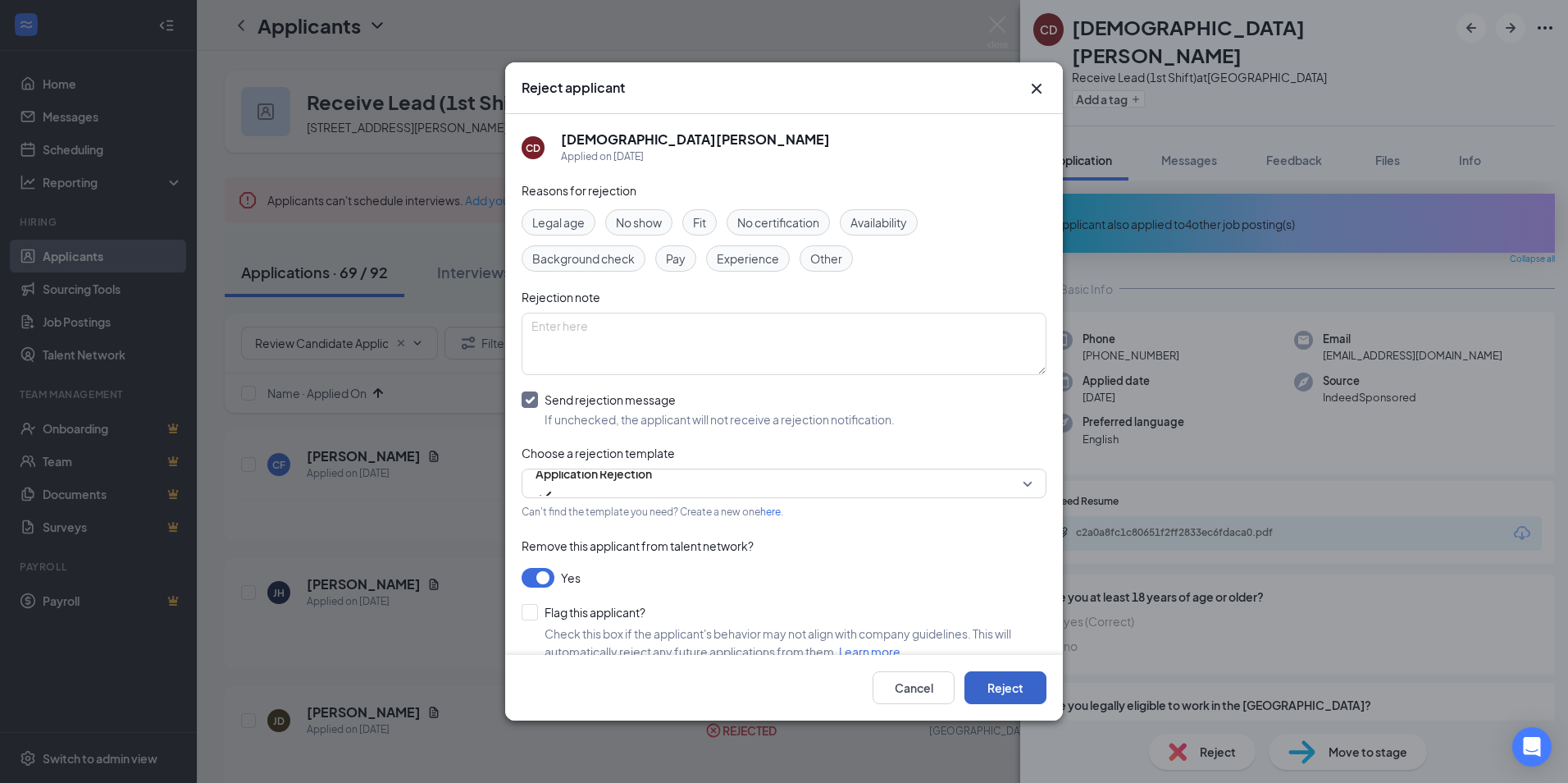
click at [997, 688] on button "Reject" at bounding box center [1005, 687] width 82 height 32
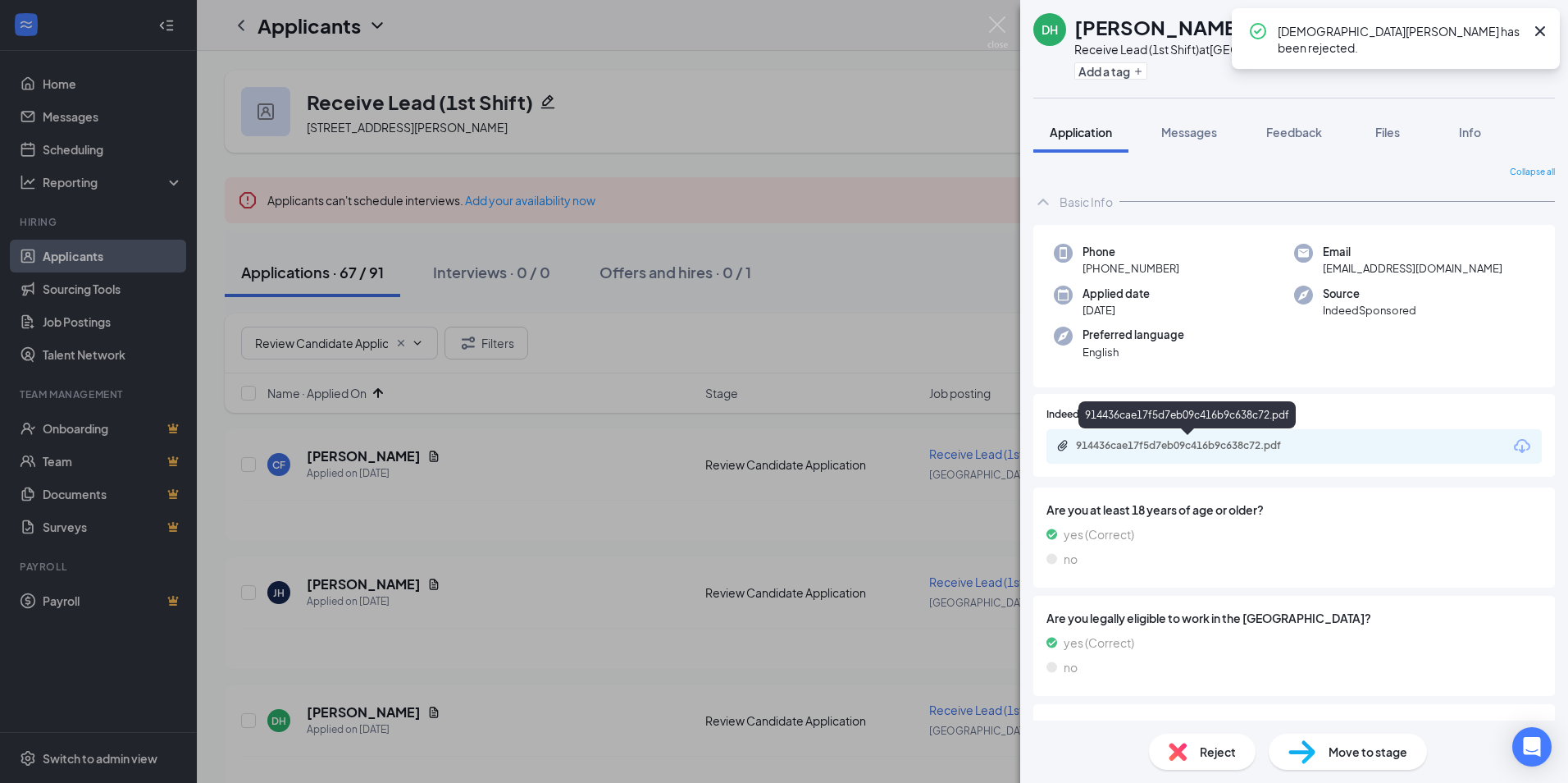
click at [1161, 441] on div "914436cae17f5d7eb09c416b9c638c72.pdf" at bounding box center [1190, 445] width 229 height 13
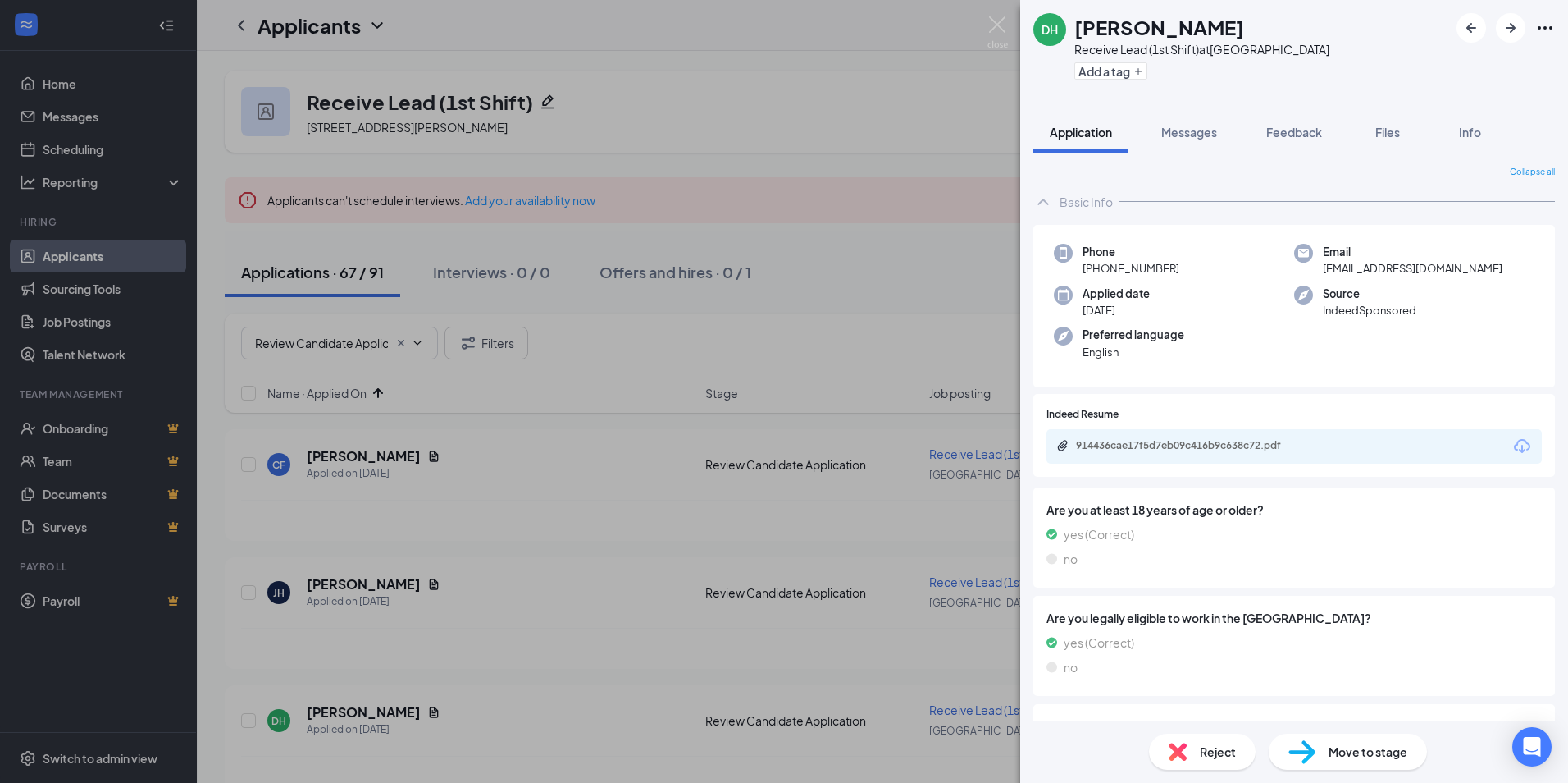
click at [1228, 754] on span "Reject" at bounding box center [1218, 751] width 36 height 18
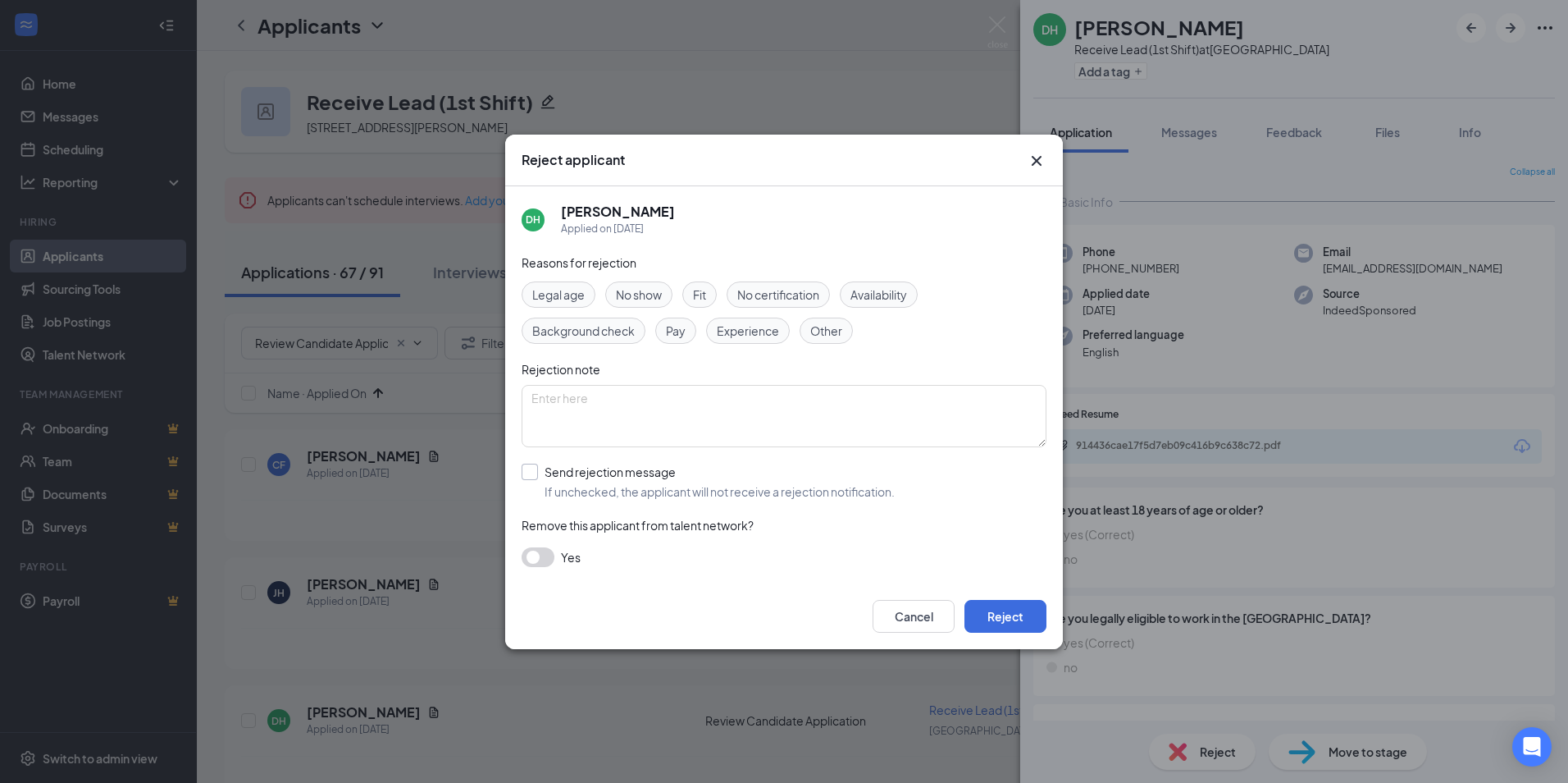
click at [590, 472] on input "Send rejection message If unchecked, the applicant will not receive a rejection…" at bounding box center [707, 481] width 373 height 36
checkbox input "true"
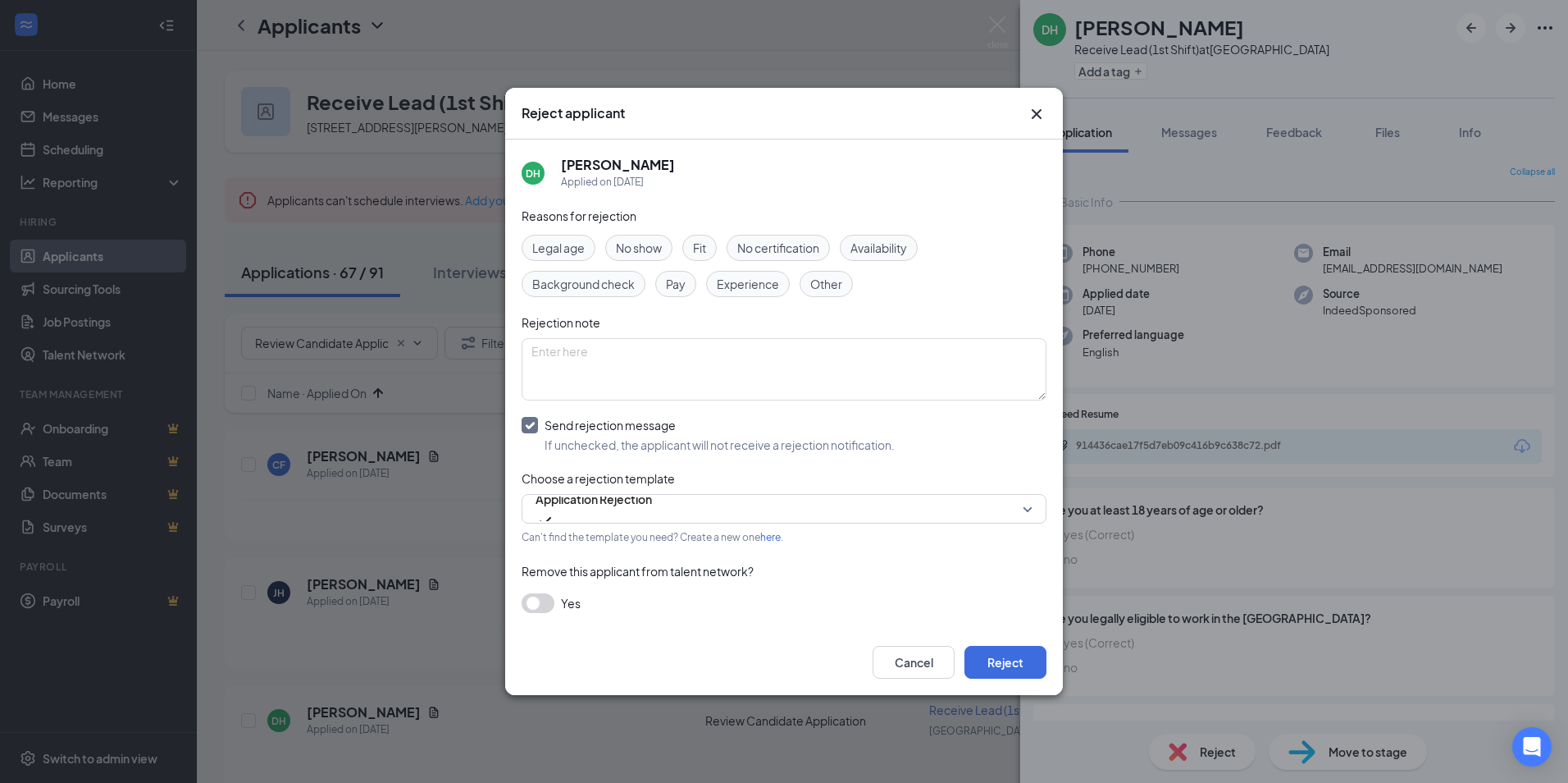
click at [542, 602] on button "button" at bounding box center [537, 602] width 32 height 20
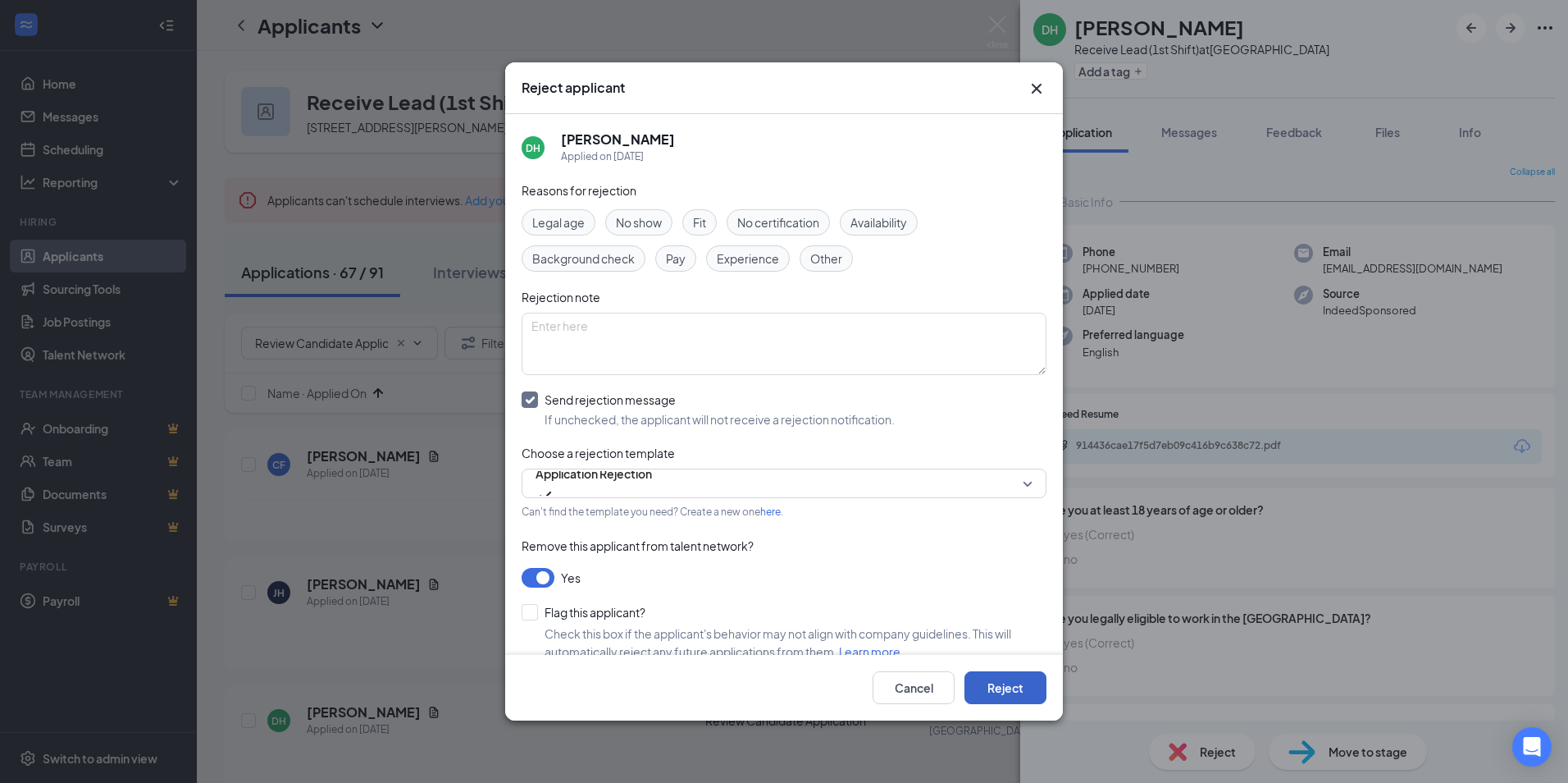
click at [1015, 686] on button "Reject" at bounding box center [1005, 687] width 82 height 32
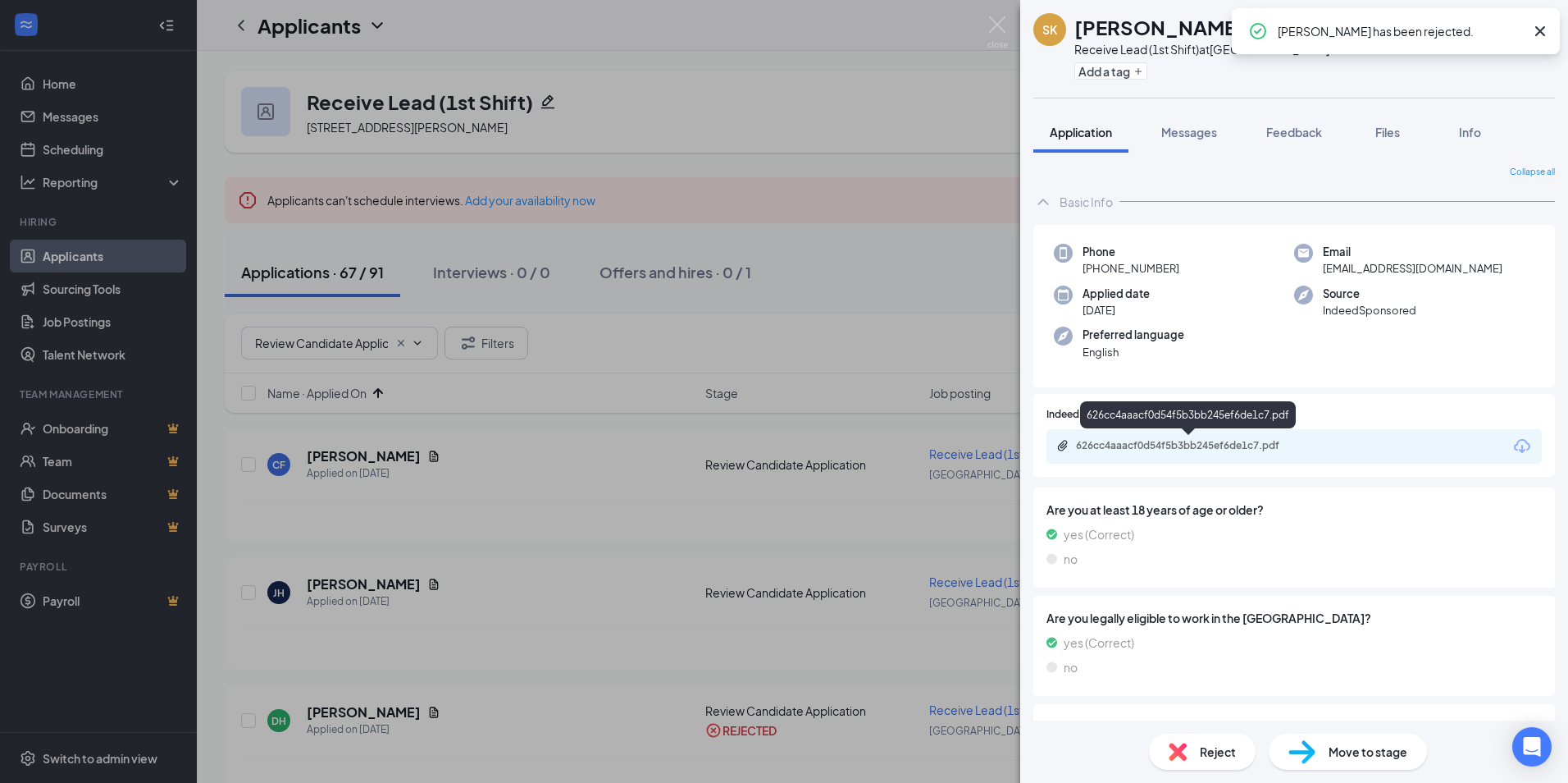
click at [1175, 441] on div "626cc4aaacf0d54f5b3bb245ef6de1c7.pdf" at bounding box center [1190, 445] width 229 height 13
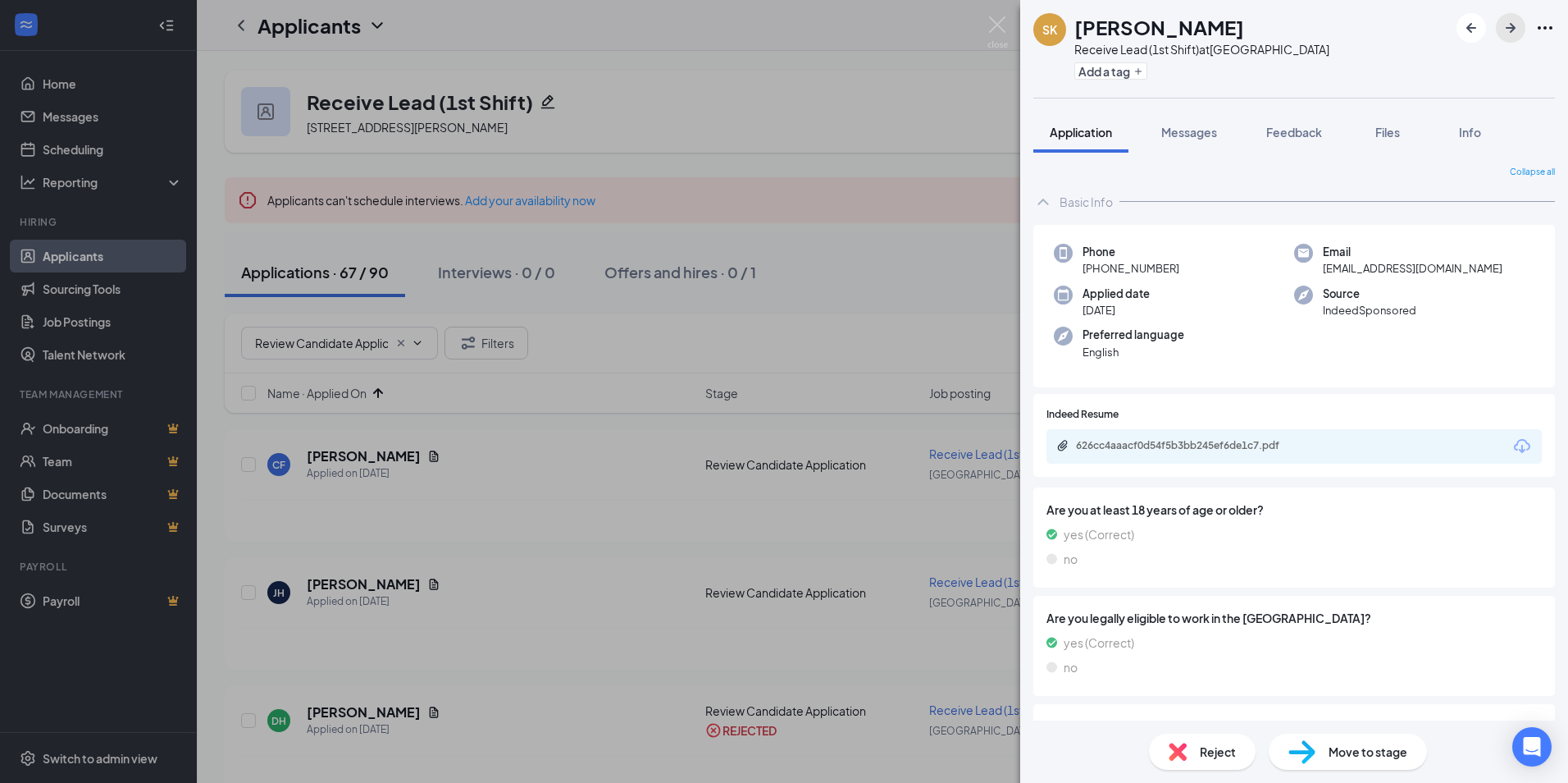
click at [1512, 33] on icon "ArrowRight" at bounding box center [1510, 28] width 20 height 20
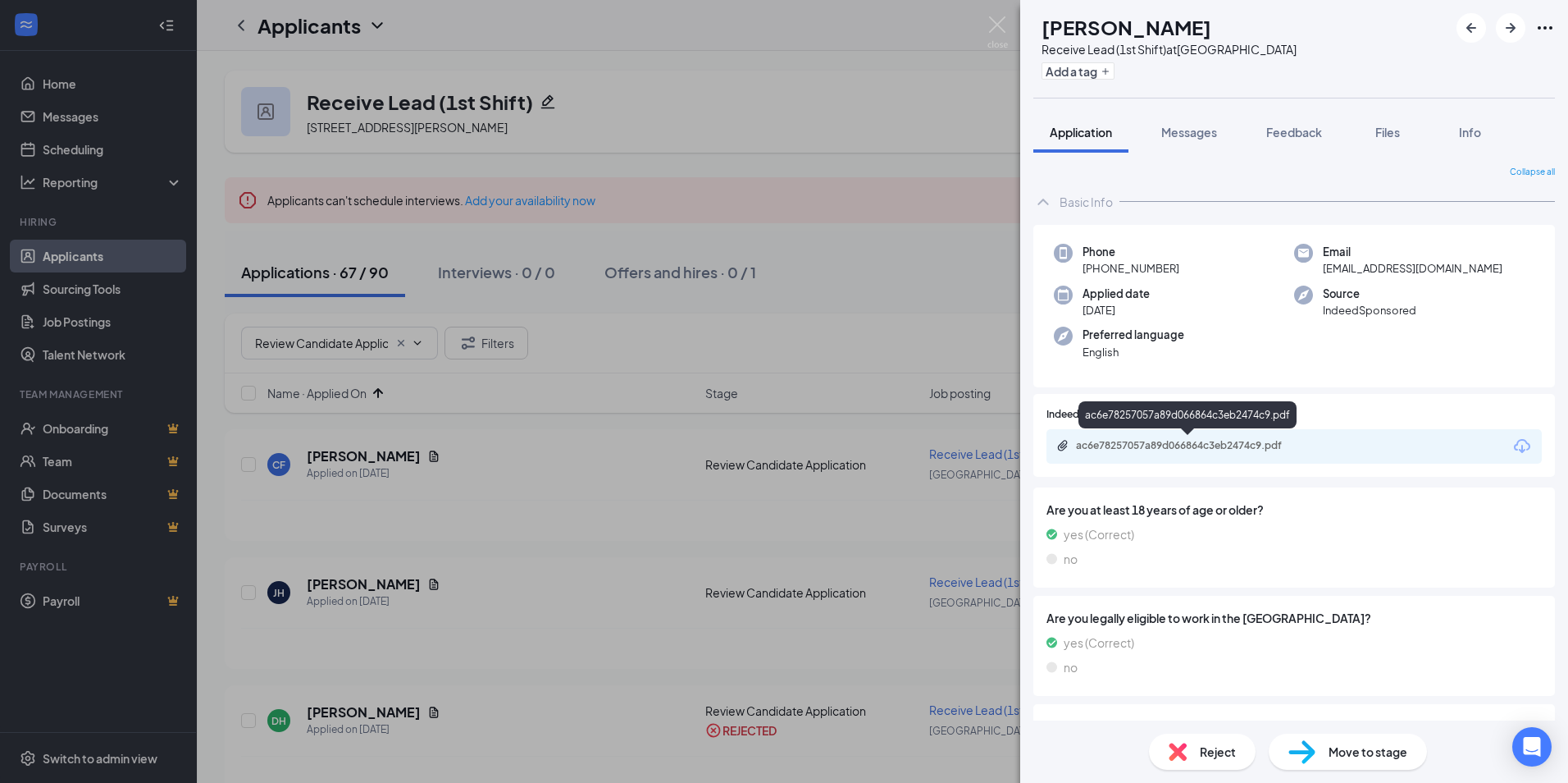
click at [1155, 442] on div "ac6e78257057a89d066864c3eb2474c9.pdf" at bounding box center [1190, 445] width 229 height 13
click at [1209, 744] on span "Reject" at bounding box center [1218, 751] width 36 height 18
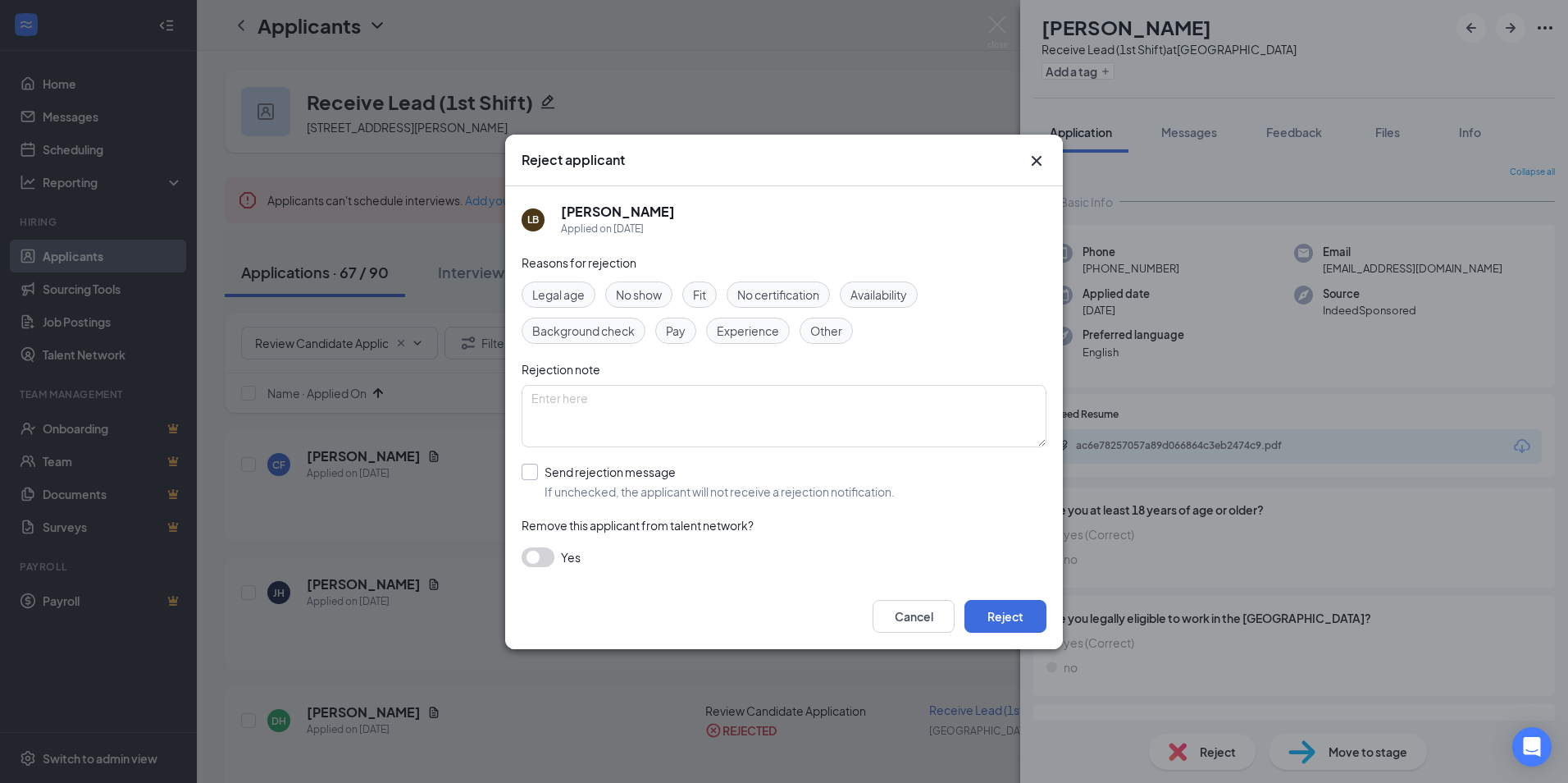
click at [559, 474] on input "Send rejection message If unchecked, the applicant will not receive a rejection…" at bounding box center [707, 481] width 373 height 36
checkbox input "true"
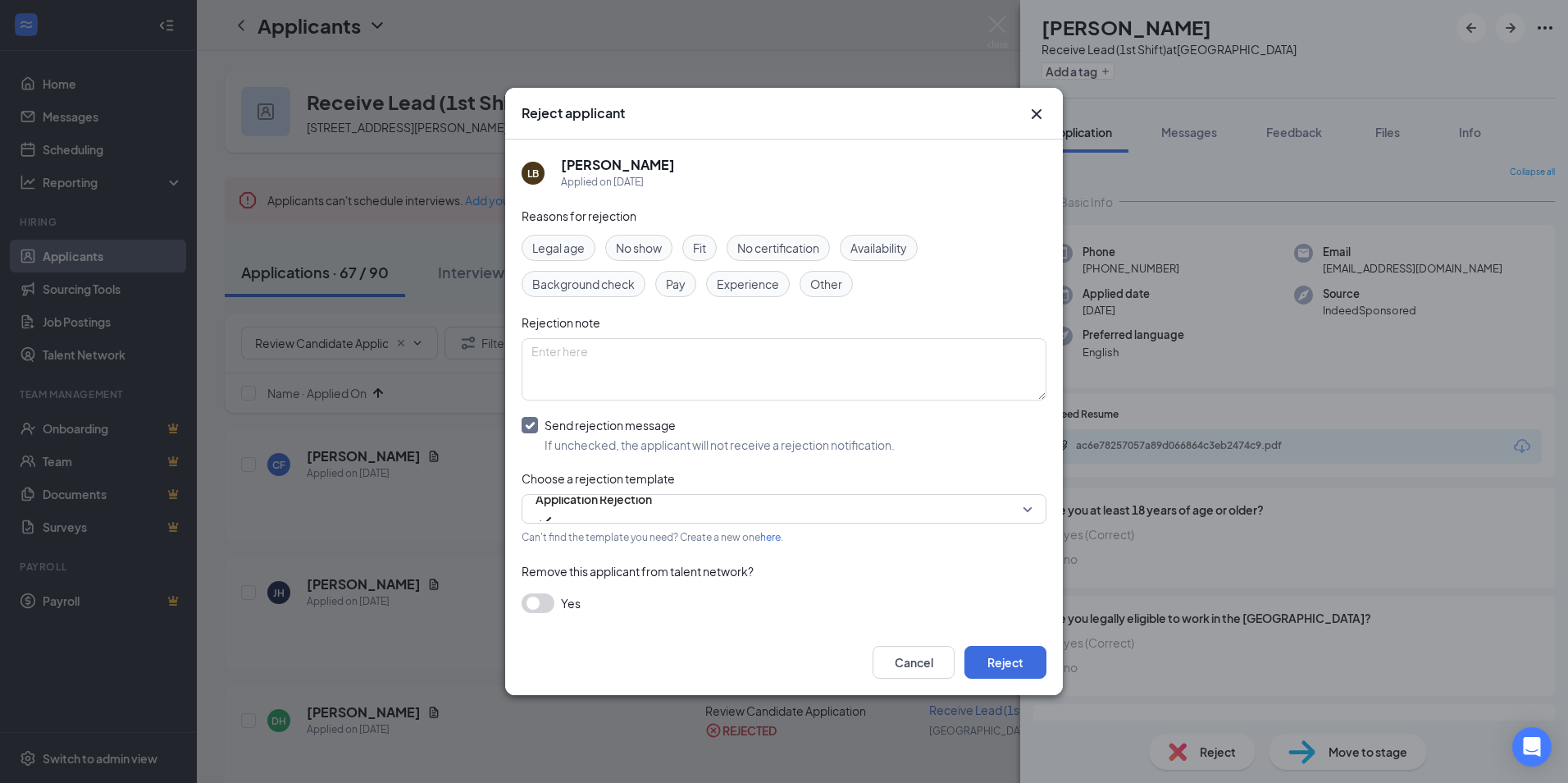
click at [548, 609] on button "button" at bounding box center [537, 602] width 32 height 20
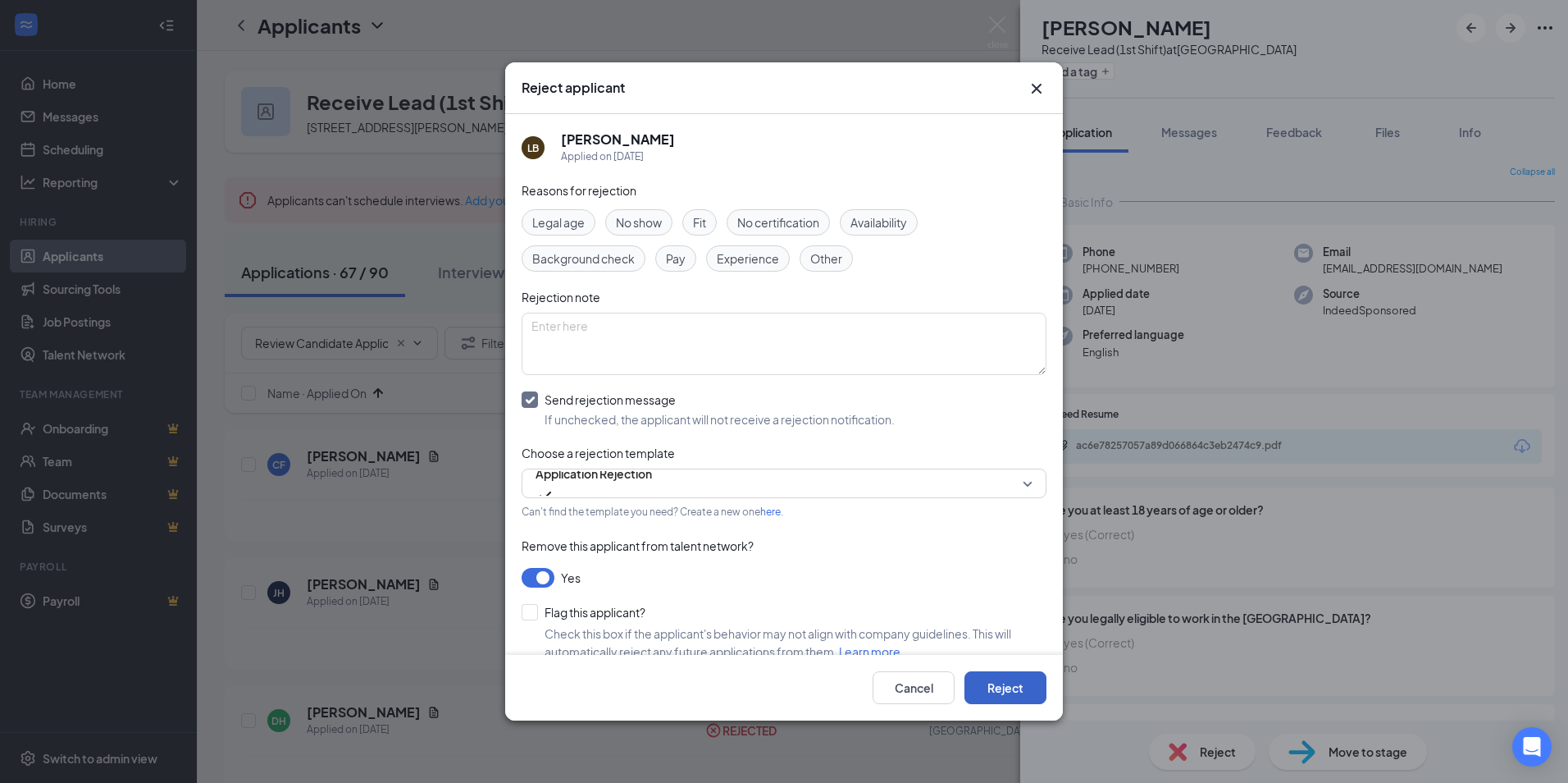
click at [1028, 692] on button "Reject" at bounding box center [1005, 687] width 82 height 32
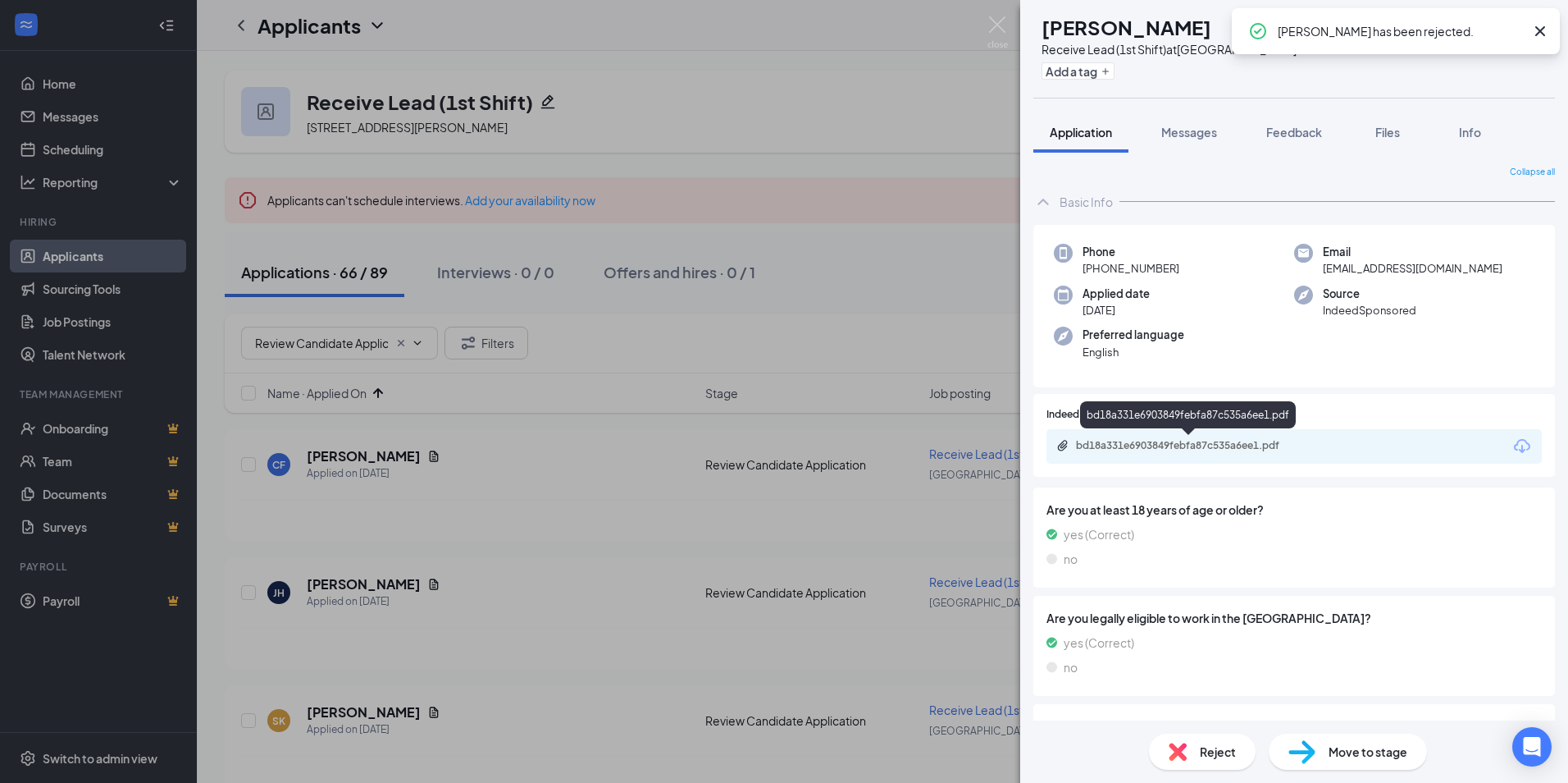
click at [1179, 440] on div "bd18a331e6903849febfa87c535a6ee1.pdf" at bounding box center [1190, 445] width 229 height 13
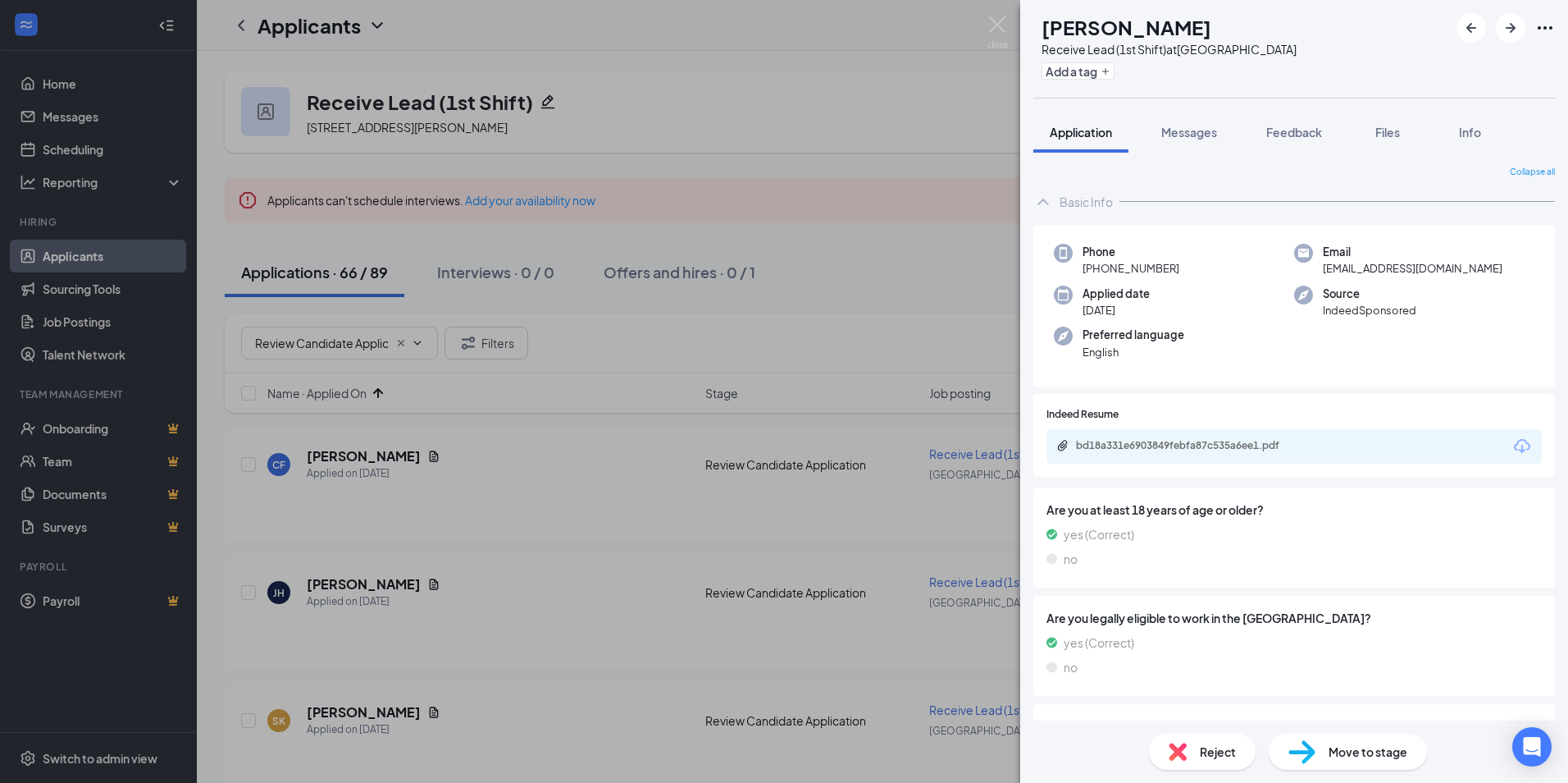
click at [1230, 754] on span "Reject" at bounding box center [1218, 751] width 36 height 18
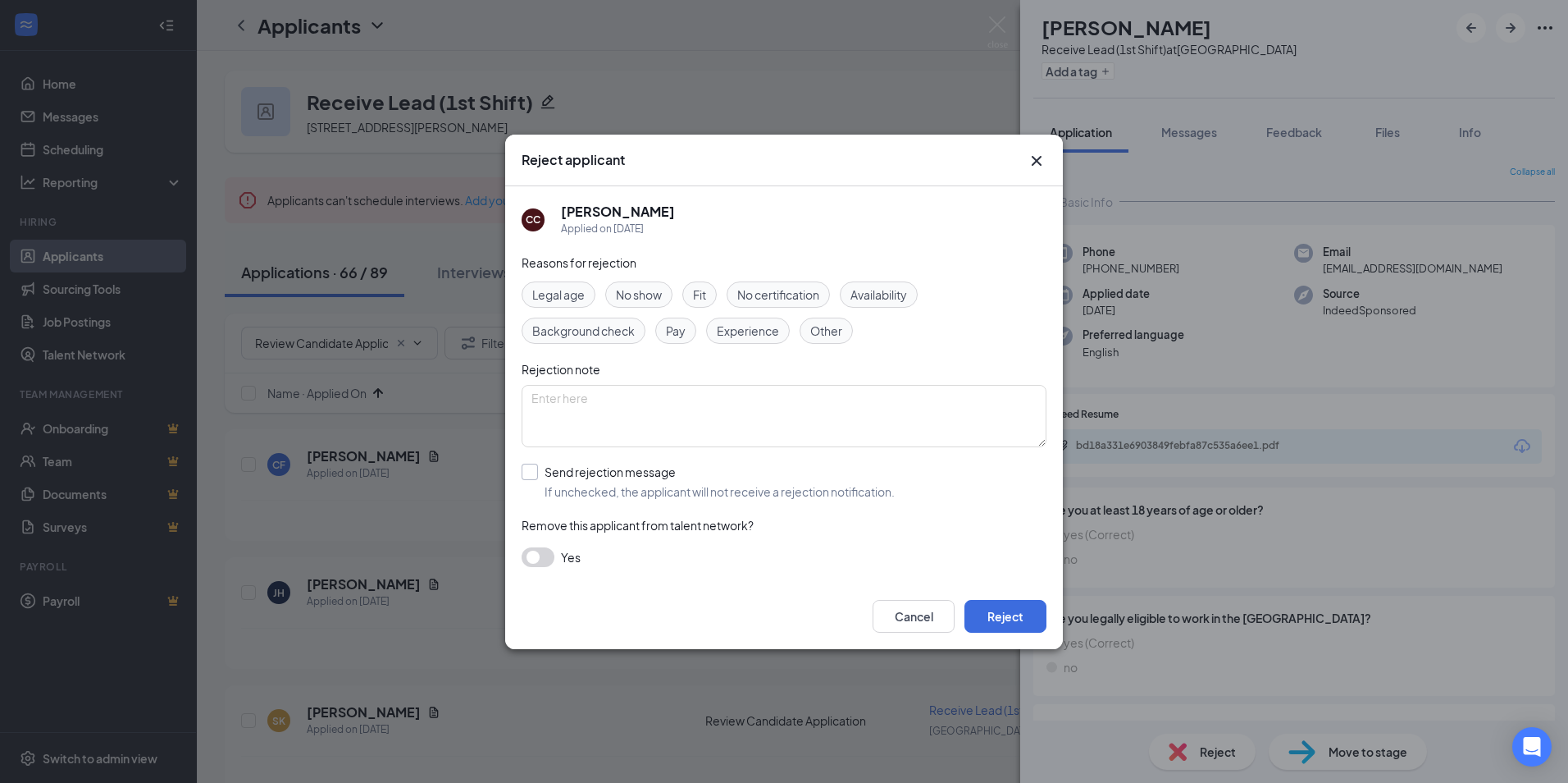
click at [572, 476] on input "Send rejection message If unchecked, the applicant will not receive a rejection…" at bounding box center [707, 481] width 373 height 36
checkbox input "true"
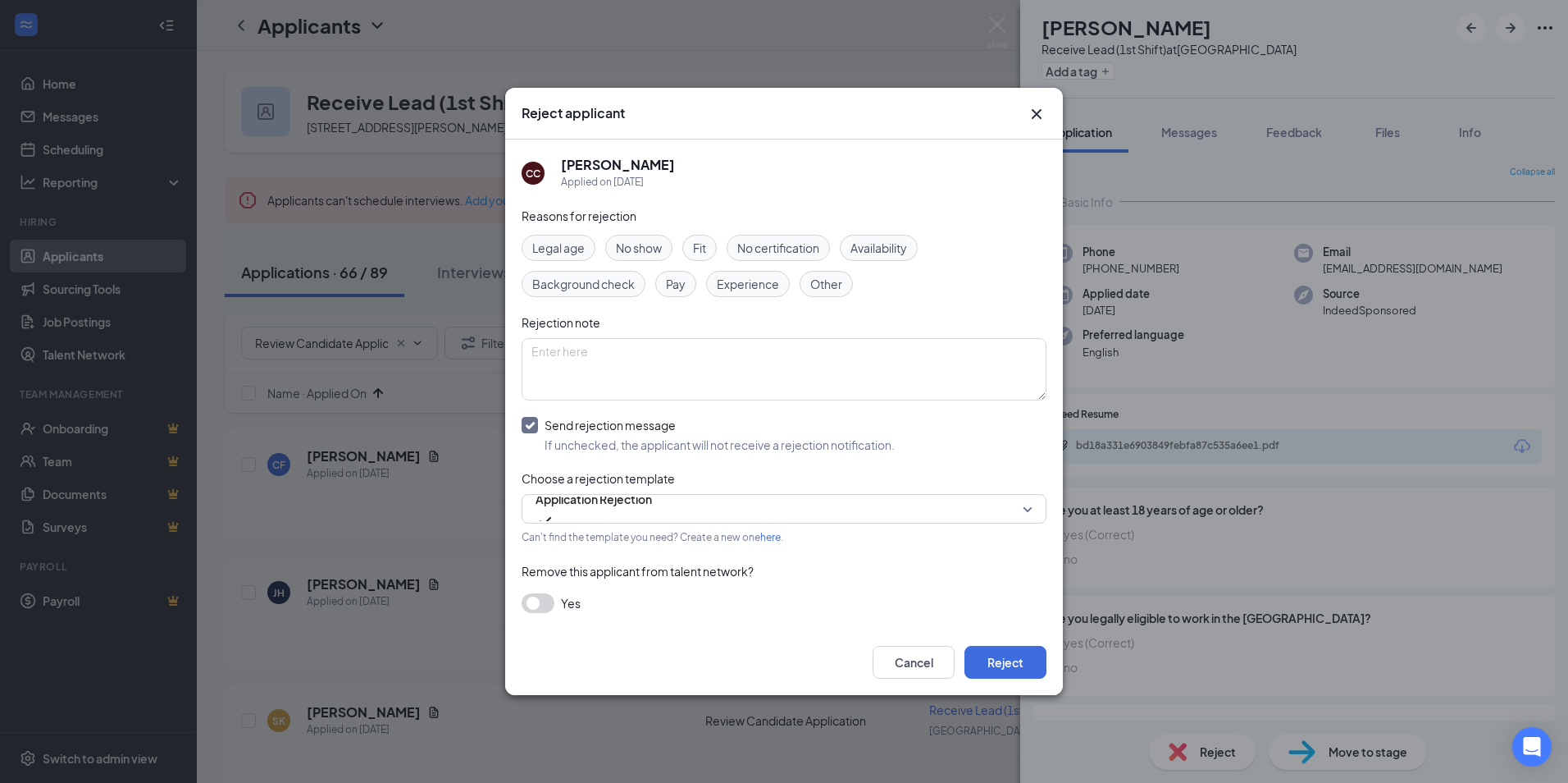
click at [550, 608] on button "button" at bounding box center [537, 602] width 32 height 20
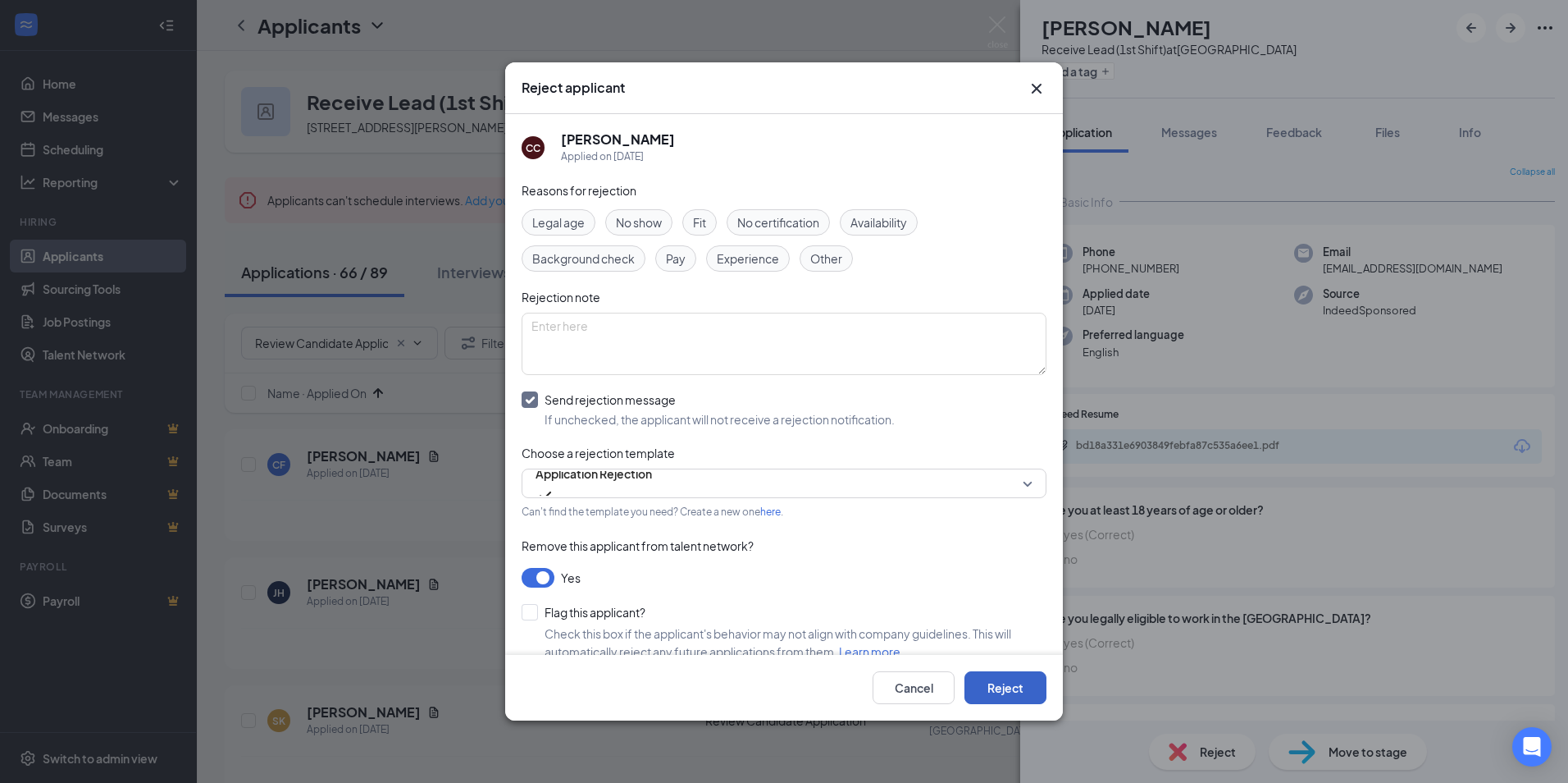
click at [1013, 685] on button "Reject" at bounding box center [1005, 687] width 82 height 32
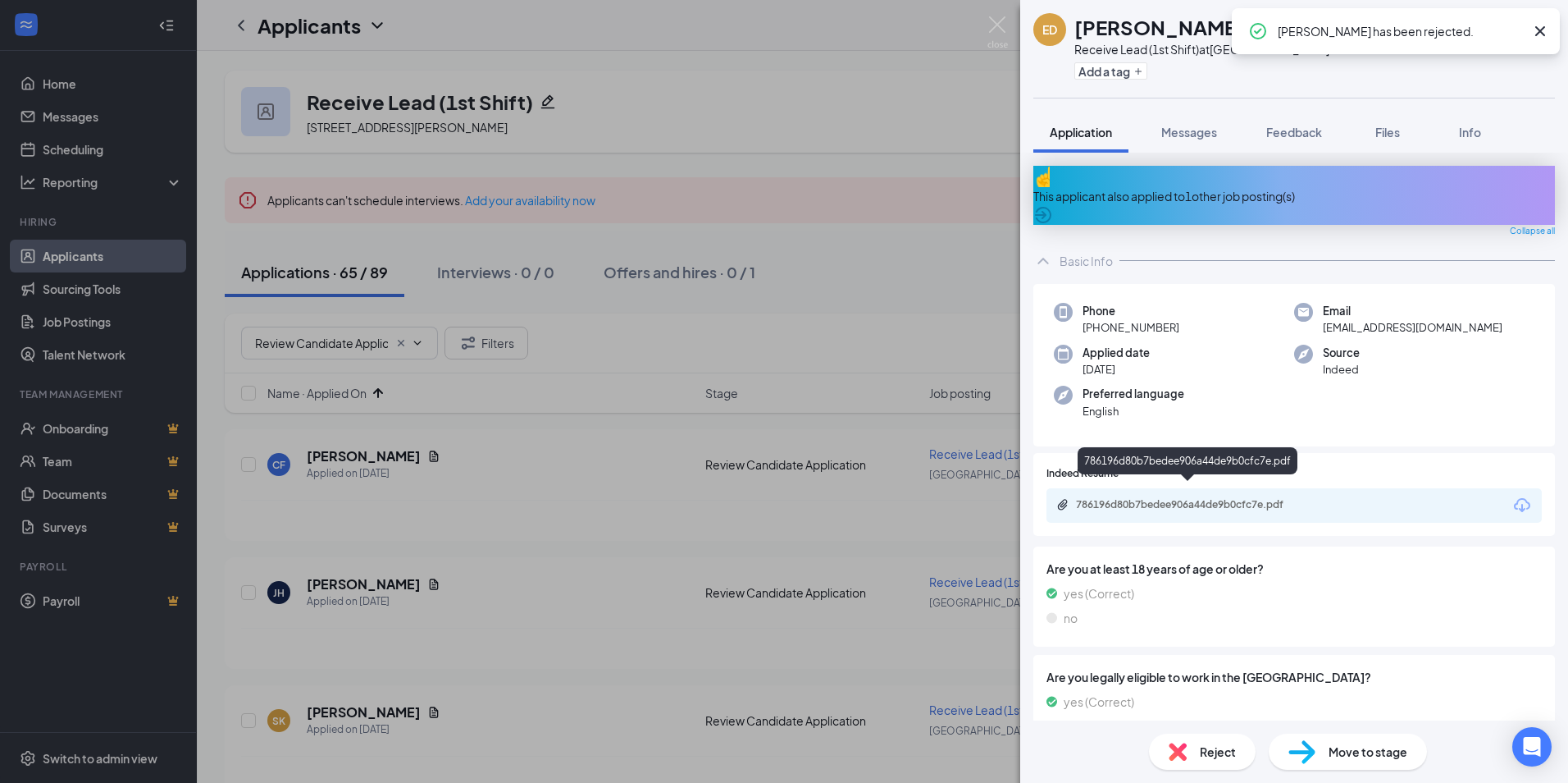
click at [1207, 498] on div "786196d80b7bedee906a44de9b0cfc7e.pdf" at bounding box center [1190, 504] width 229 height 13
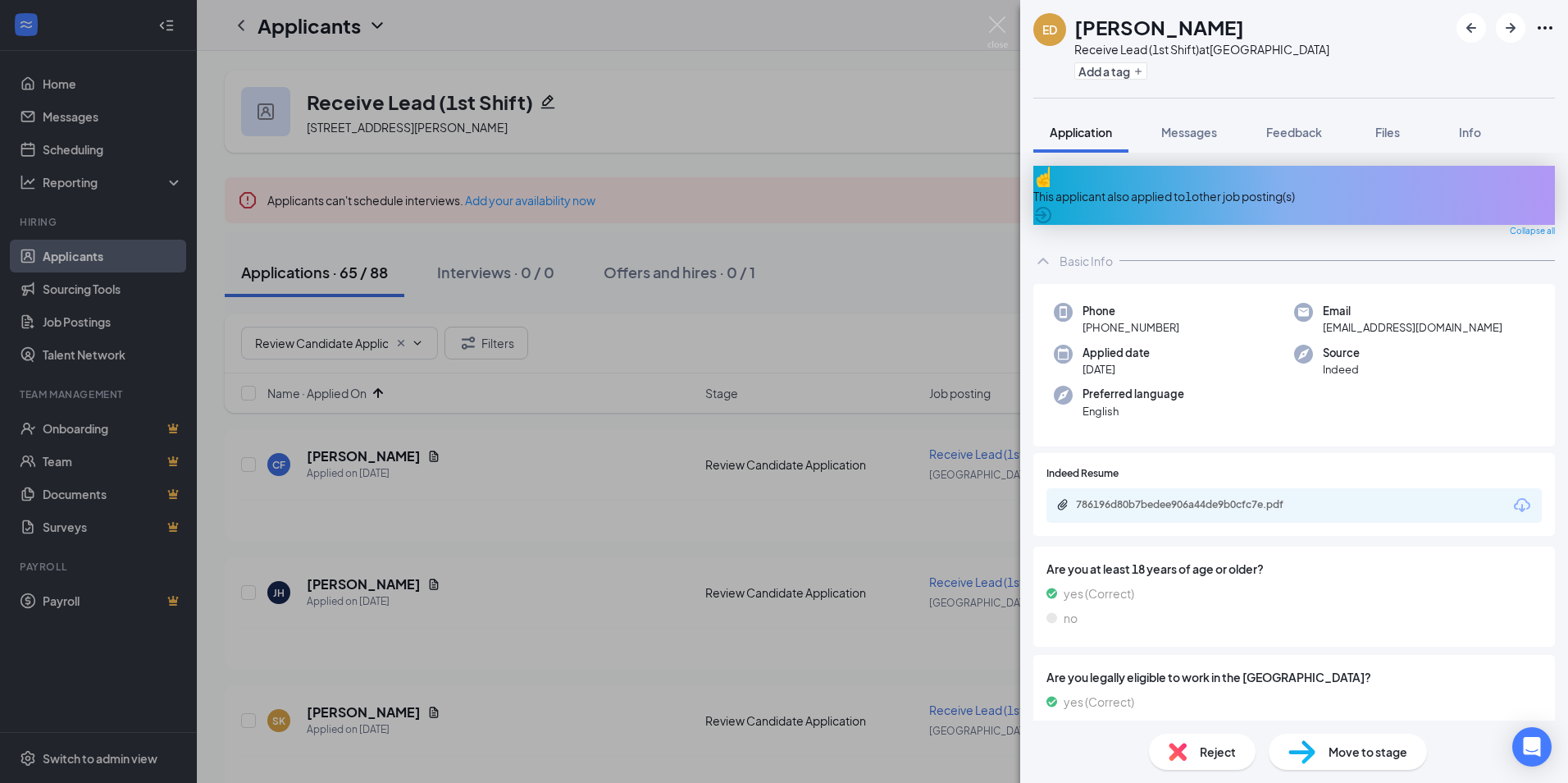
click at [1206, 745] on span "Reject" at bounding box center [1218, 751] width 36 height 18
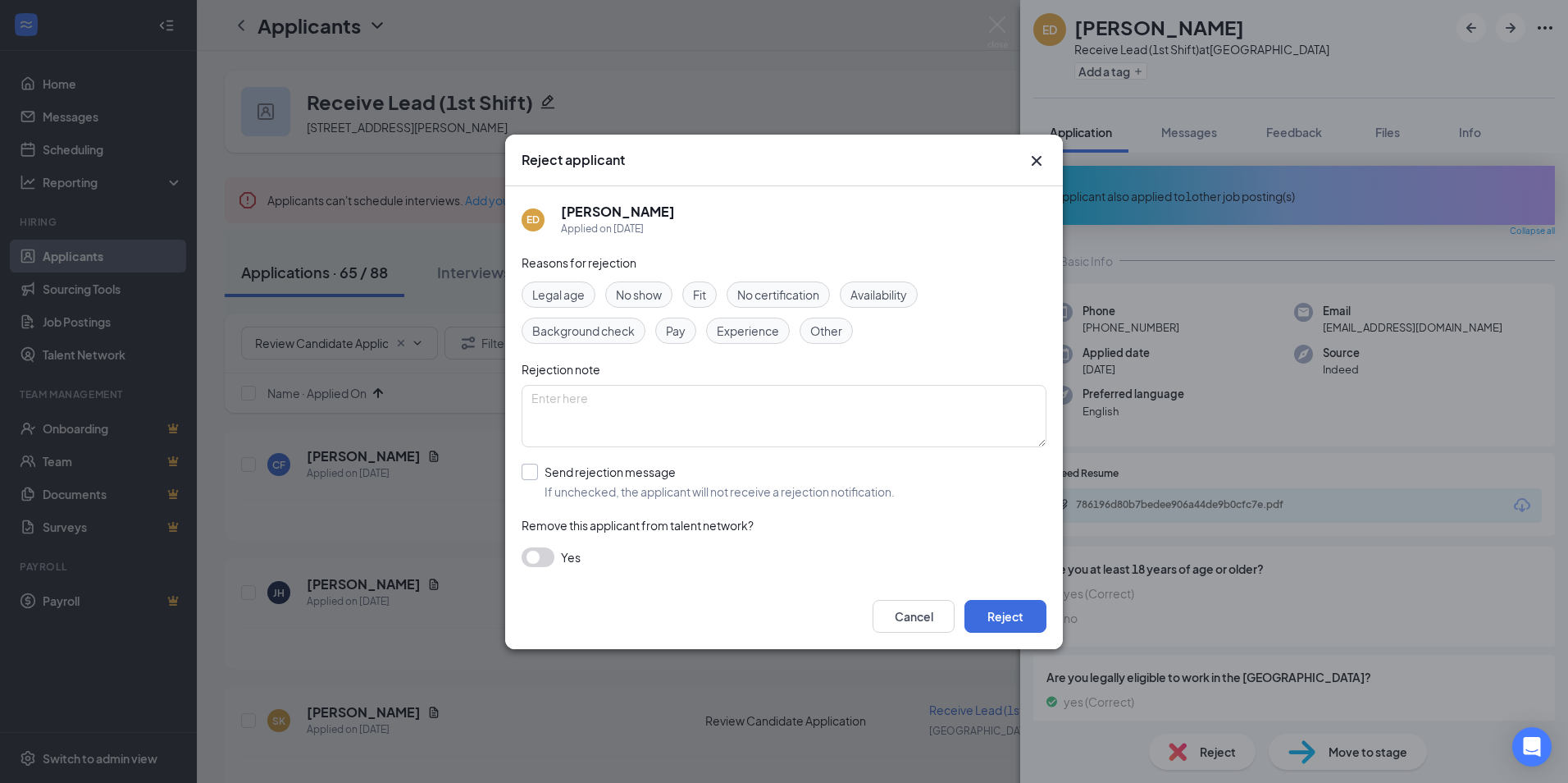
click at [561, 468] on input "Send rejection message If unchecked, the applicant will not receive a rejection…" at bounding box center [707, 481] width 373 height 36
checkbox input "true"
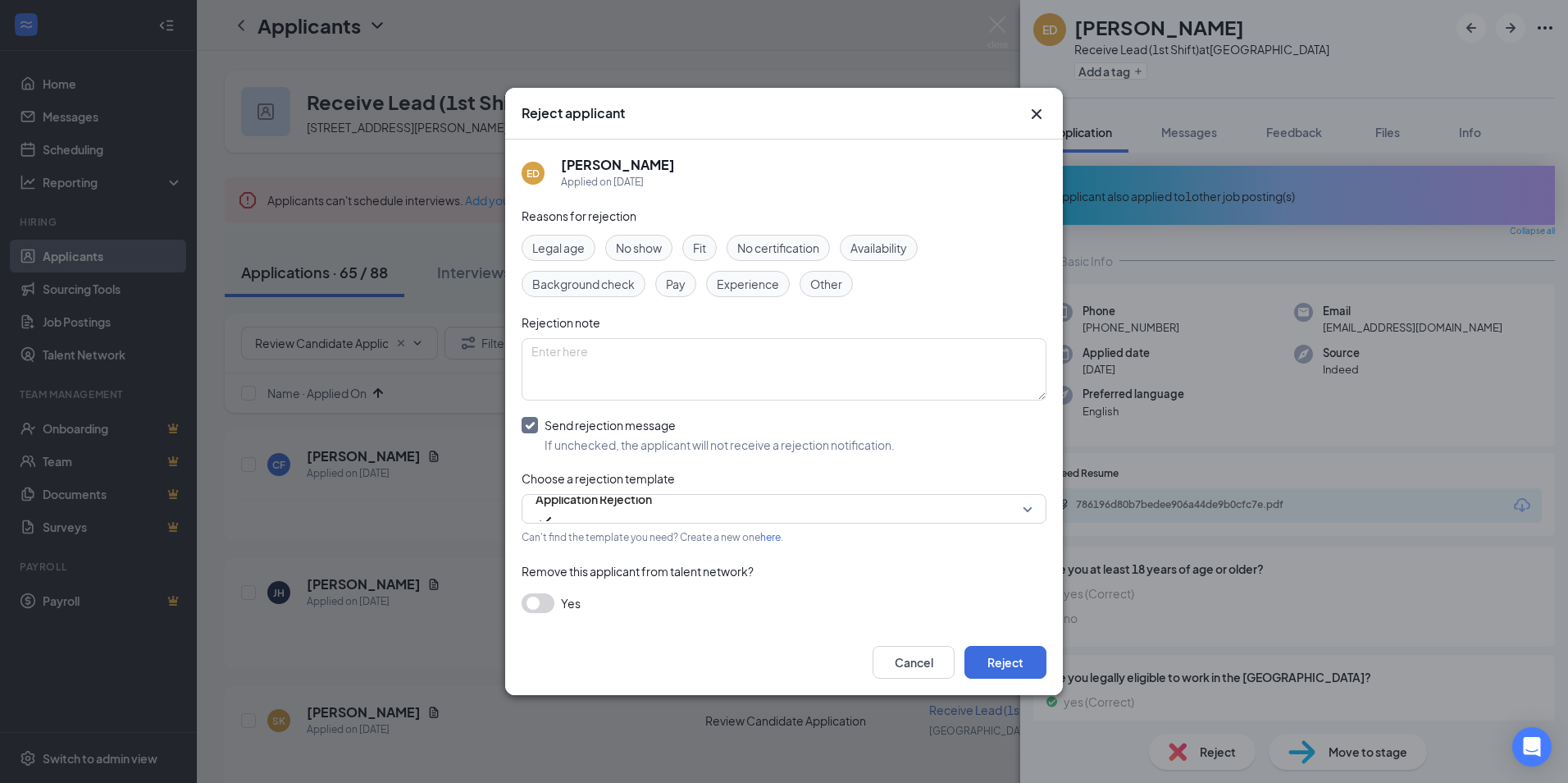
click at [544, 604] on button "button" at bounding box center [537, 602] width 32 height 20
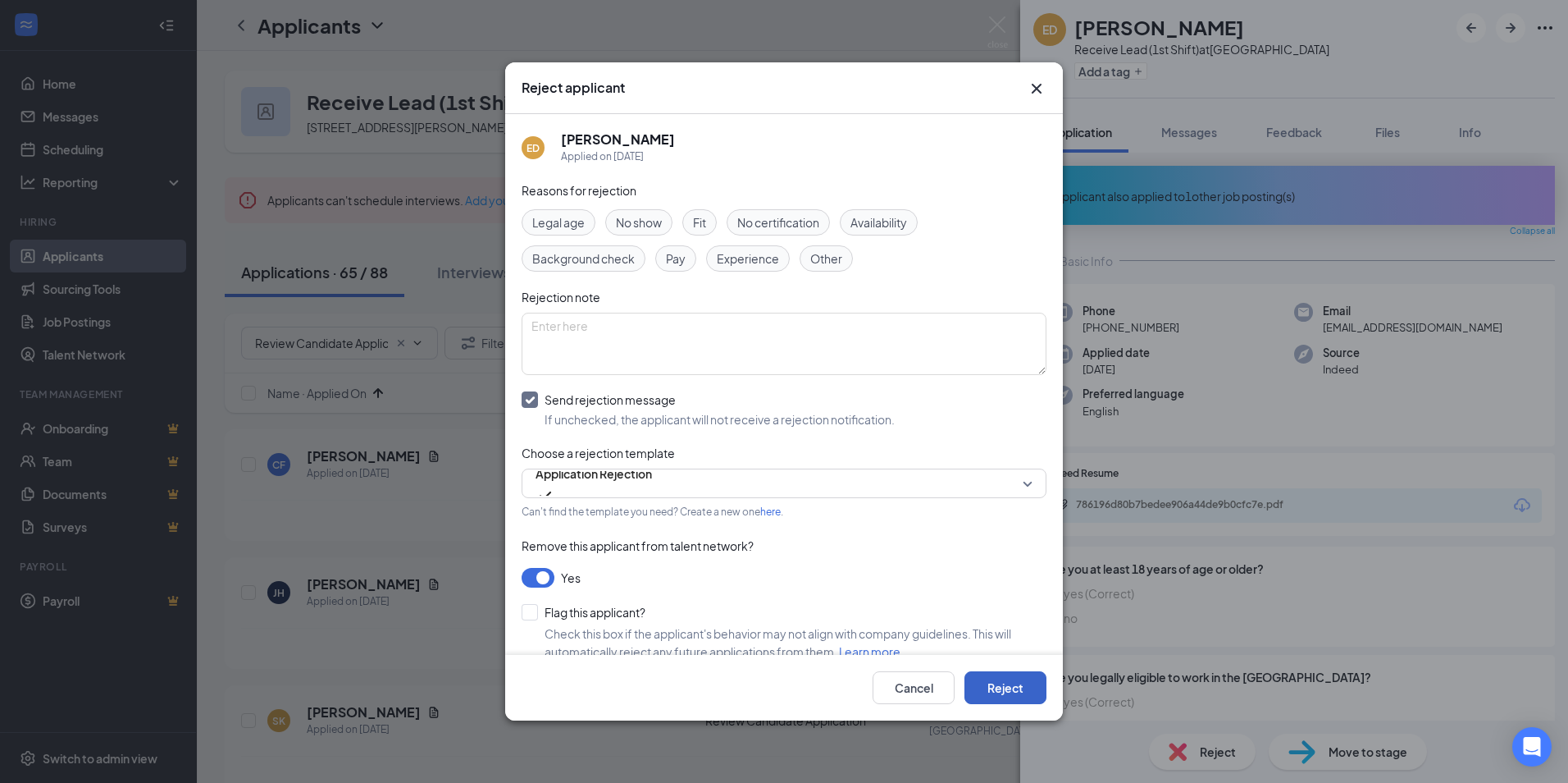
click at [1018, 693] on button "Reject" at bounding box center [1005, 687] width 82 height 32
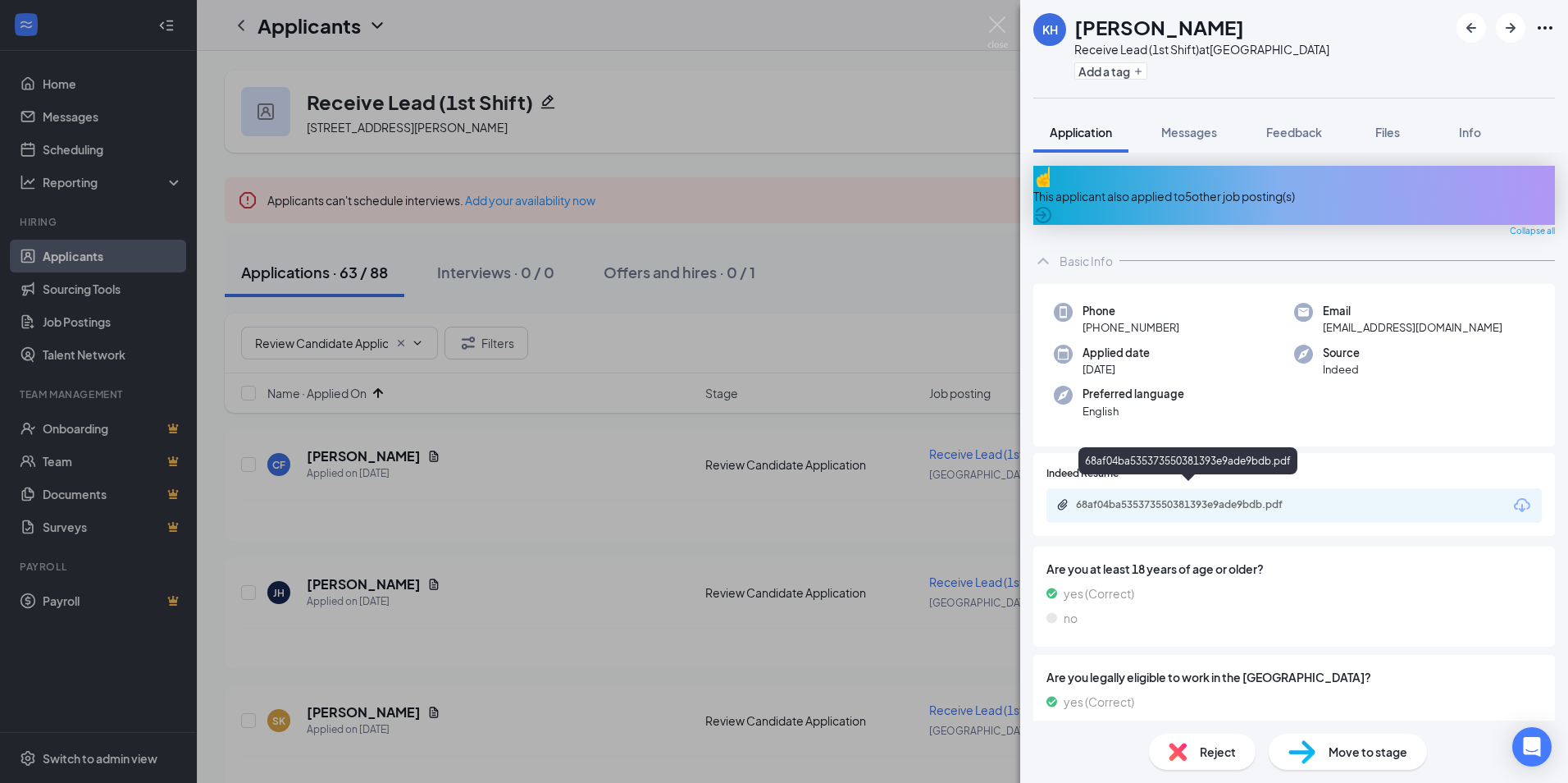
click at [1147, 498] on div "68af04ba535373550381393e9ade9bdb.pdf" at bounding box center [1190, 504] width 229 height 13
click at [1228, 750] on span "Reject" at bounding box center [1218, 751] width 36 height 18
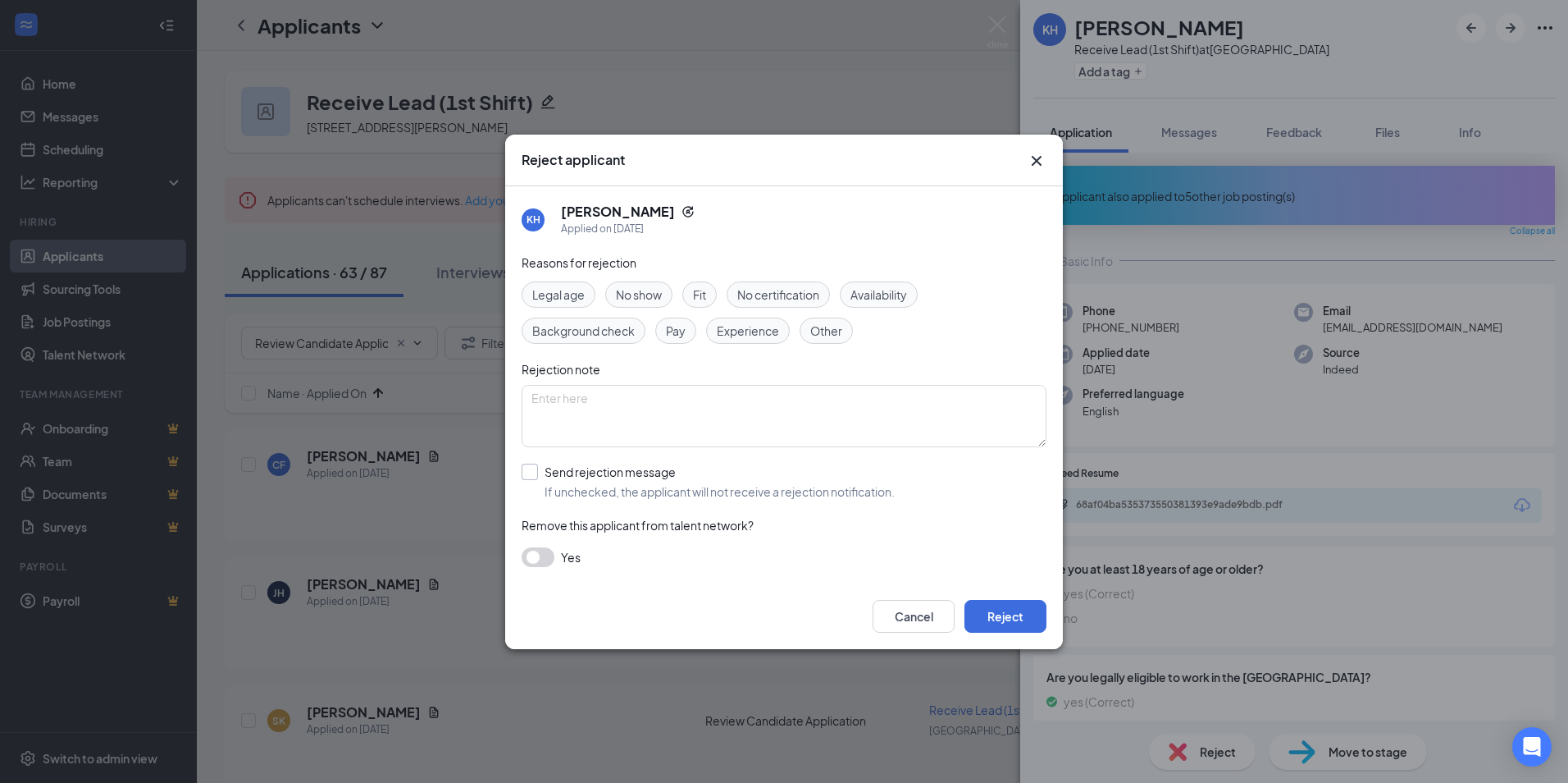
click at [563, 474] on input "Send rejection message If unchecked, the applicant will not receive a rejection…" at bounding box center [707, 481] width 373 height 36
checkbox input "true"
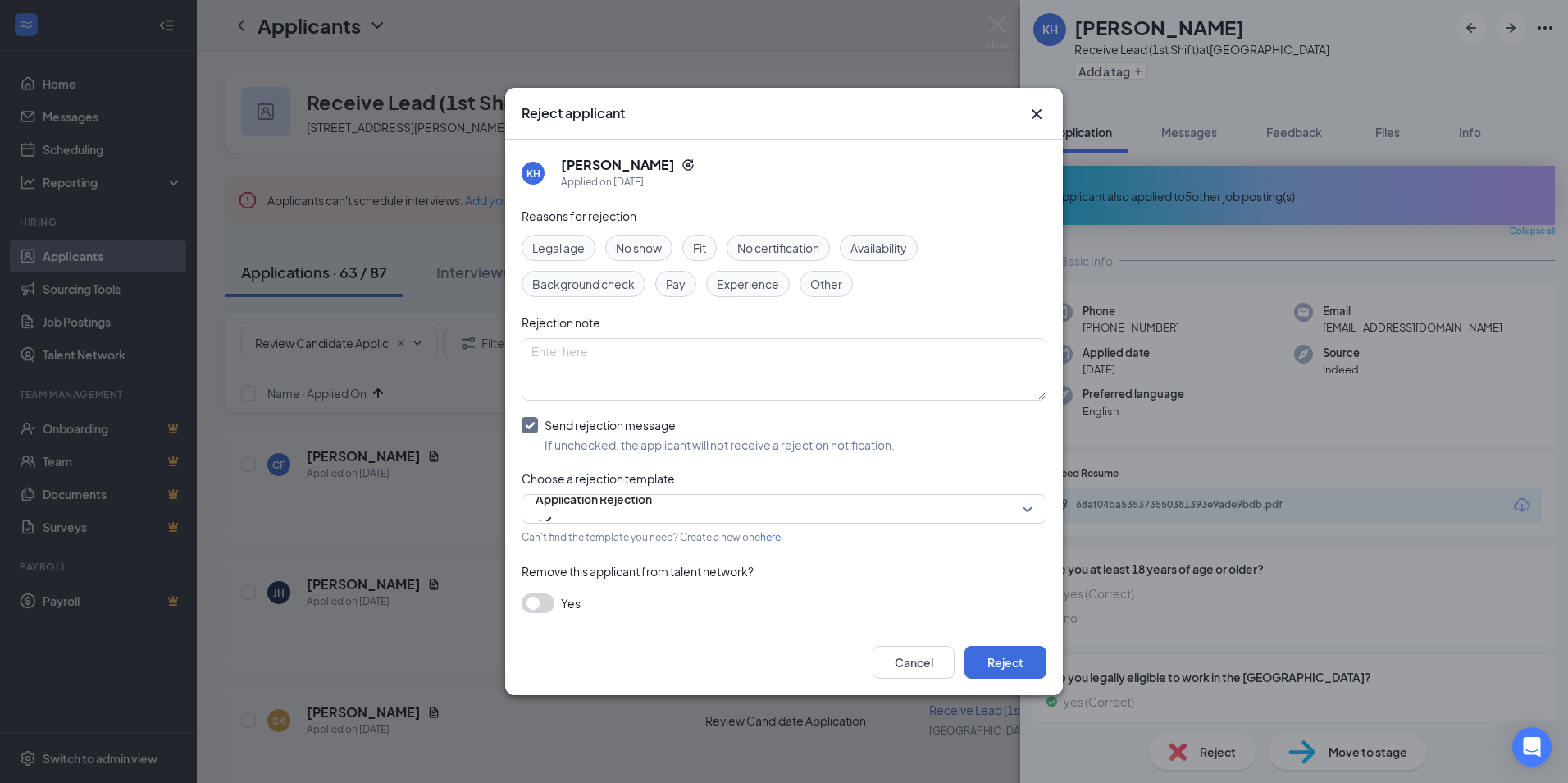
click at [545, 603] on button "button" at bounding box center [537, 602] width 32 height 20
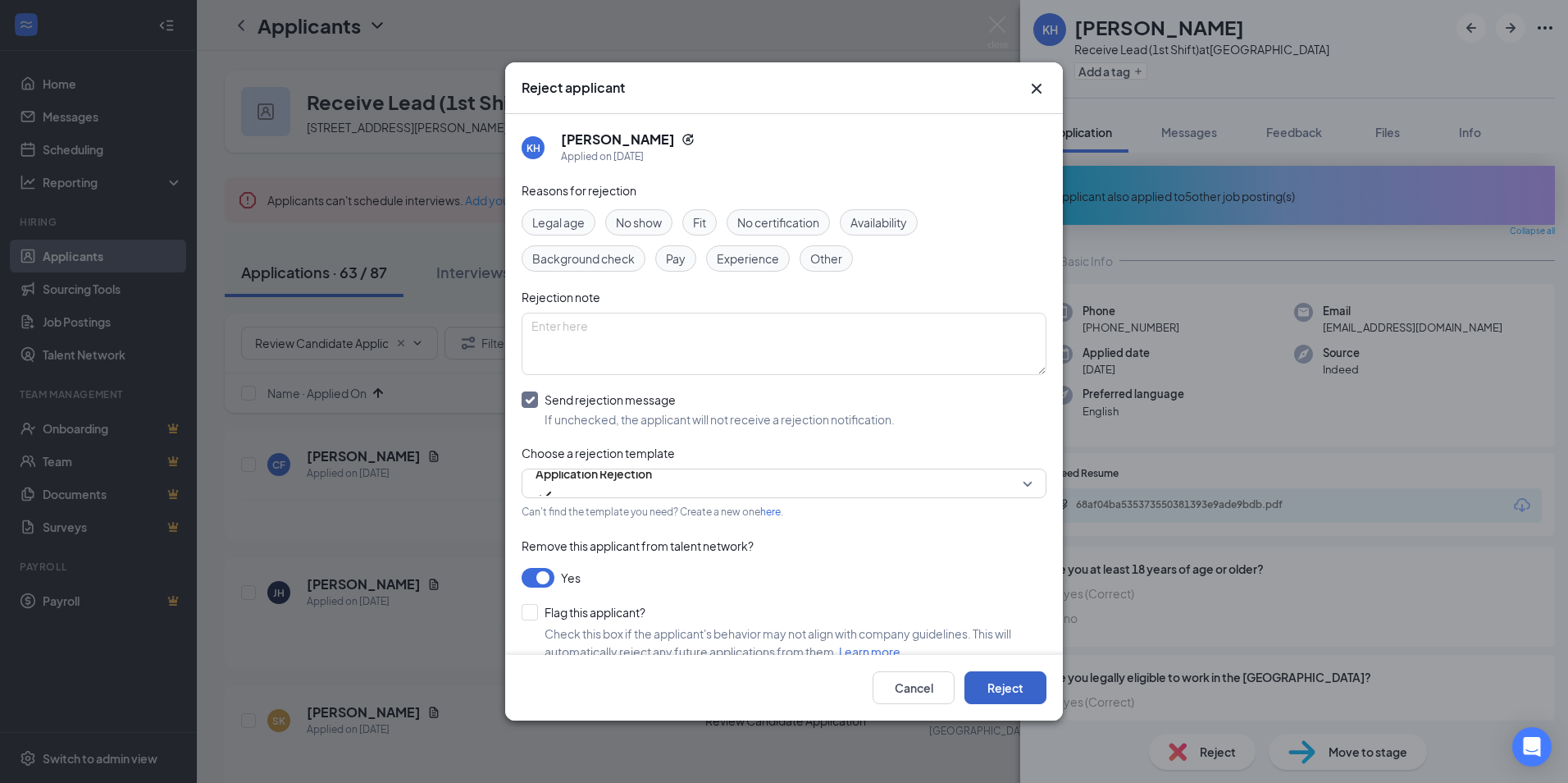
click at [1007, 688] on button "Reject" at bounding box center [1005, 687] width 82 height 32
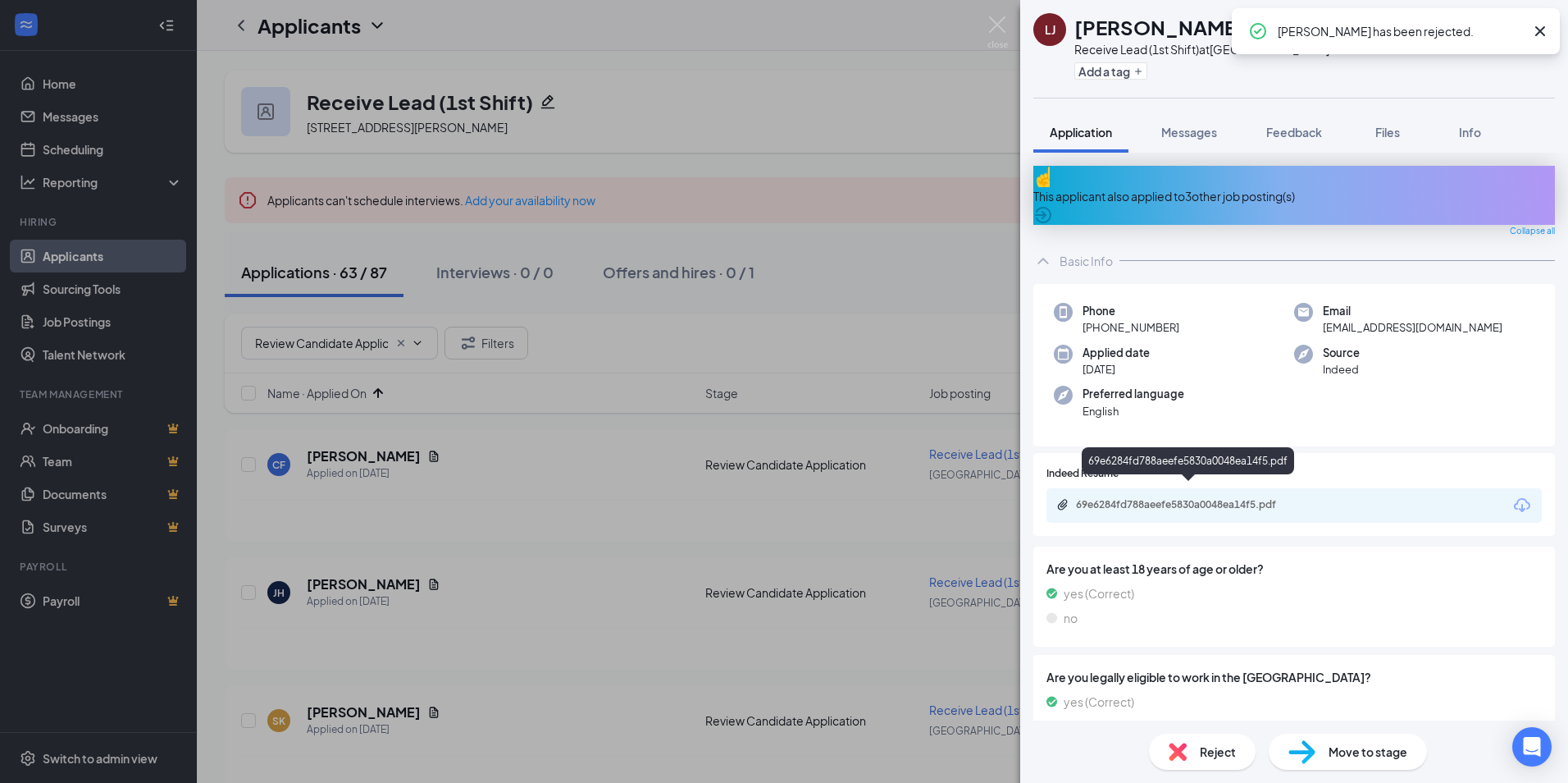
click at [1141, 498] on div "69e6284fd788aeefe5830a0048ea14f5.pdf" at bounding box center [1190, 504] width 229 height 13
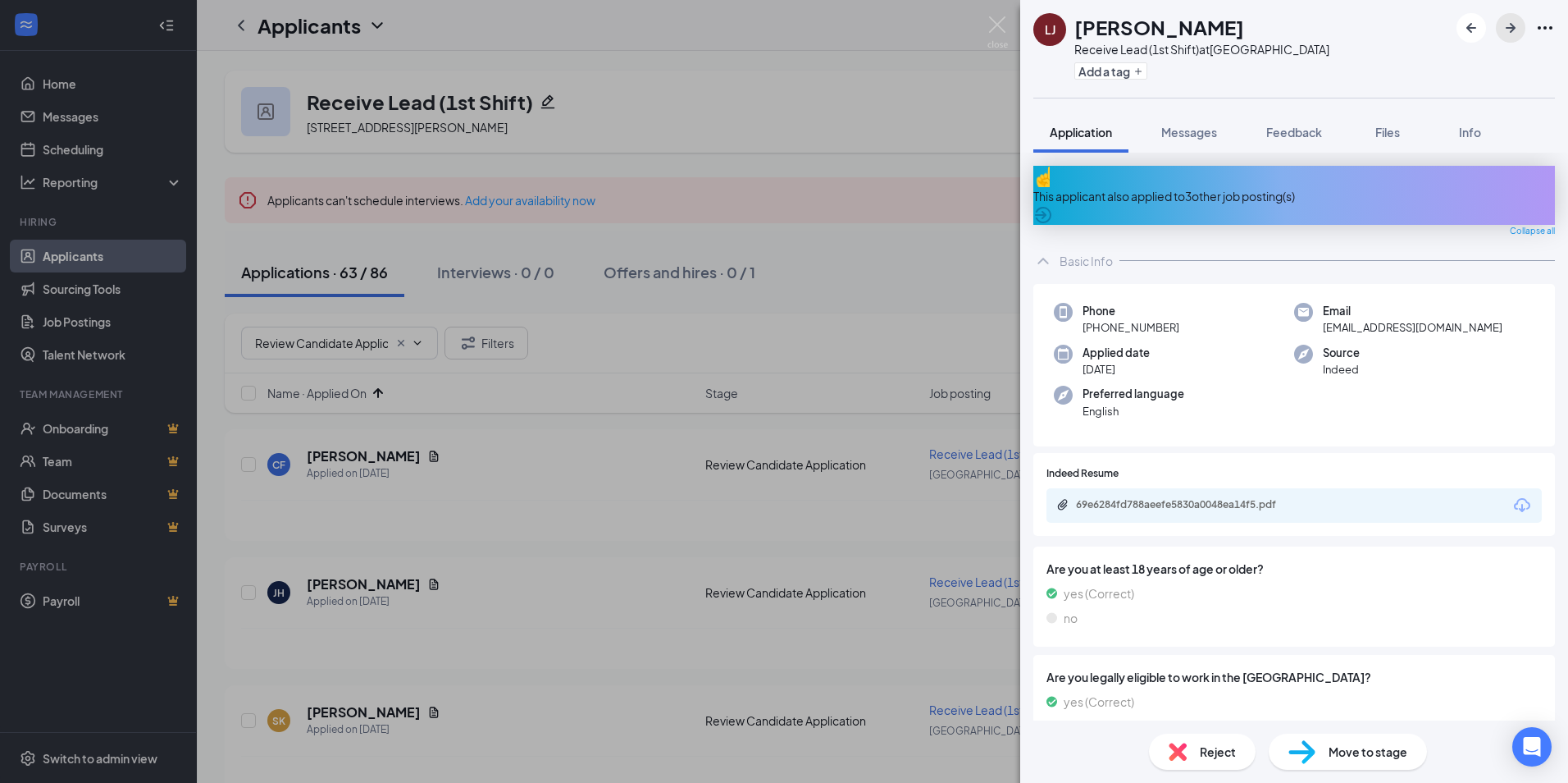
click at [1507, 19] on icon "ArrowRight" at bounding box center [1510, 28] width 20 height 20
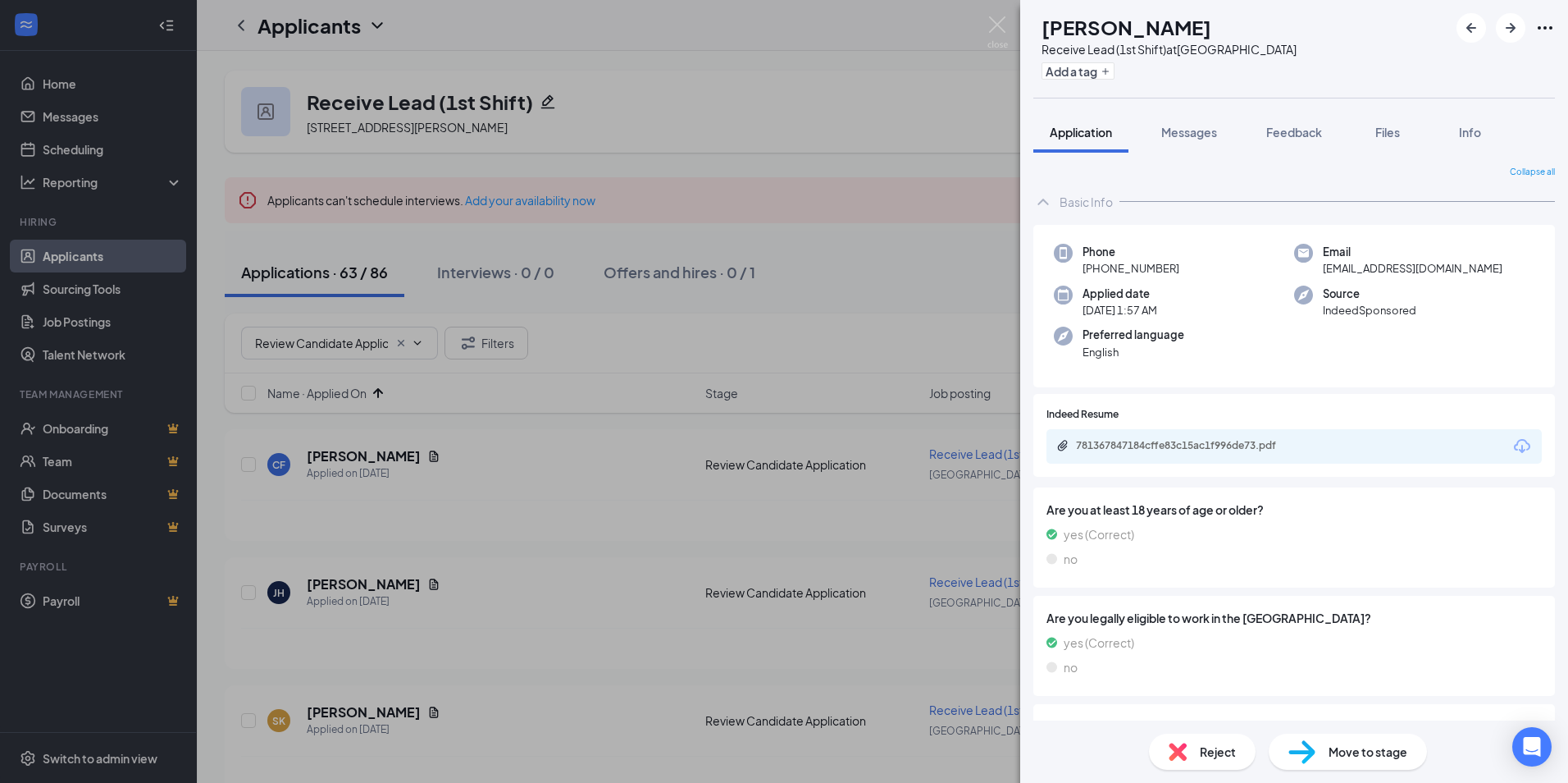
click at [1160, 447] on div "781367847184cffe83c15ac1f996de73.pdf" at bounding box center [1190, 445] width 229 height 13
click at [1230, 760] on div "Reject" at bounding box center [1202, 752] width 106 height 36
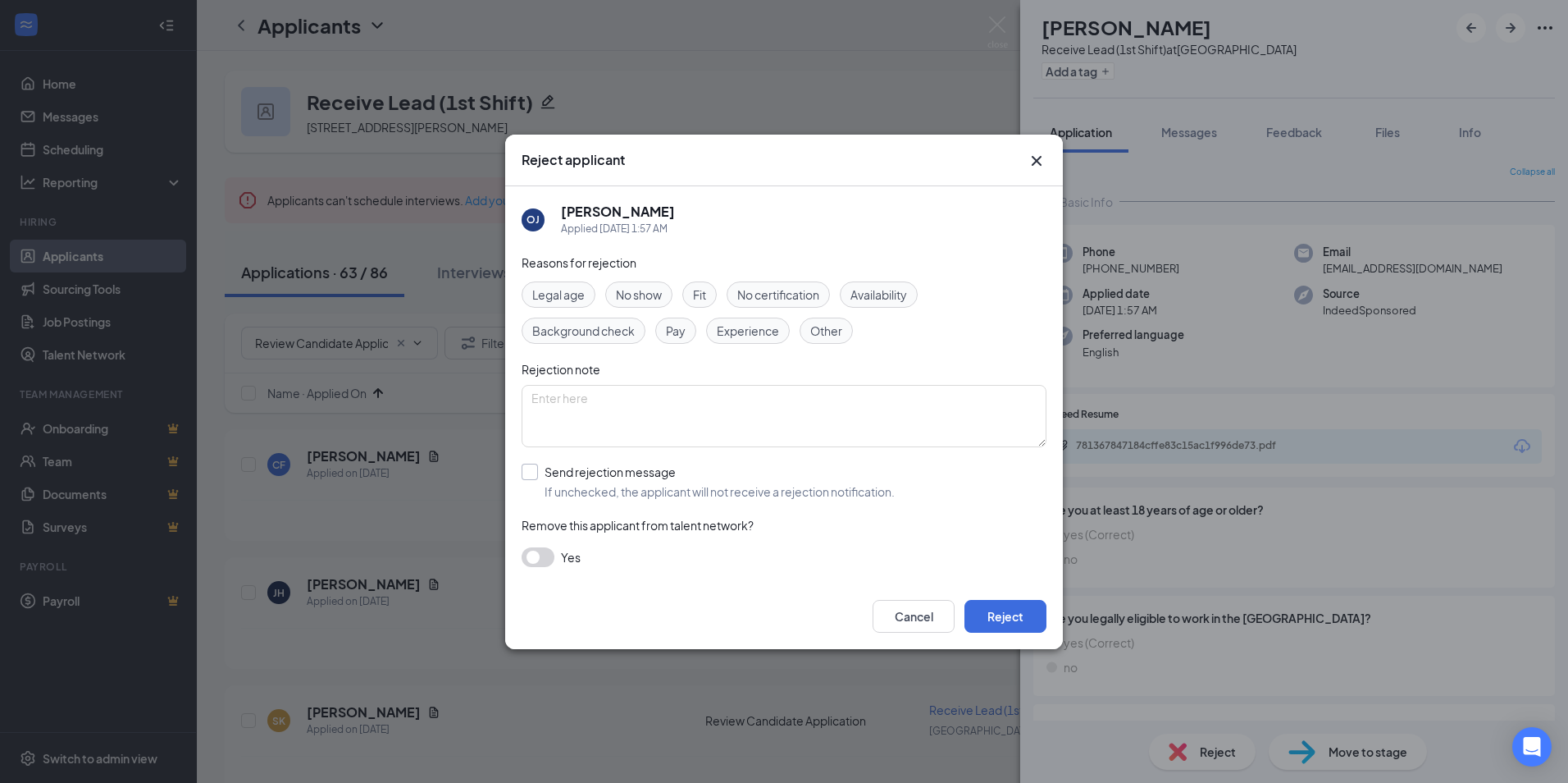
click at [581, 473] on input "Send rejection message If unchecked, the applicant will not receive a rejection…" at bounding box center [707, 481] width 373 height 36
checkbox input "true"
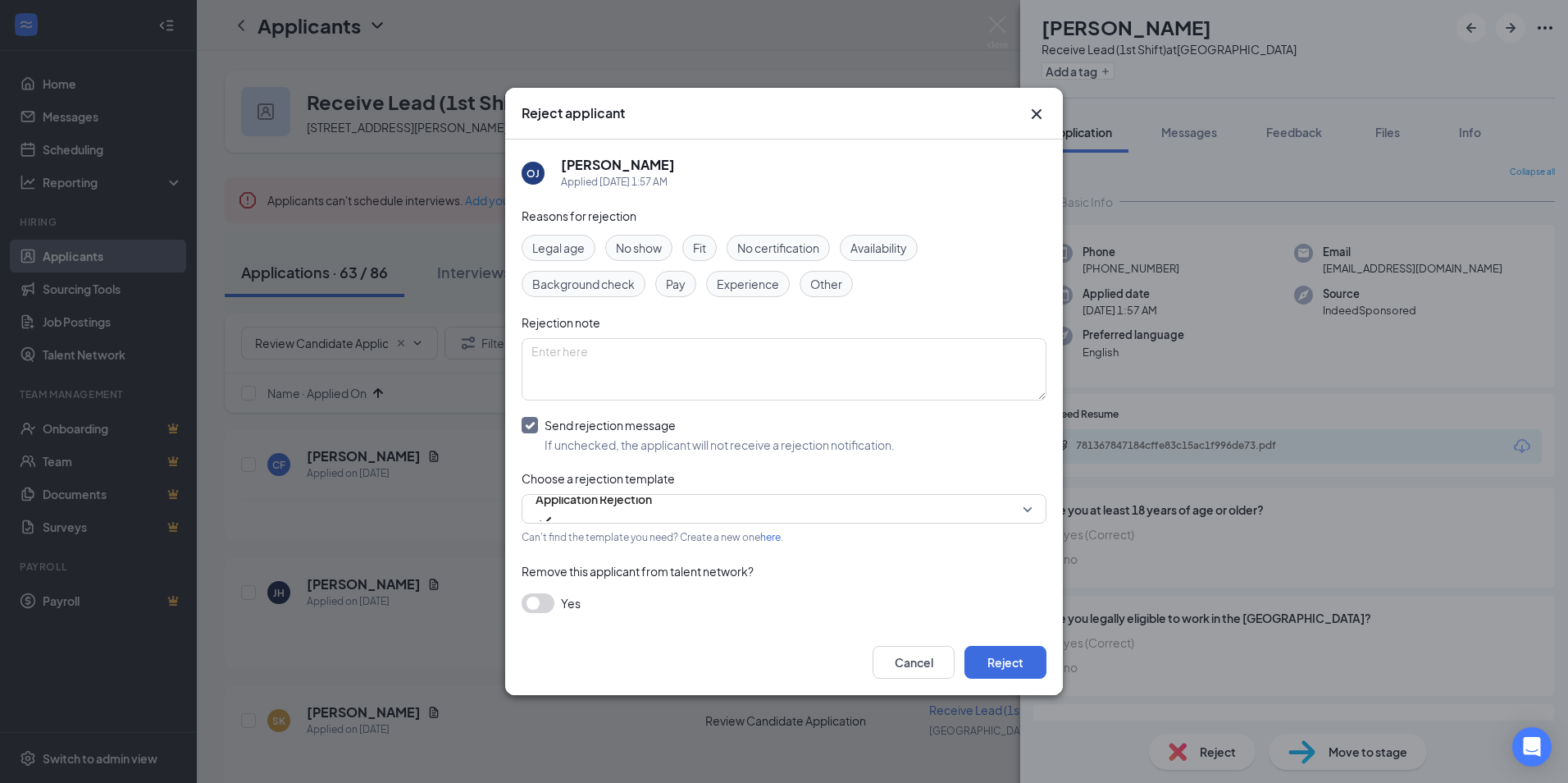
click at [539, 606] on button "button" at bounding box center [537, 602] width 32 height 20
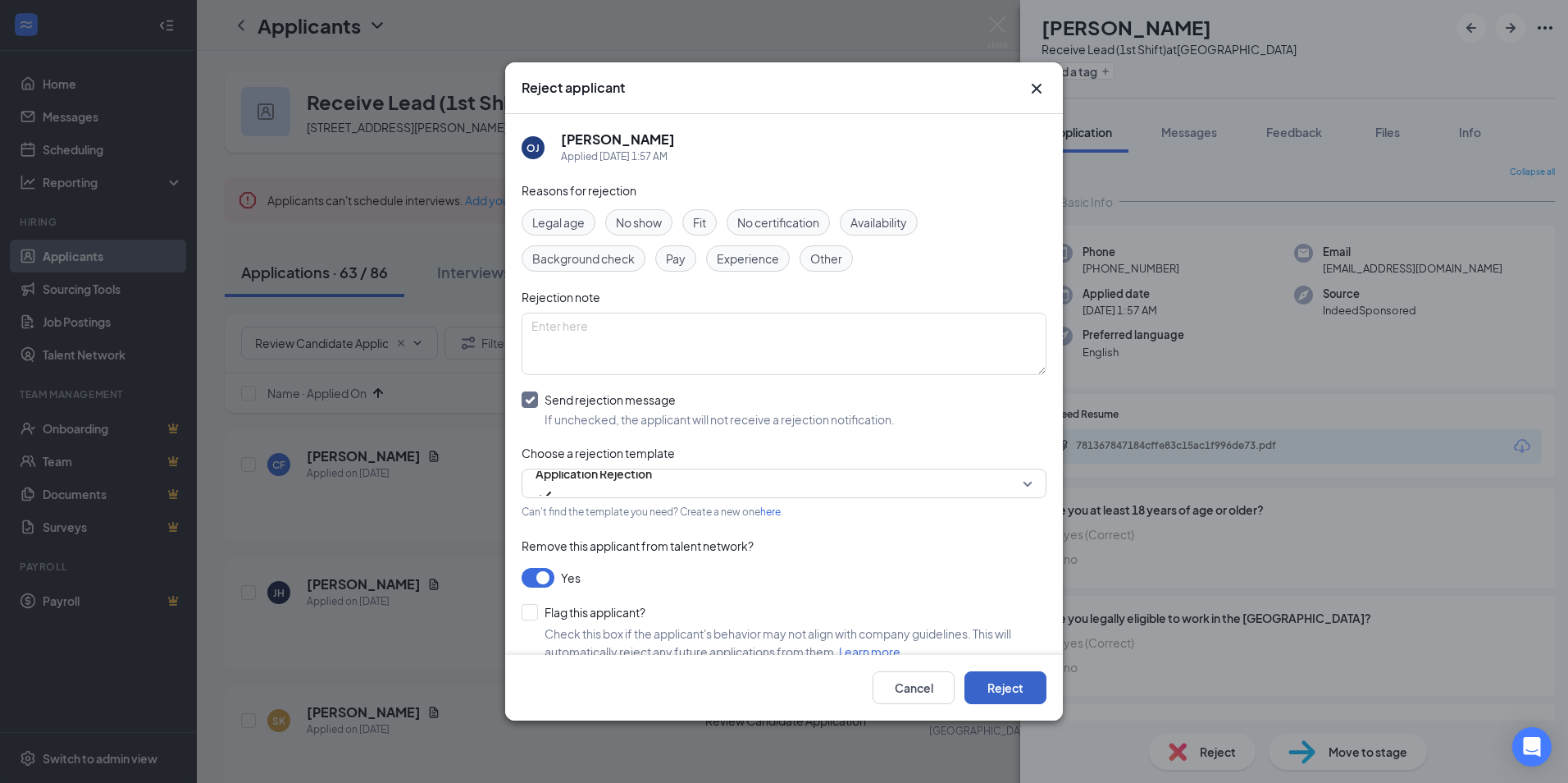
click at [1010, 688] on button "Reject" at bounding box center [1005, 687] width 82 height 32
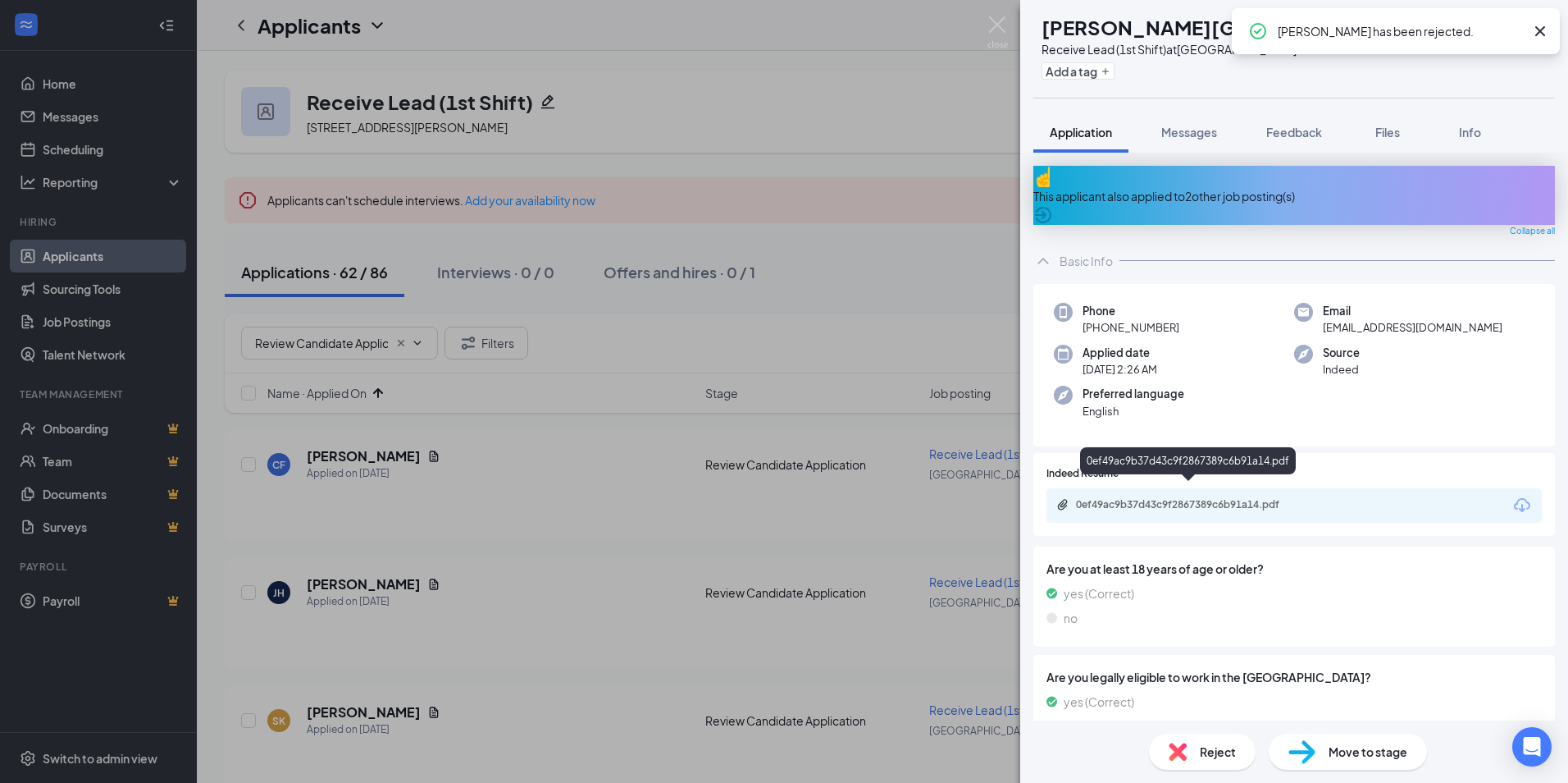
click at [1152, 498] on div "0ef49ac9b37d43c9f2867389c6b91a14.pdf" at bounding box center [1190, 504] width 229 height 13
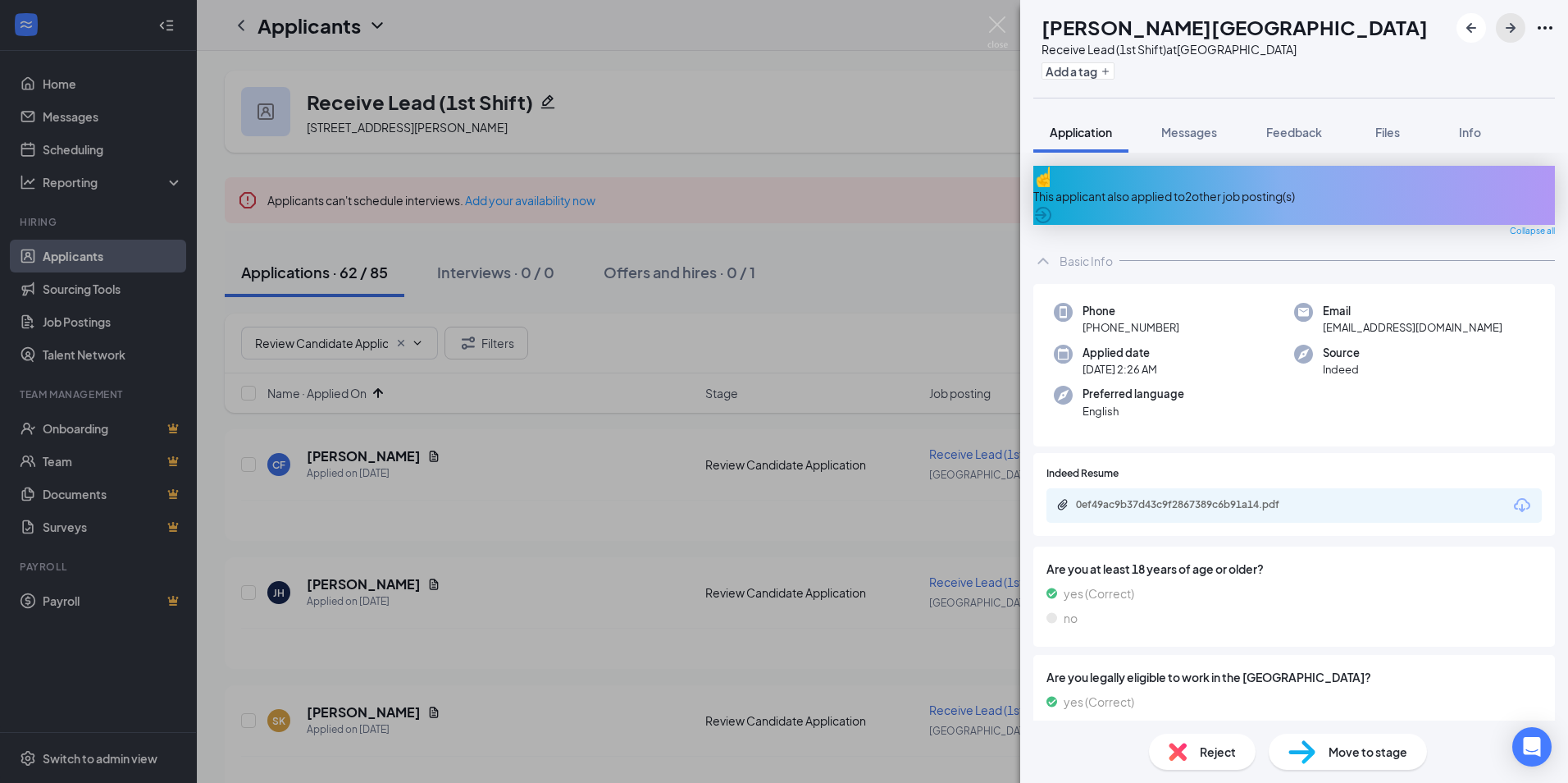
click at [1509, 21] on icon "ArrowRight" at bounding box center [1510, 28] width 20 height 20
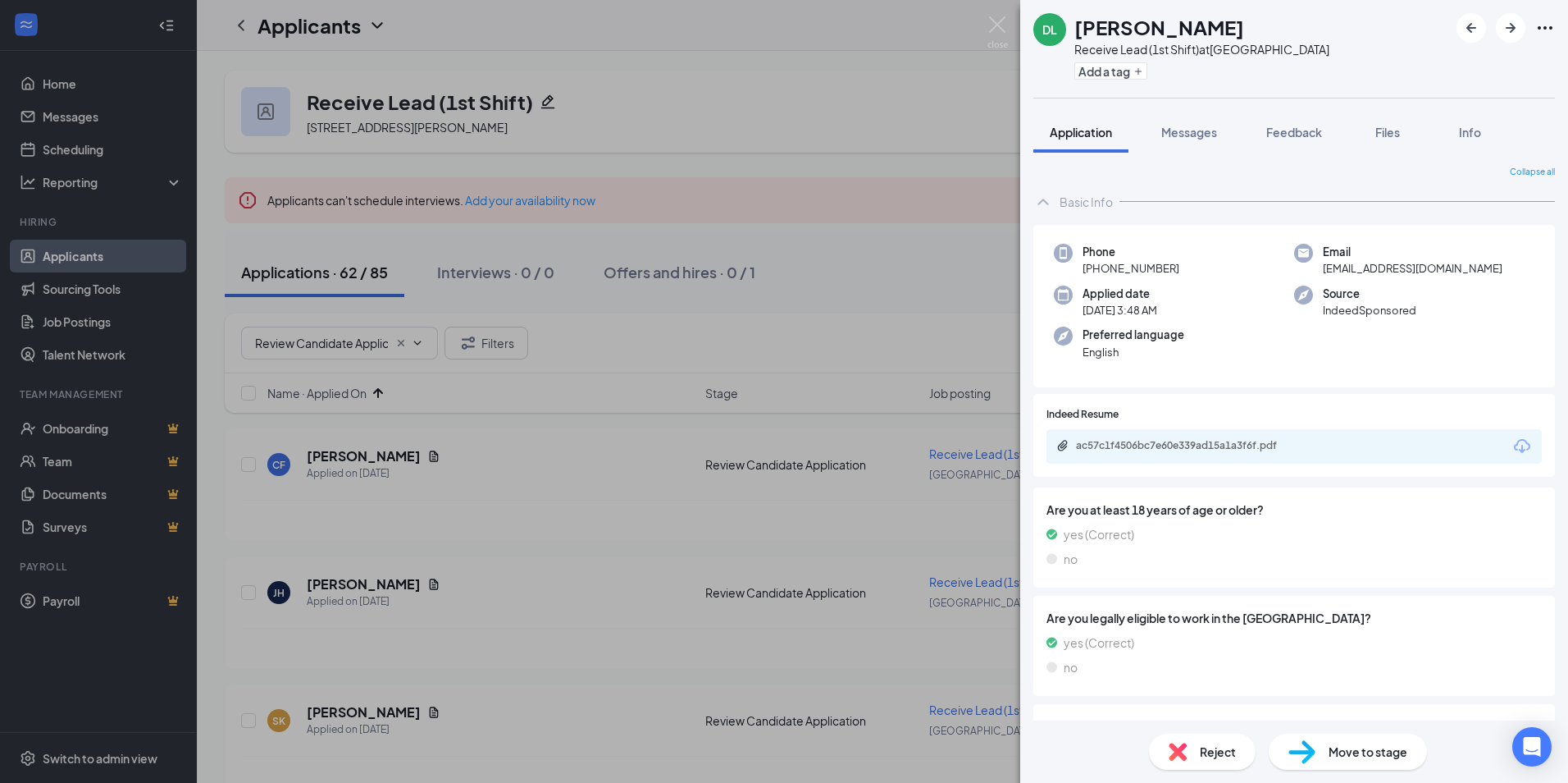
click at [1176, 456] on div "ac57c1f4506bc7e60e339ad15a1a3f6f.pdf" at bounding box center [1293, 446] width 495 height 34
click at [1215, 442] on div "ac57c1f4506bc7e60e339ad15a1a3f6f.pdf" at bounding box center [1190, 445] width 229 height 13
click at [1214, 762] on div "Reject" at bounding box center [1202, 752] width 106 height 36
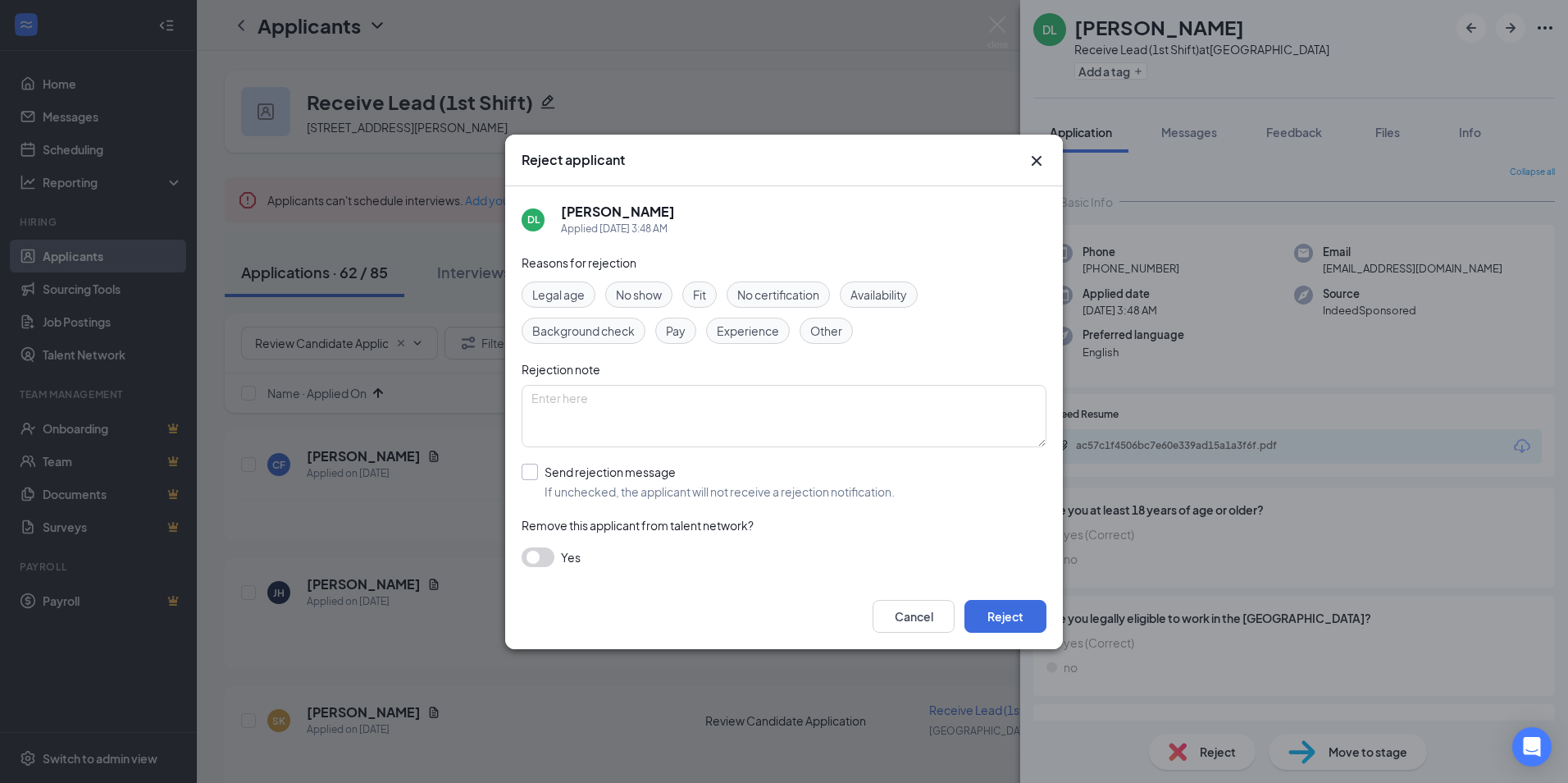
click at [576, 467] on input "Send rejection message If unchecked, the applicant will not receive a rejection…" at bounding box center [707, 481] width 373 height 36
checkbox input "true"
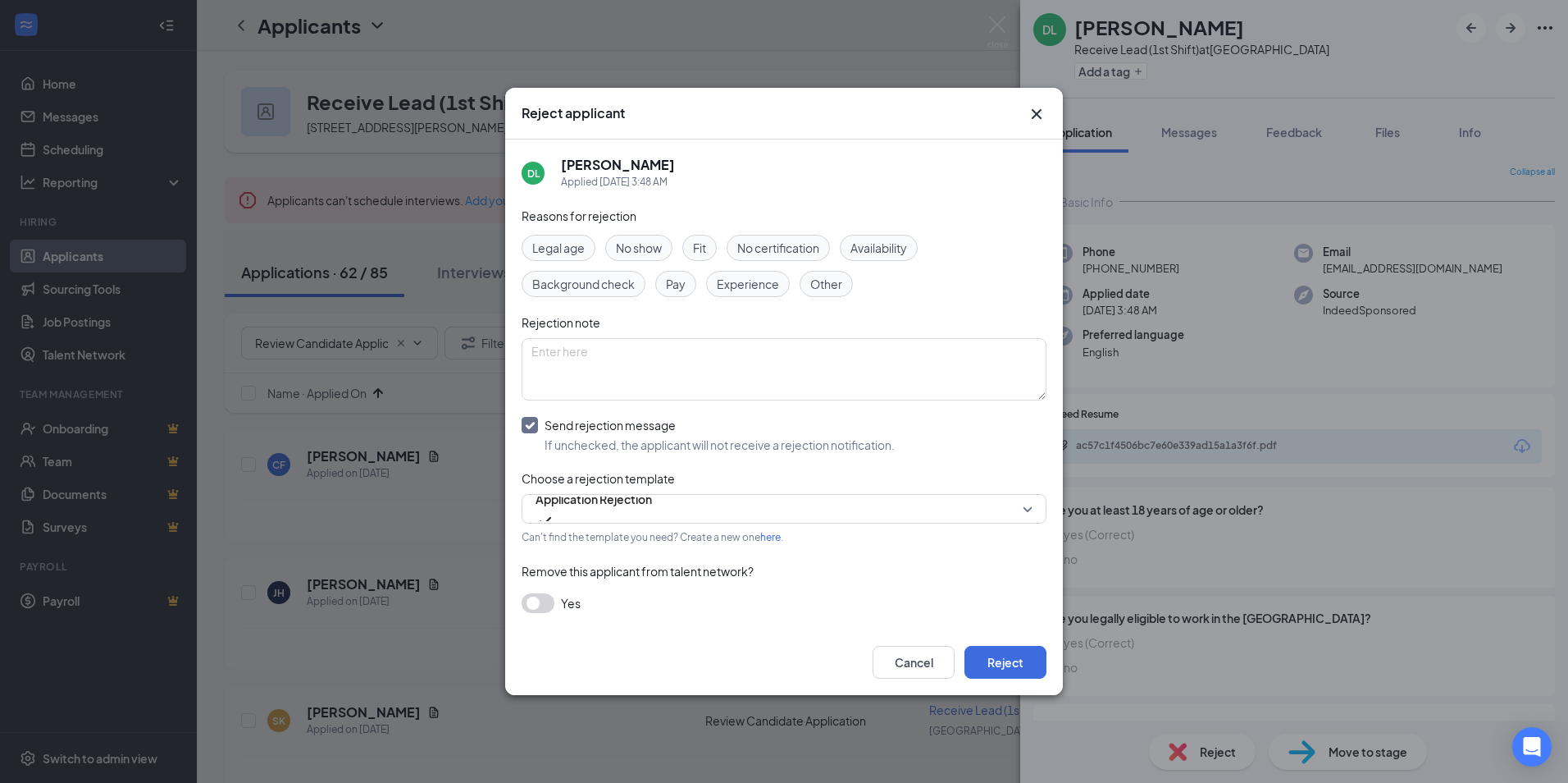
click at [544, 611] on button "button" at bounding box center [537, 602] width 32 height 20
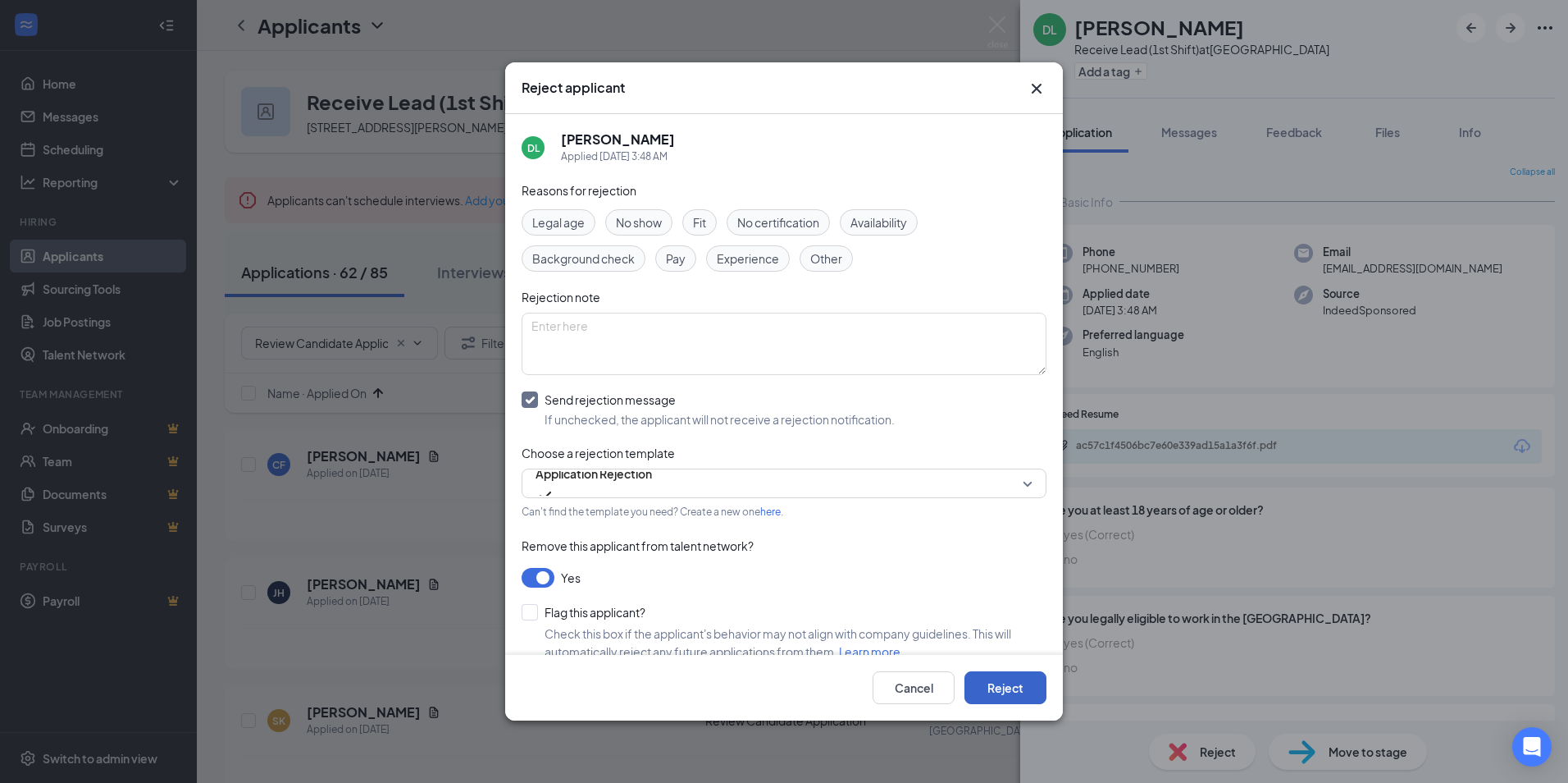
click at [994, 680] on button "Reject" at bounding box center [1005, 687] width 82 height 32
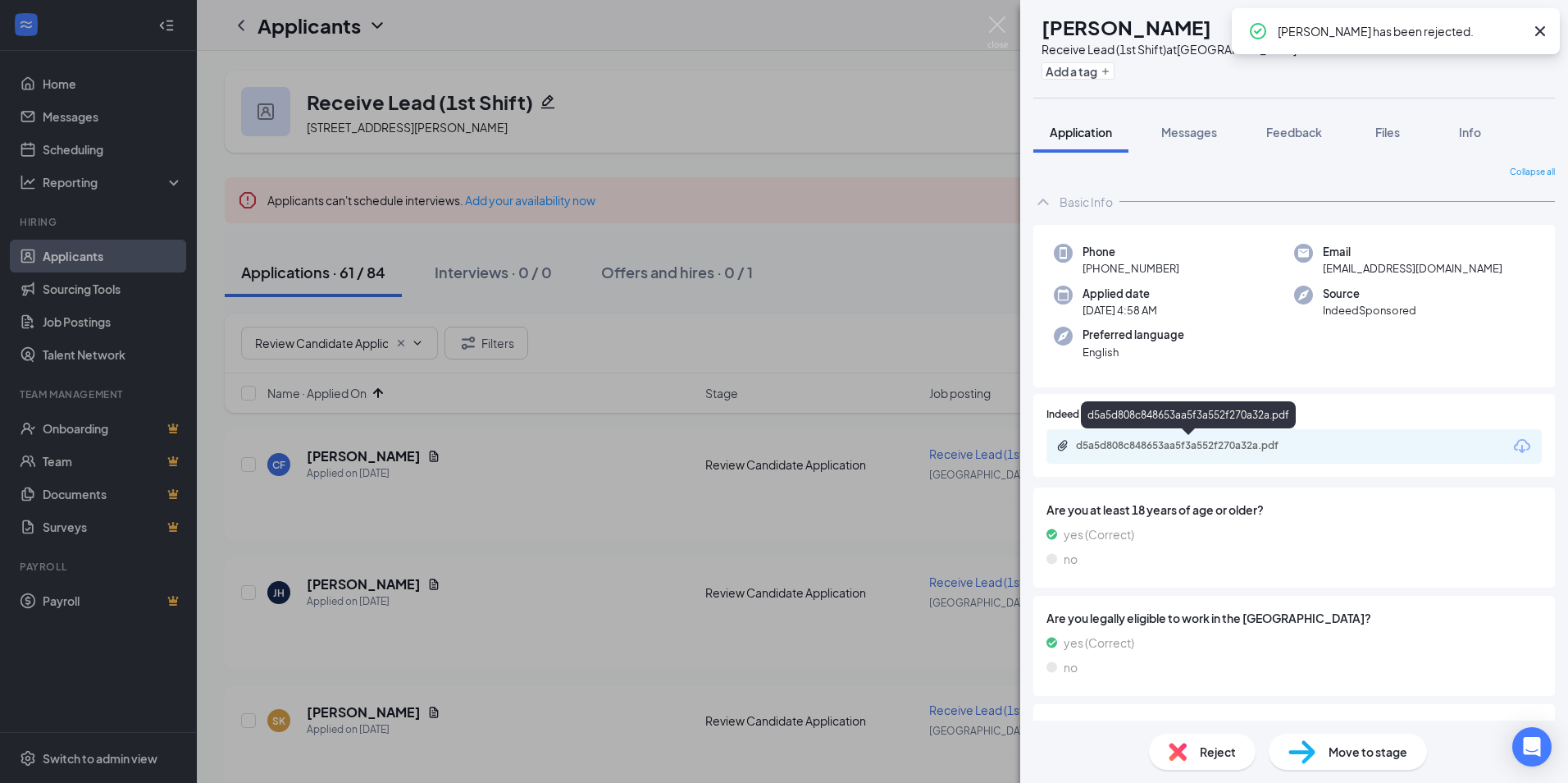
click at [1125, 435] on div "d5a5d808c848653aa5f3a552f270a32a.pdf" at bounding box center [1293, 446] width 495 height 34
click at [1126, 444] on div "d5a5d808c848653aa5f3a552f270a32a.pdf" at bounding box center [1190, 445] width 229 height 13
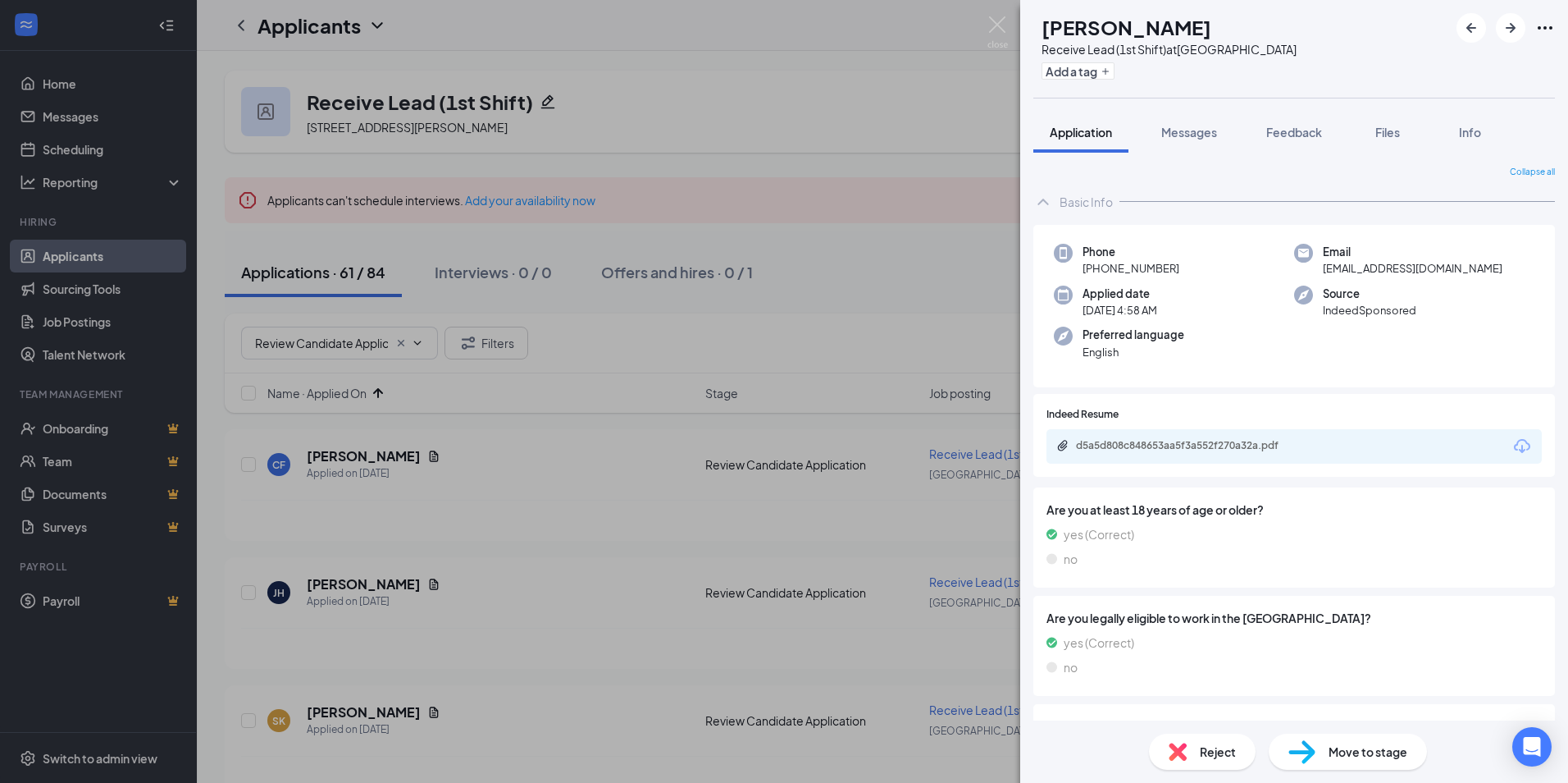
click at [1215, 754] on span "Reject" at bounding box center [1218, 751] width 36 height 18
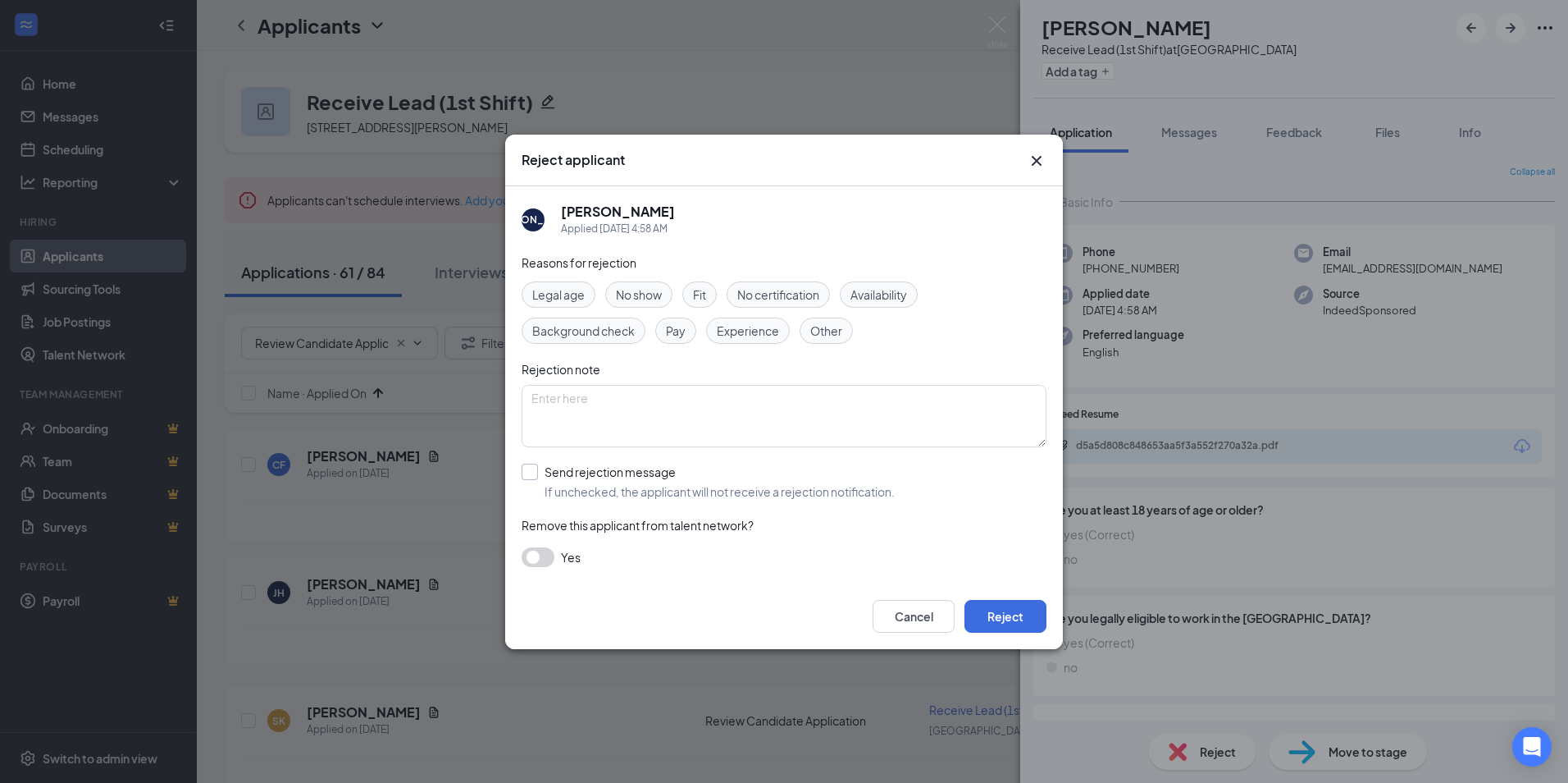
click at [591, 477] on input "Send rejection message If unchecked, the applicant will not receive a rejection…" at bounding box center [707, 481] width 373 height 36
checkbox input "true"
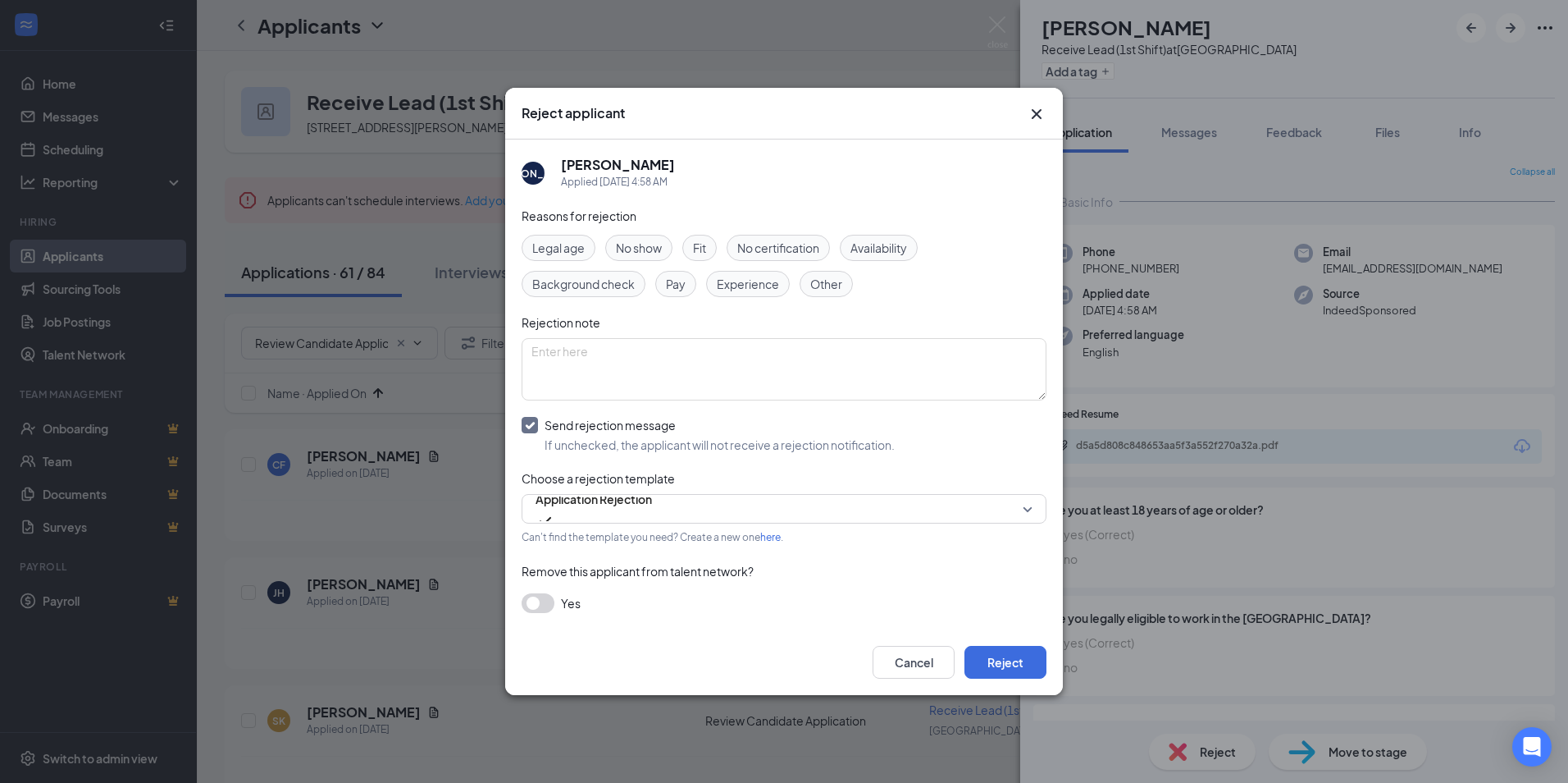
click at [549, 602] on button "button" at bounding box center [537, 602] width 32 height 20
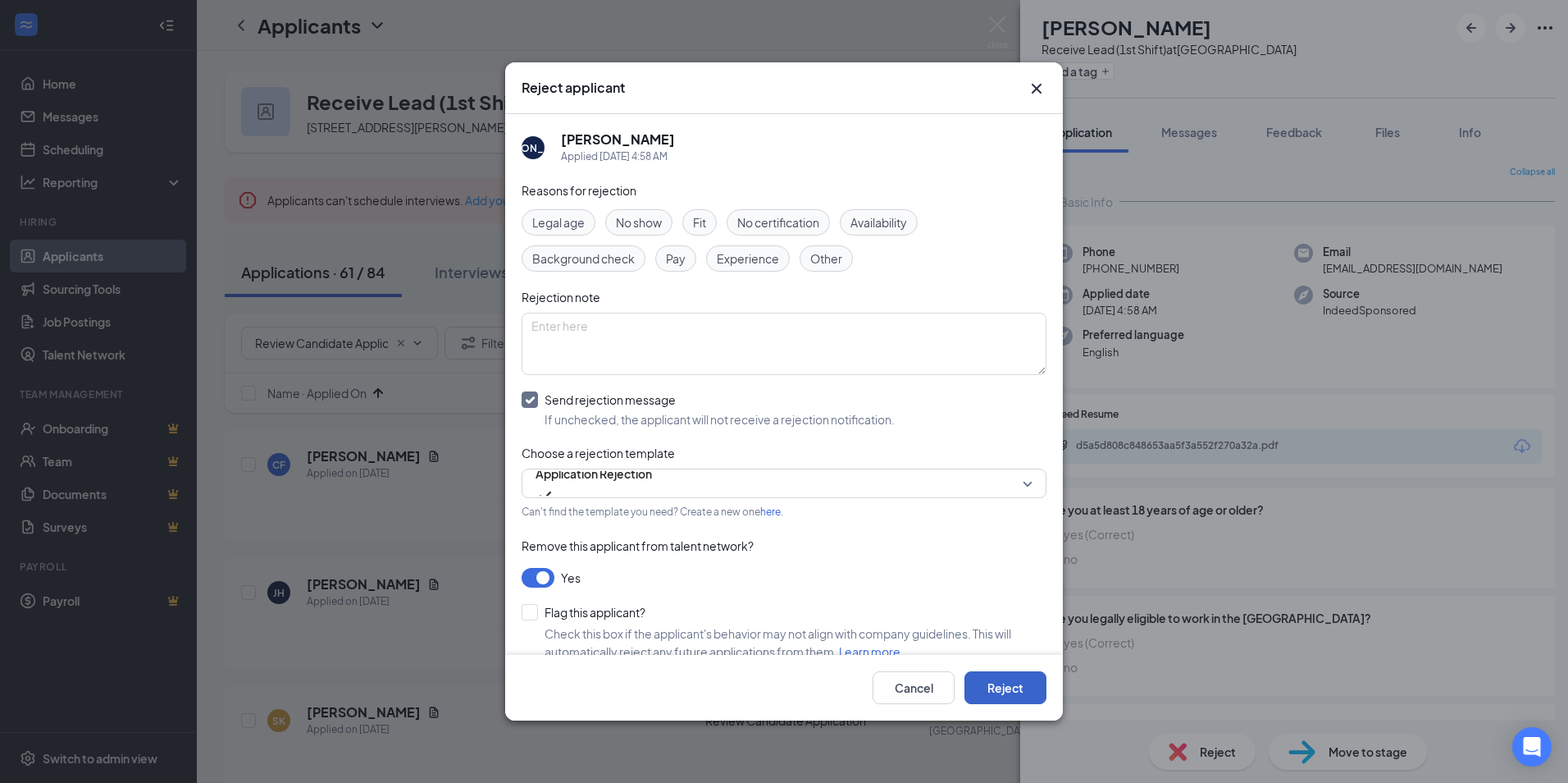
click at [1016, 682] on button "Reject" at bounding box center [1005, 687] width 82 height 32
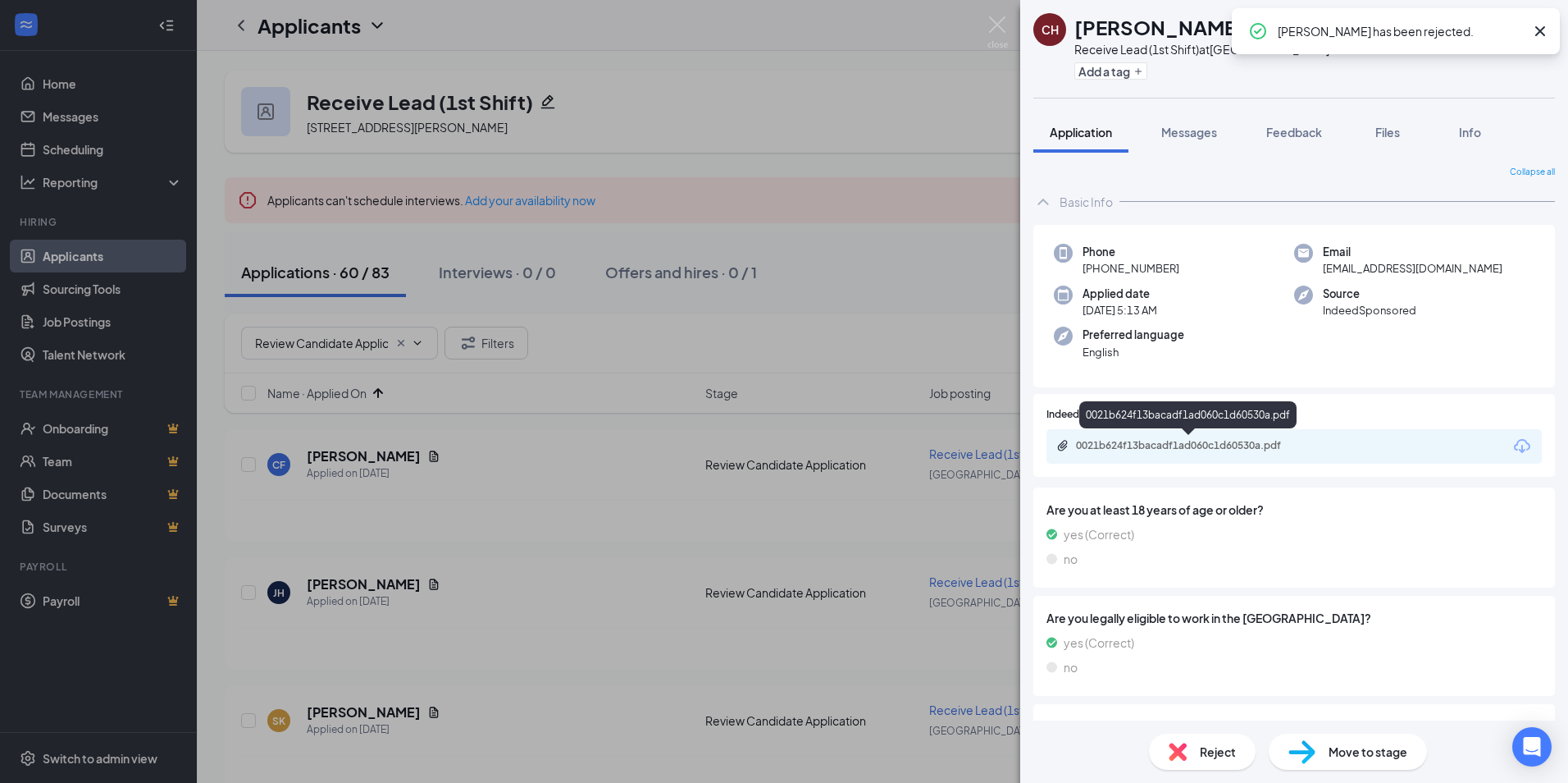
click at [1189, 446] on div "0021b624f13bacadf1ad060c1d60530a.pdf" at bounding box center [1190, 445] width 229 height 13
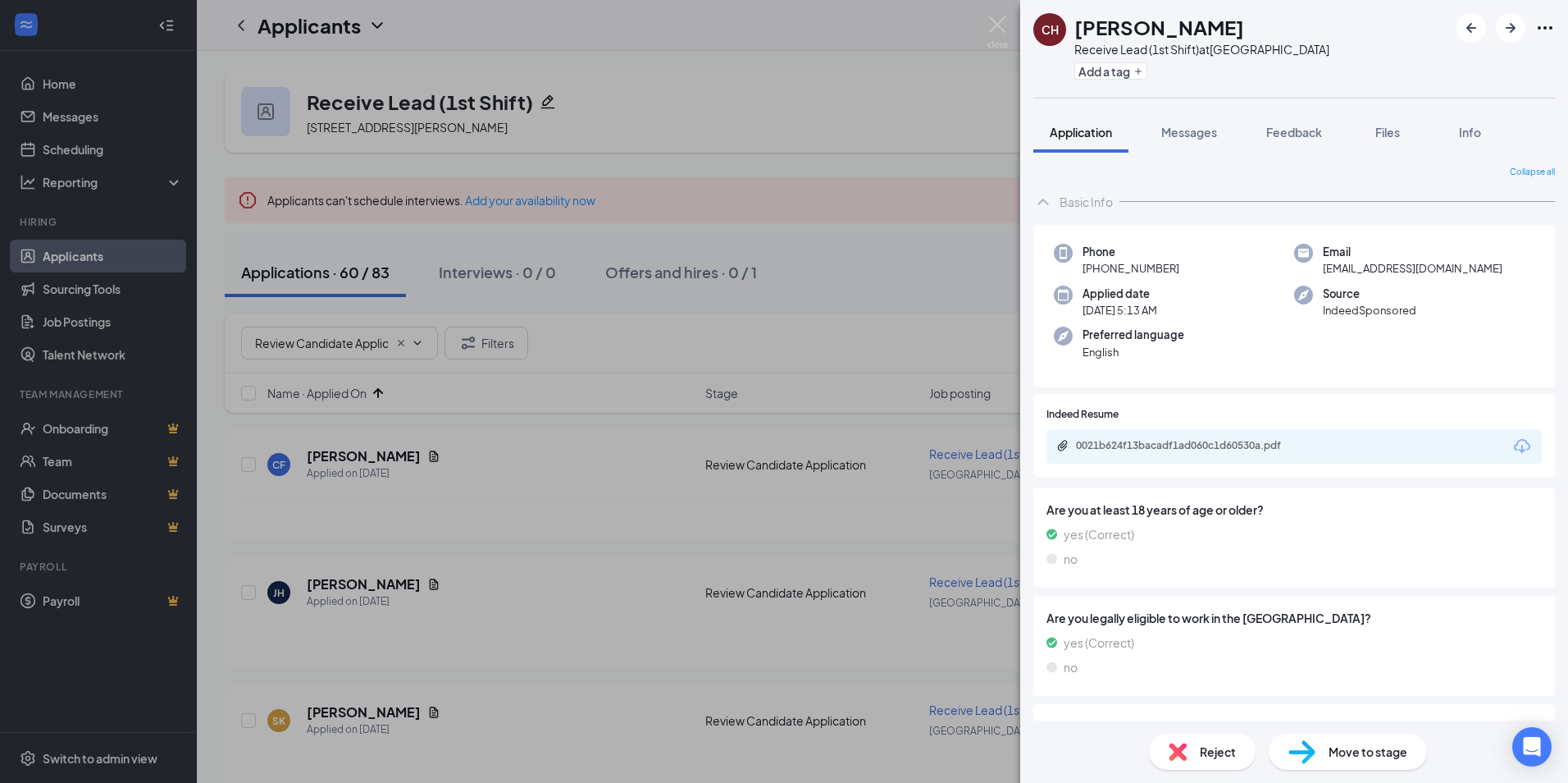
click at [1209, 767] on div "Reject" at bounding box center [1202, 752] width 106 height 36
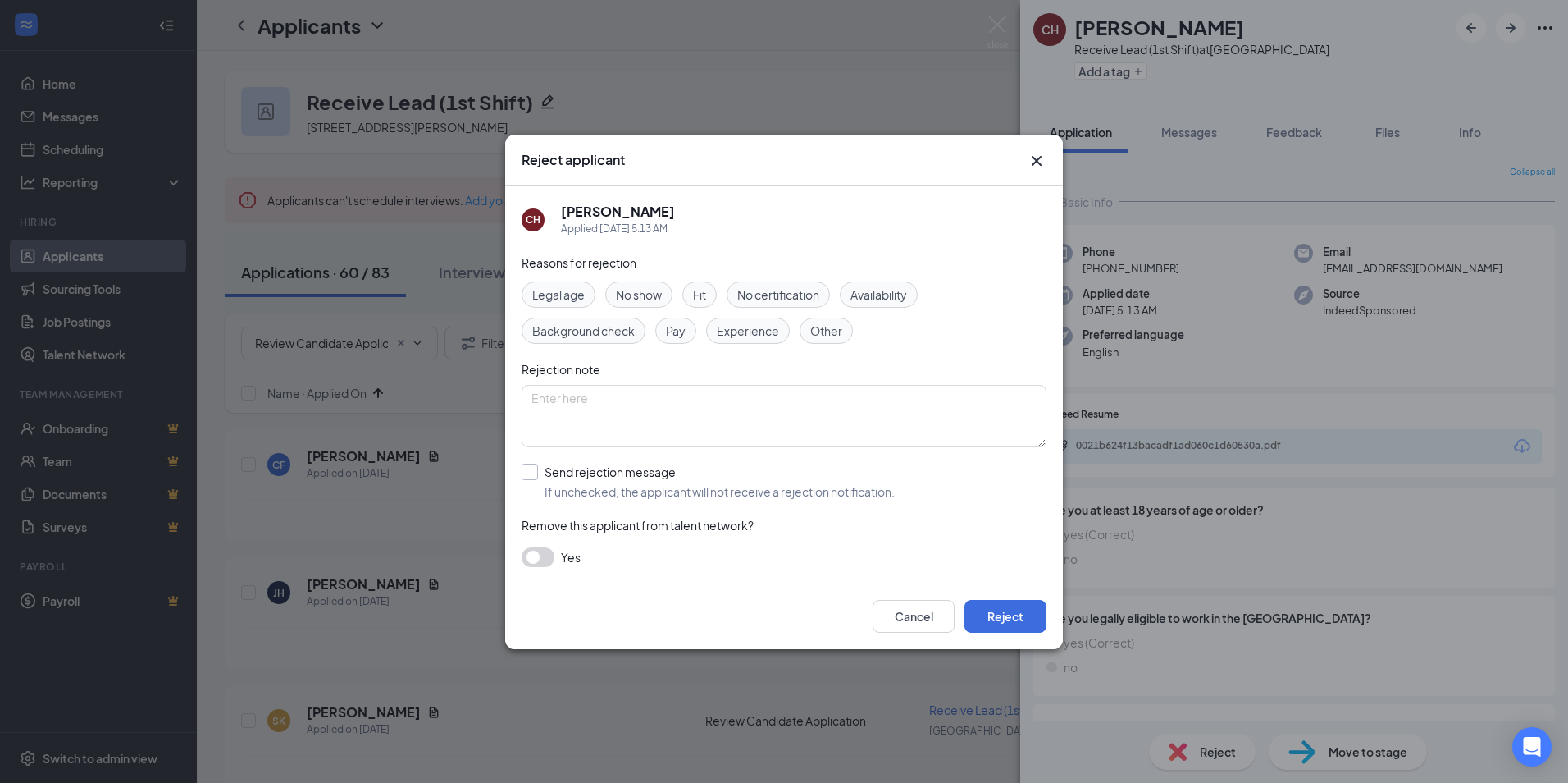
click at [600, 475] on input "Send rejection message If unchecked, the applicant will not receive a rejection…" at bounding box center [707, 481] width 373 height 36
checkbox input "true"
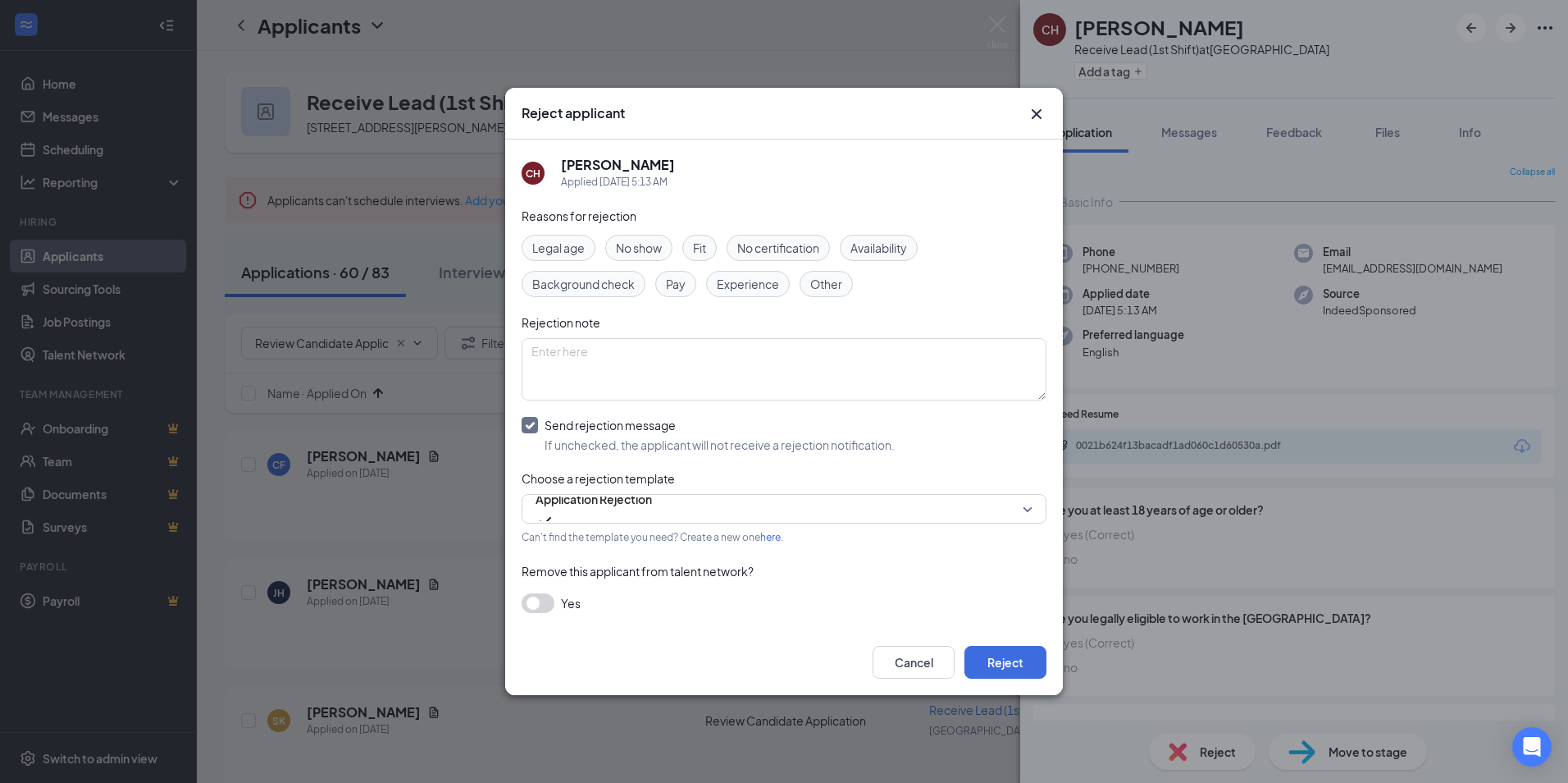
click at [540, 596] on button "button" at bounding box center [537, 602] width 32 height 20
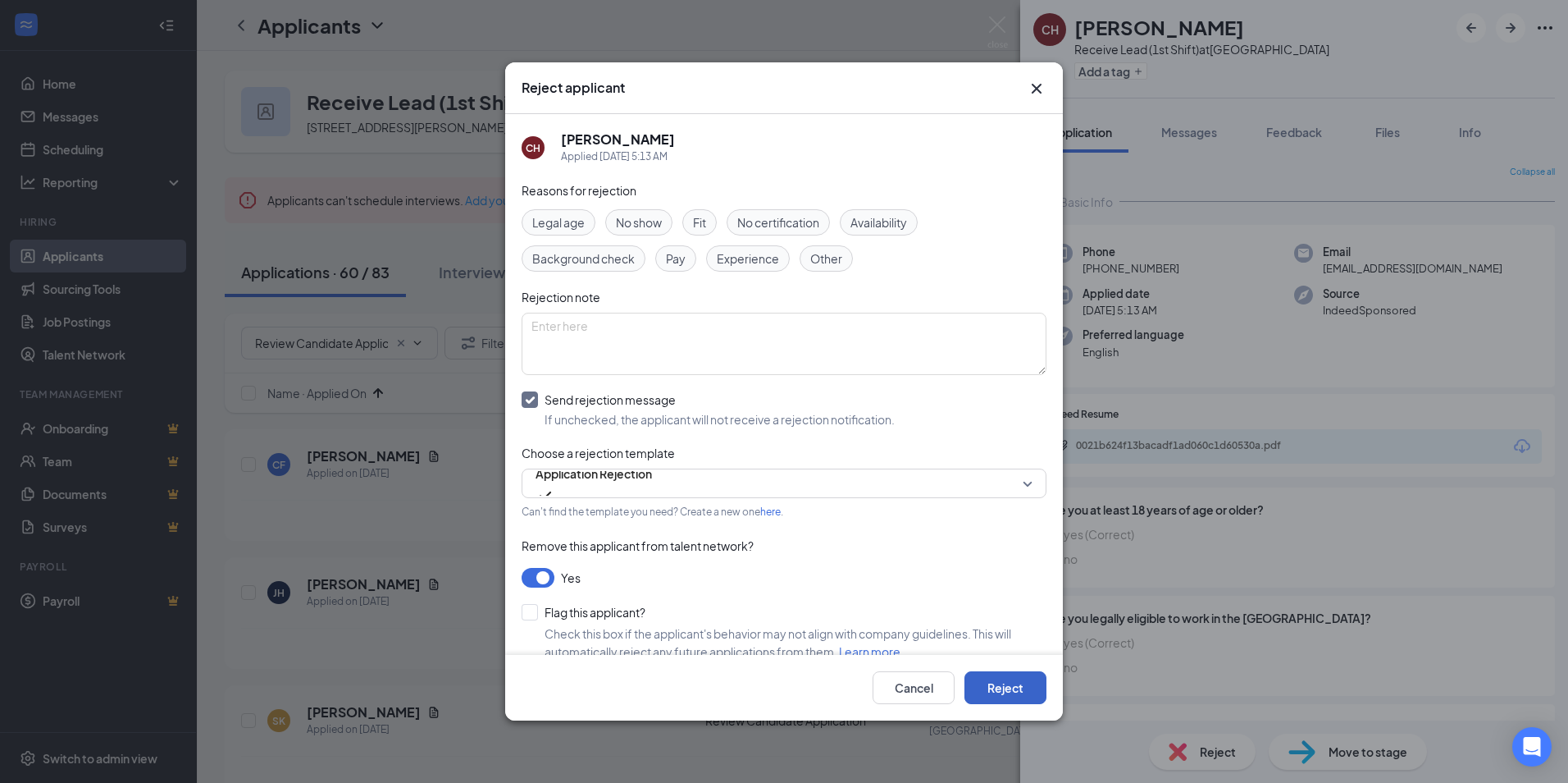
click at [1022, 685] on button "Reject" at bounding box center [1005, 687] width 82 height 32
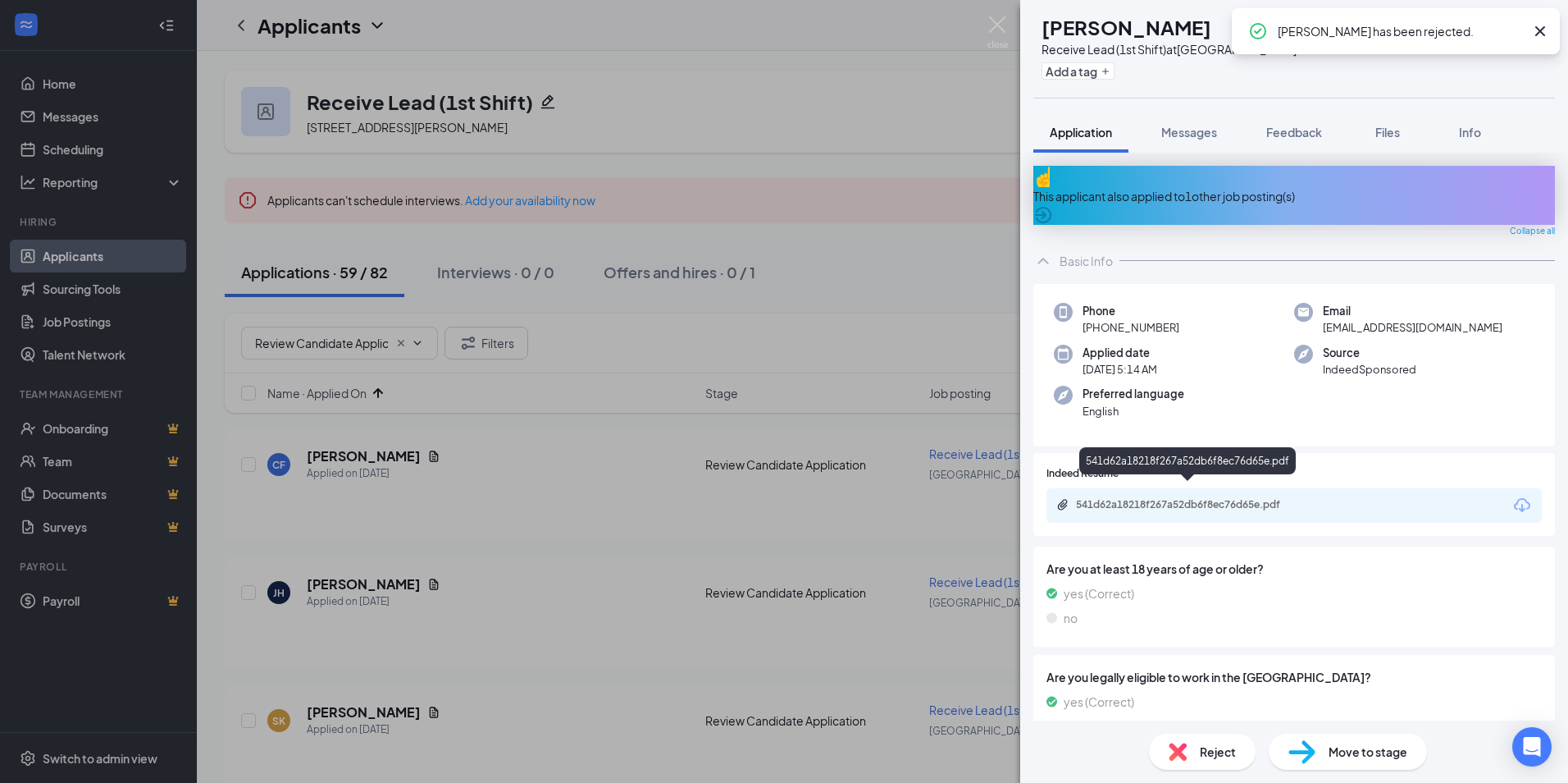
click at [1162, 498] on div "541d62a18218f267a52db6f8ec76d65e.pdf" at bounding box center [1190, 504] width 229 height 13
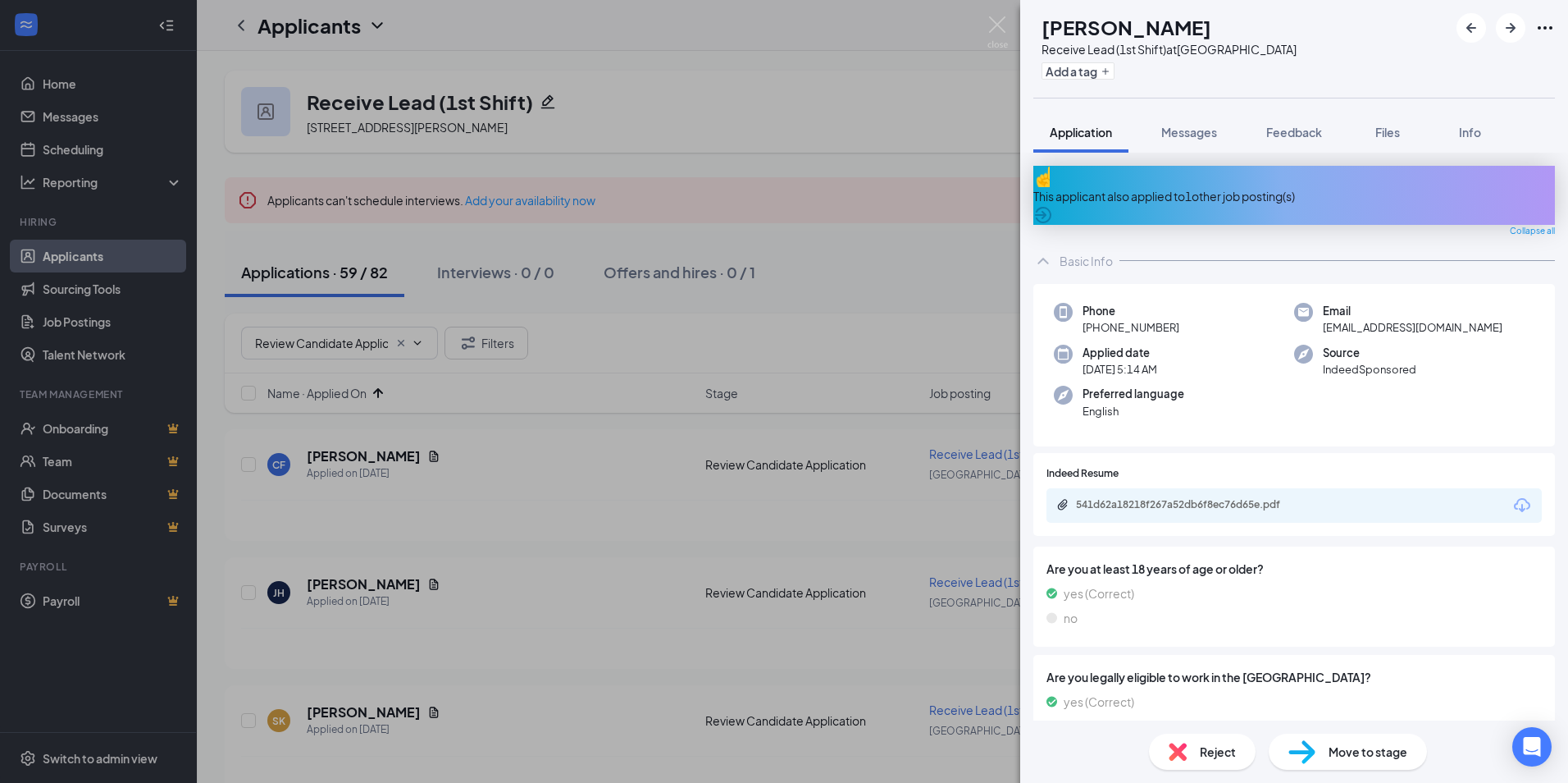
click at [1200, 757] on span "Reject" at bounding box center [1218, 751] width 36 height 18
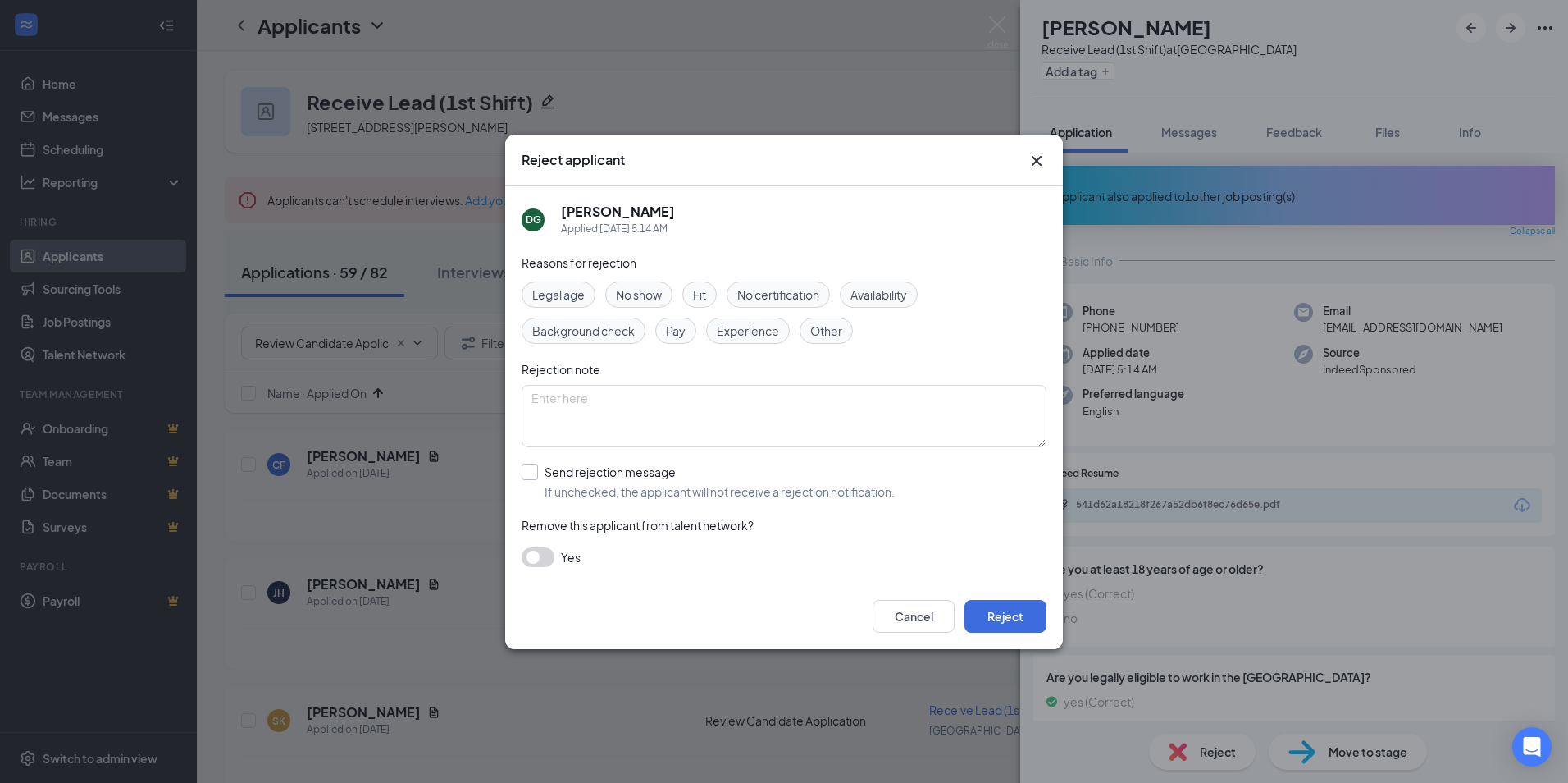
click at [581, 472] on input "Send rejection message If unchecked, the applicant will not receive a rejection…" at bounding box center [707, 481] width 373 height 36
checkbox input "true"
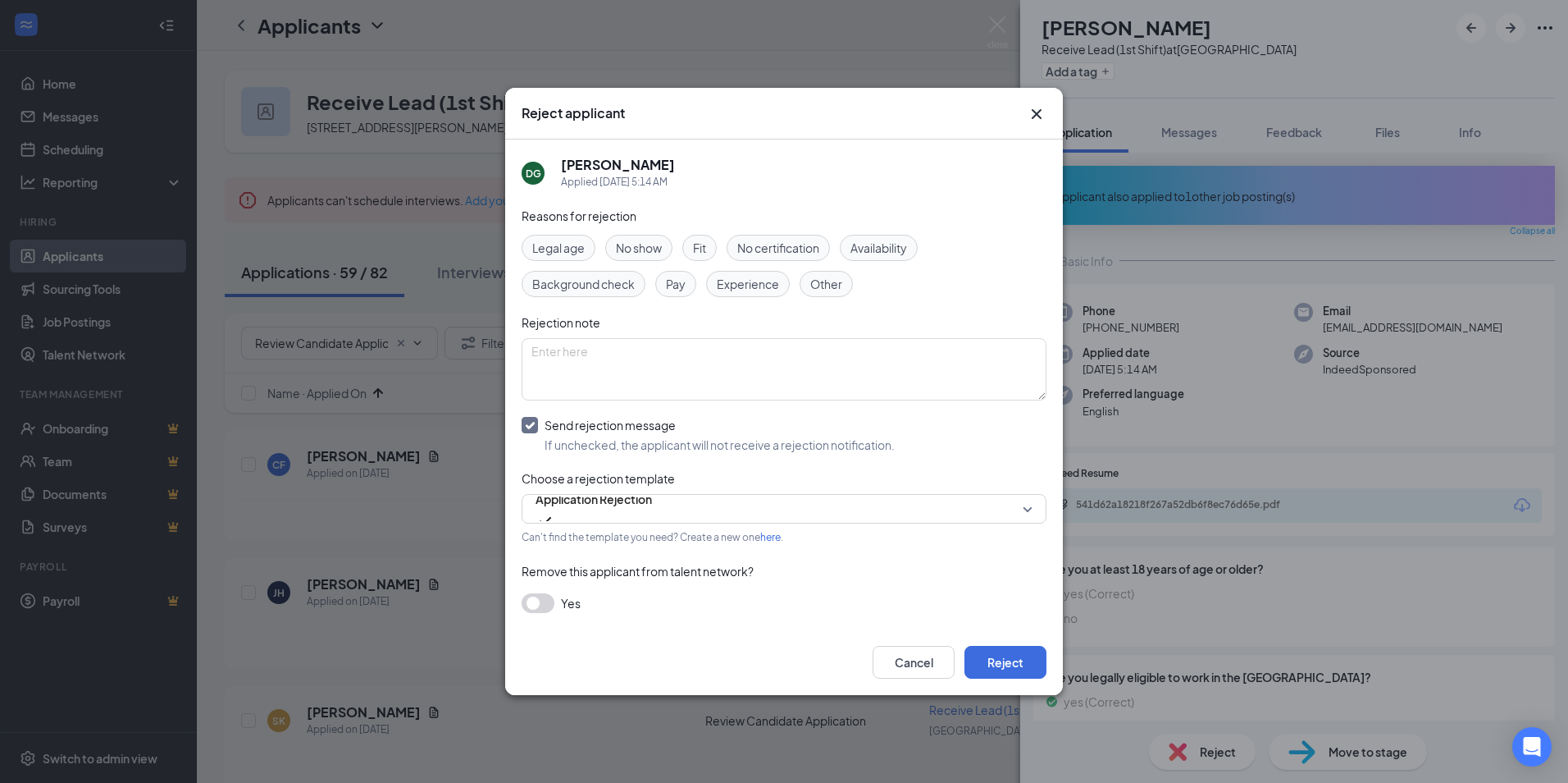
click at [545, 611] on button "button" at bounding box center [537, 602] width 32 height 20
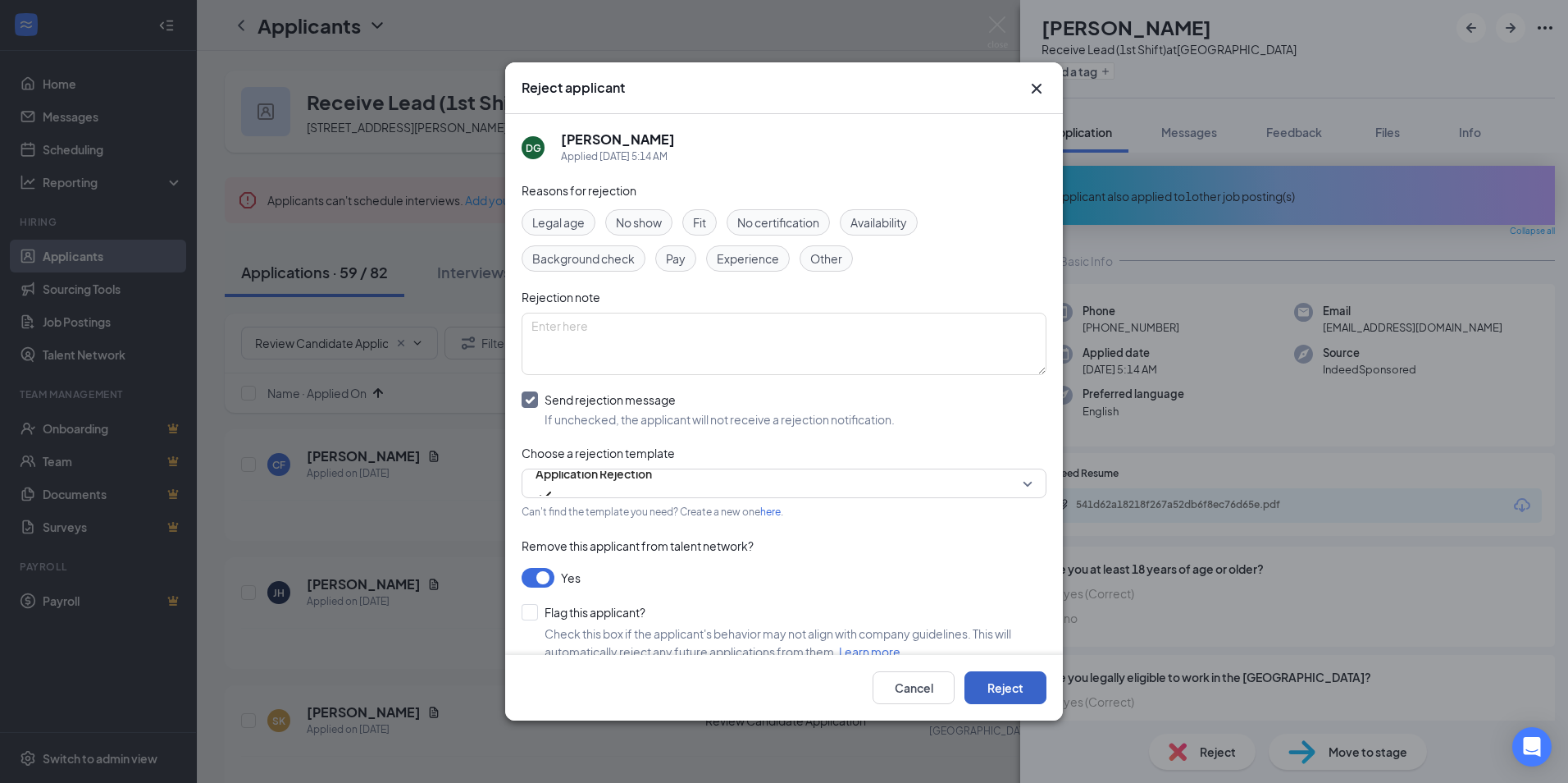
click at [986, 671] on button "Reject" at bounding box center [1005, 687] width 82 height 32
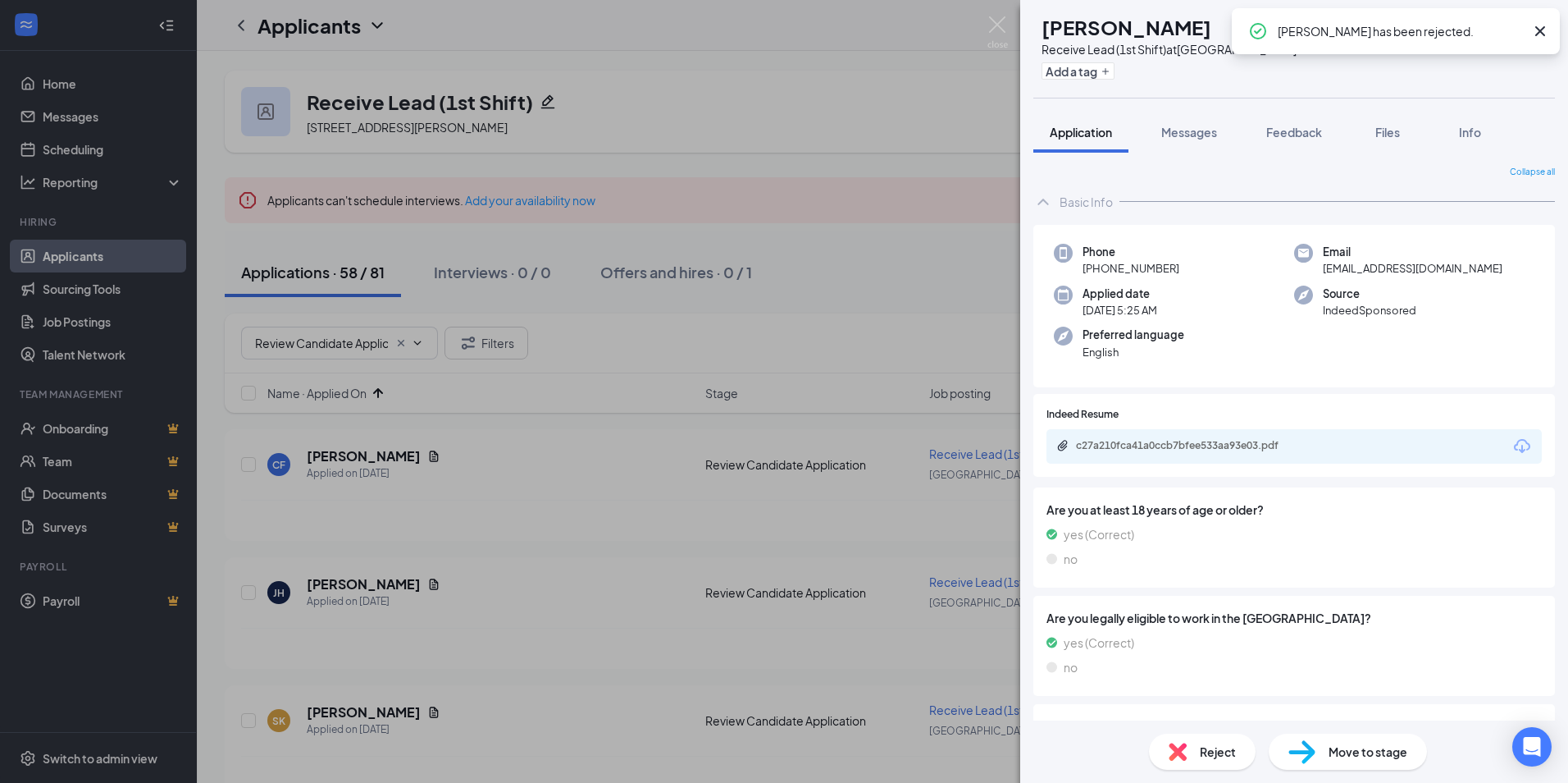
click at [1191, 460] on div "c27a210fca41a0ccb7bfee533aa93e03.pdf" at bounding box center [1293, 446] width 495 height 34
click at [1190, 450] on div "c27a210fca41a0ccb7bfee533aa93e03.pdf" at bounding box center [1190, 445] width 229 height 13
click at [1223, 760] on span "Reject" at bounding box center [1218, 751] width 36 height 18
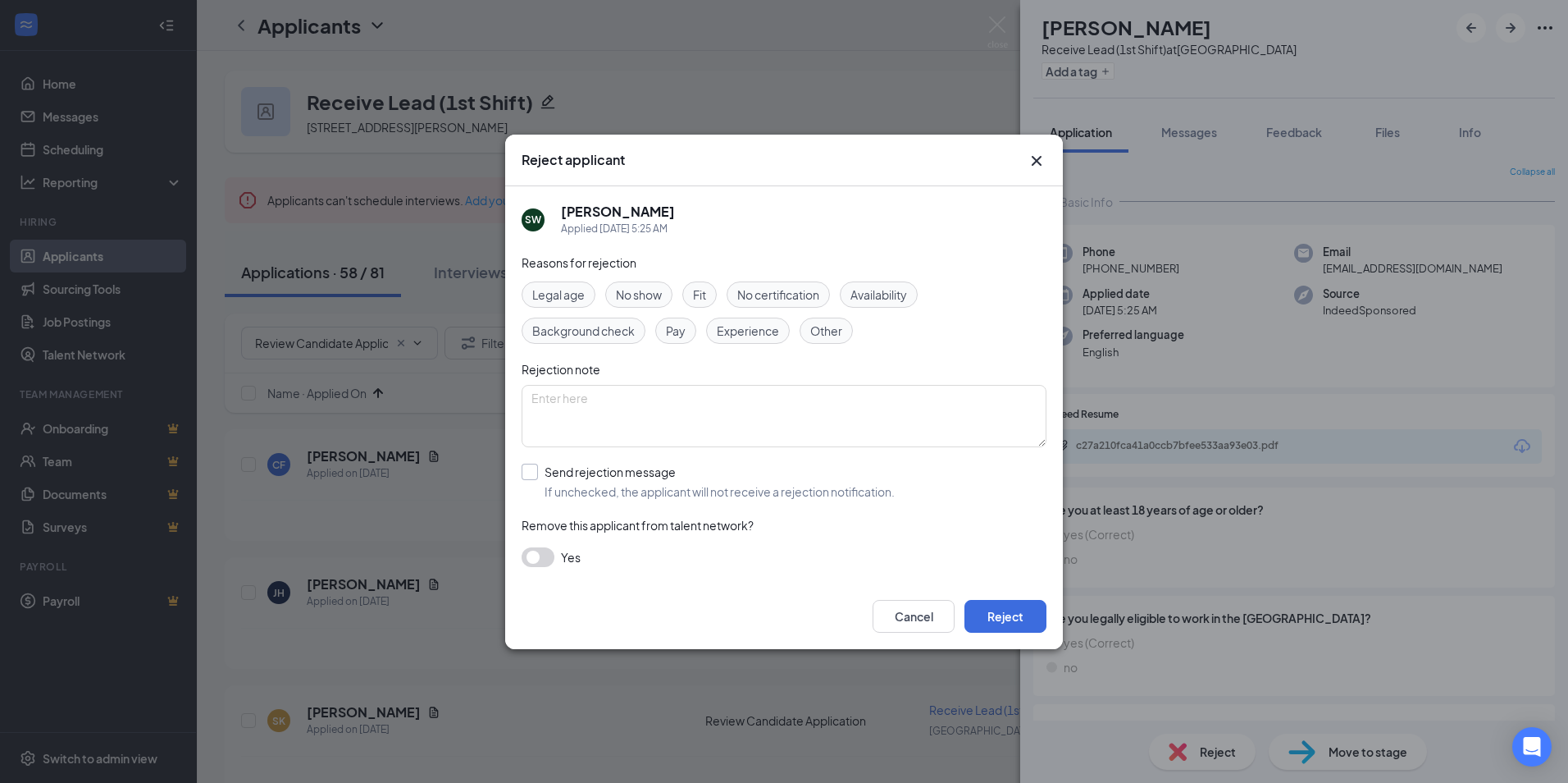
click at [589, 478] on input "Send rejection message If unchecked, the applicant will not receive a rejection…" at bounding box center [707, 481] width 373 height 36
checkbox input "true"
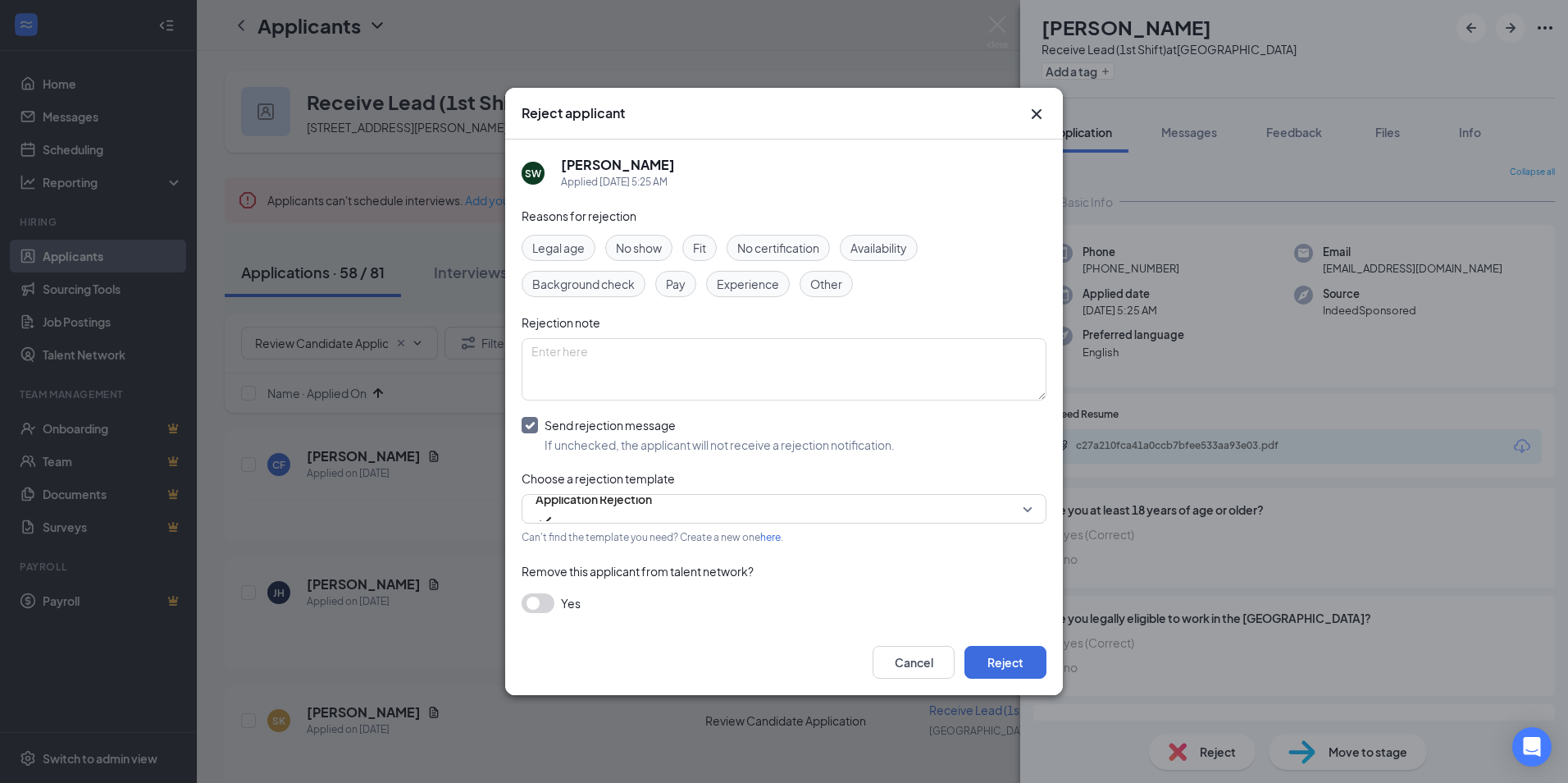
click at [548, 608] on button "button" at bounding box center [537, 602] width 32 height 20
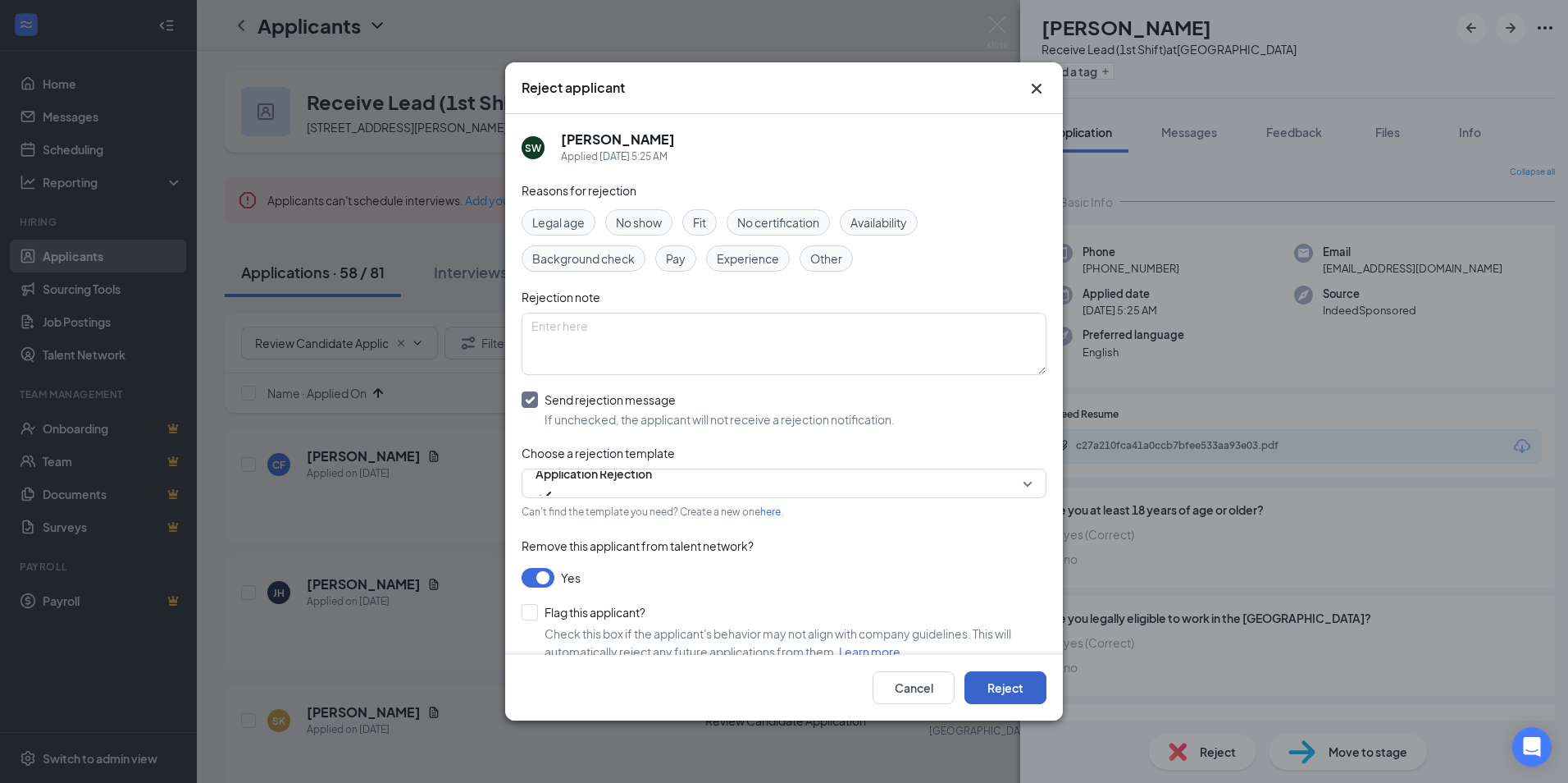
click at [1012, 681] on button "Reject" at bounding box center [1005, 687] width 82 height 32
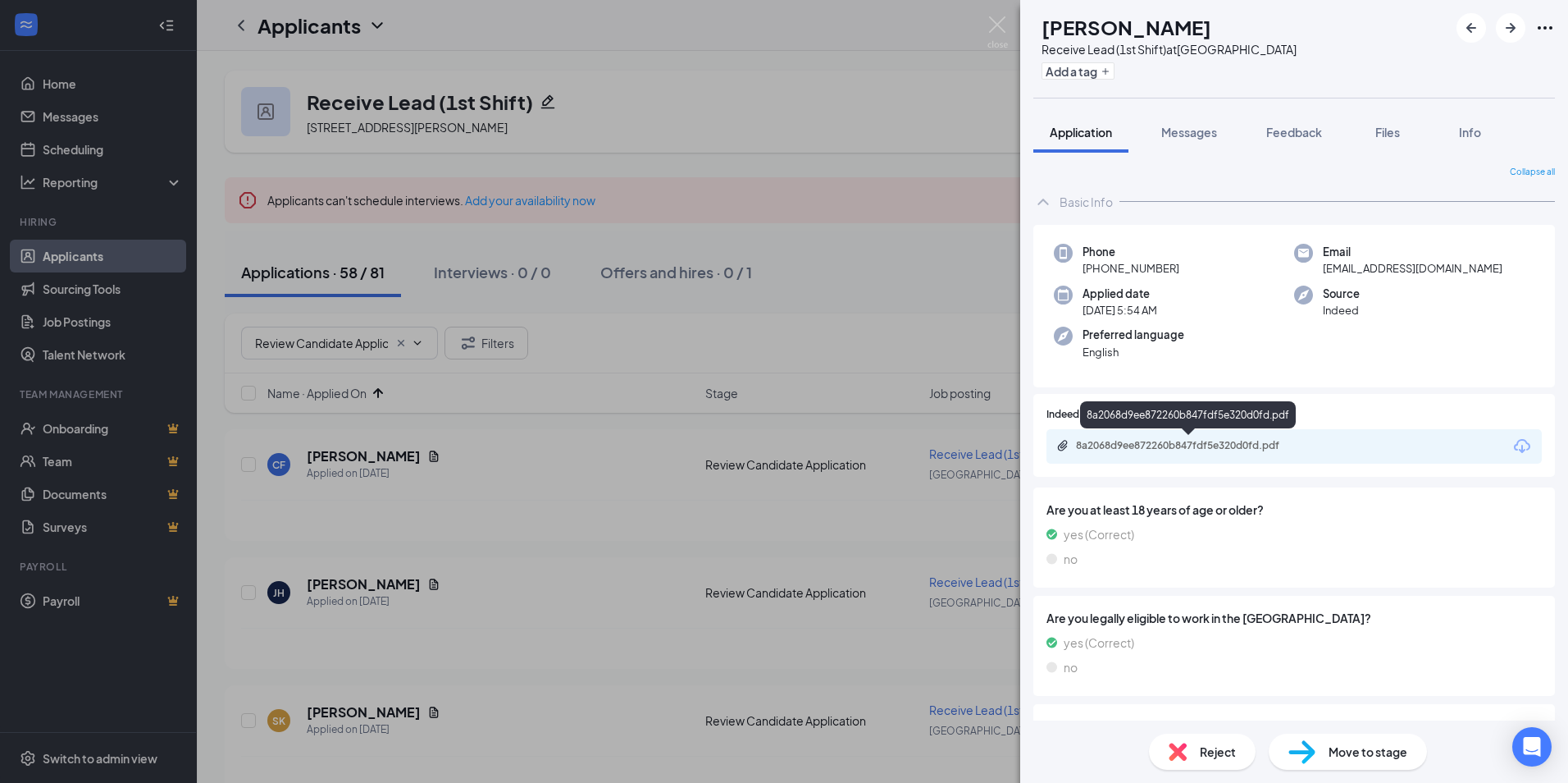
click at [1177, 442] on div "8a2068d9ee872260b847fdf5e320d0fd.pdf" at bounding box center [1190, 445] width 229 height 13
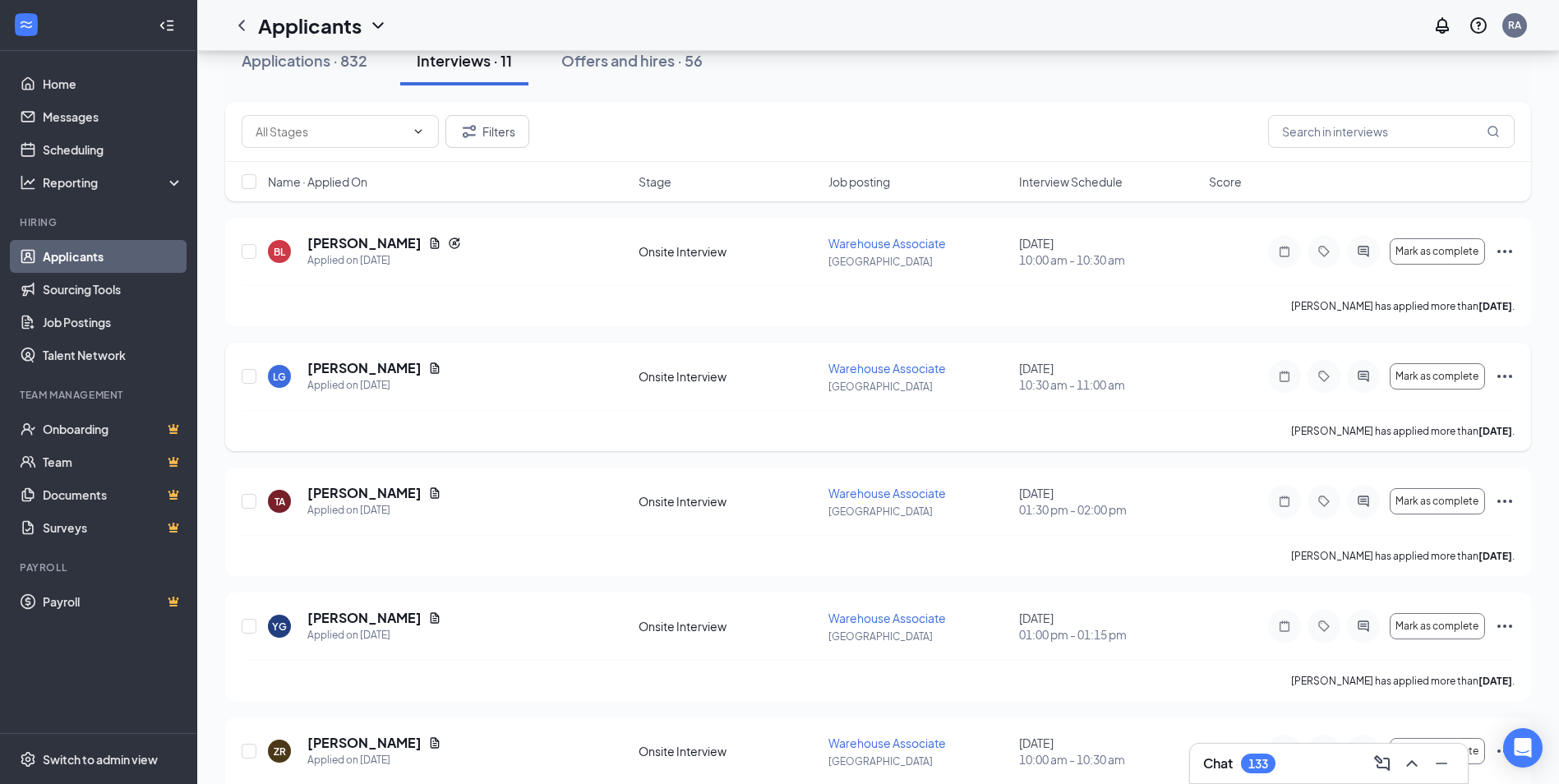
scroll to position [247, 0]
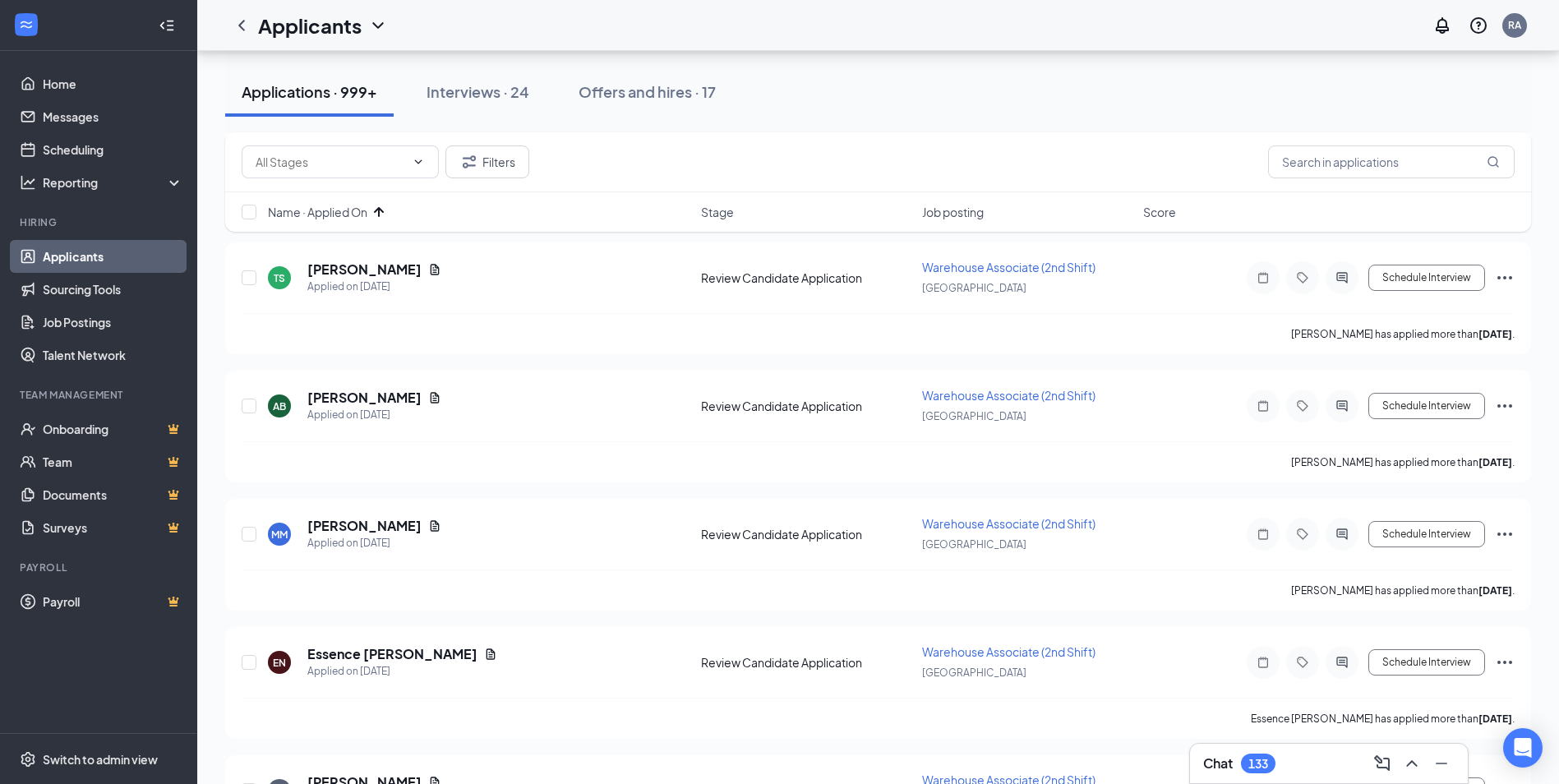
scroll to position [1972, 0]
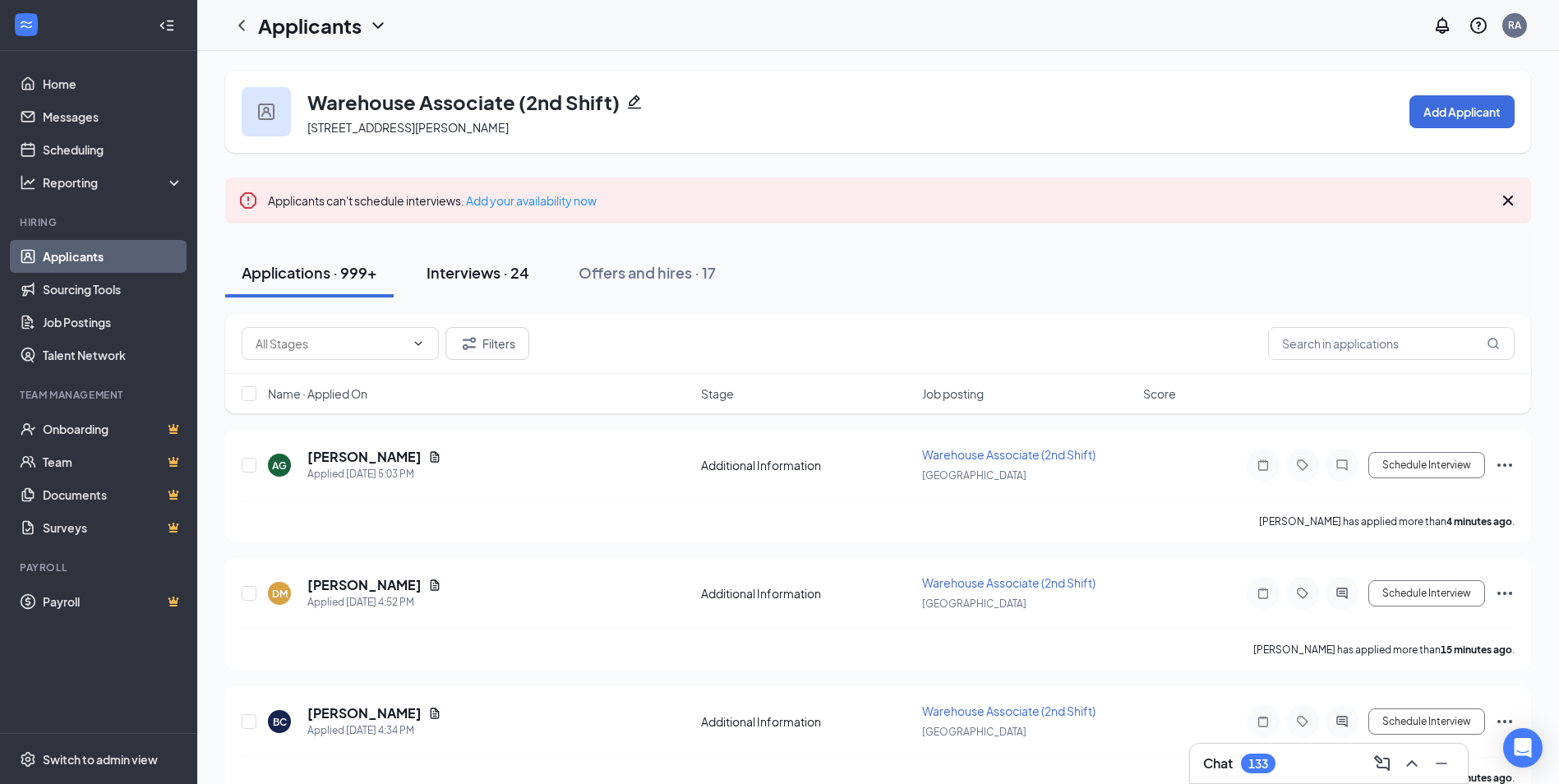
click at [485, 271] on div "Interviews · 24" at bounding box center [478, 272] width 103 height 21
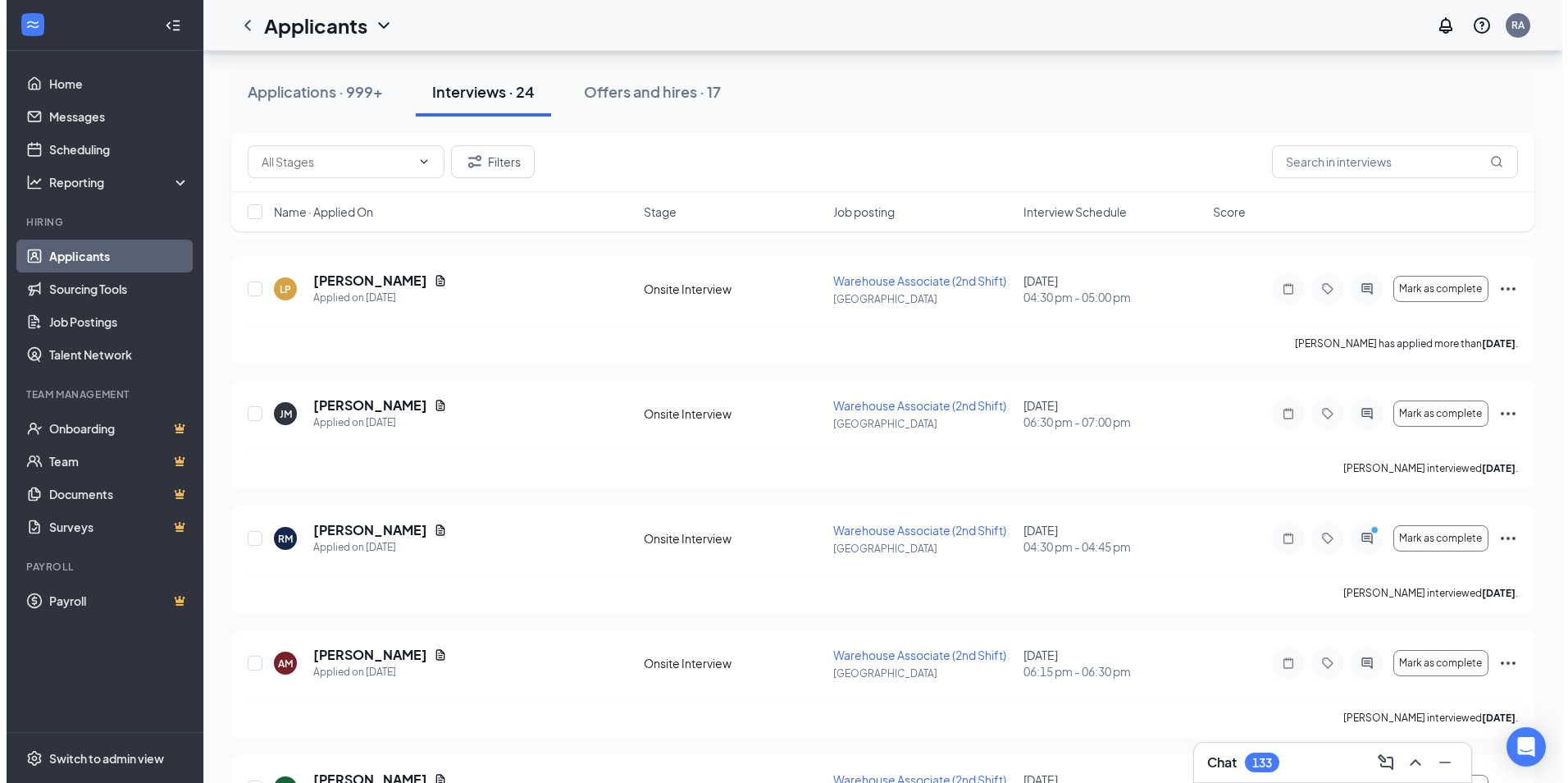
scroll to position [1805, 0]
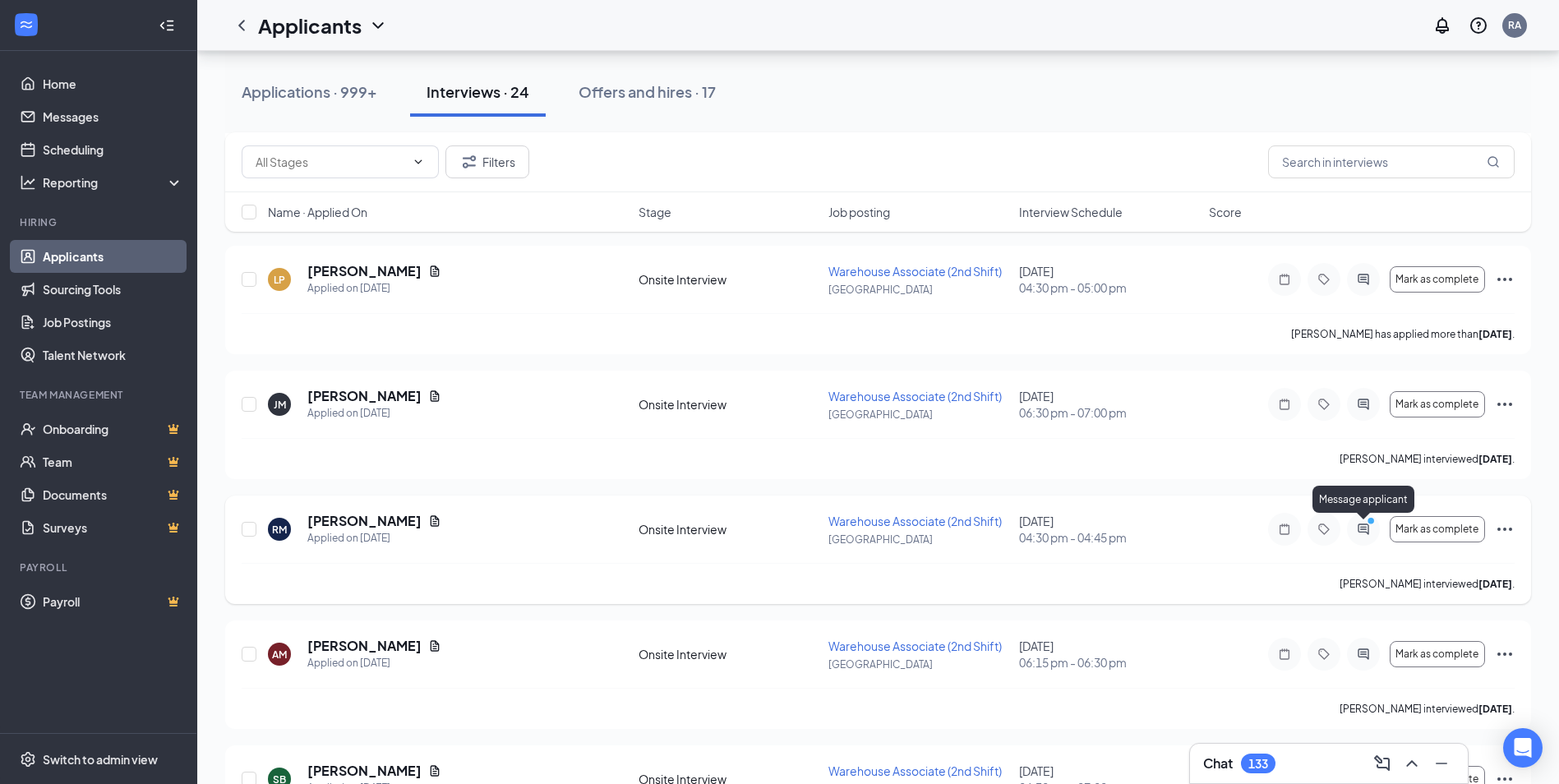
click at [1364, 526] on icon "PrimaryDot" at bounding box center [1373, 523] width 20 height 13
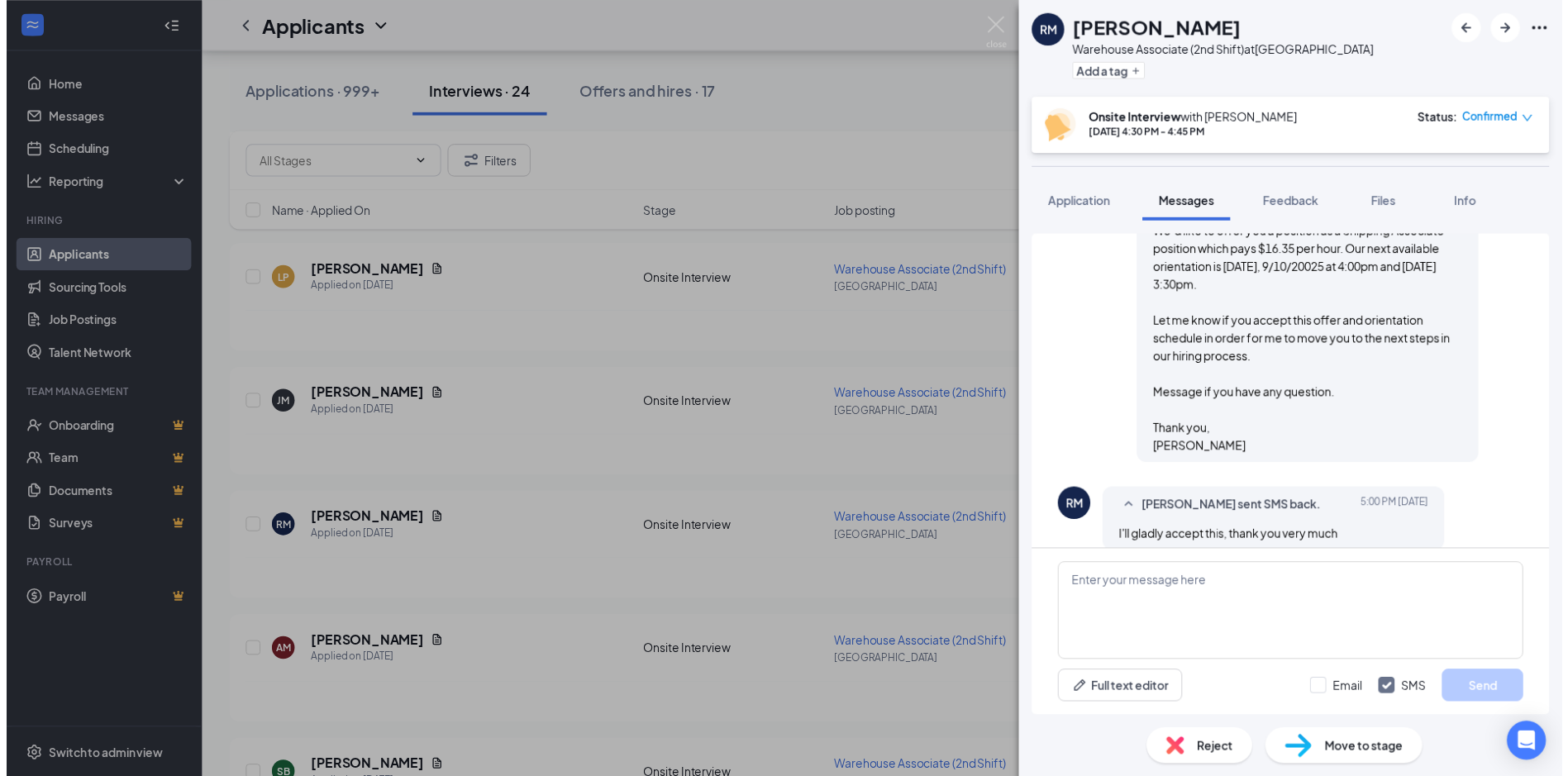
scroll to position [980, 0]
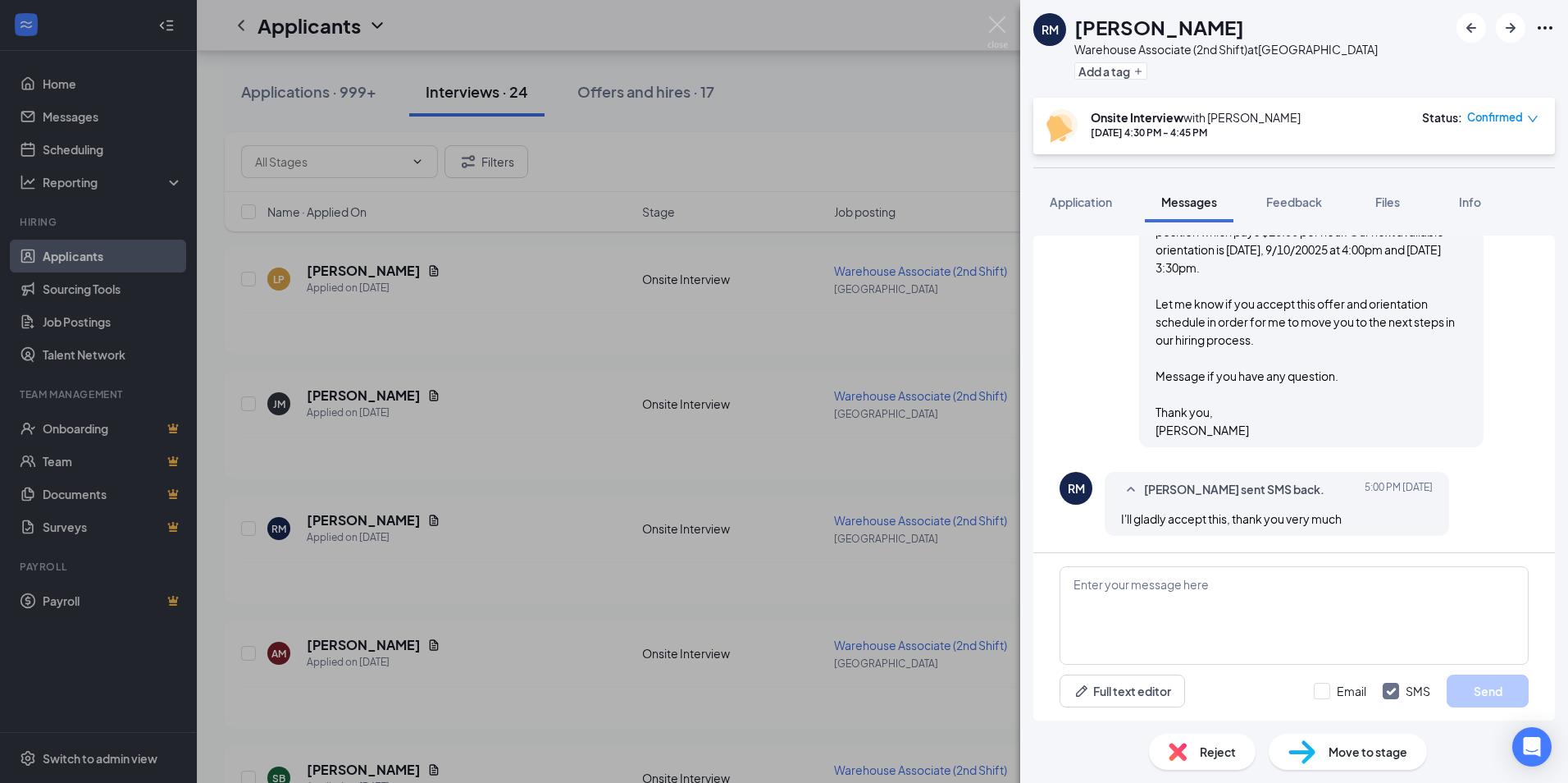
click at [861, 217] on div "RM [PERSON_NAME] Warehouse Associate (2nd Shift) at [GEOGRAPHIC_DATA] Add a tag…" at bounding box center [784, 391] width 1568 height 783
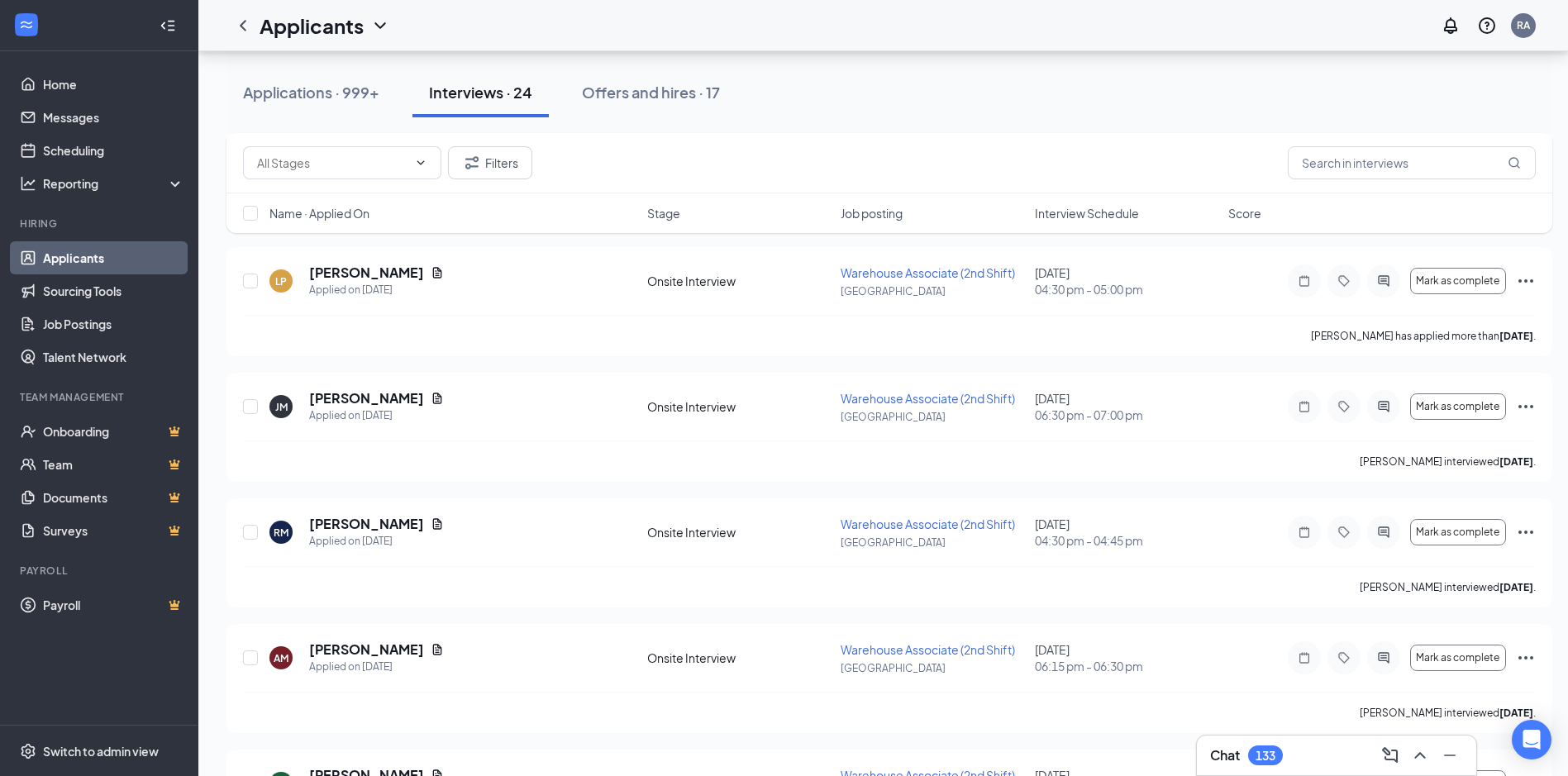
click at [871, 214] on span "Job posting" at bounding box center [871, 213] width 62 height 16
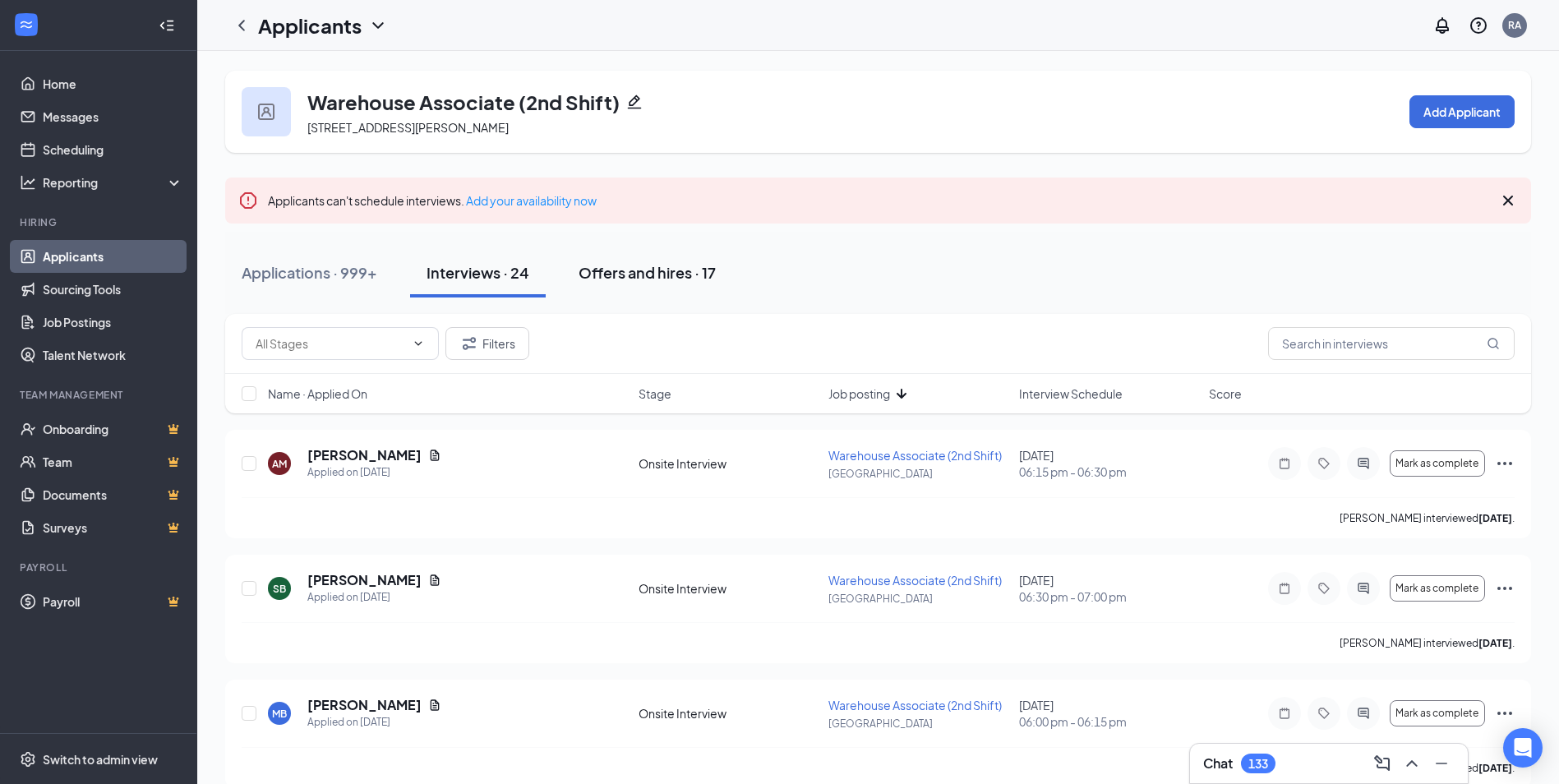
click at [622, 274] on div "Offers and hires · 17" at bounding box center [647, 272] width 137 height 21
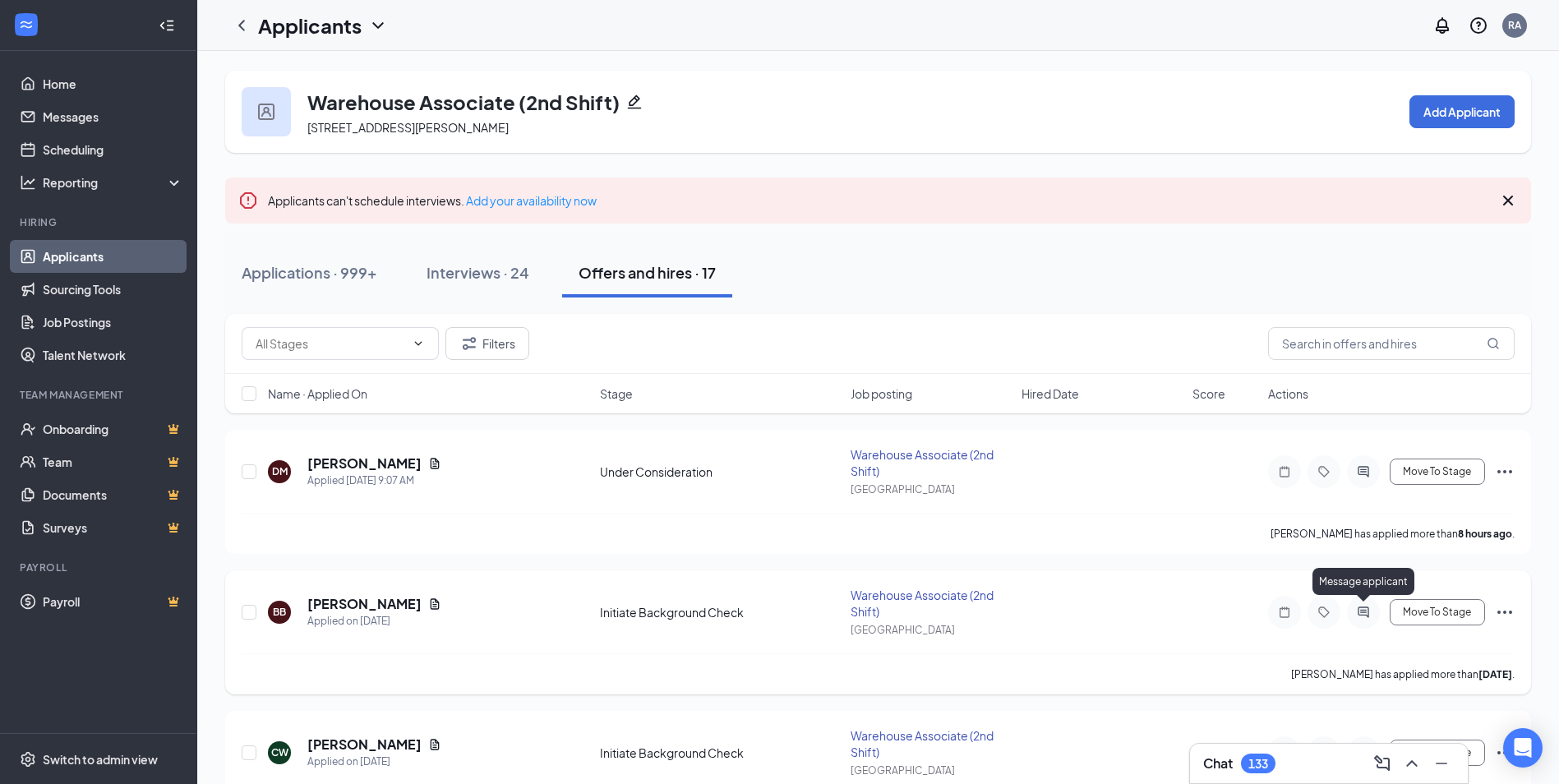
click at [1357, 606] on icon "ActiveChat" at bounding box center [1363, 613] width 20 height 13
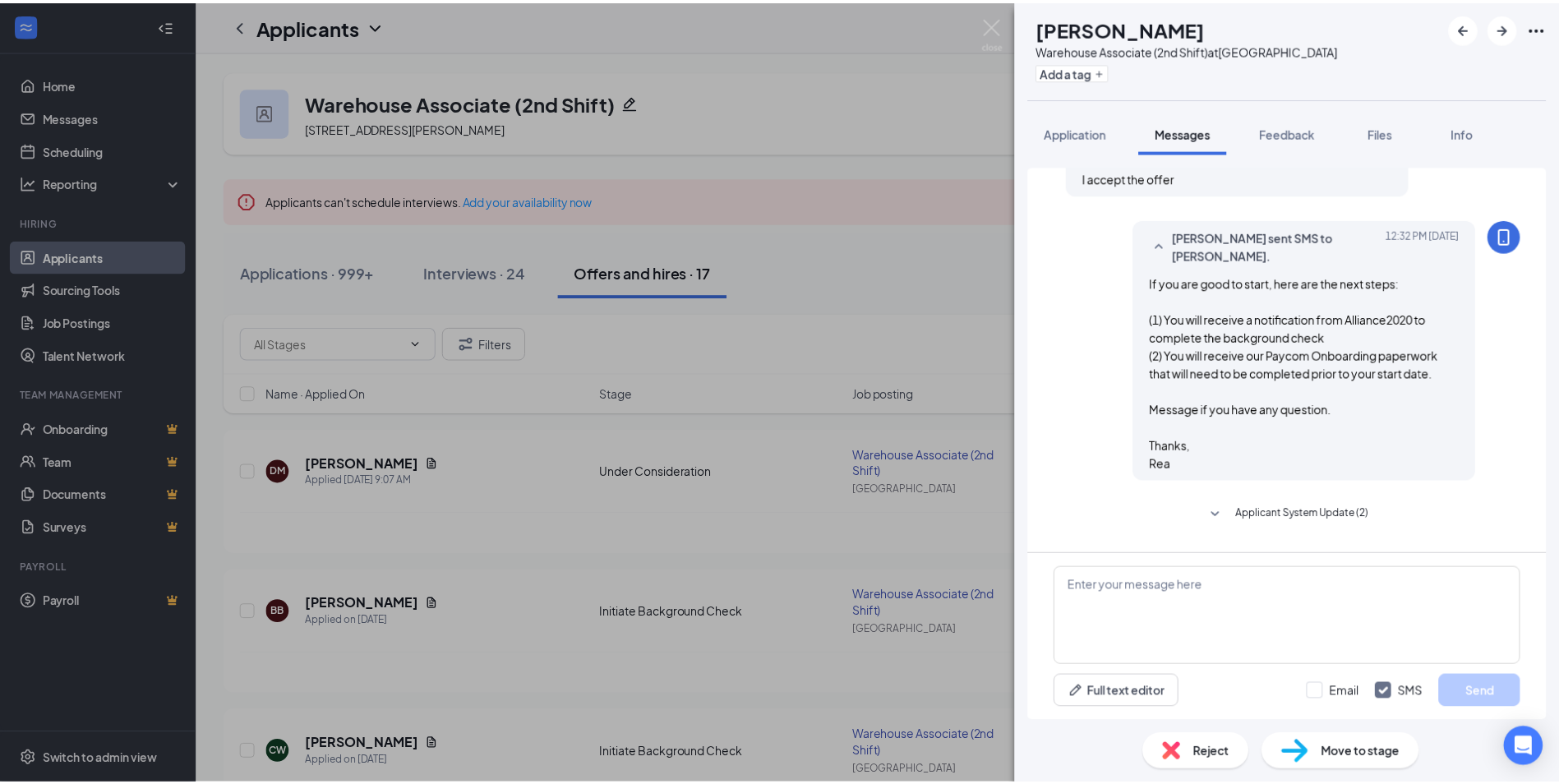
scroll to position [831, 0]
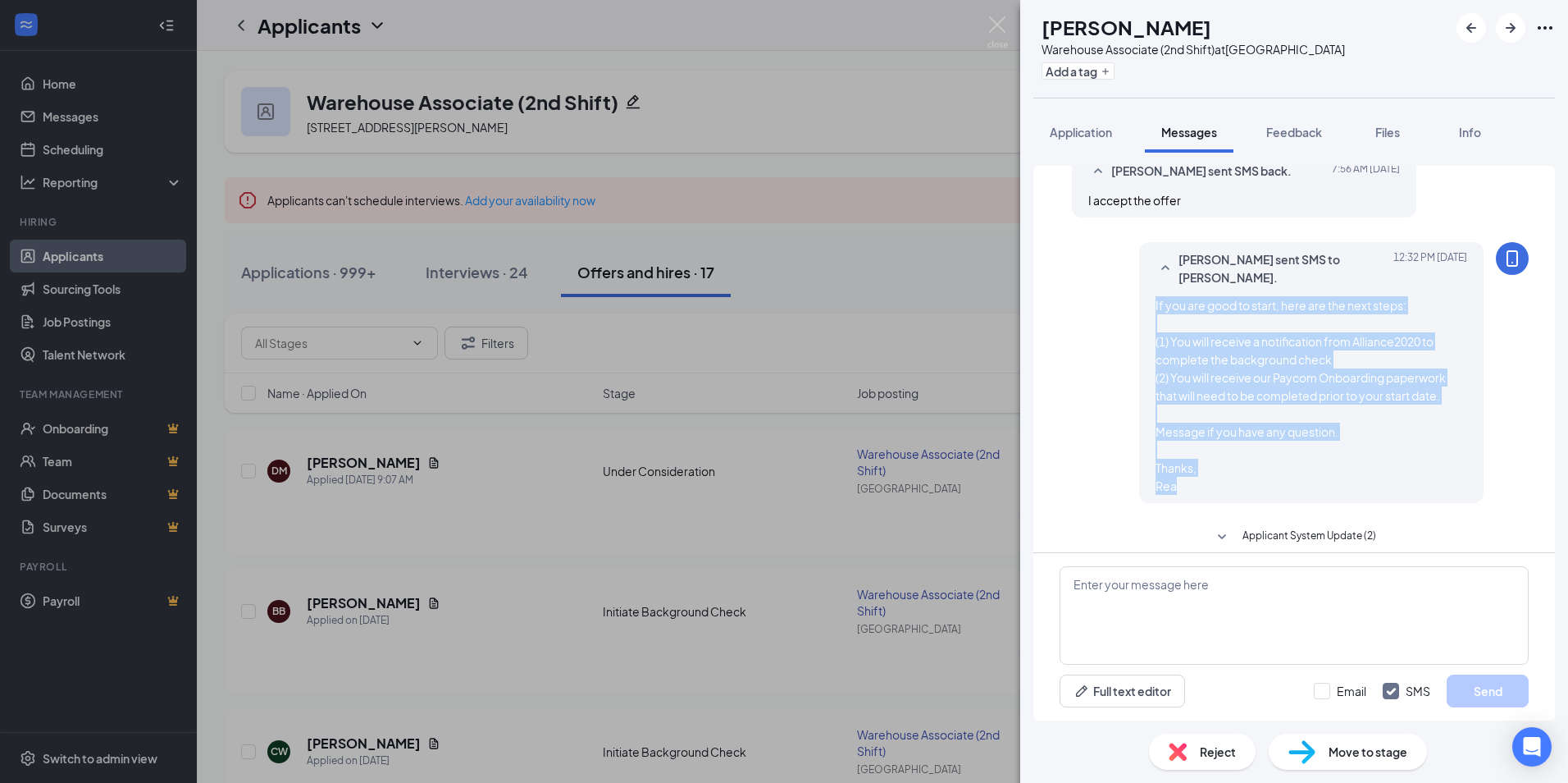
drag, startPoint x: 1168, startPoint y: 527, endPoint x: 1132, endPoint y: 342, distance: 188.5
click at [1139, 342] on div "[PERSON_NAME] sent SMS to [PERSON_NAME]. [DATE] 12:32 PM If you are good to sta…" at bounding box center [1311, 372] width 344 height 261
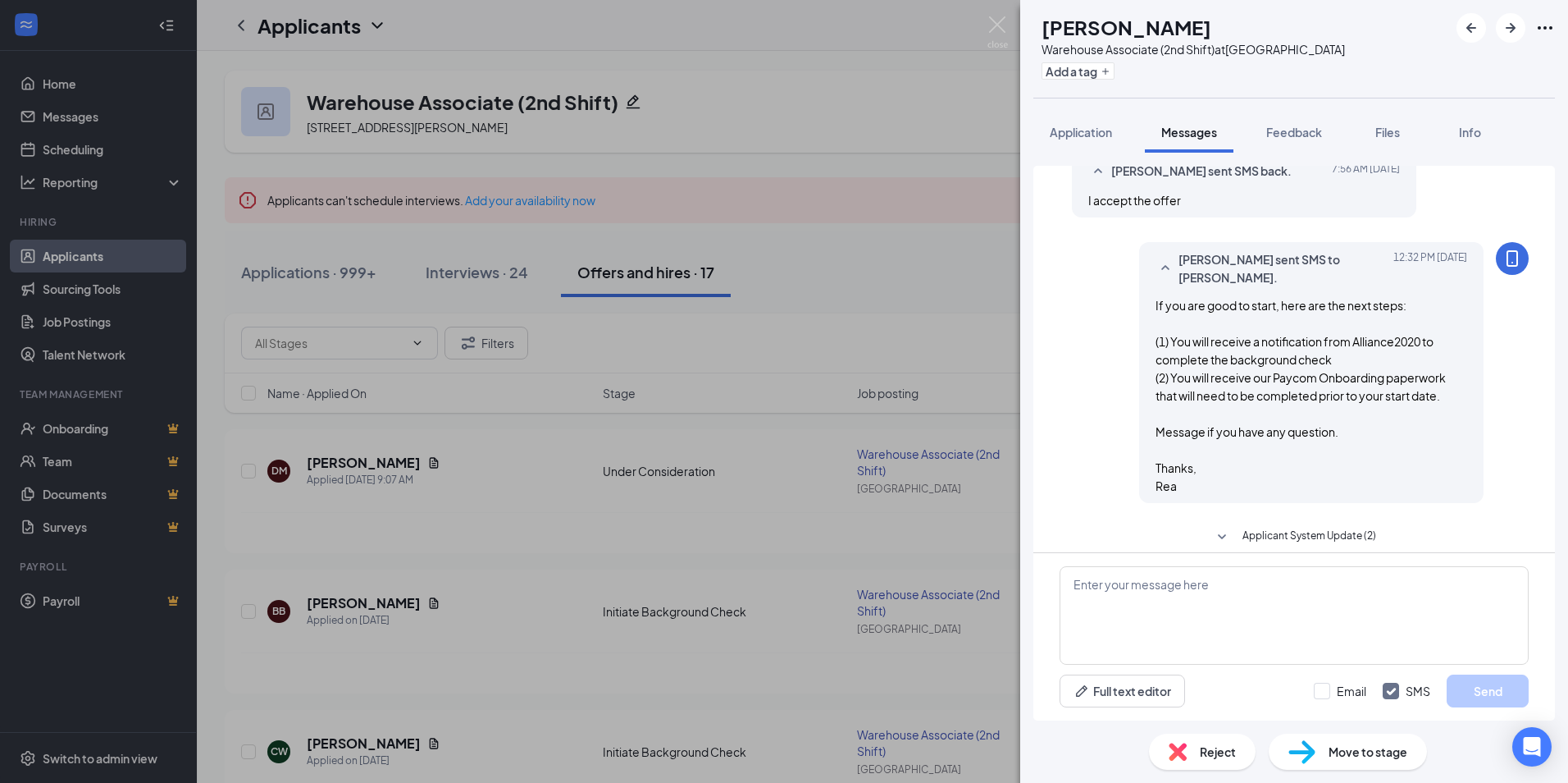
click at [457, 275] on div "BB [PERSON_NAME] Warehouse Associate (2nd Shift) at [GEOGRAPHIC_DATA] Add a tag…" at bounding box center [784, 391] width 1568 height 783
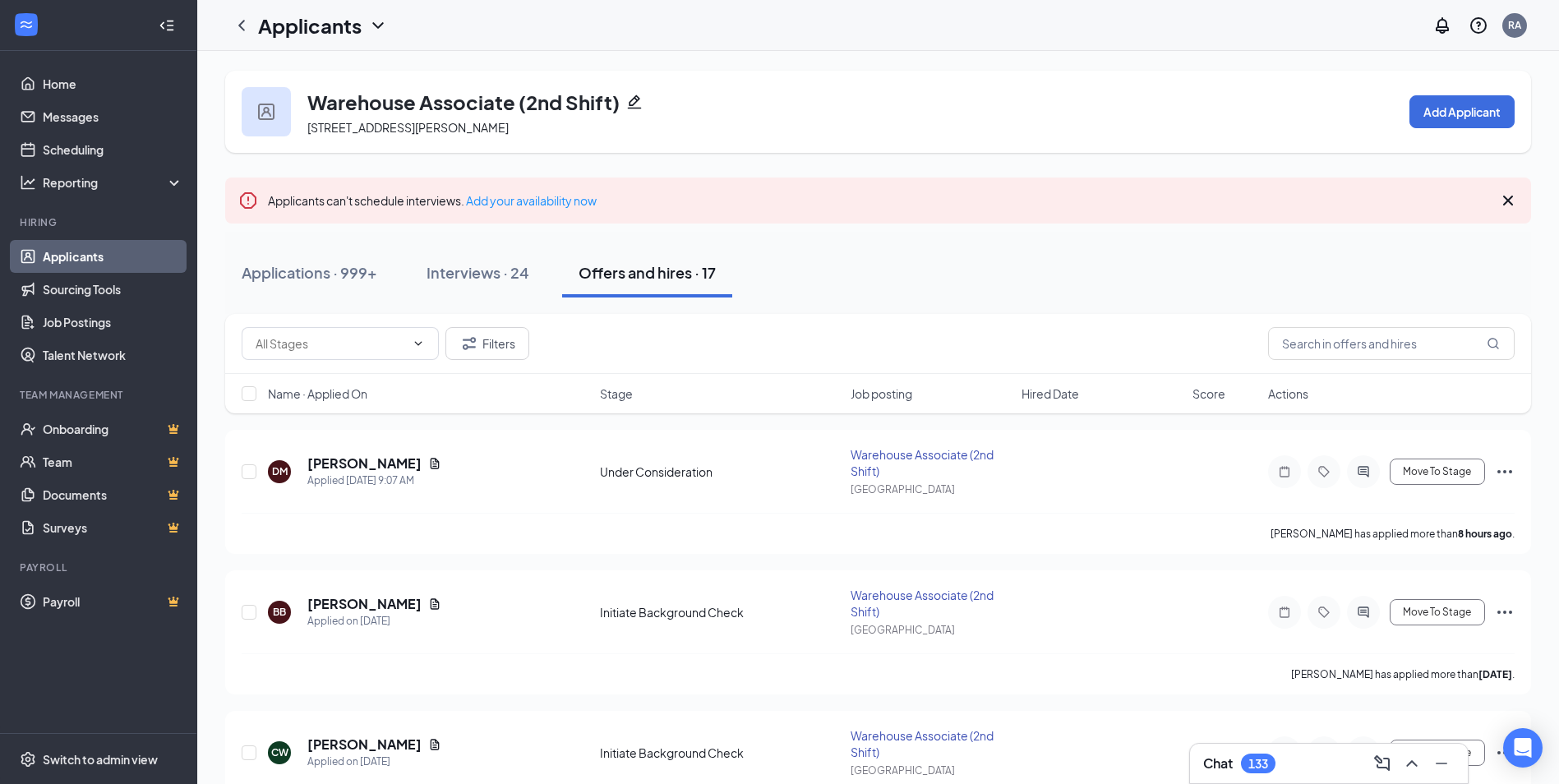
click at [458, 275] on div "Interviews · 24" at bounding box center [478, 272] width 103 height 21
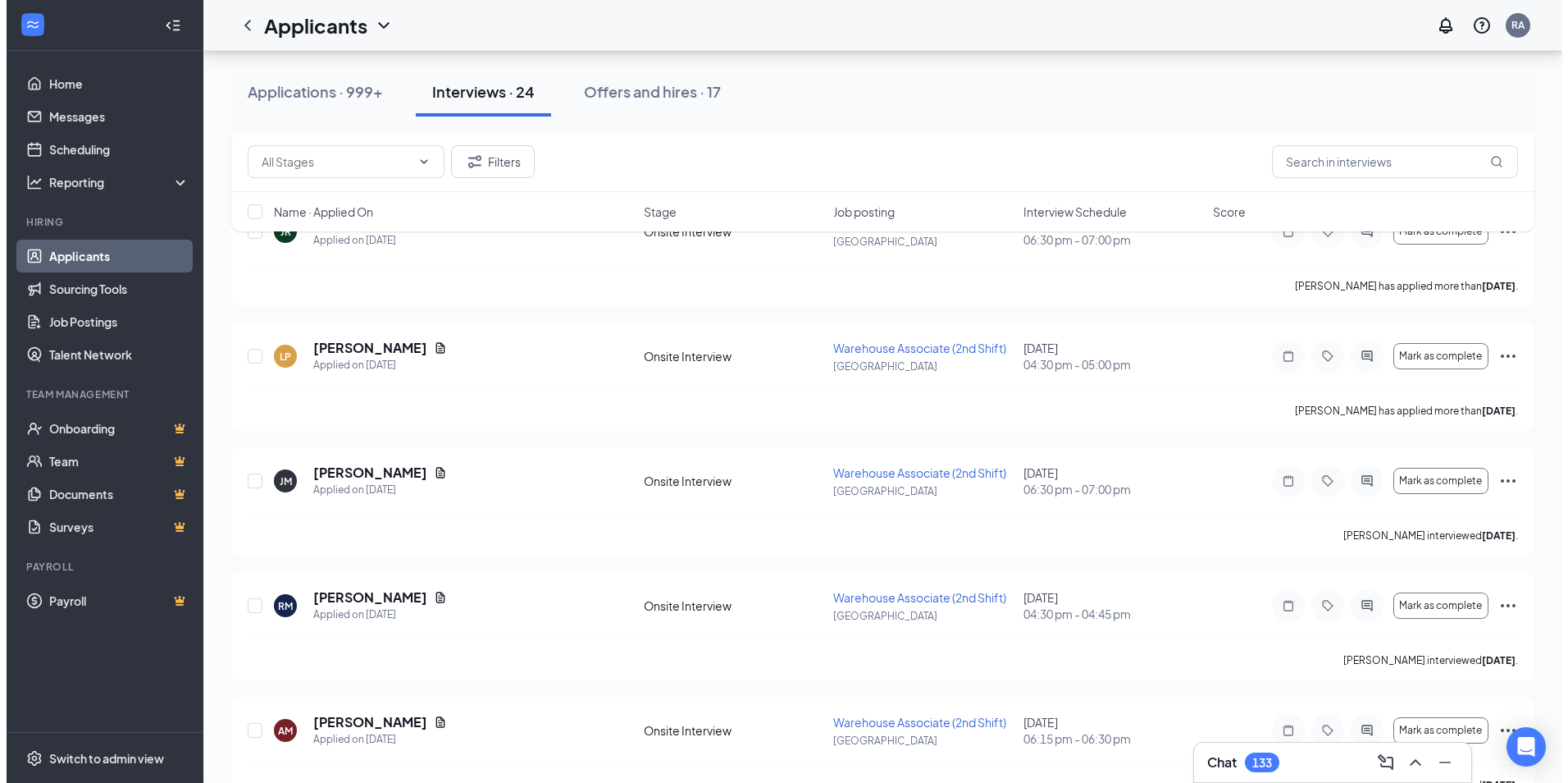
scroll to position [1887, 0]
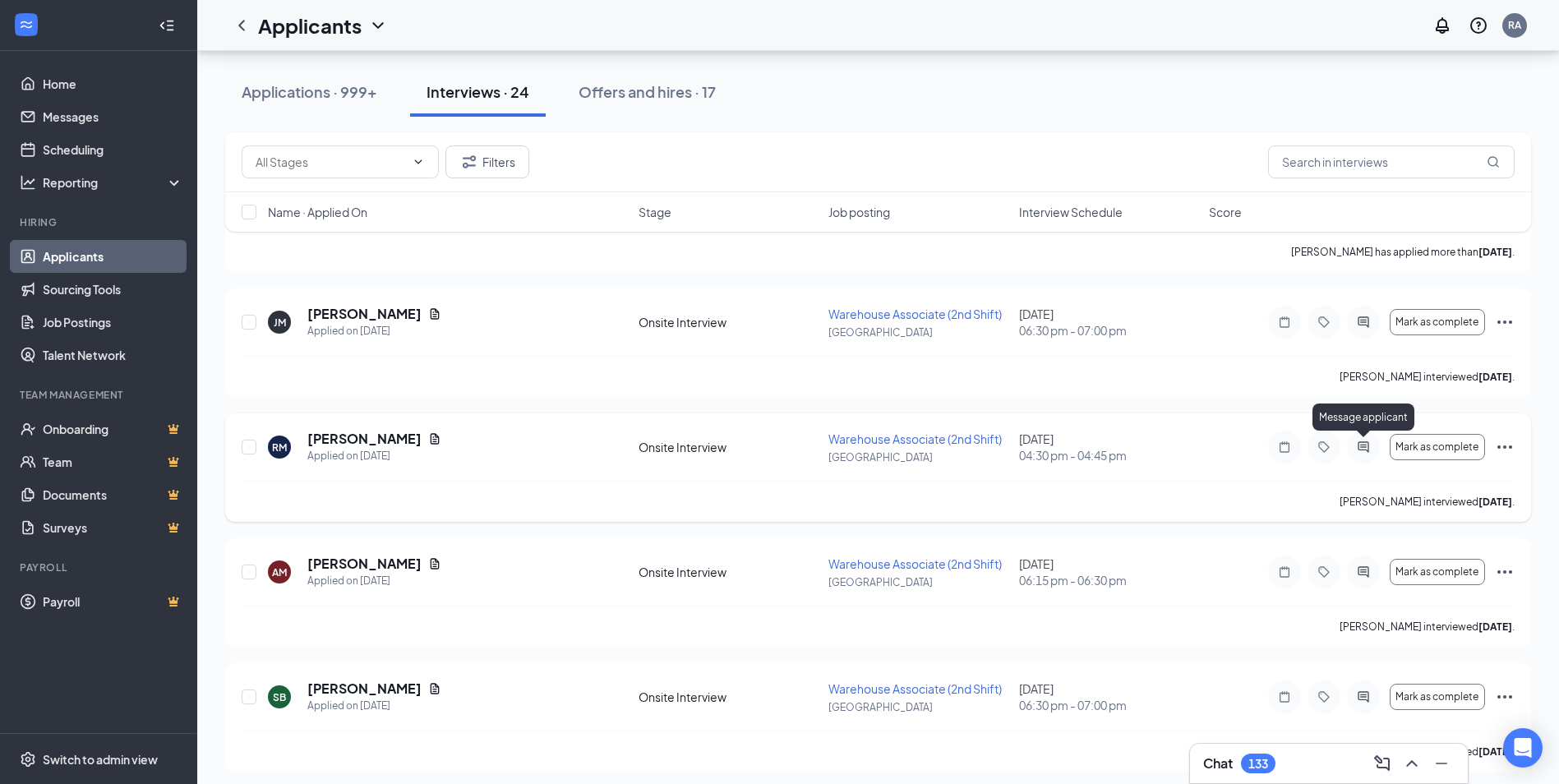
click at [1360, 444] on icon "ActiveChat" at bounding box center [1363, 447] width 20 height 13
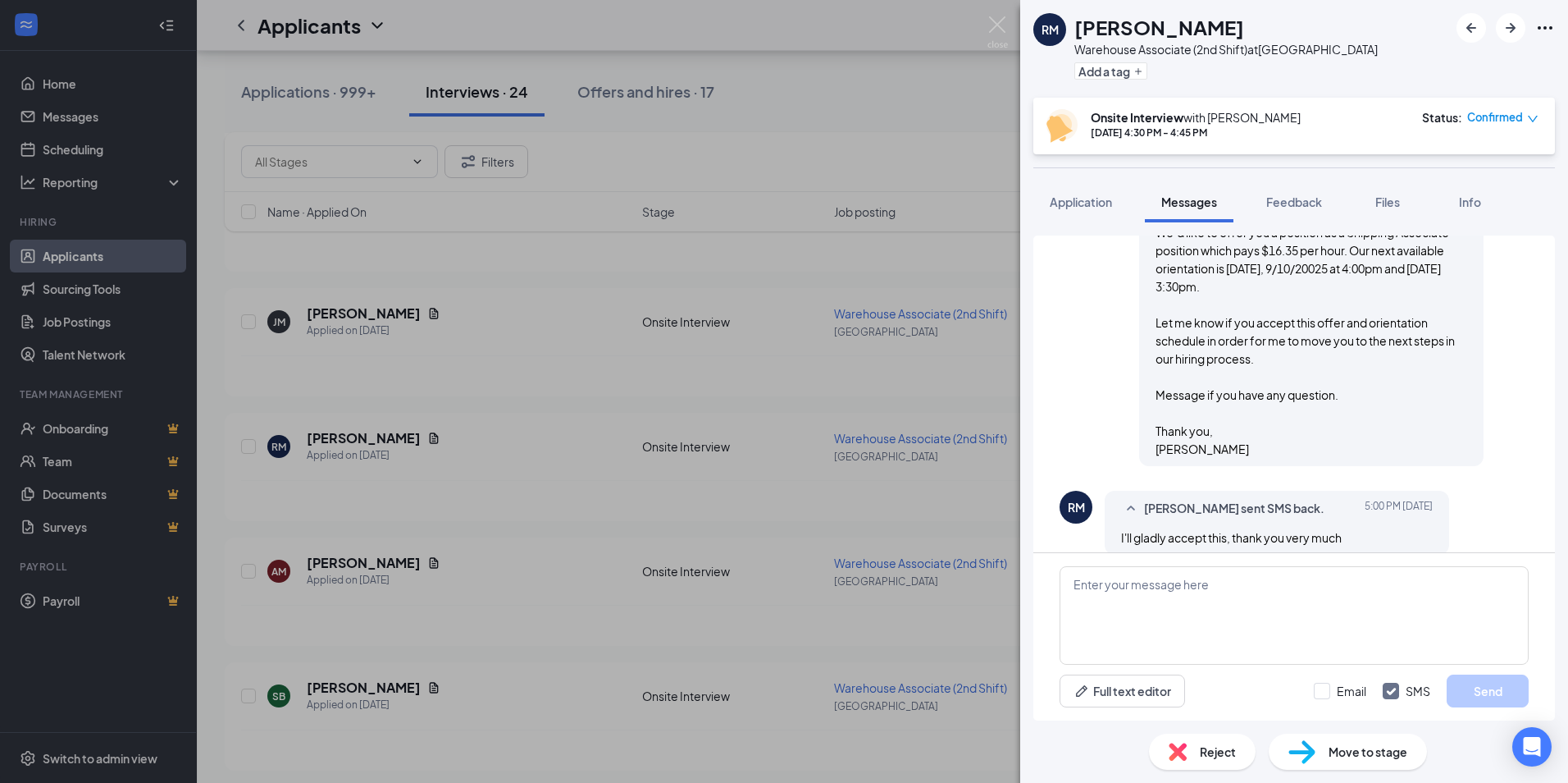
scroll to position [973, 0]
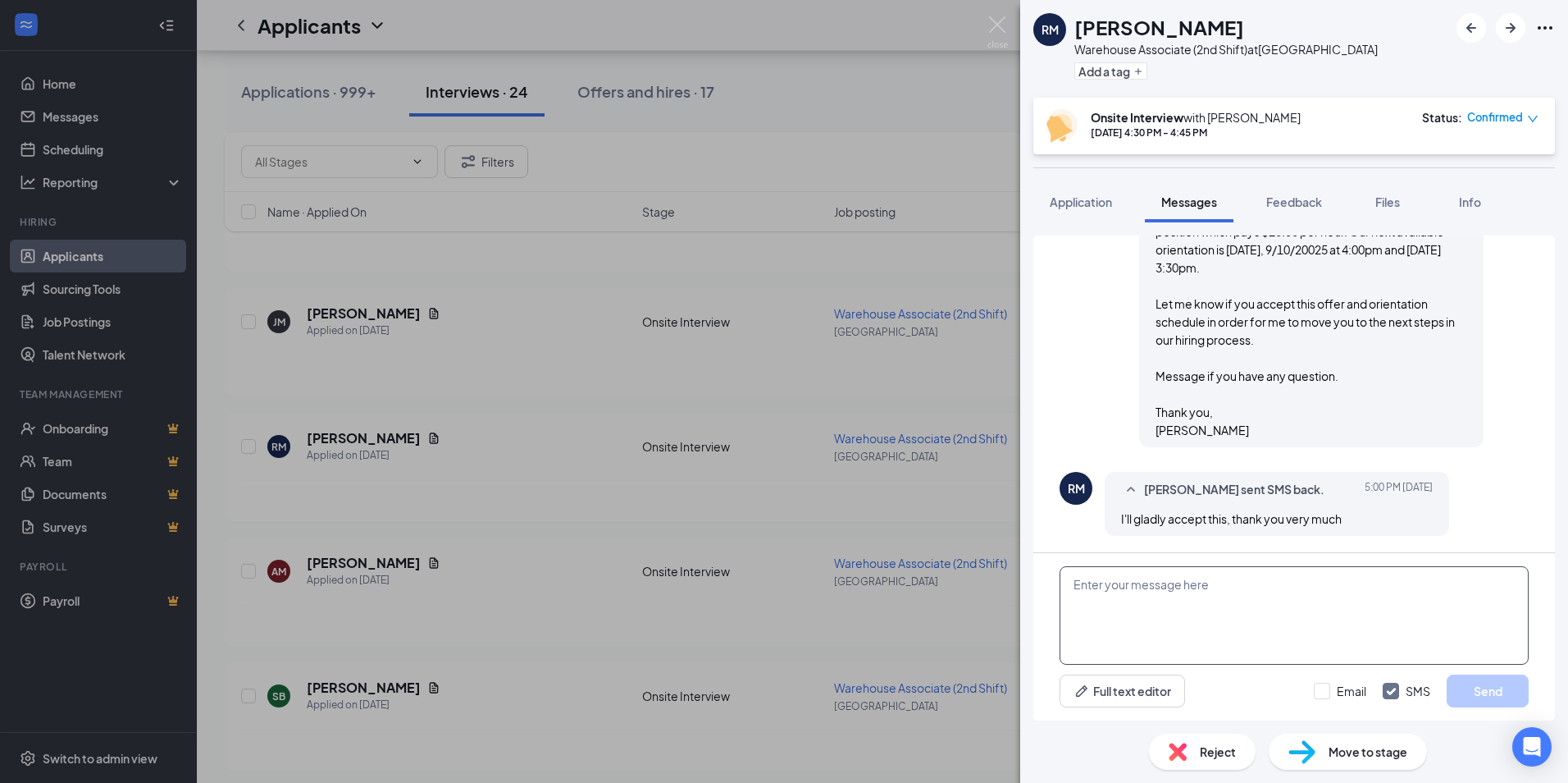
click at [1113, 600] on textarea at bounding box center [1293, 615] width 469 height 98
paste textarea "If you are good to start, here are the next steps: (1) You will receive a notif…"
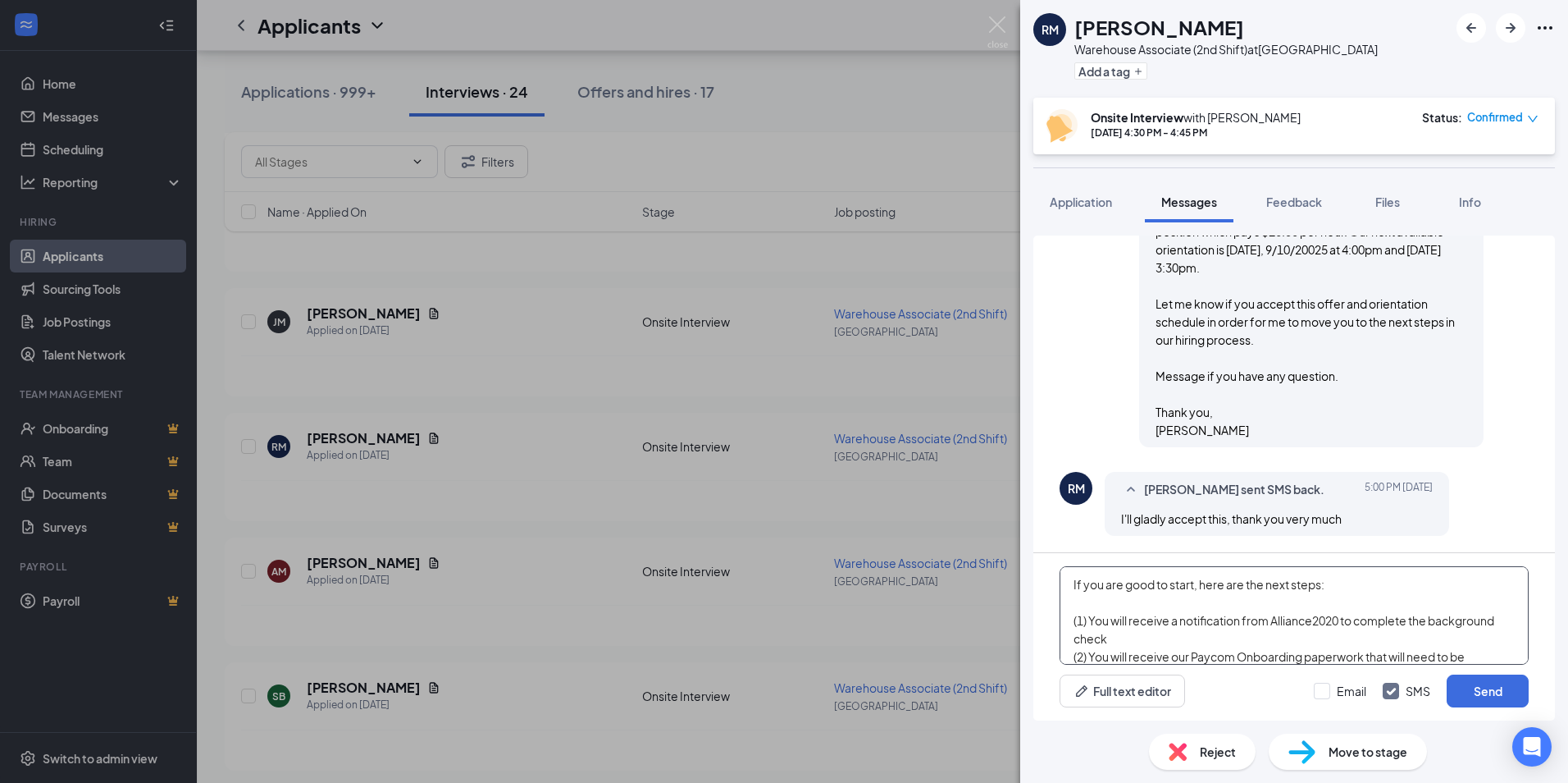
scroll to position [108, 0]
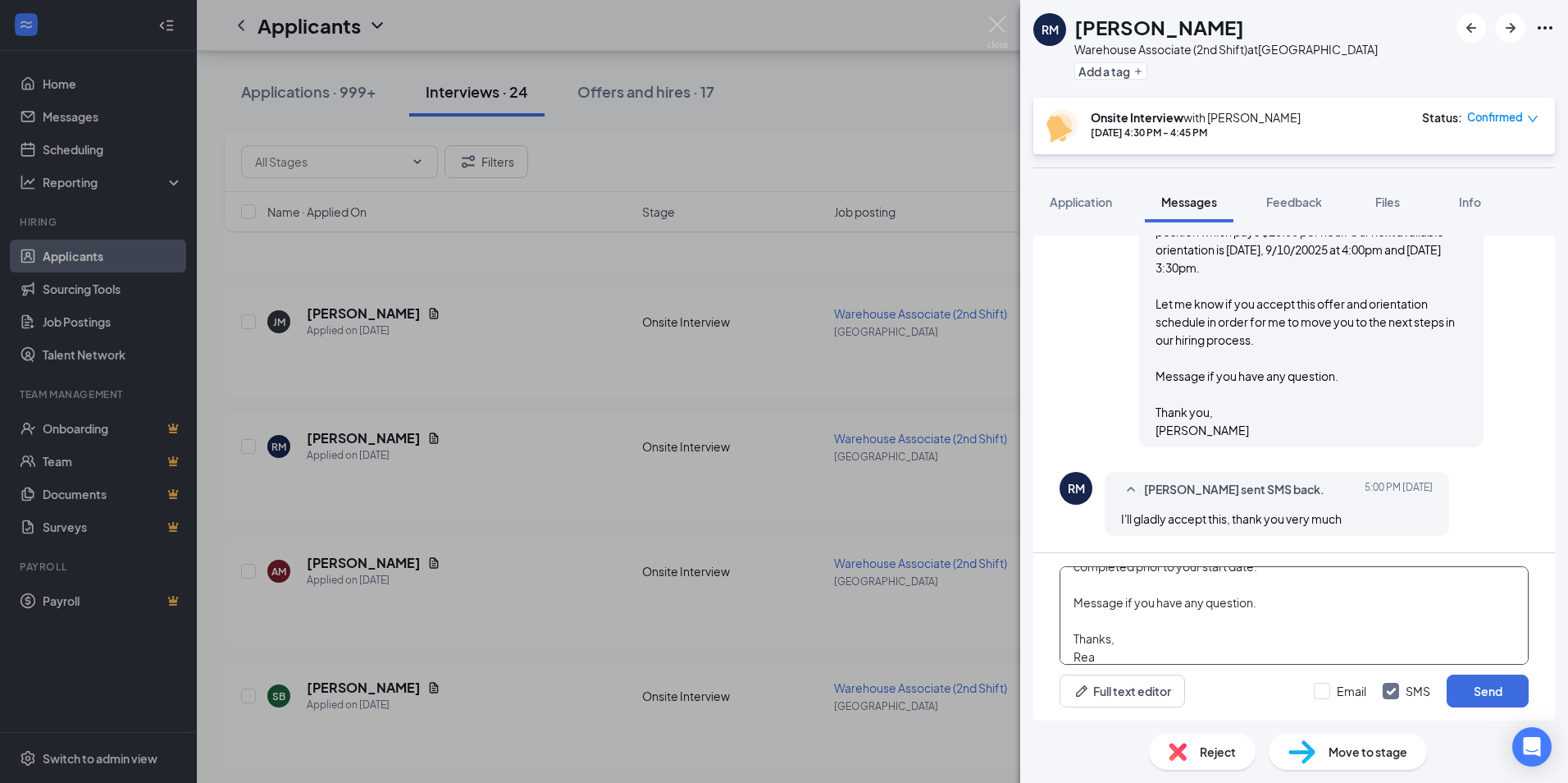
type textarea "If you are good to start, here are the next steps: (1) You will receive a notif…"
click at [1493, 693] on button "Send" at bounding box center [1487, 691] width 82 height 32
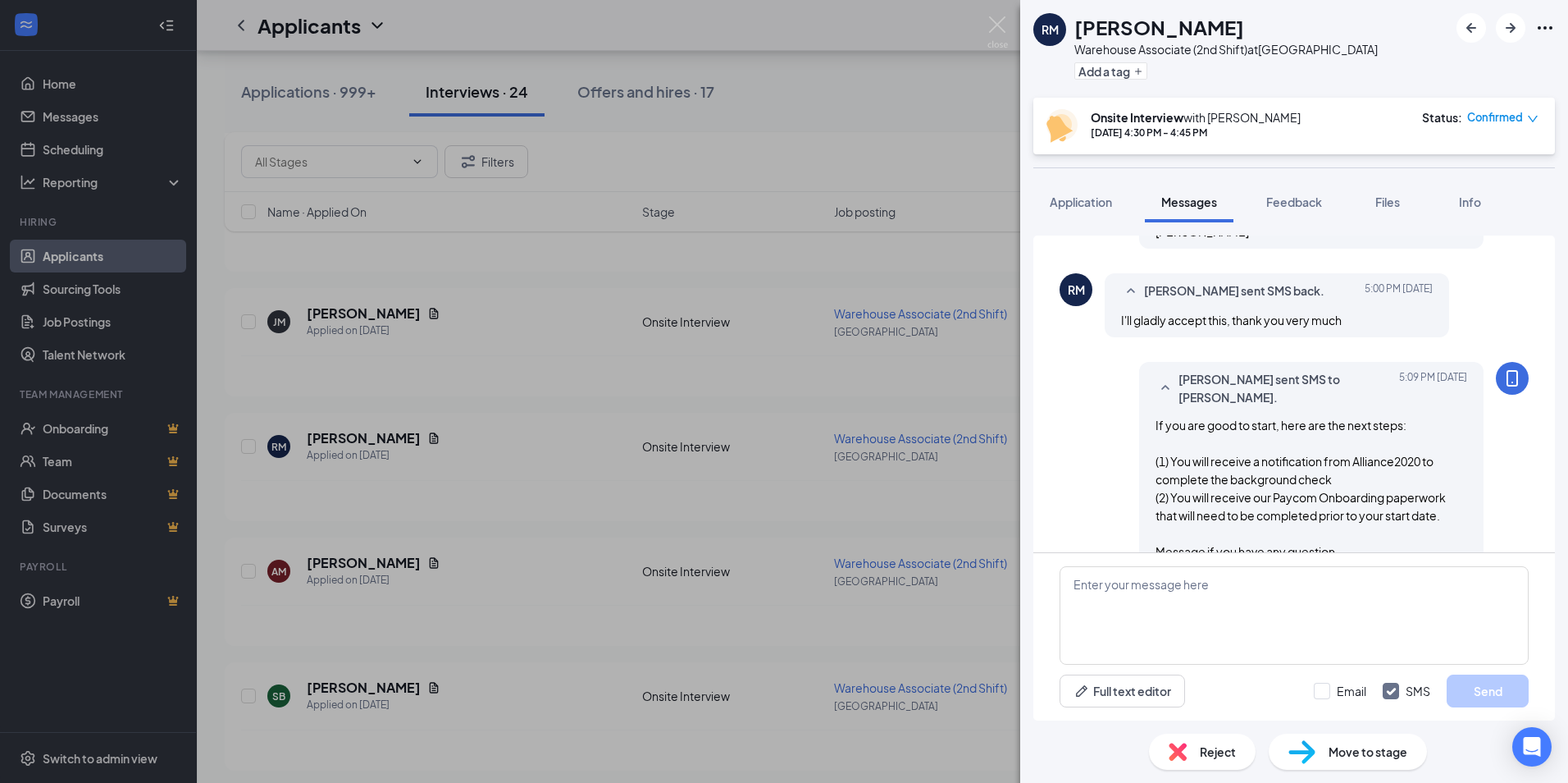
scroll to position [1259, 0]
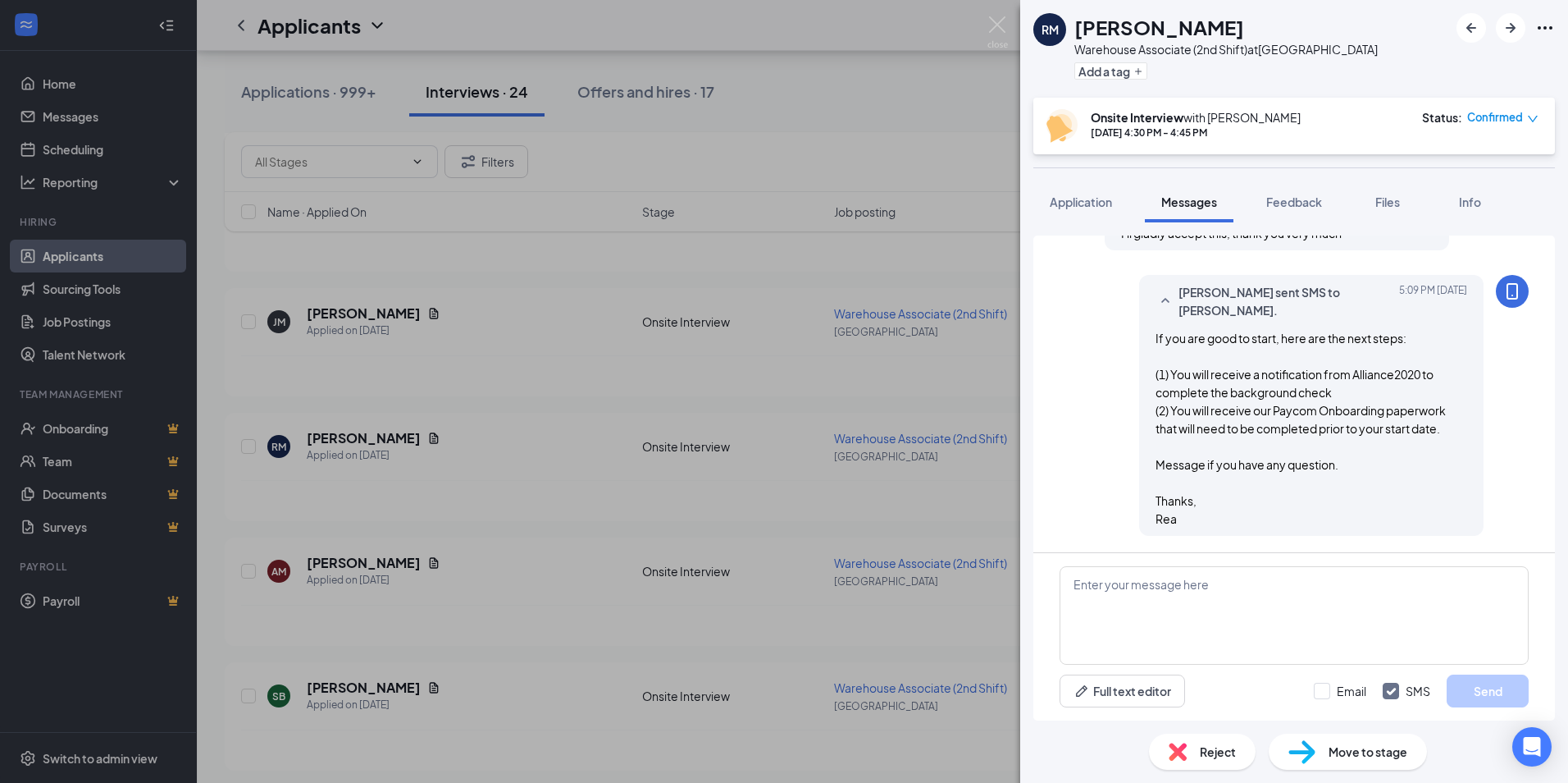
click at [1373, 755] on span "Move to stage" at bounding box center [1367, 751] width 79 height 18
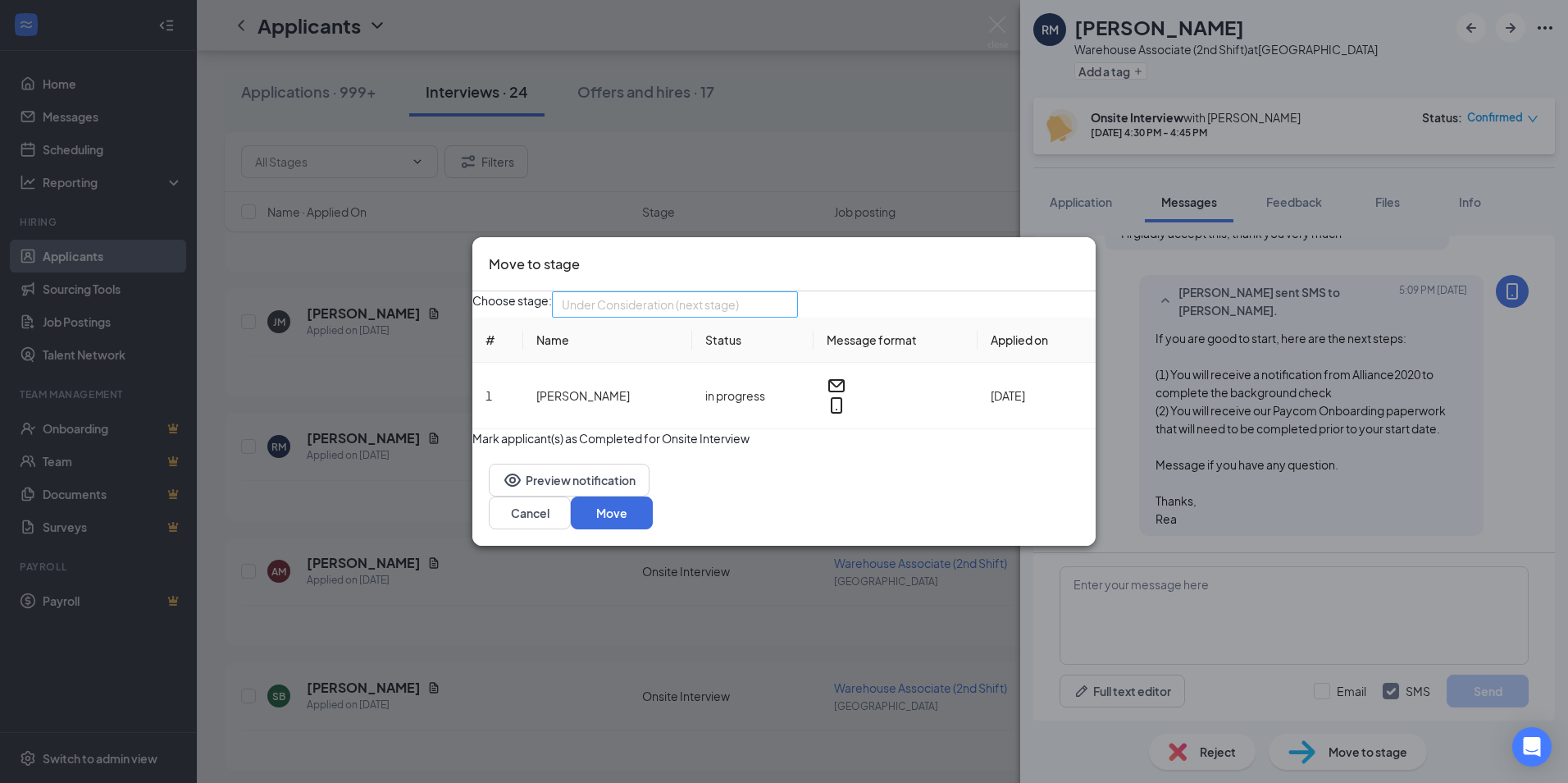
click at [698, 307] on span "Under Consideration (next stage)" at bounding box center [650, 304] width 177 height 25
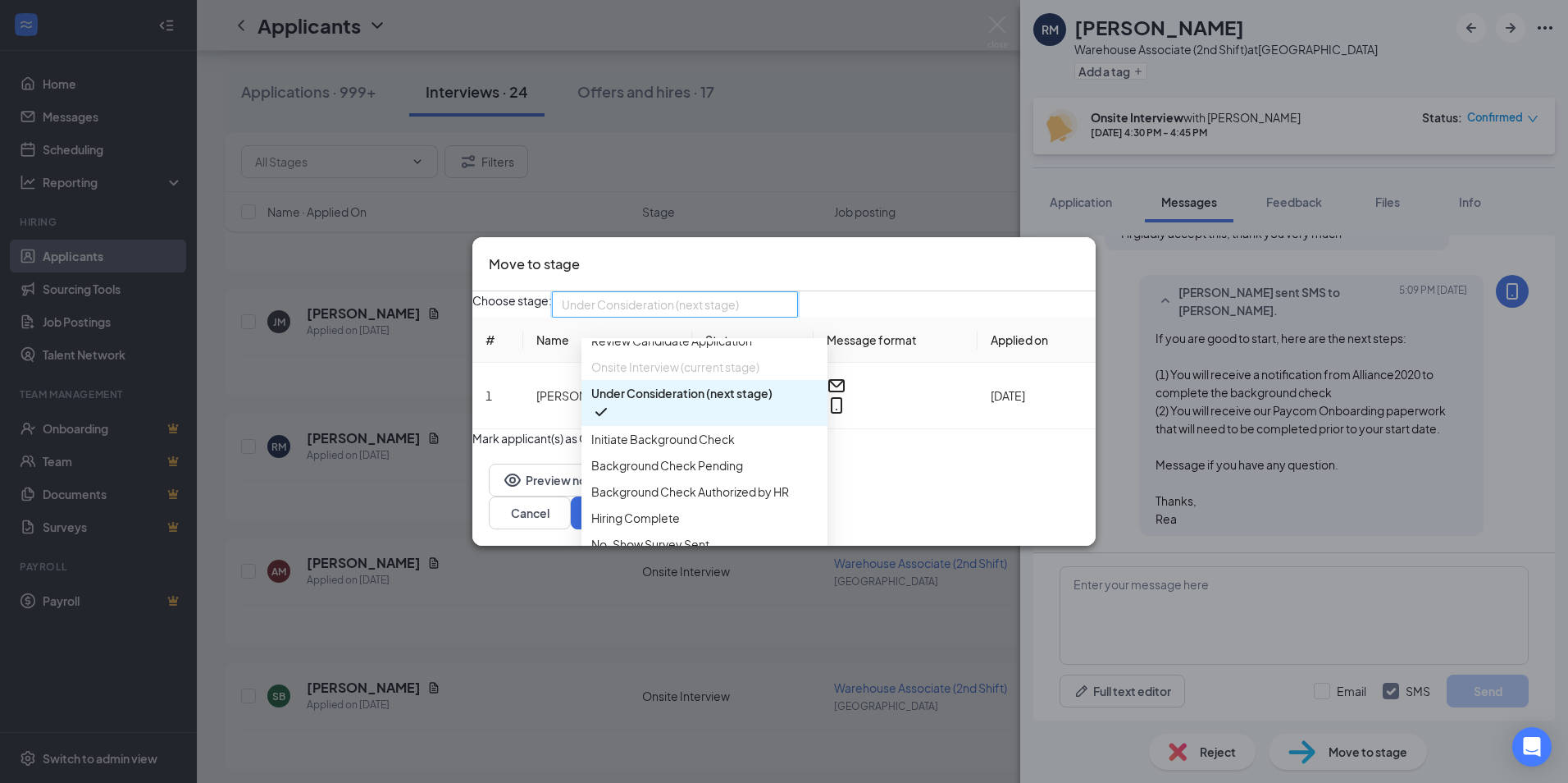
scroll to position [169, 0]
click at [693, 450] on span "Background Check Pending" at bounding box center [668, 459] width 152 height 18
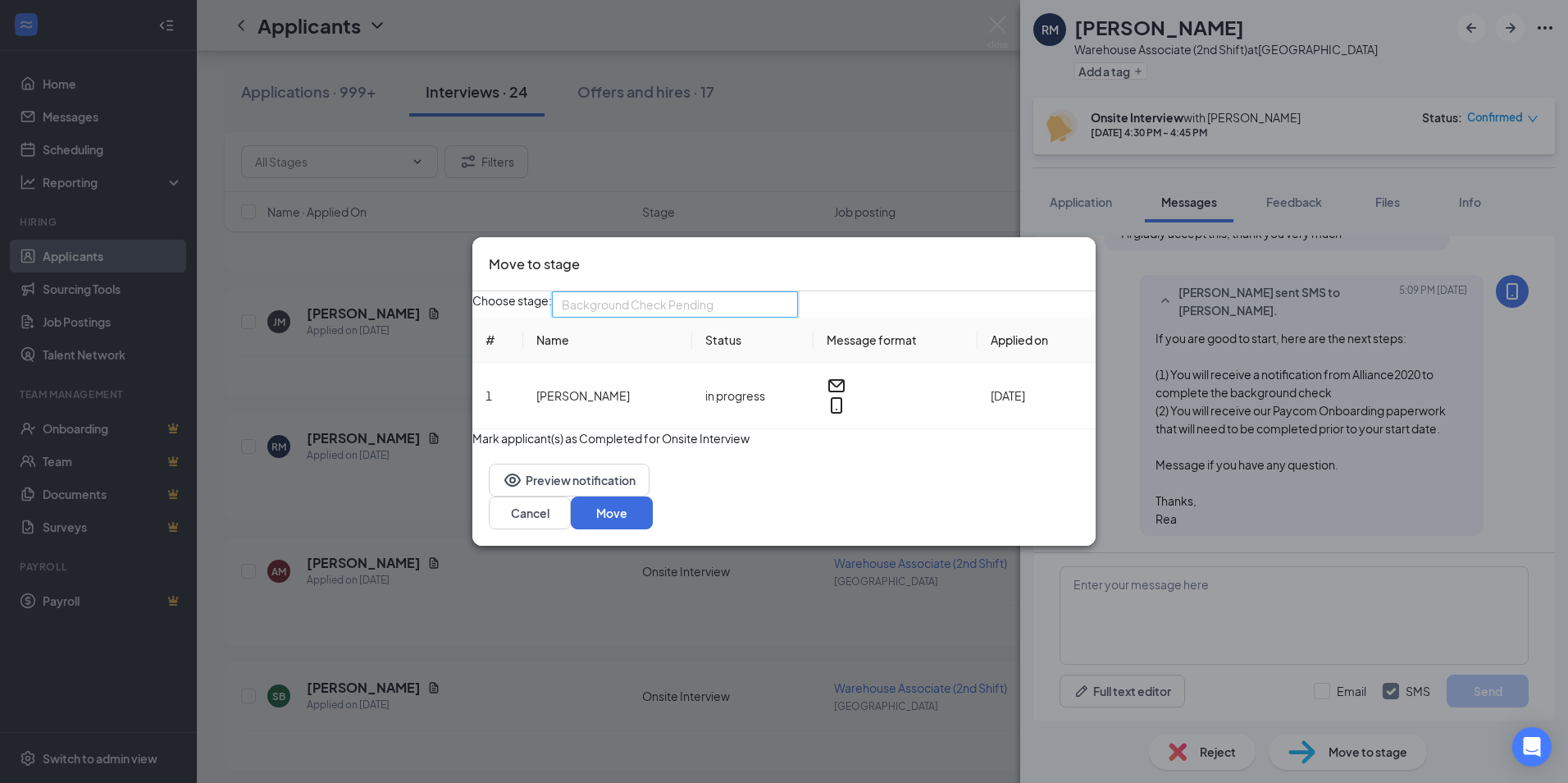
click at [697, 301] on span "Background Check Pending" at bounding box center [638, 304] width 152 height 25
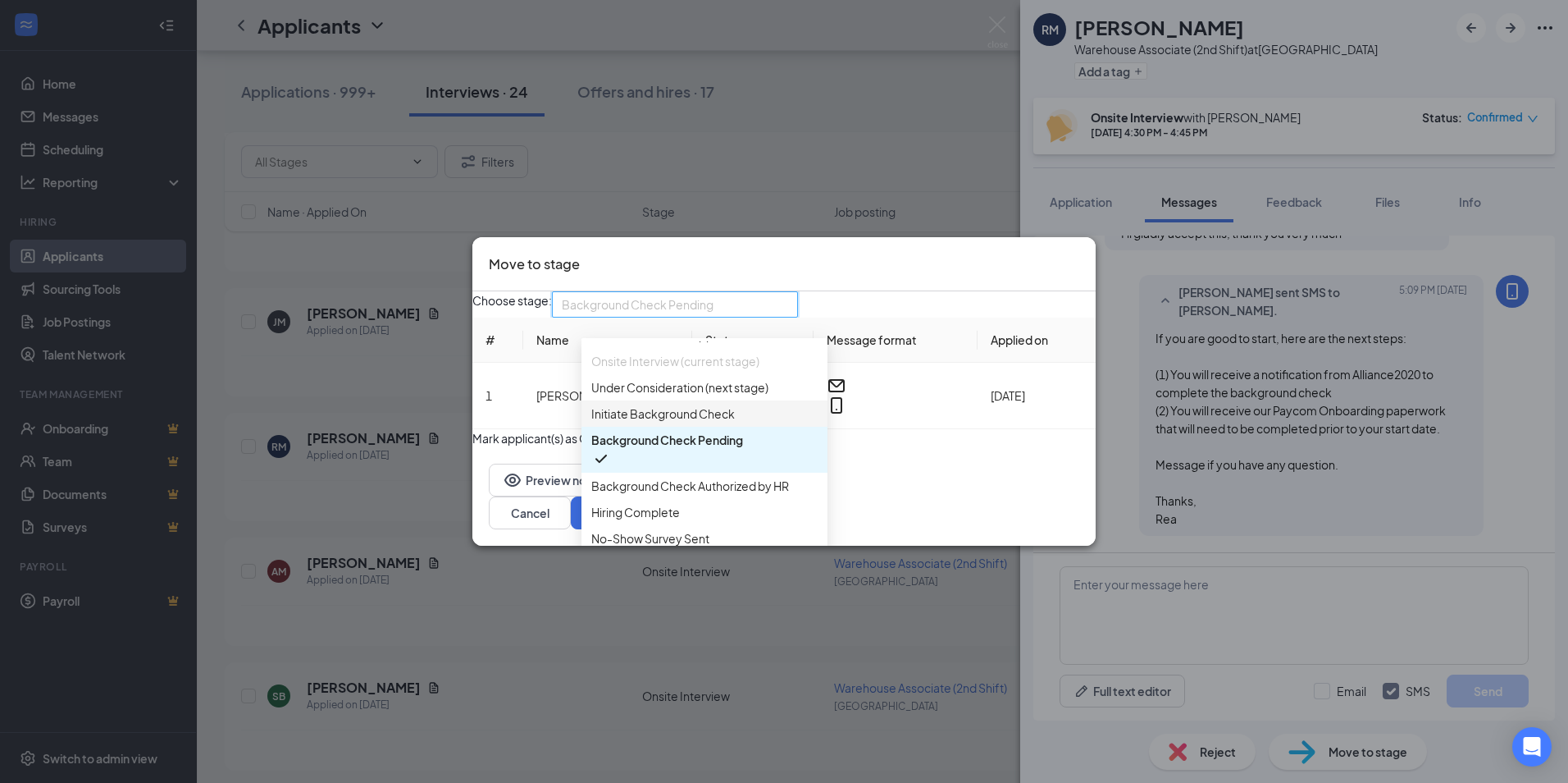
click at [695, 404] on span "Initiate Background Check" at bounding box center [663, 413] width 144 height 18
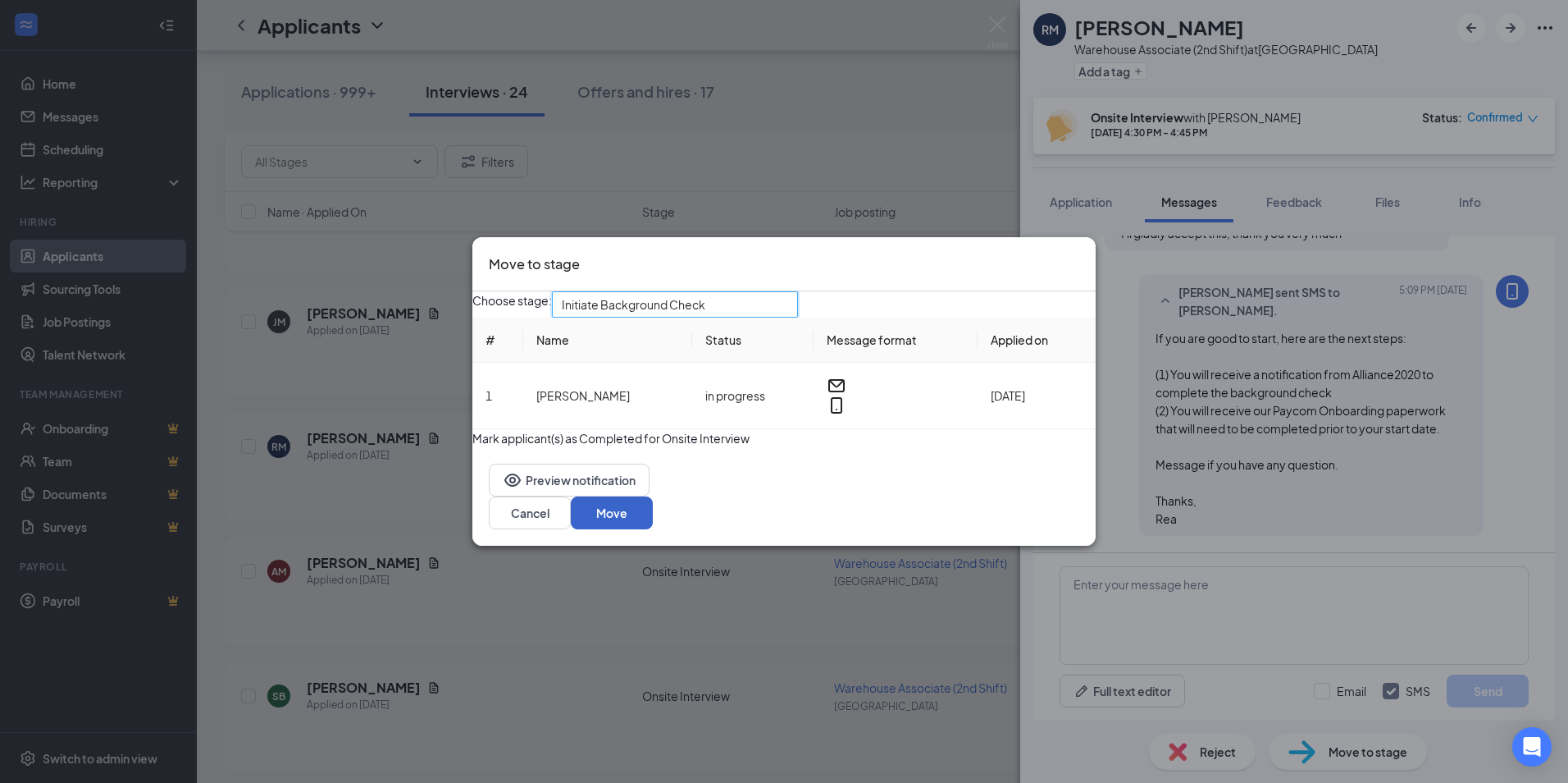
click at [652, 529] on button "Move" at bounding box center [611, 513] width 82 height 32
